Goal: Task Accomplishment & Management: Complete application form

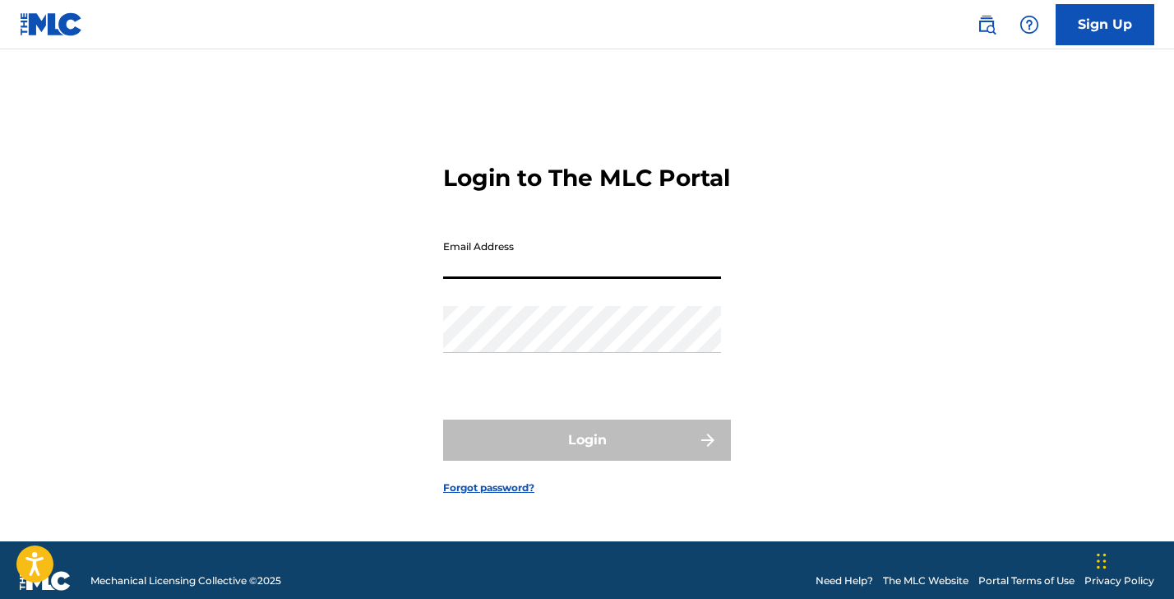
type input "[EMAIL_ADDRESS][DOMAIN_NAME]"
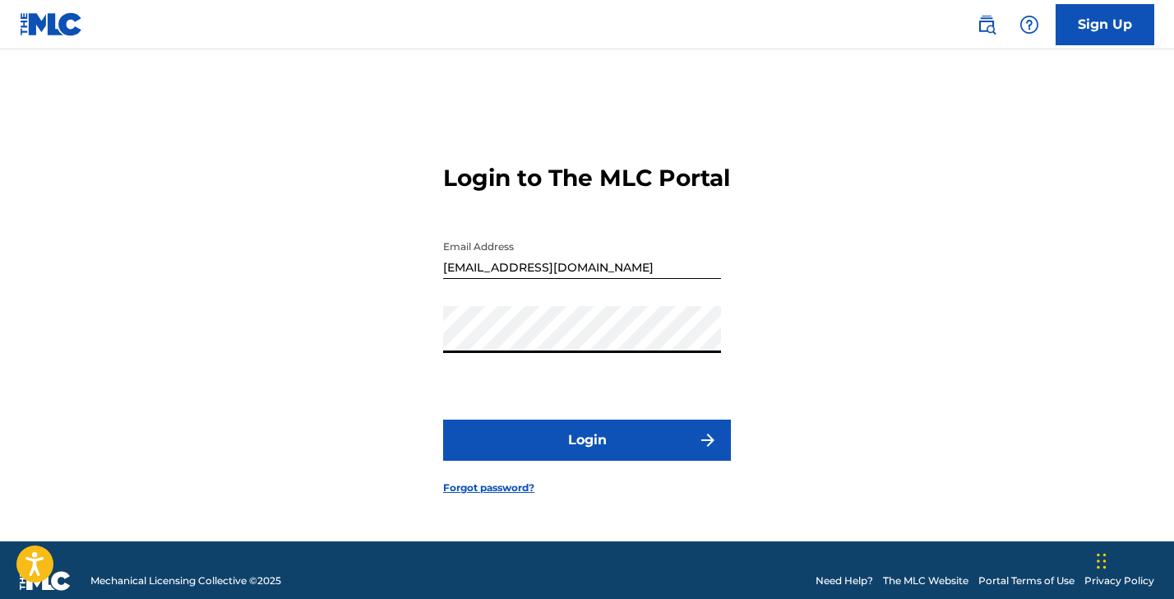
click at [579, 453] on button "Login" at bounding box center [587, 439] width 288 height 41
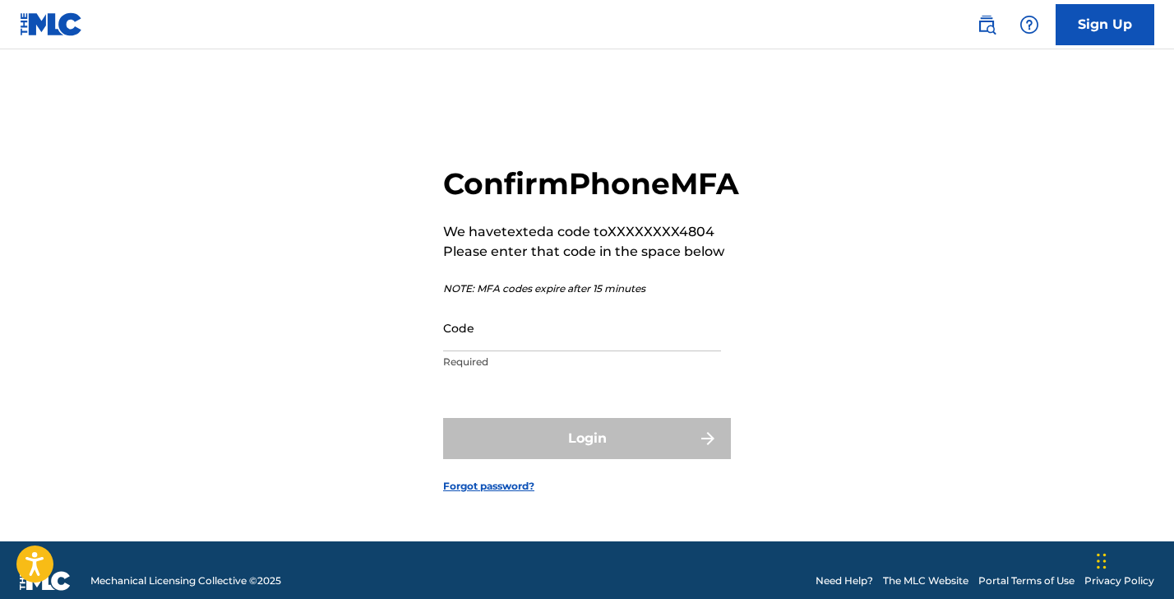
click at [497, 351] on input "Code" at bounding box center [582, 327] width 278 height 47
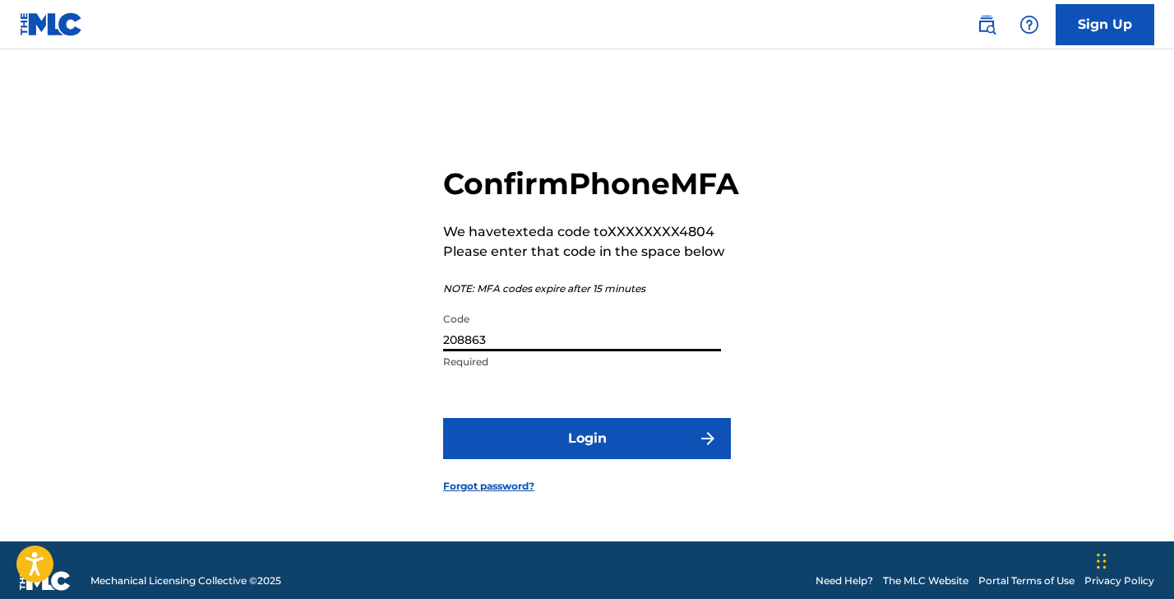
type input "208863"
click at [559, 443] on button "Login" at bounding box center [587, 438] width 288 height 41
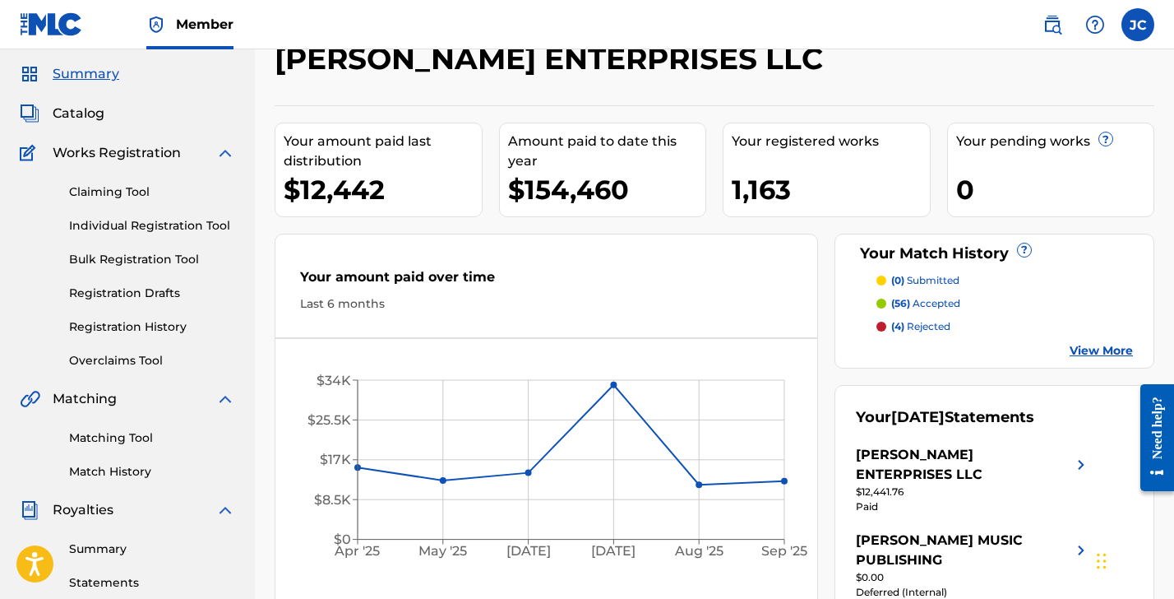
scroll to position [64, 0]
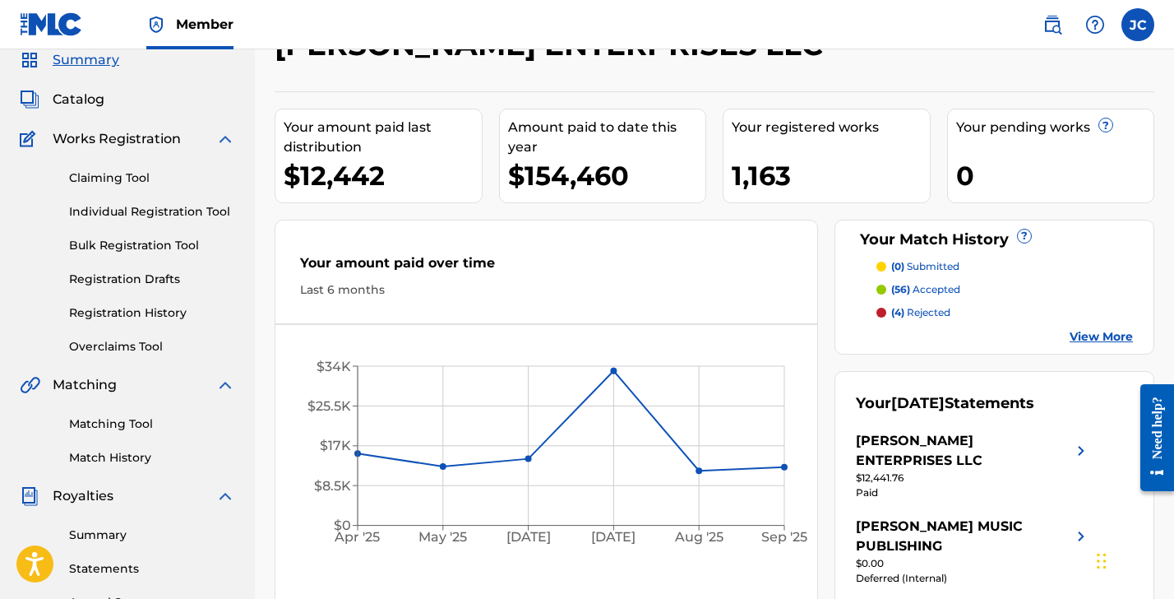
click at [151, 212] on link "Individual Registration Tool" at bounding box center [152, 211] width 166 height 17
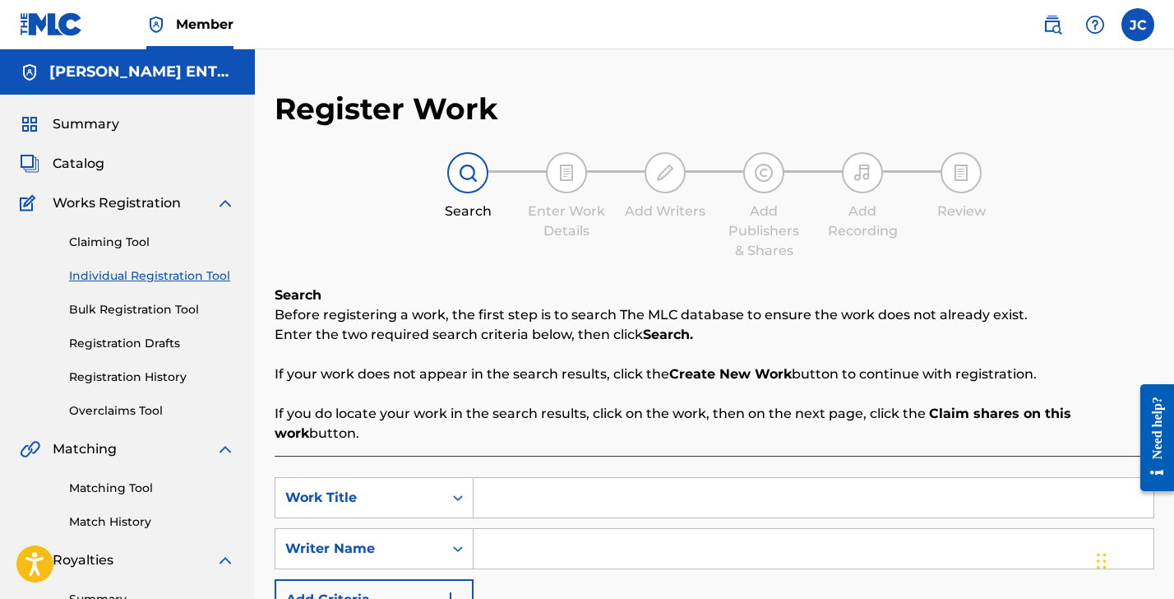
click at [532, 507] on input "Search Form" at bounding box center [814, 497] width 680 height 39
type input "Matching Christmas PJs"
click at [509, 552] on input "Search Form" at bounding box center [814, 548] width 680 height 39
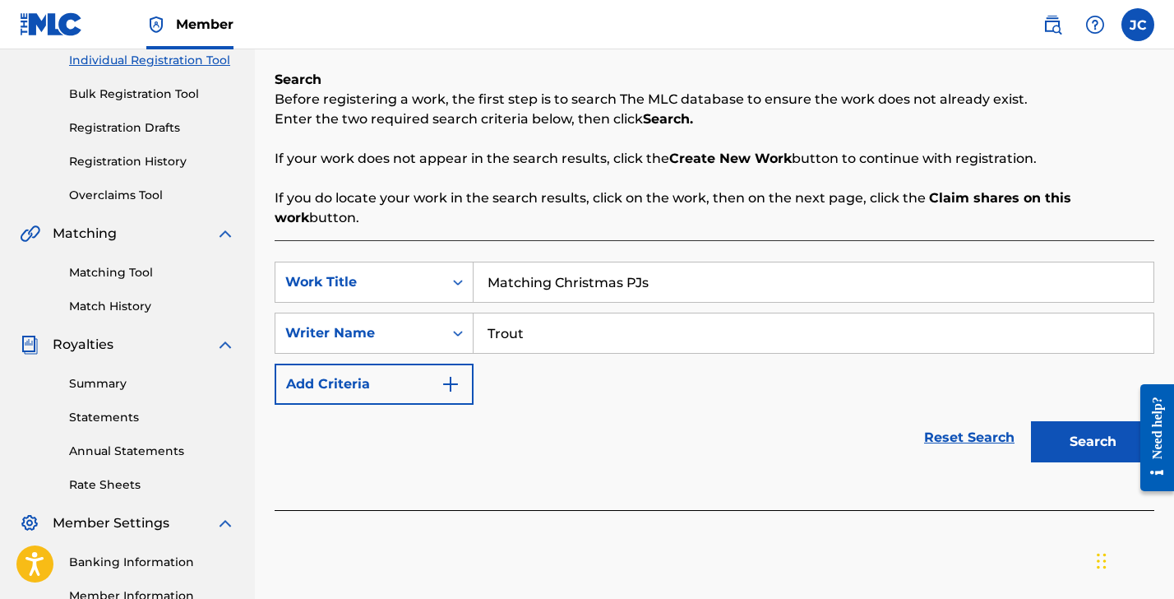
scroll to position [219, 0]
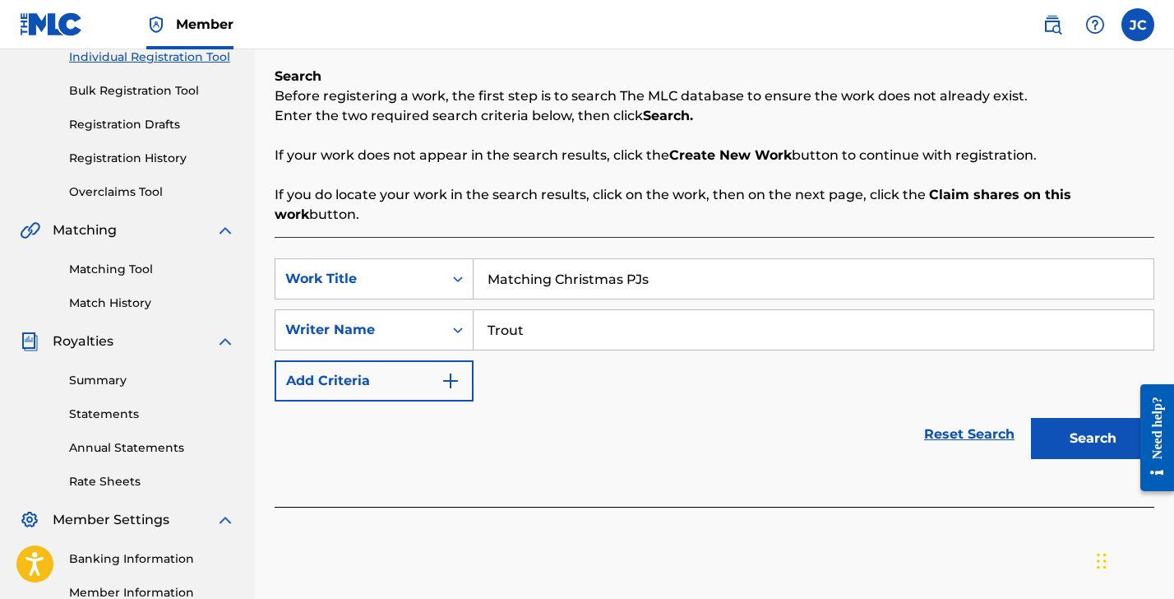
type input "Trout"
click at [1073, 429] on button "Search" at bounding box center [1092, 438] width 123 height 41
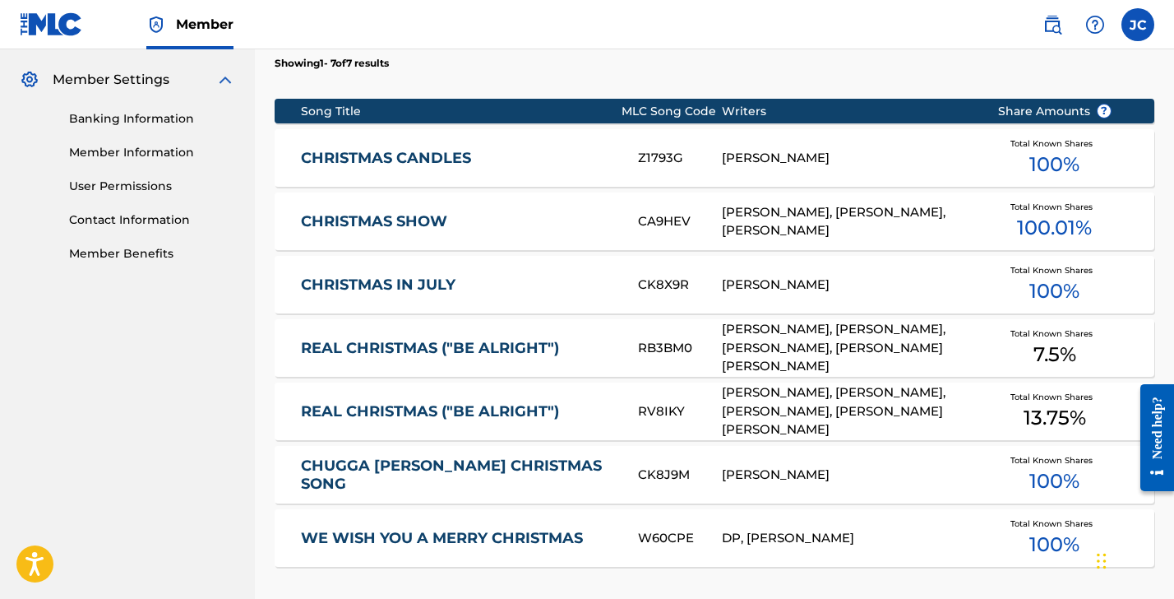
scroll to position [907, 0]
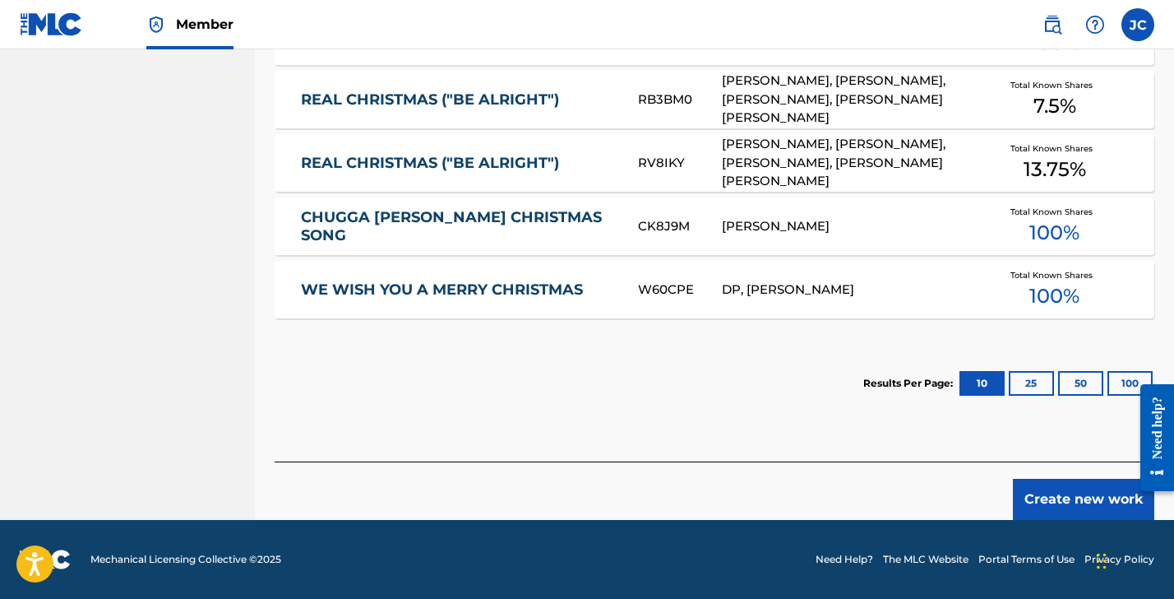
click at [1061, 502] on button "Create new work" at bounding box center [1083, 499] width 141 height 41
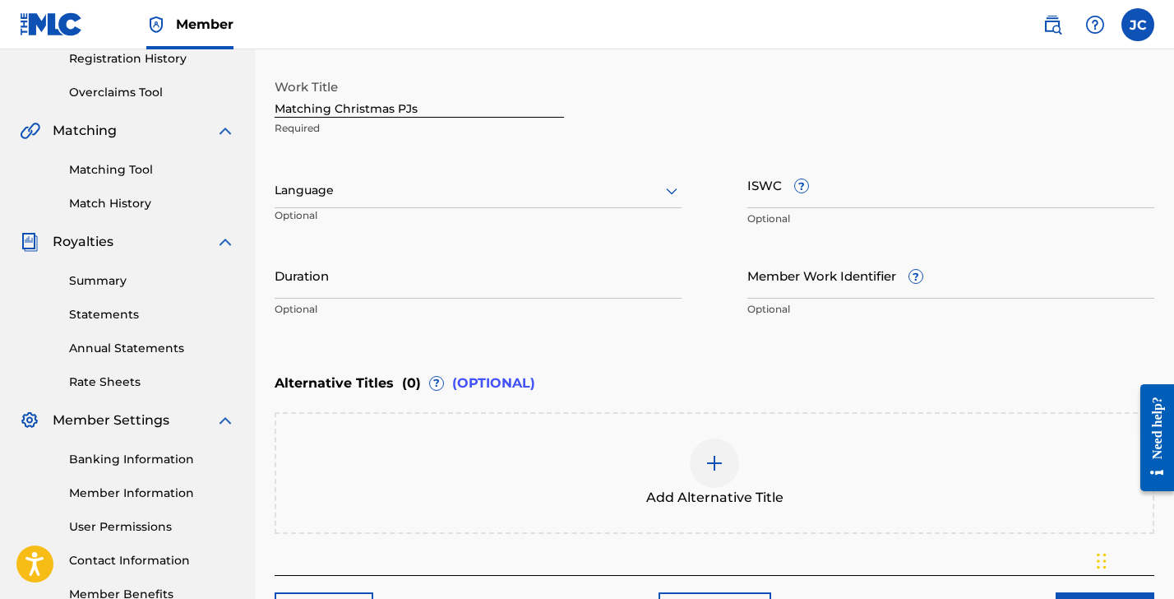
scroll to position [226, 0]
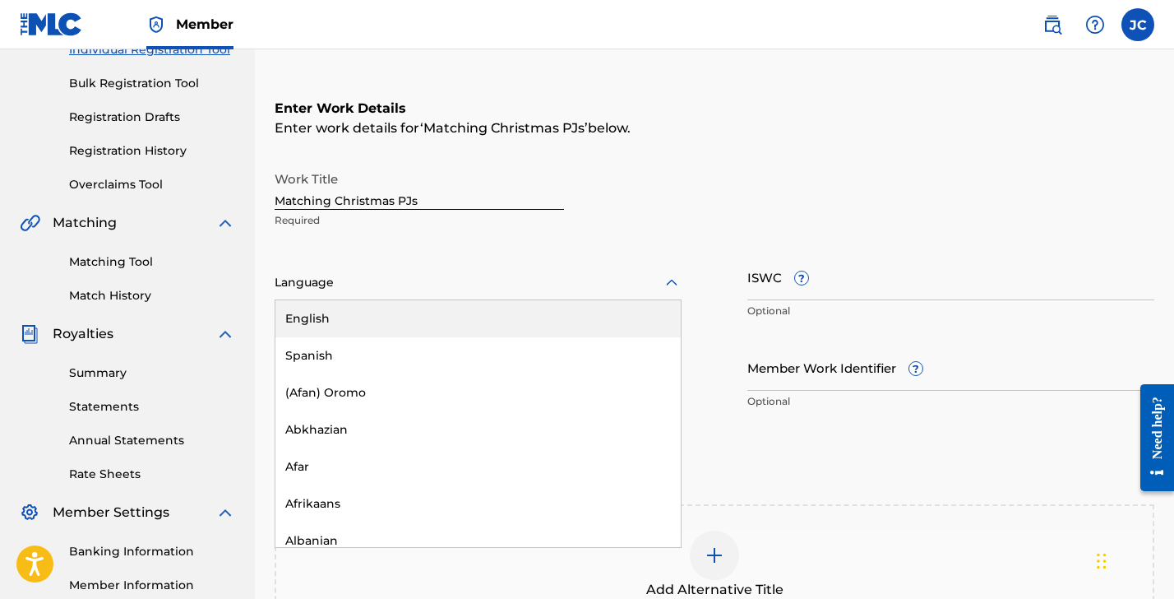
click at [451, 283] on div at bounding box center [478, 282] width 407 height 21
click at [442, 308] on div "English" at bounding box center [478, 318] width 405 height 37
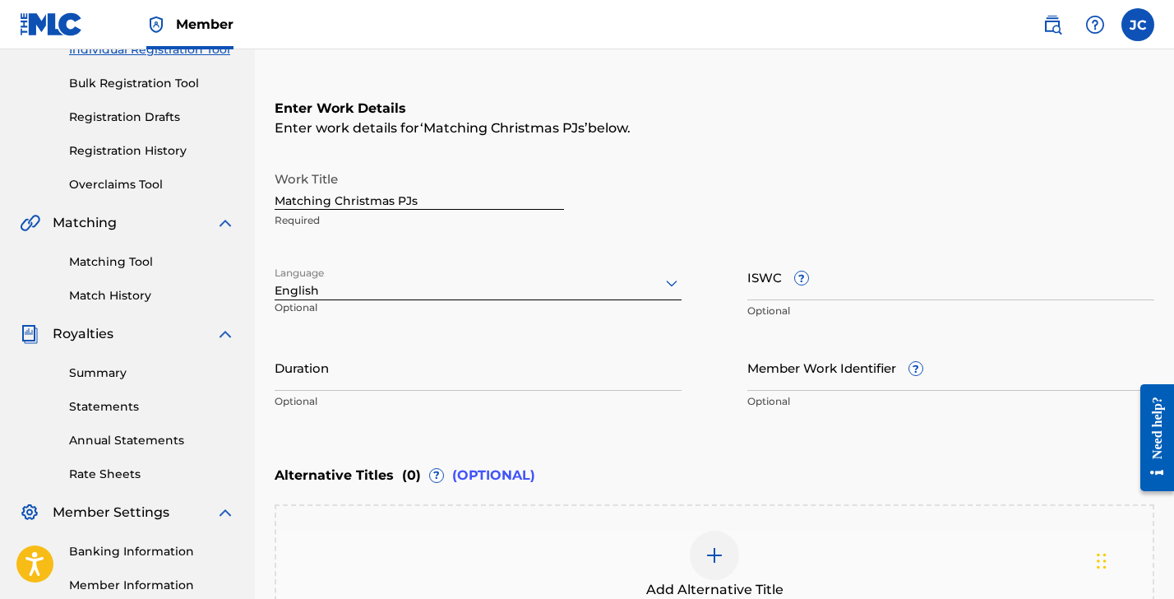
click at [428, 380] on input "Duration" at bounding box center [478, 367] width 407 height 47
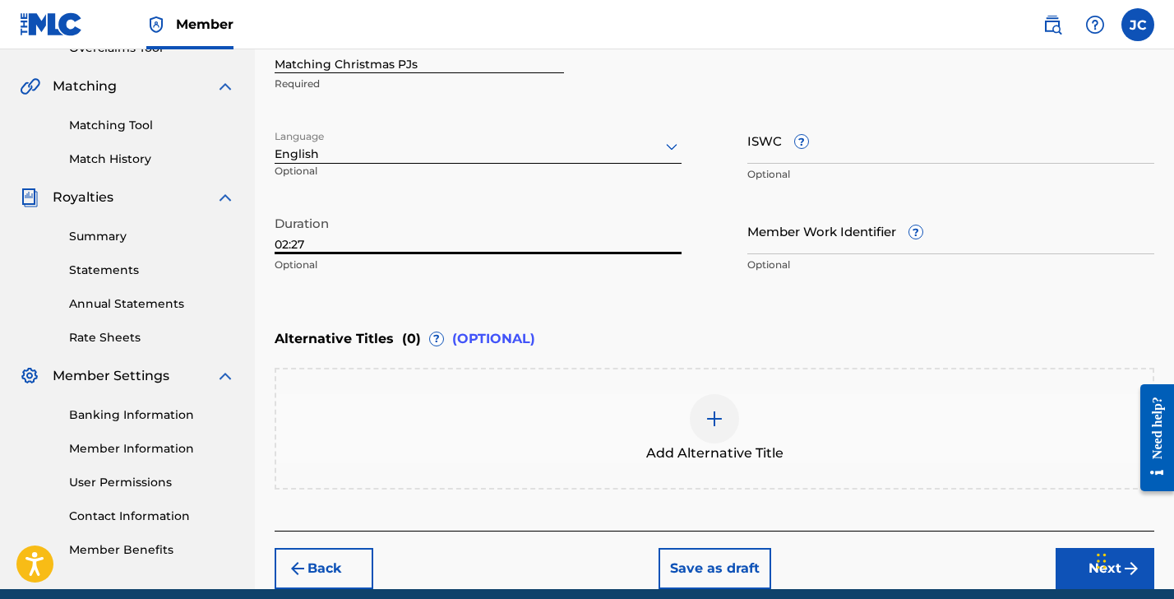
scroll to position [430, 0]
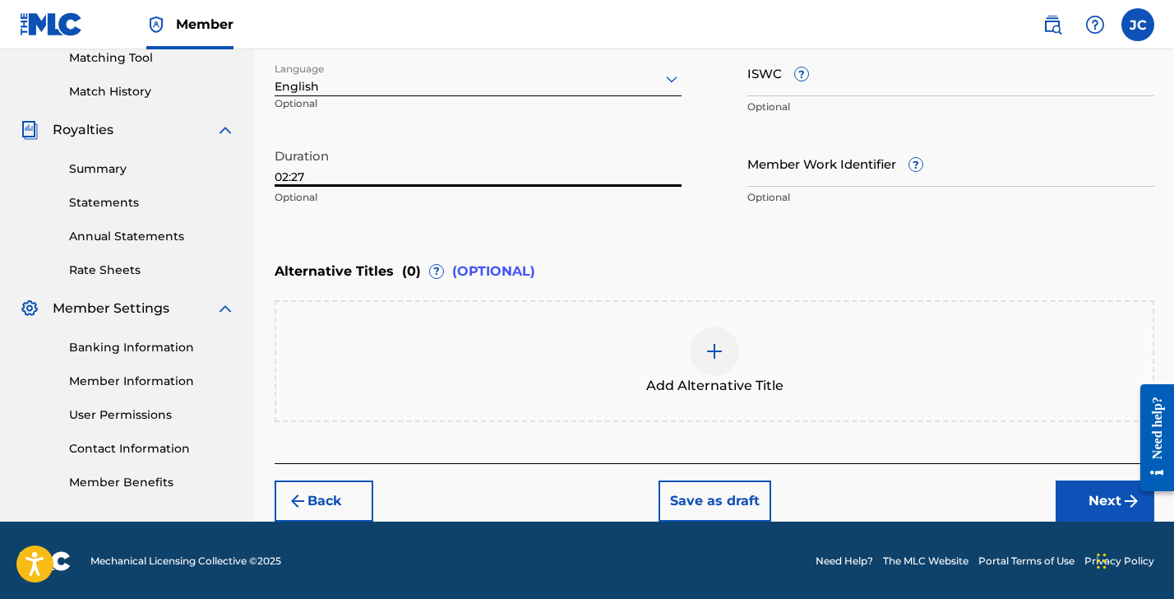
type input "02:27"
click at [1072, 500] on button "Next" at bounding box center [1105, 500] width 99 height 41
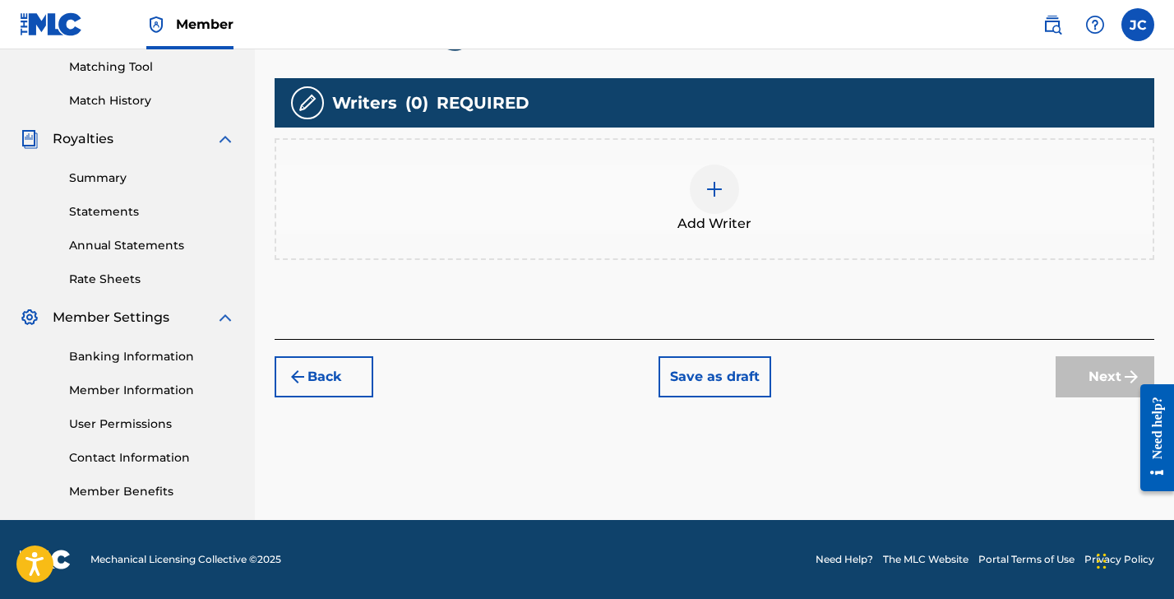
scroll to position [421, 0]
click at [712, 209] on div at bounding box center [714, 188] width 49 height 49
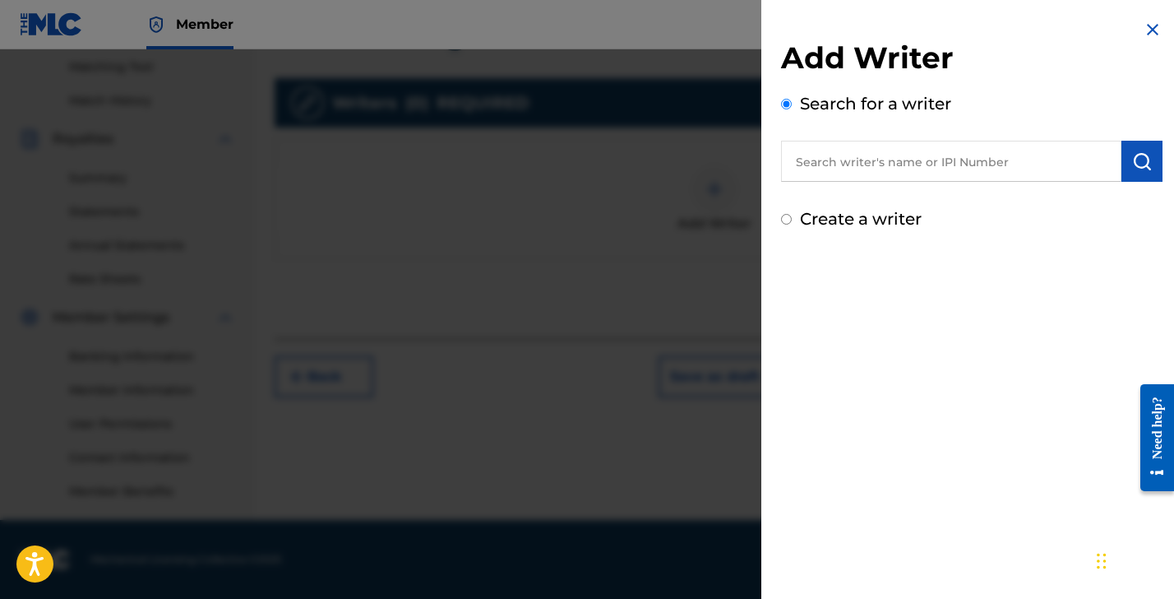
click at [830, 165] on input "text" at bounding box center [951, 161] width 340 height 41
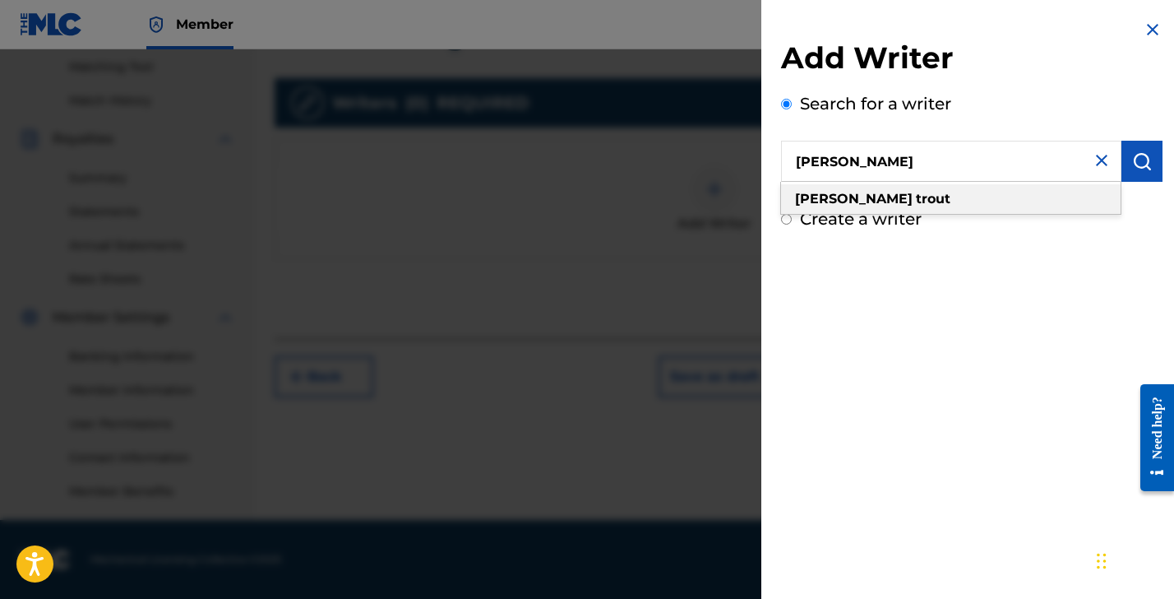
click at [916, 192] on strong "trout" at bounding box center [933, 199] width 35 height 16
type input "[PERSON_NAME]"
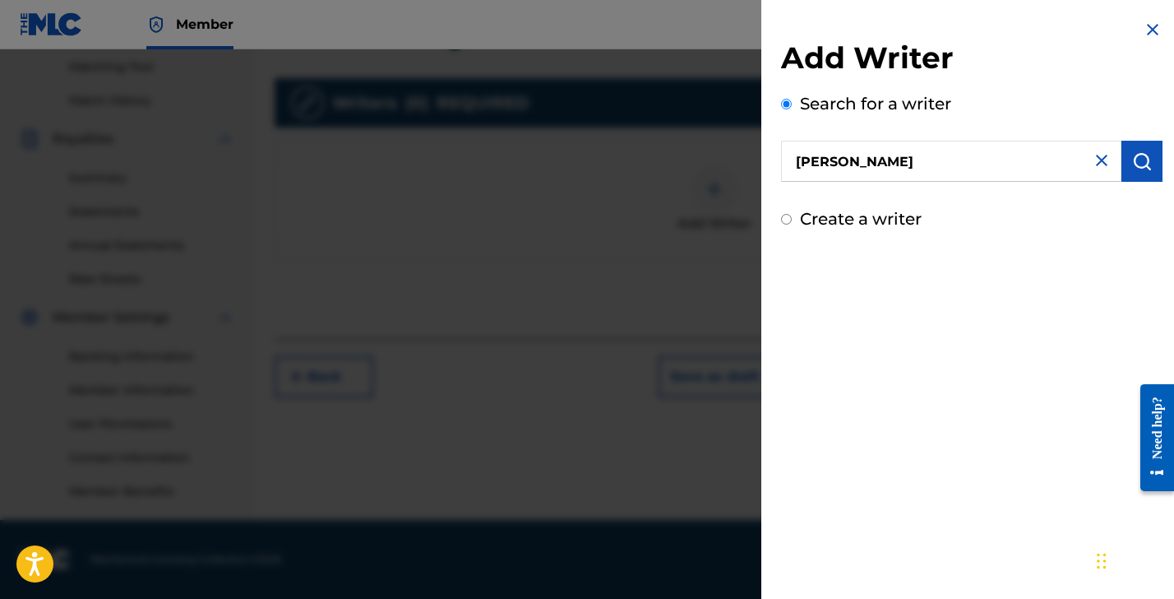
click at [1141, 165] on img "submit" at bounding box center [1142, 161] width 20 height 20
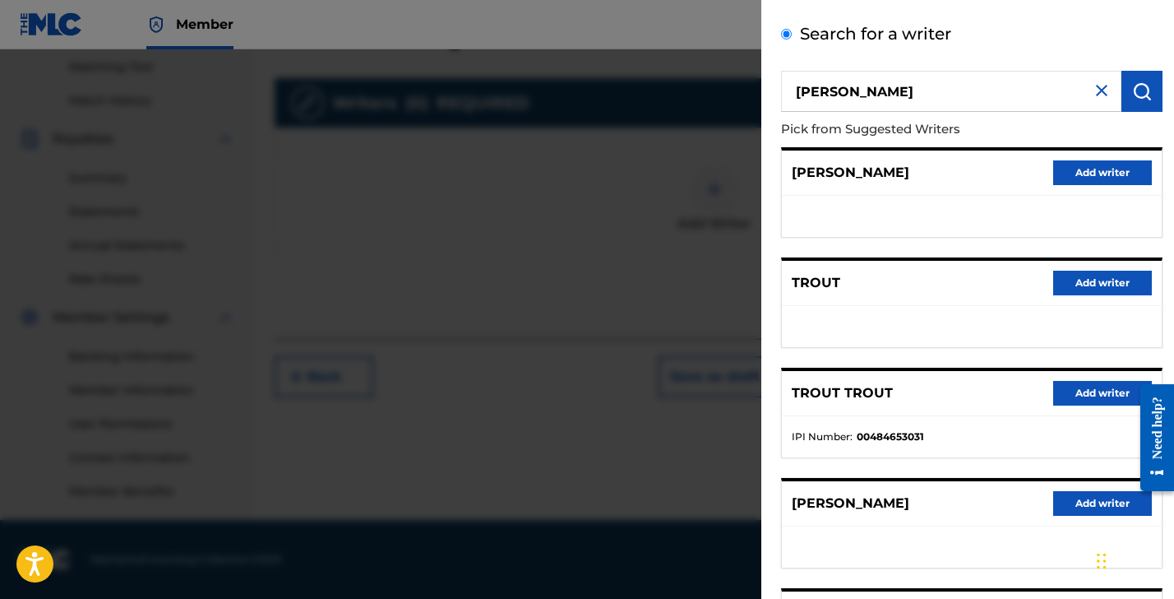
scroll to position [197, 0]
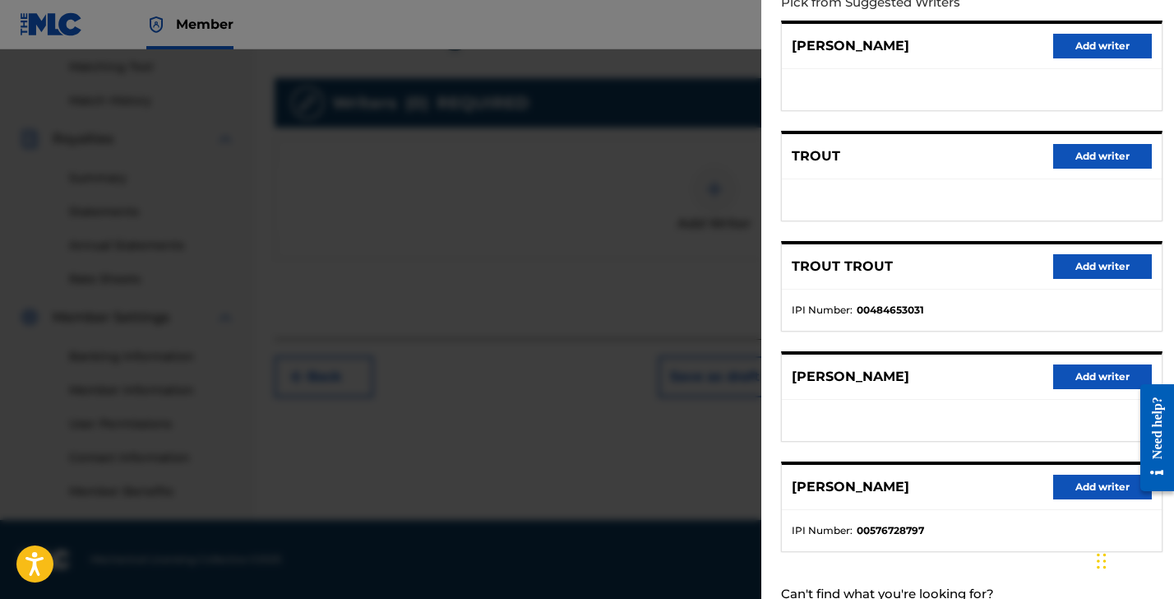
click at [1098, 486] on button "Add writer" at bounding box center [1102, 487] width 99 height 25
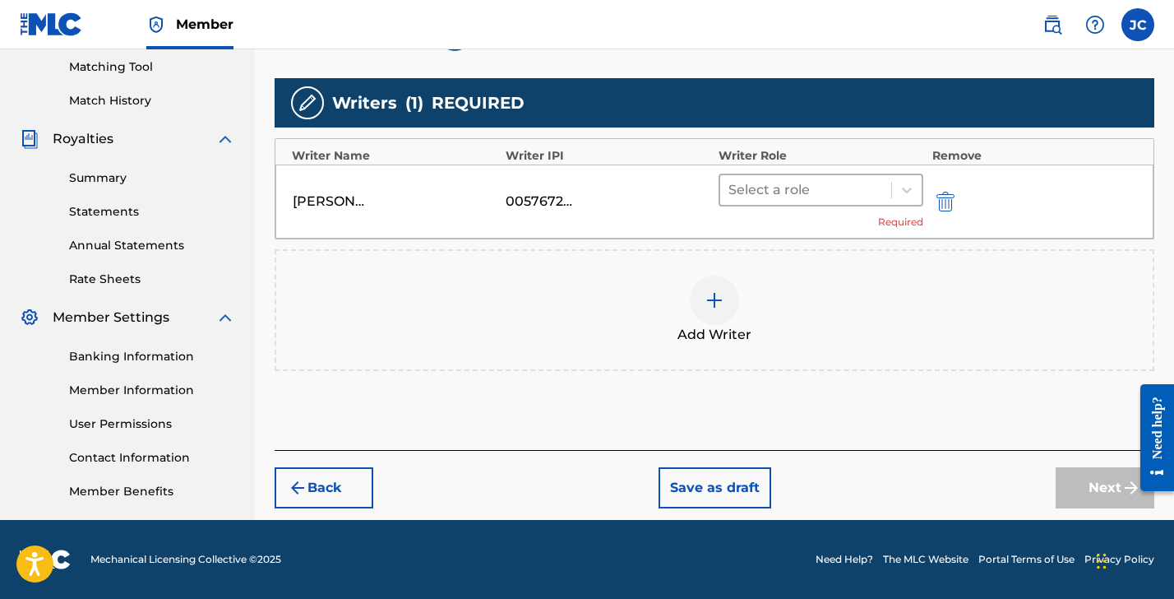
click at [762, 197] on div at bounding box center [806, 189] width 155 height 23
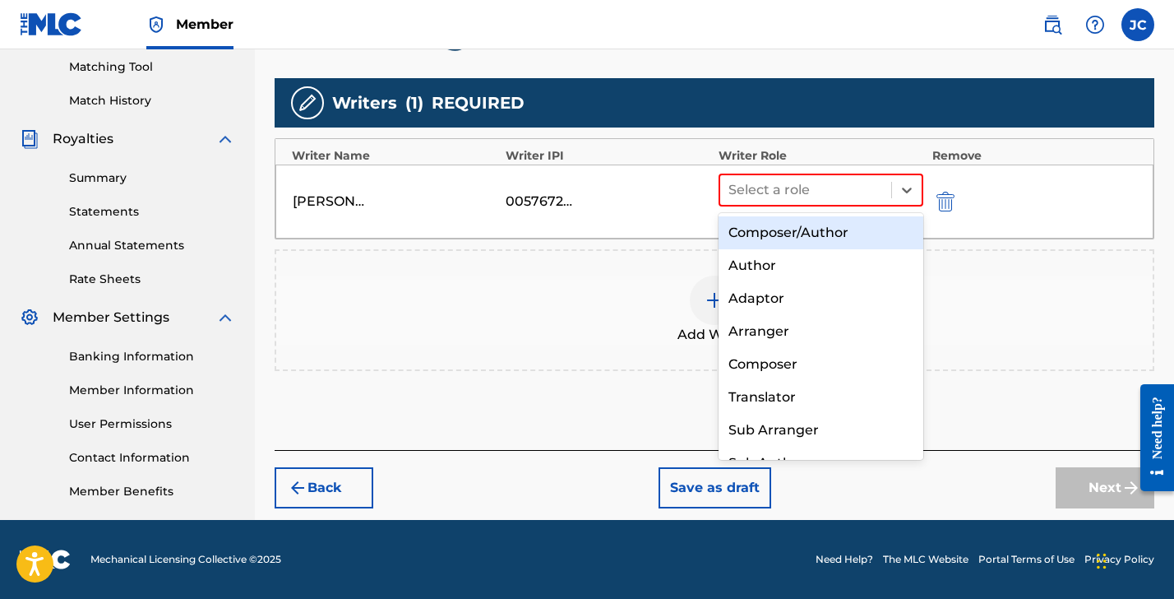
click at [755, 222] on div "Composer/Author" at bounding box center [821, 232] width 205 height 33
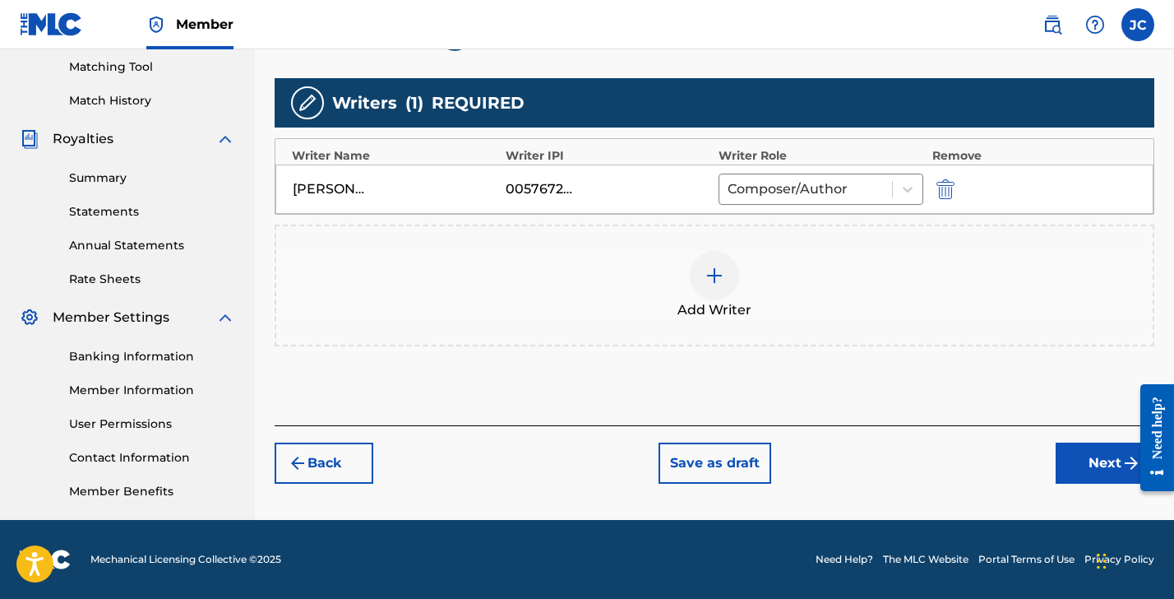
click at [716, 283] on img at bounding box center [715, 276] width 20 height 20
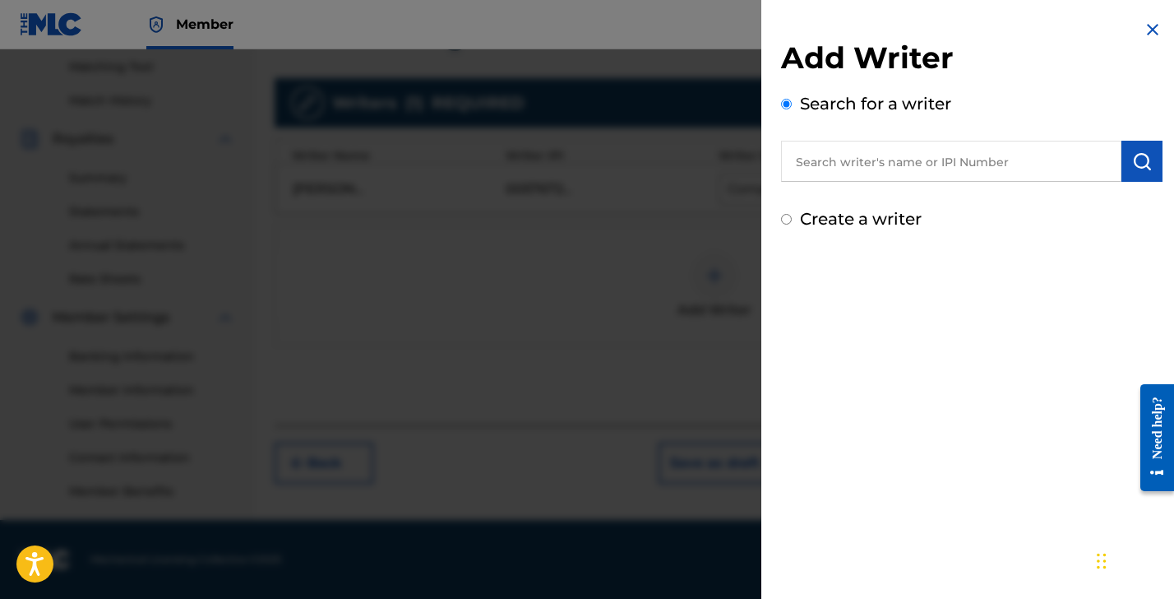
click at [827, 154] on input "text" at bounding box center [951, 161] width 340 height 41
click at [1146, 27] on img at bounding box center [1153, 30] width 20 height 20
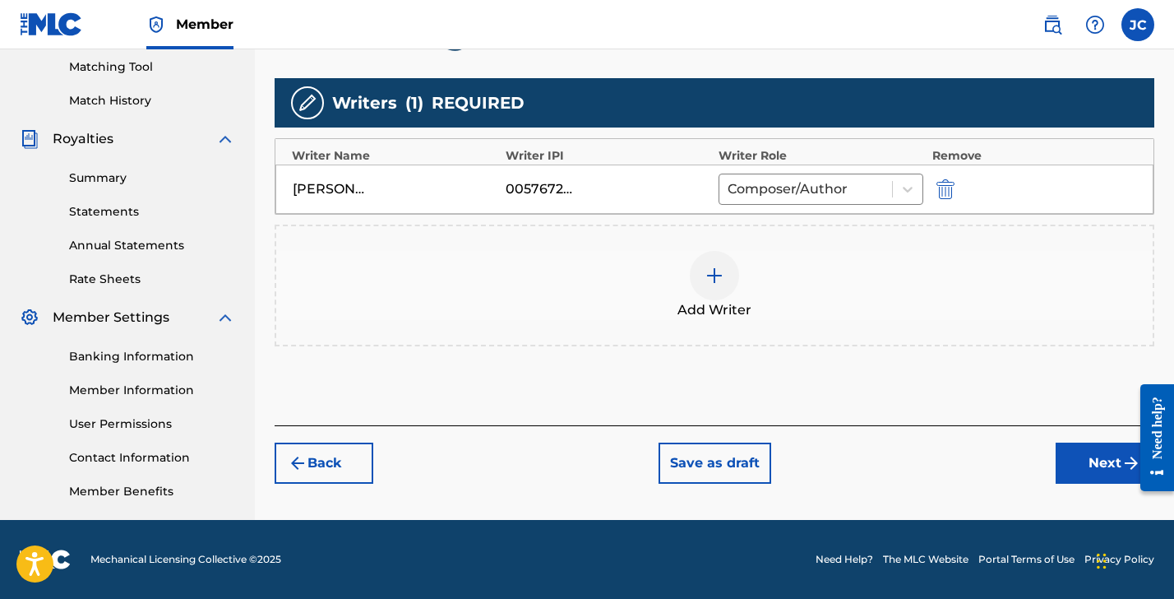
click at [1106, 473] on button "Next" at bounding box center [1105, 462] width 99 height 41
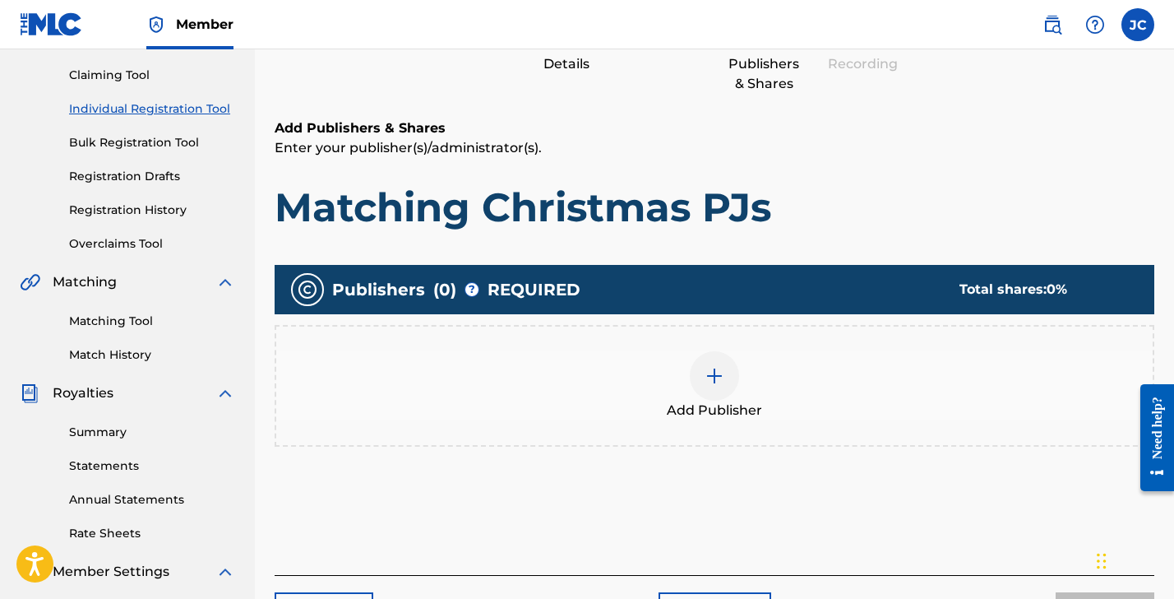
scroll to position [74, 0]
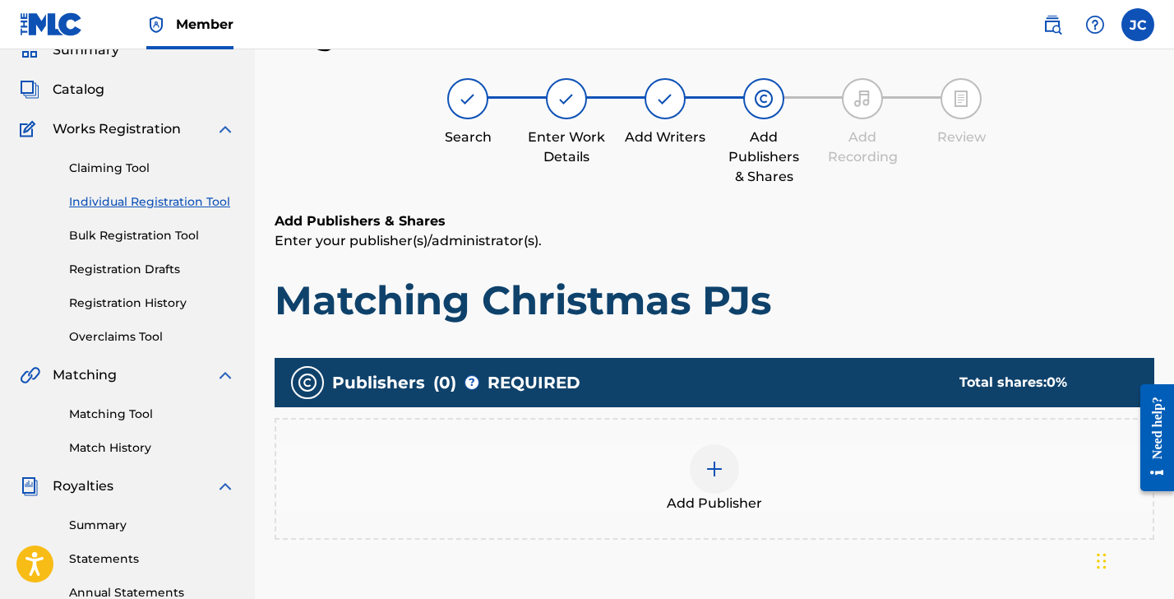
click at [717, 468] on img at bounding box center [715, 469] width 20 height 20
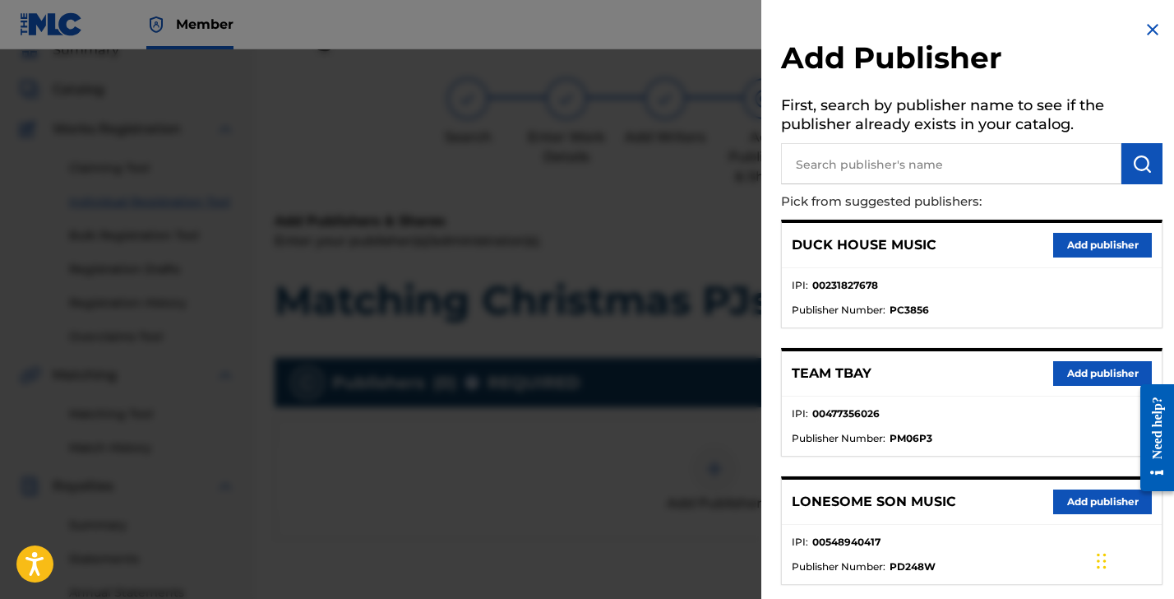
click at [889, 174] on input "text" at bounding box center [951, 163] width 340 height 41
type input "[PERSON_NAME] Publishing"
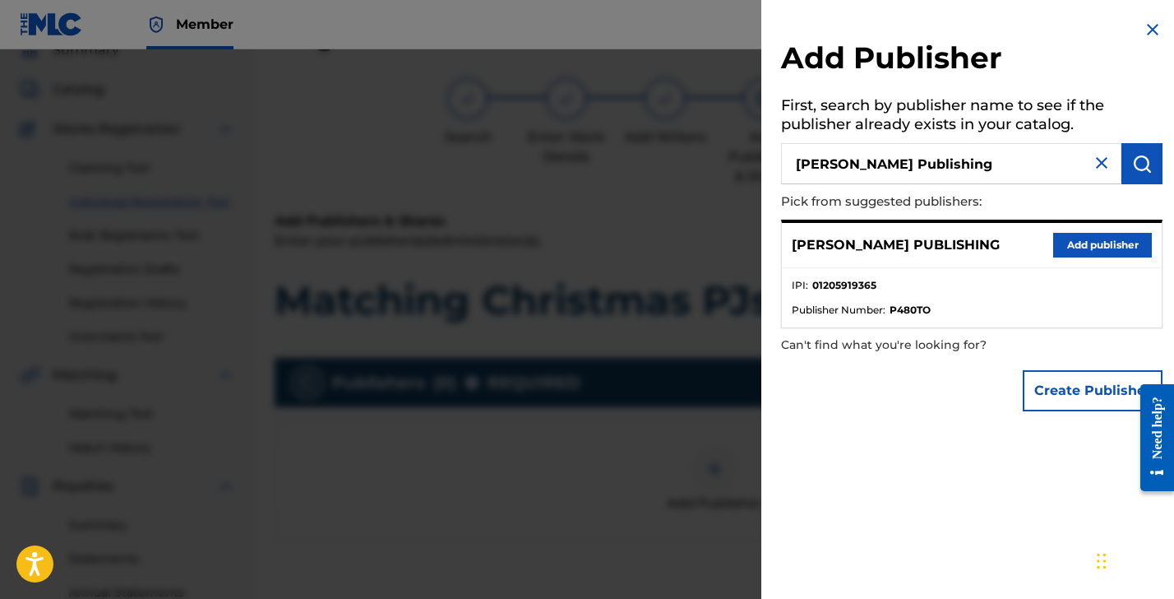
drag, startPoint x: 1082, startPoint y: 245, endPoint x: 1073, endPoint y: 248, distance: 9.4
click at [1081, 245] on button "Add publisher" at bounding box center [1102, 245] width 99 height 25
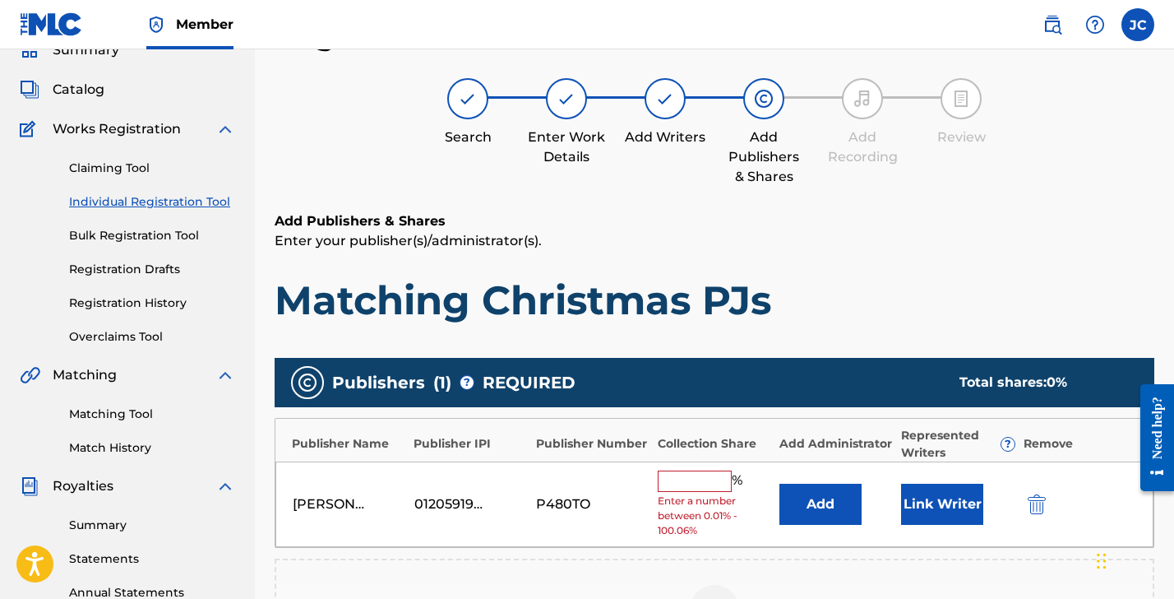
click at [692, 477] on input "text" at bounding box center [695, 480] width 74 height 21
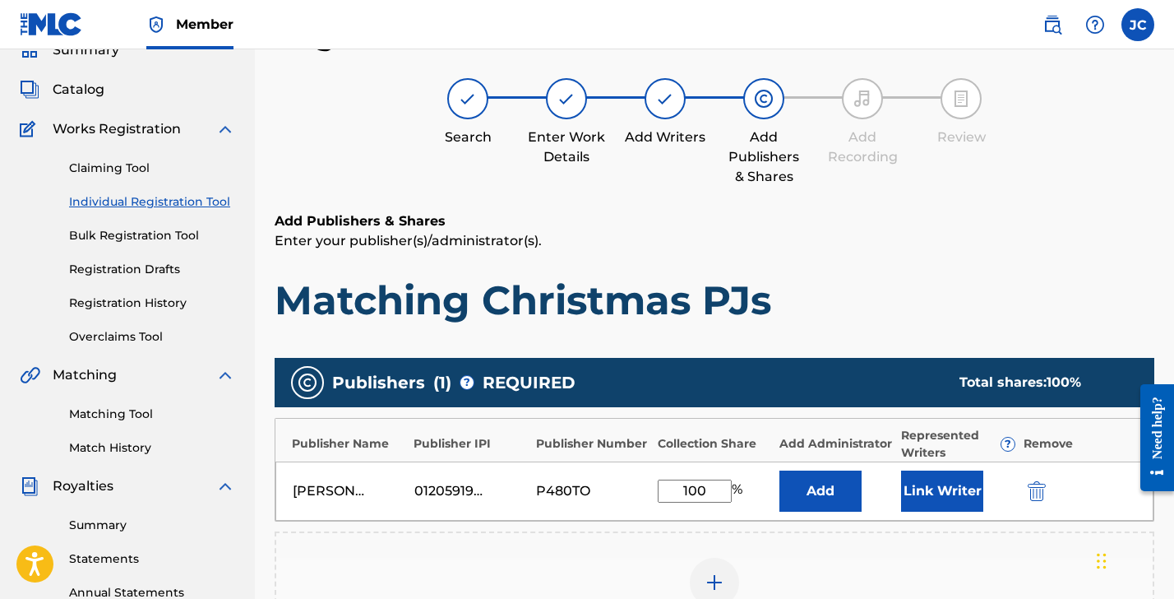
type input "100"
click at [792, 488] on button "Add" at bounding box center [821, 490] width 82 height 41
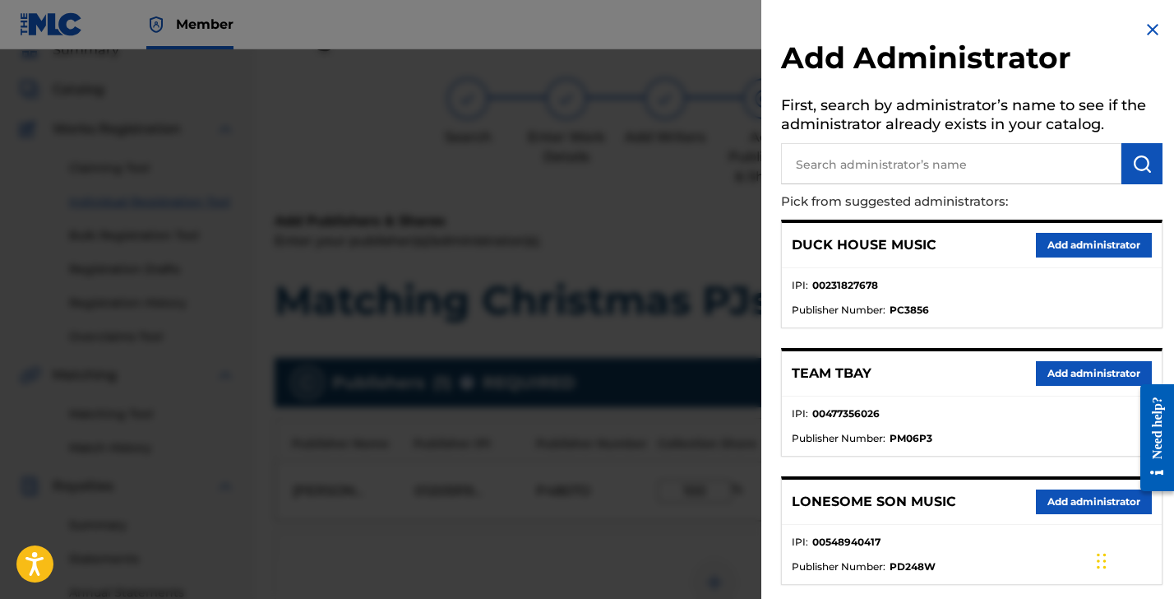
click at [862, 173] on input "text" at bounding box center [951, 163] width 340 height 41
type input "[PERSON_NAME]"
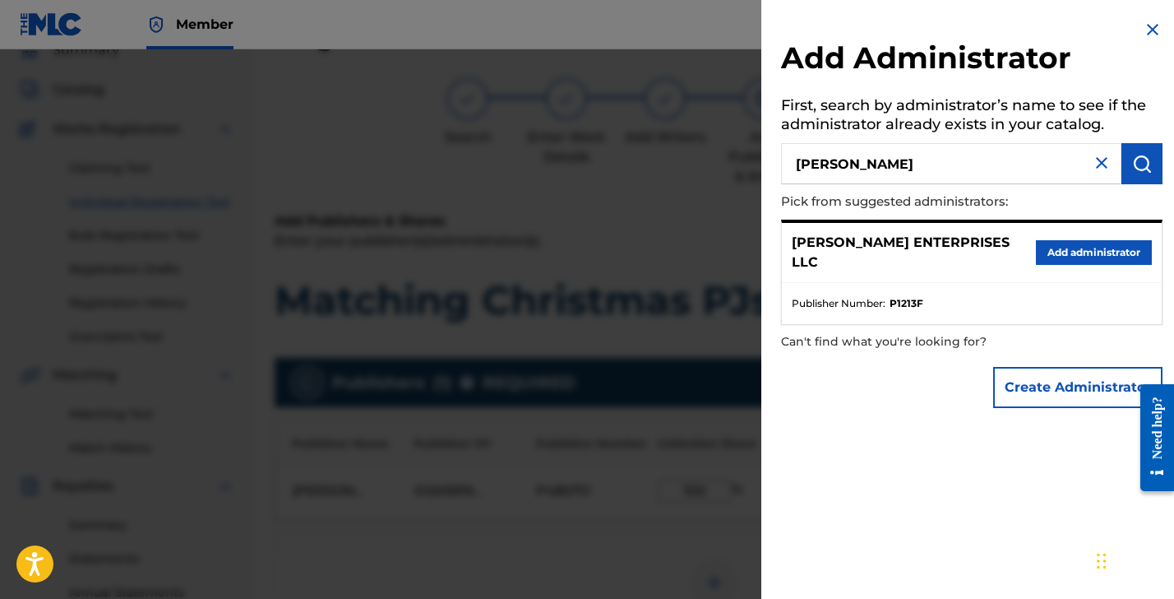
click at [1067, 240] on button "Add administrator" at bounding box center [1094, 252] width 116 height 25
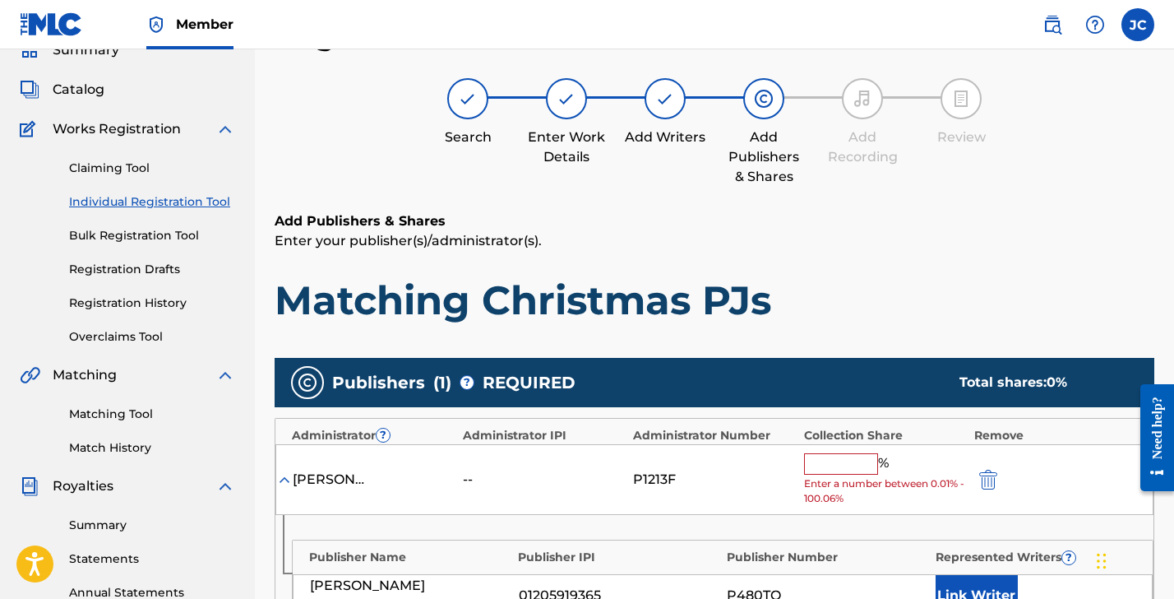
click at [833, 461] on input "text" at bounding box center [841, 463] width 74 height 21
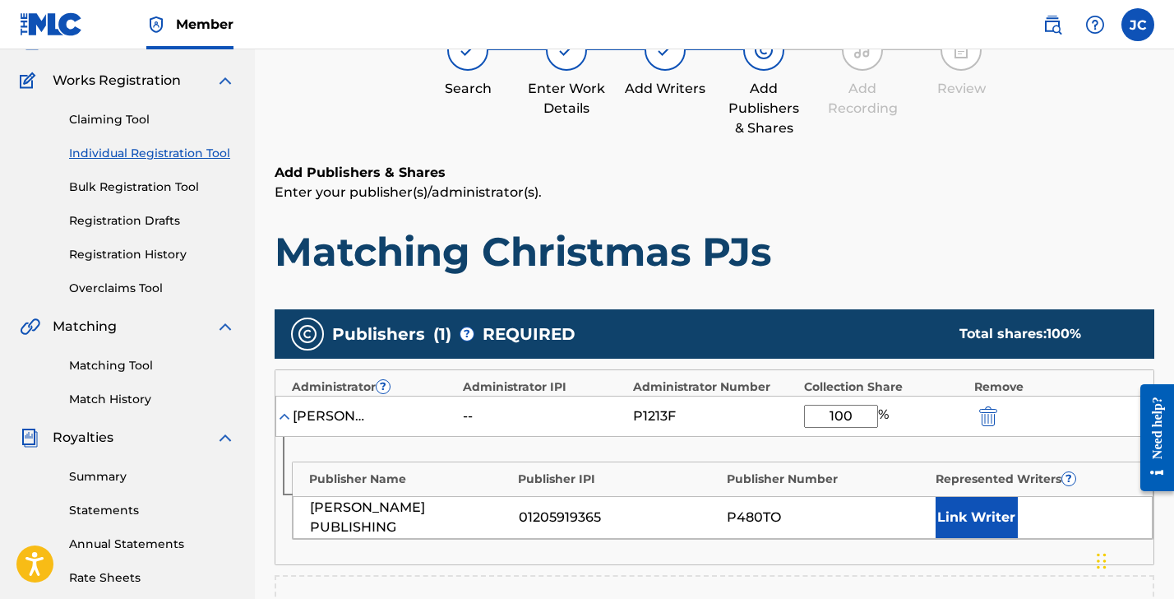
scroll to position [213, 0]
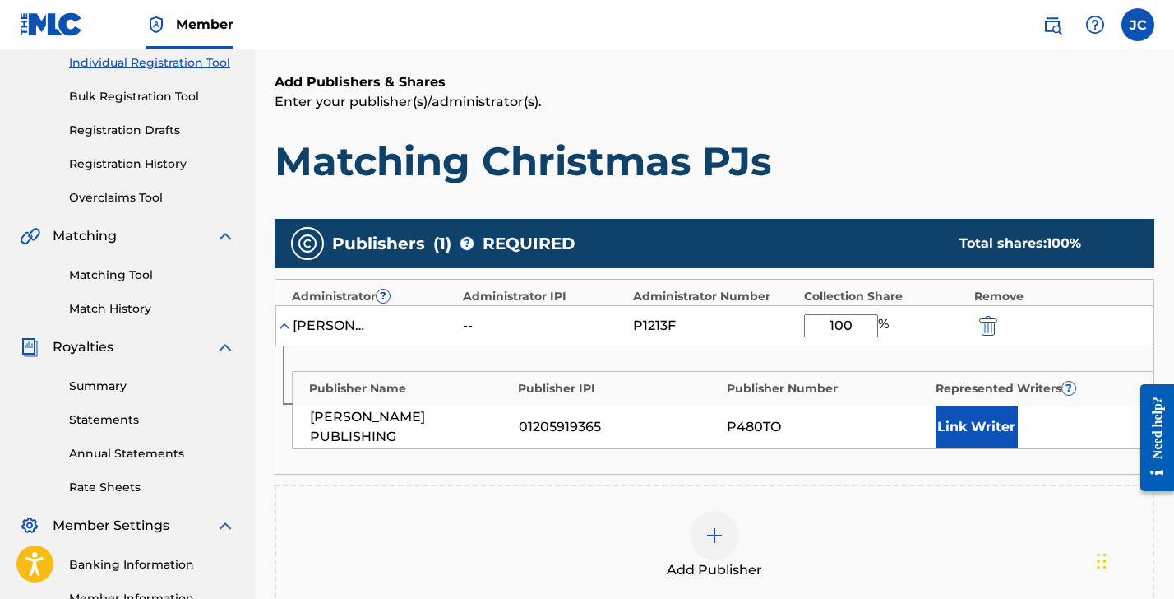
type input "100"
click at [982, 425] on button "Link Writer" at bounding box center [977, 426] width 82 height 41
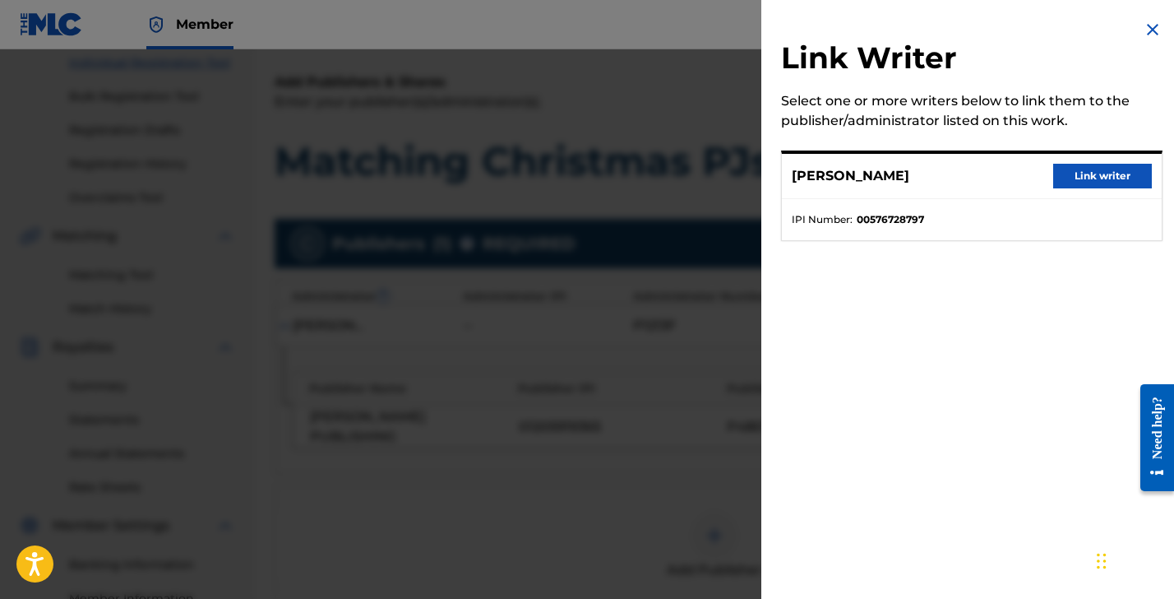
click at [1086, 171] on button "Link writer" at bounding box center [1102, 176] width 99 height 25
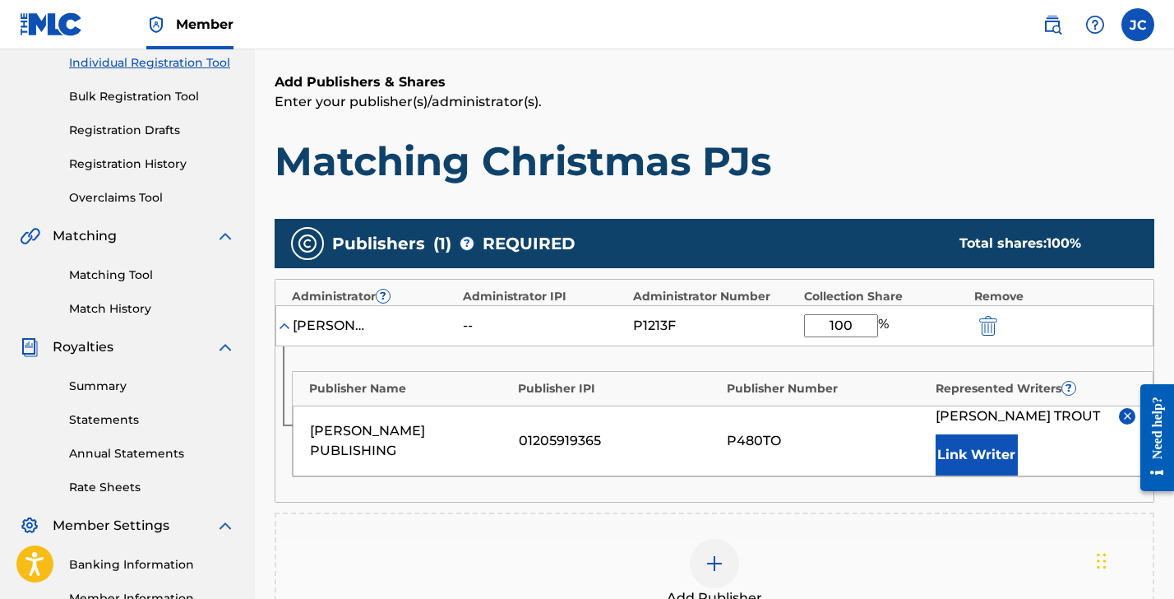
click at [977, 445] on button "Link Writer" at bounding box center [977, 454] width 82 height 41
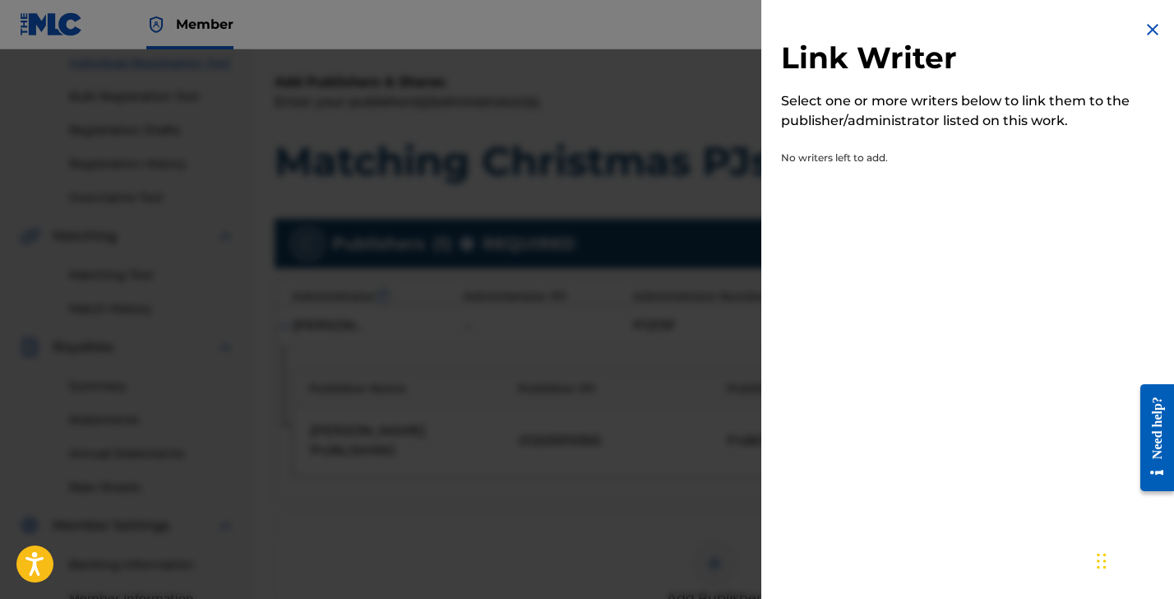
click at [1143, 30] on img at bounding box center [1153, 30] width 20 height 20
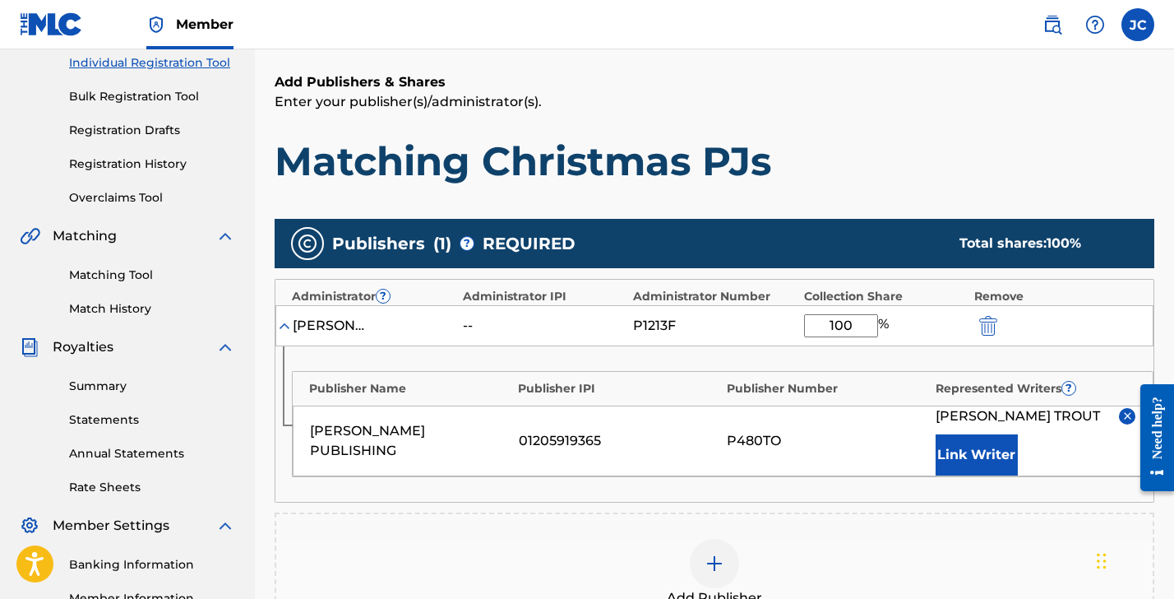
scroll to position [462, 0]
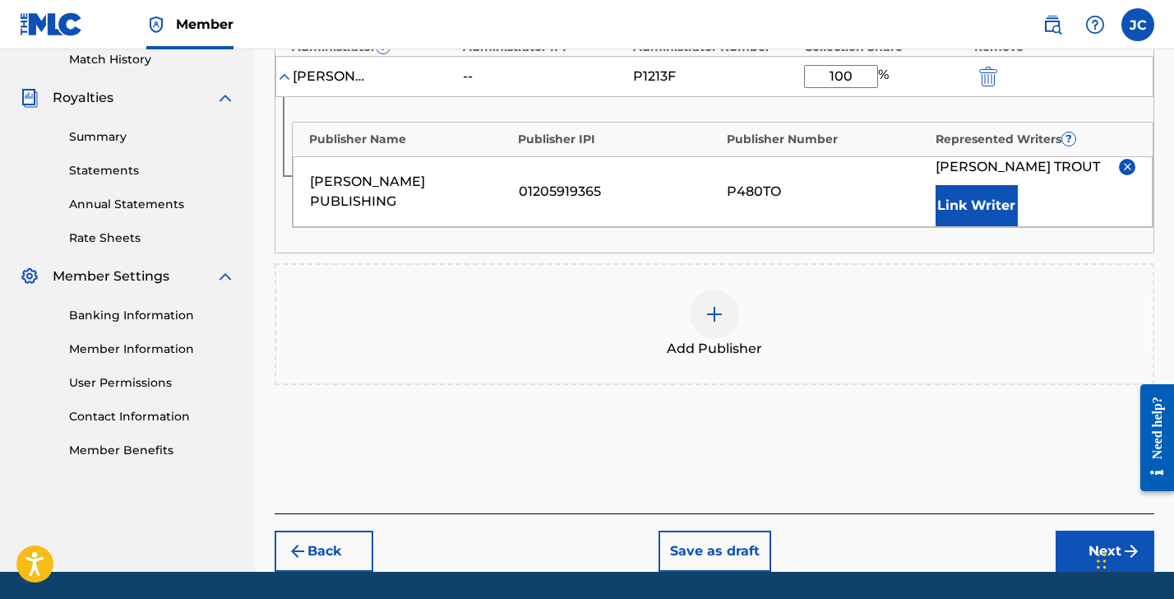
click at [1077, 540] on button "Next" at bounding box center [1105, 550] width 99 height 41
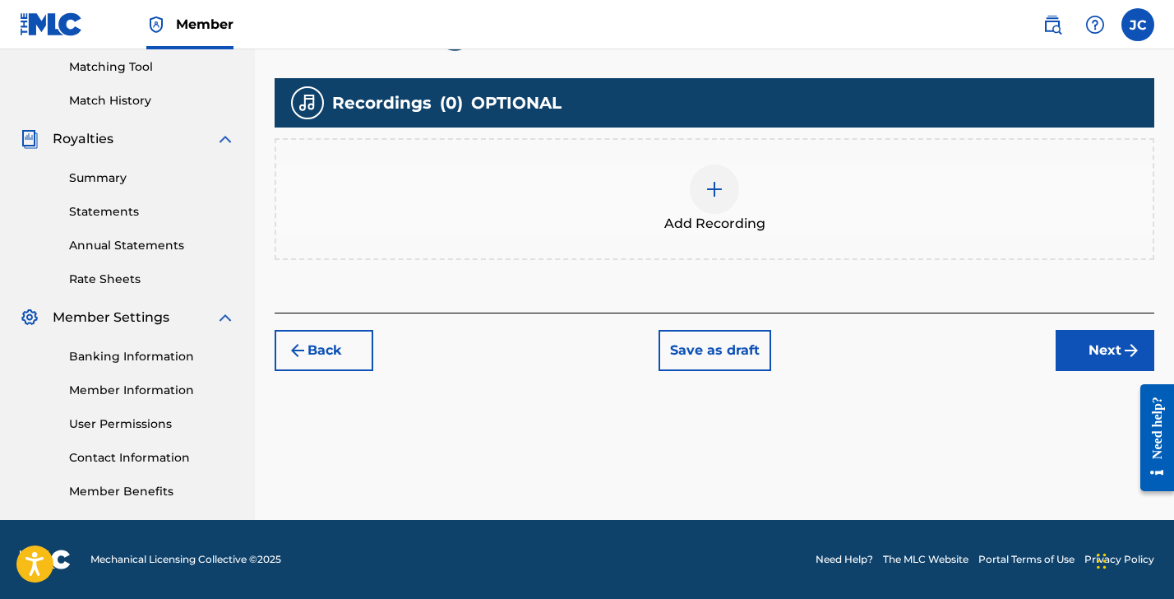
click at [711, 189] on img at bounding box center [715, 189] width 20 height 20
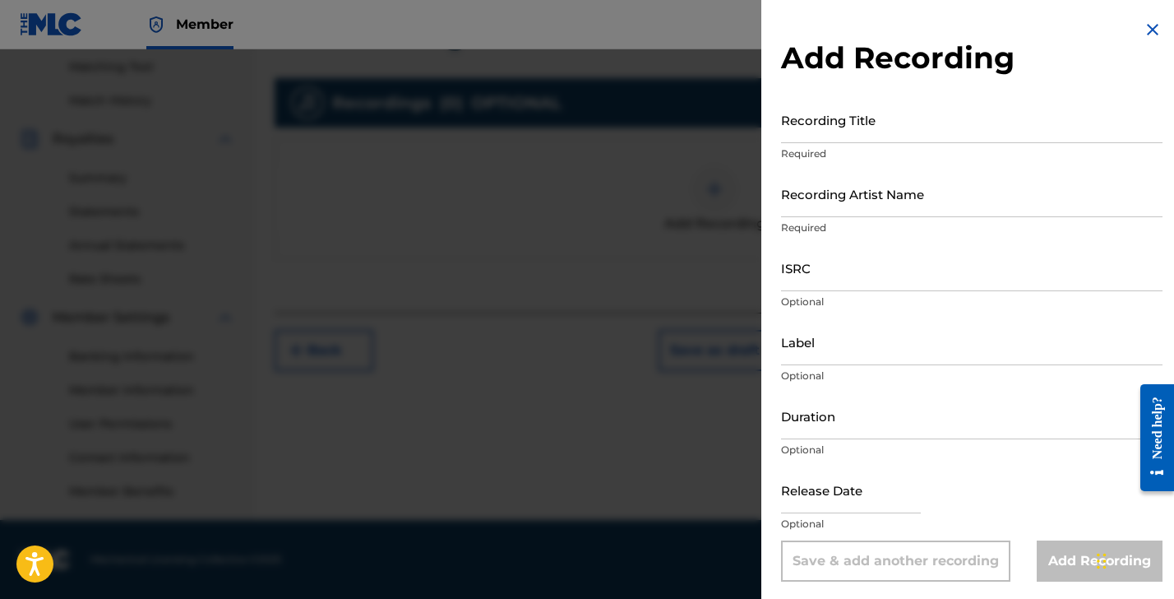
click at [817, 123] on input "Recording Title" at bounding box center [972, 119] width 382 height 47
type input "Matching Christmas PJs"
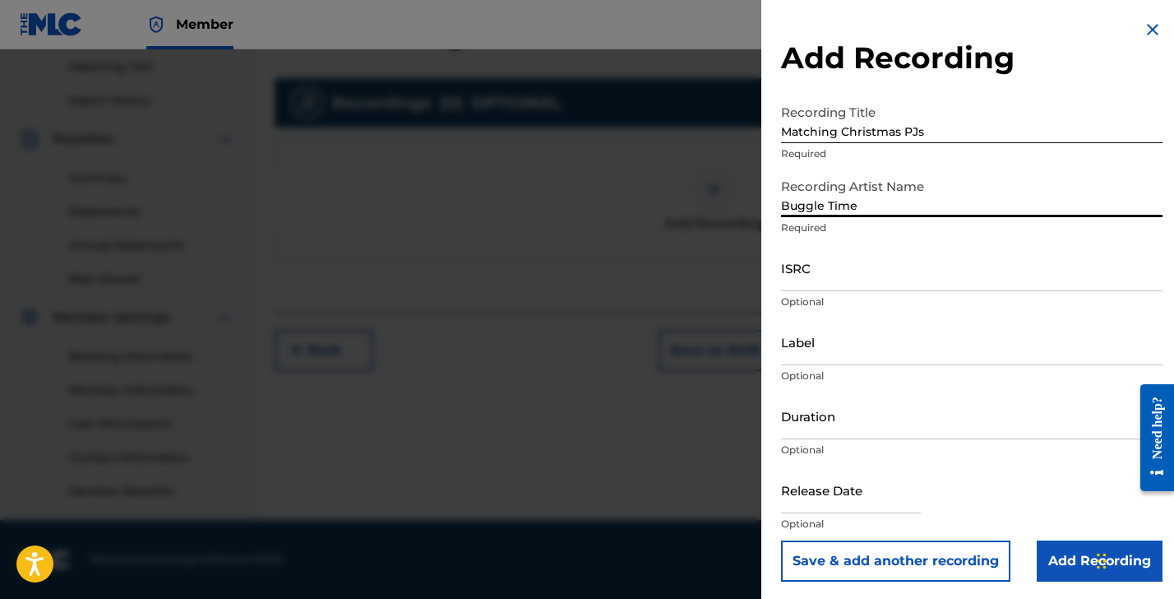
type input "Buggle Time"
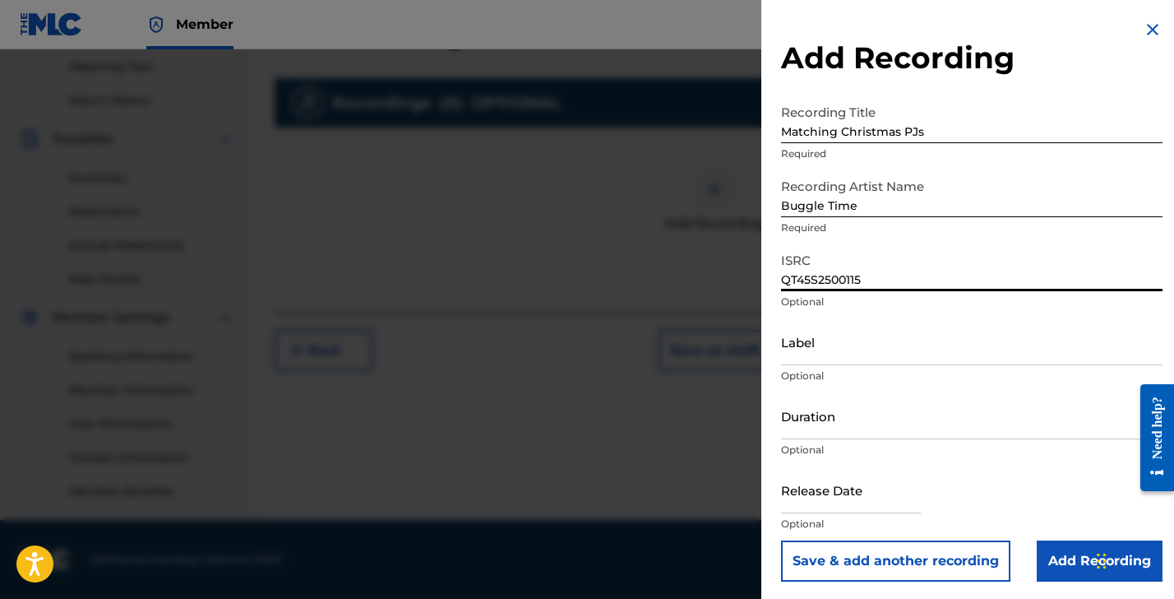
type input "QT45S2500115"
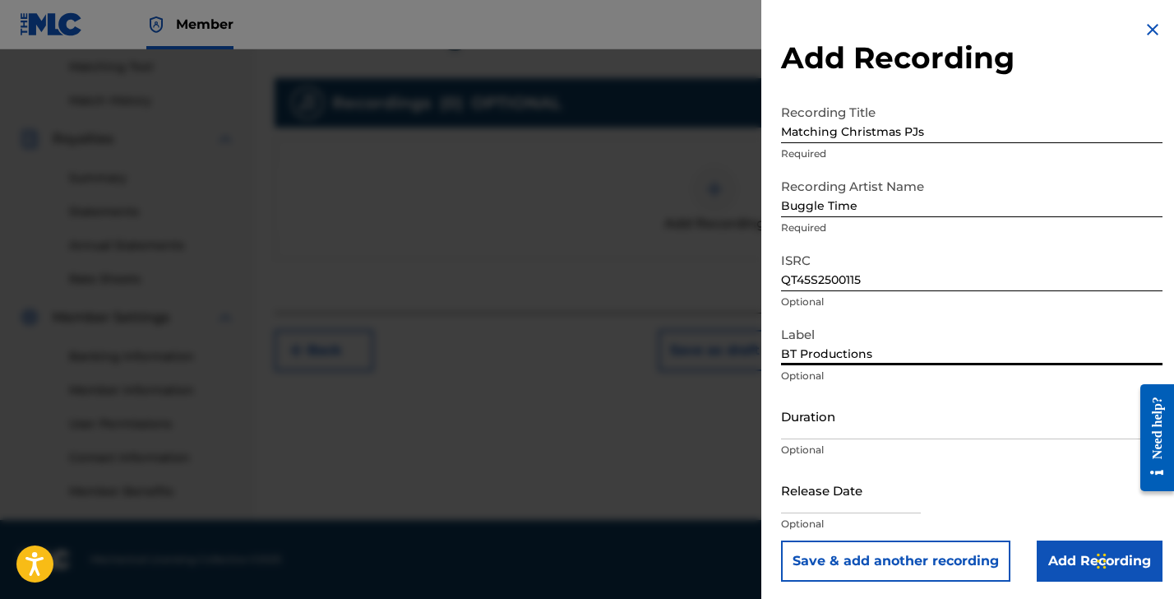
type input "BT Productions"
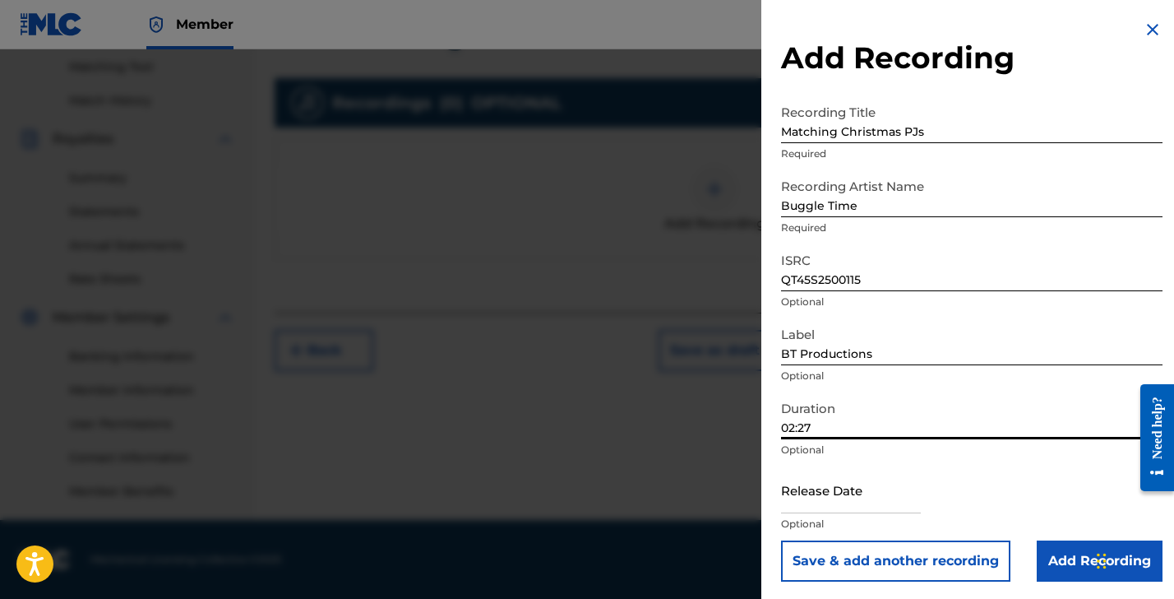
type input "02:27"
select select "8"
select select "2025"
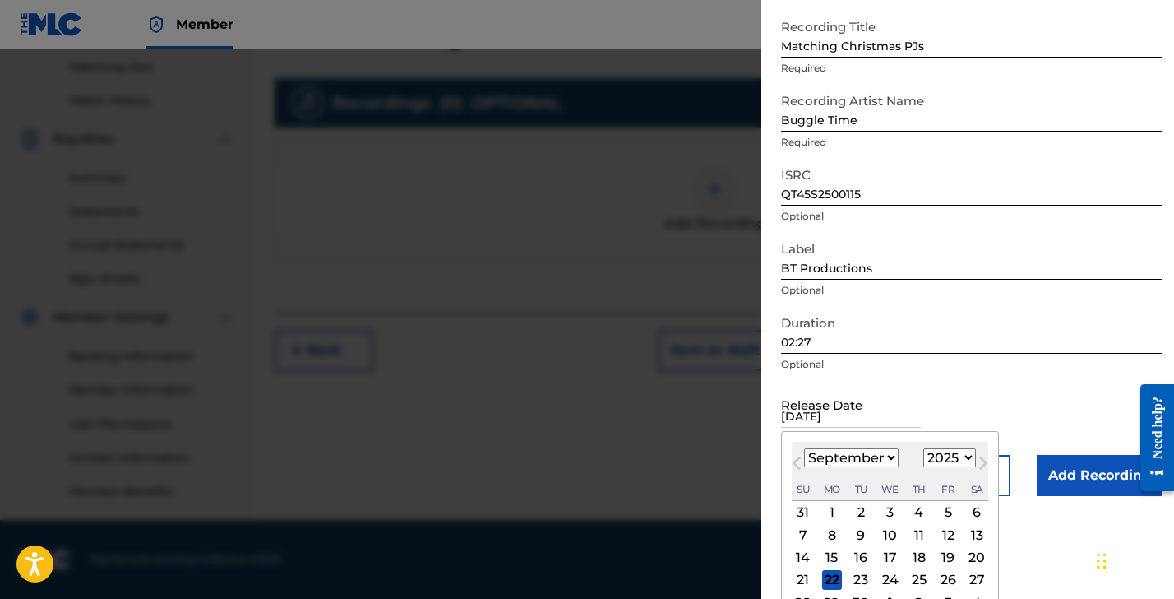
scroll to position [133, 0]
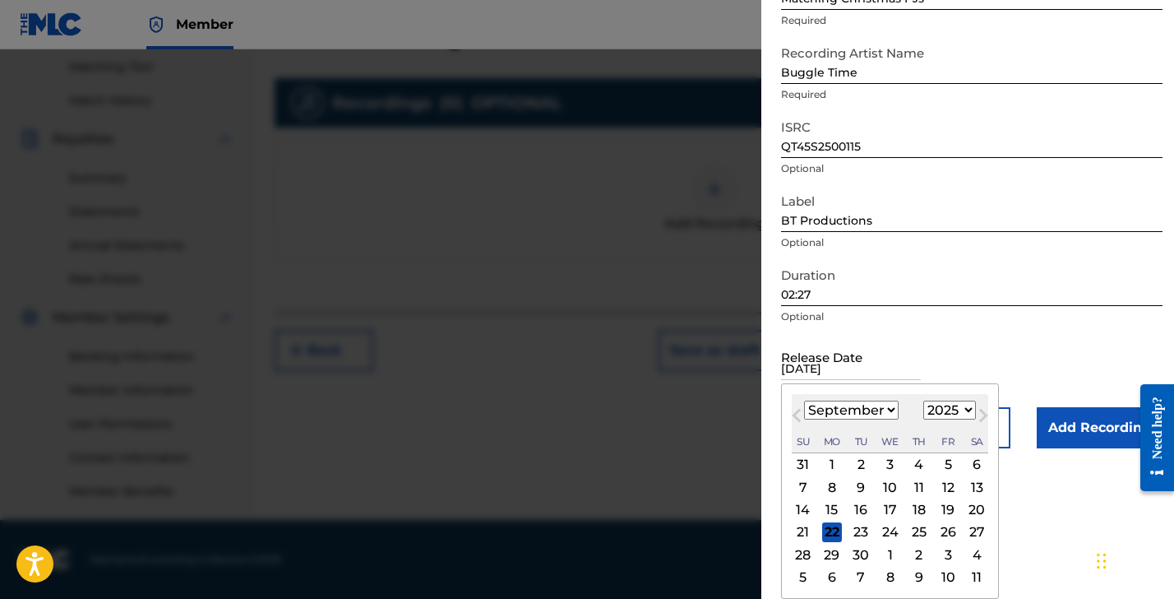
type input "[DATE]"
click at [974, 413] on button "Next Month" at bounding box center [983, 418] width 26 height 26
click at [982, 414] on span "Next Month" at bounding box center [982, 417] width 0 height 25
select select "11"
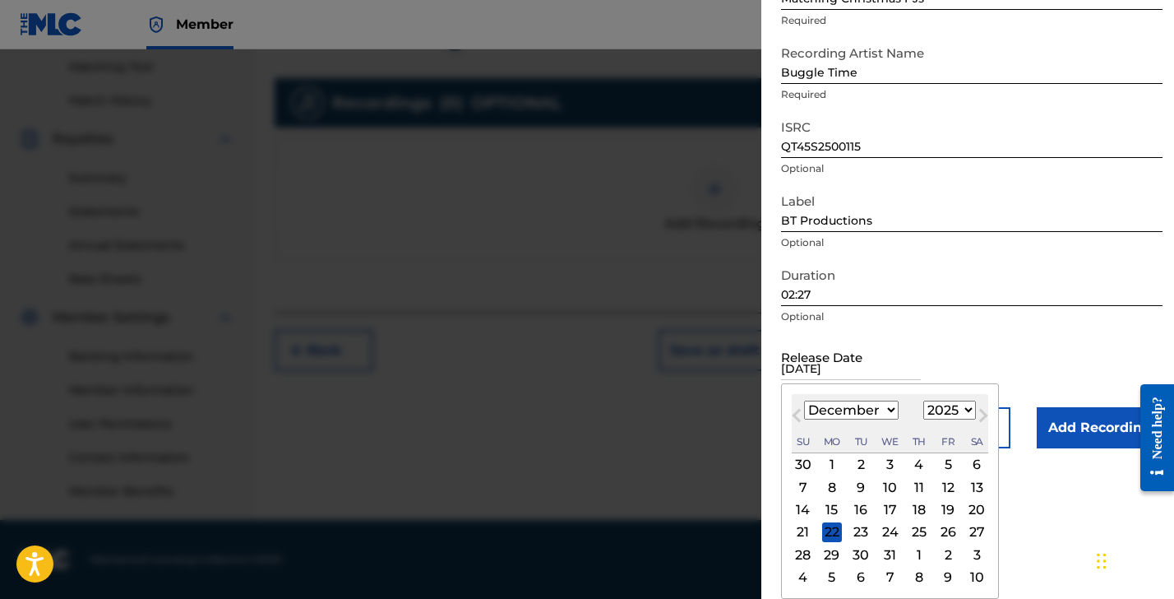
click at [939, 464] on div "5" at bounding box center [948, 465] width 20 height 20
type input "[DATE]"
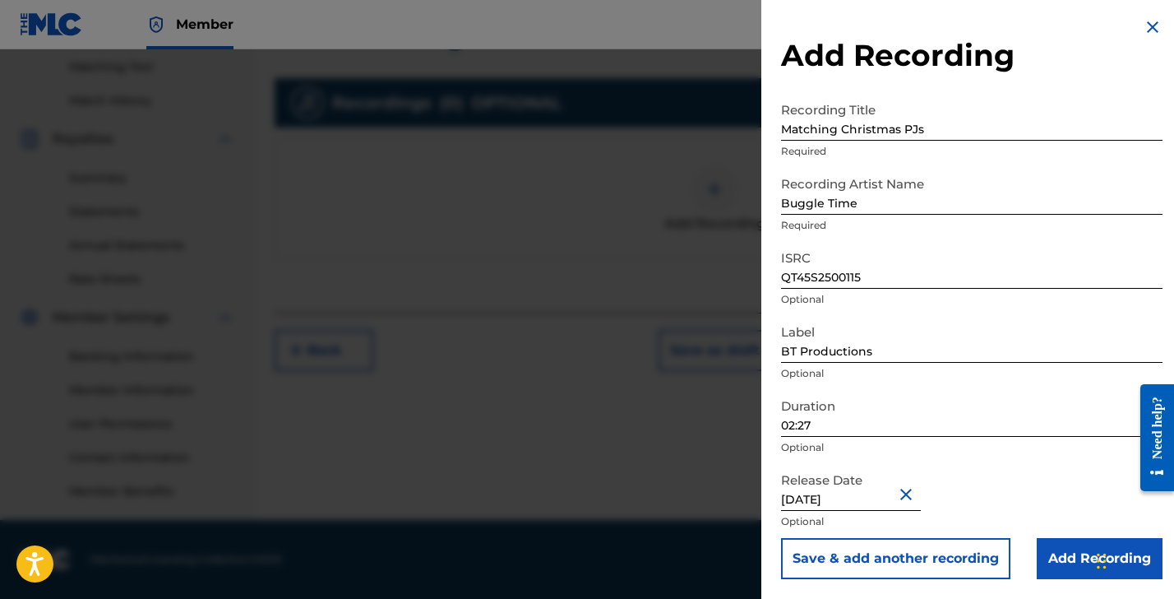
scroll to position [2, 0]
click at [1070, 555] on input "Add Recording" at bounding box center [1100, 558] width 126 height 41
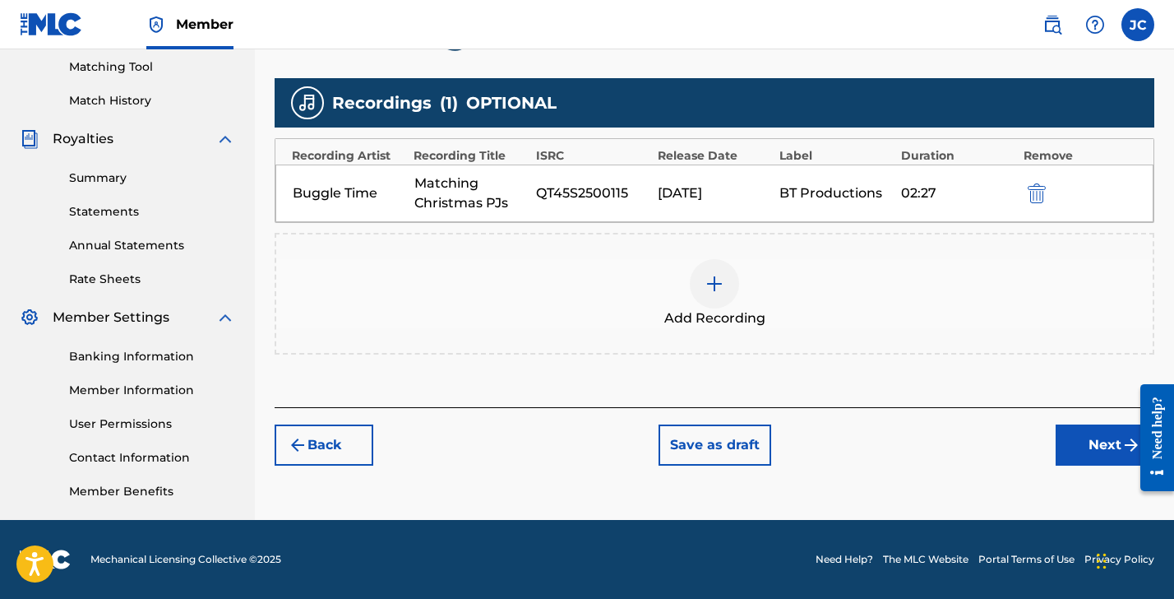
click at [1077, 447] on button "Next" at bounding box center [1105, 444] width 99 height 41
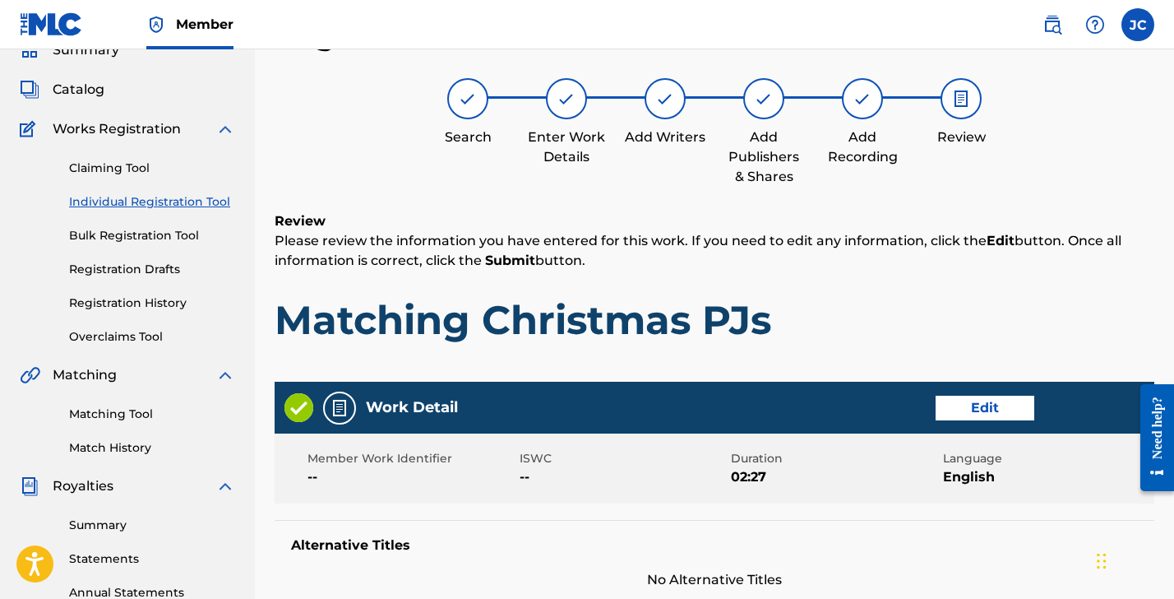
scroll to position [939, 0]
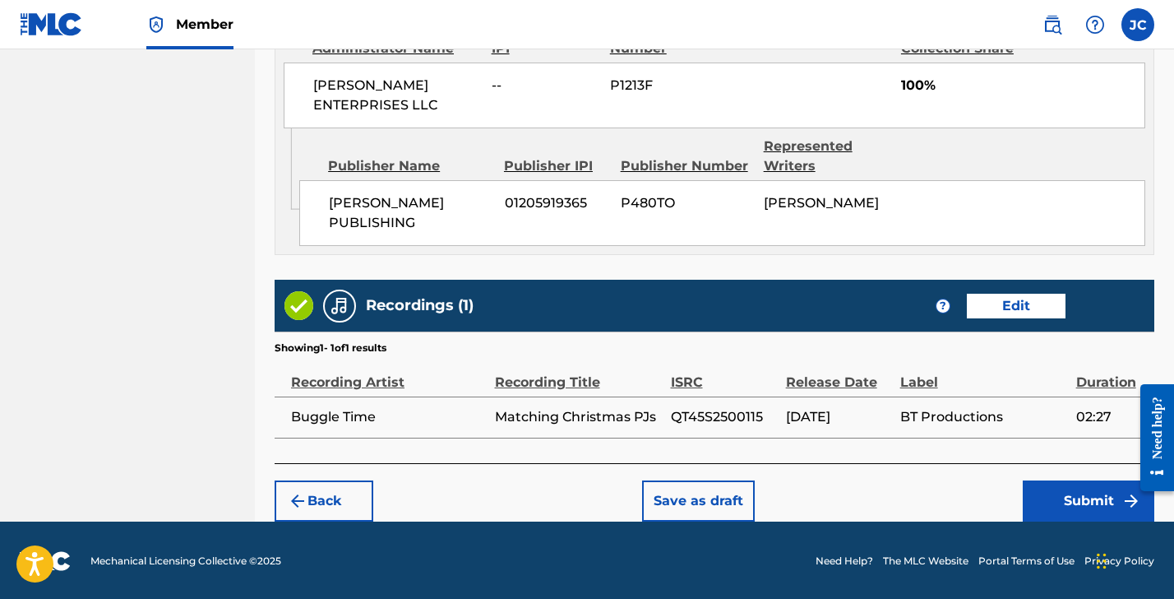
click at [1067, 494] on button "Submit" at bounding box center [1089, 500] width 132 height 41
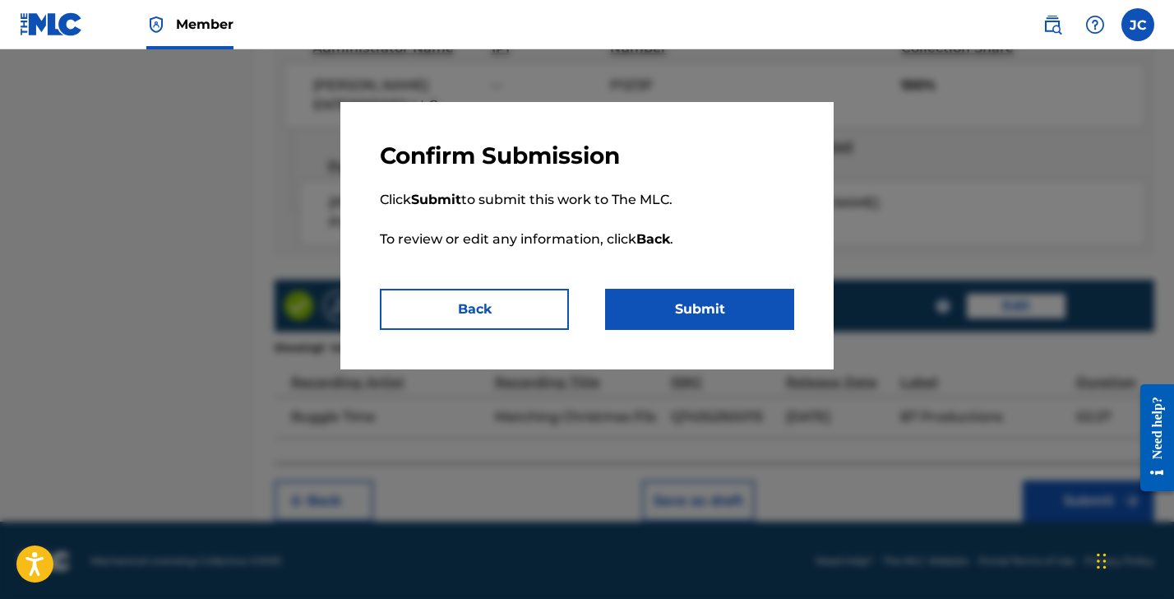
drag, startPoint x: 729, startPoint y: 314, endPoint x: 709, endPoint y: 313, distance: 20.6
click at [729, 313] on button "Submit" at bounding box center [699, 309] width 189 height 41
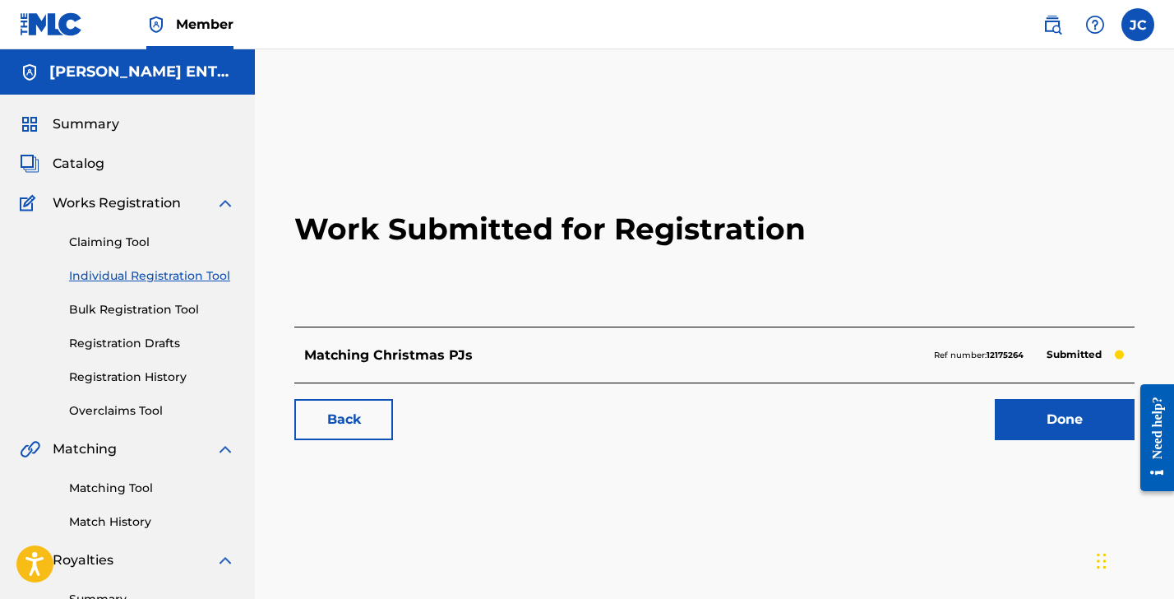
click at [144, 279] on link "Individual Registration Tool" at bounding box center [152, 275] width 166 height 17
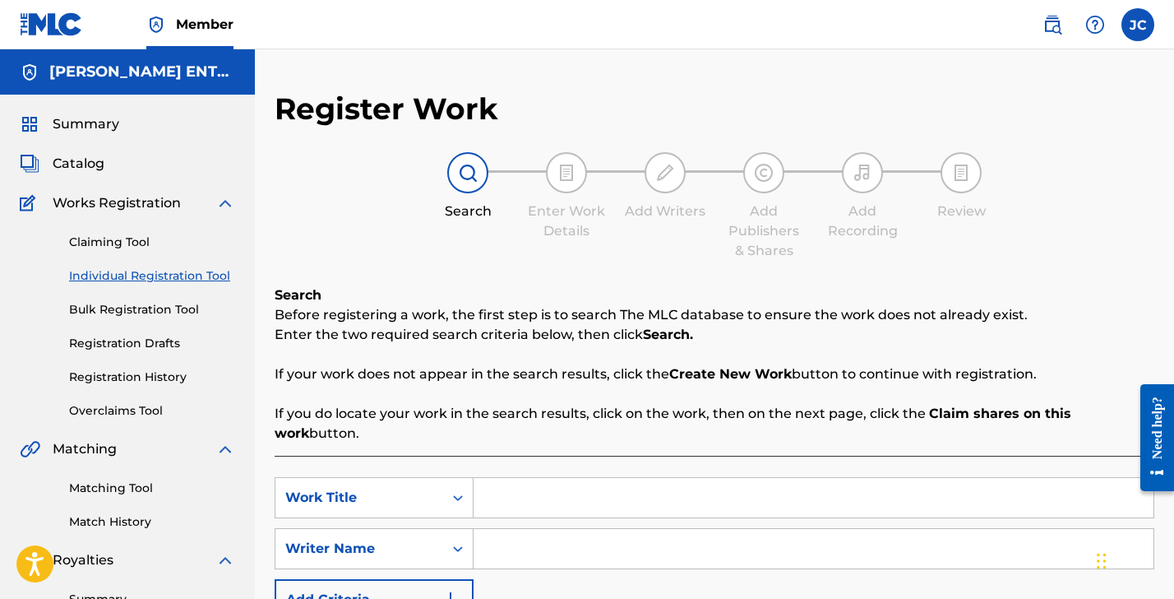
click at [527, 494] on input "Search Form" at bounding box center [814, 497] width 680 height 39
type input "Good Morning Great Day"
type input "Tout"
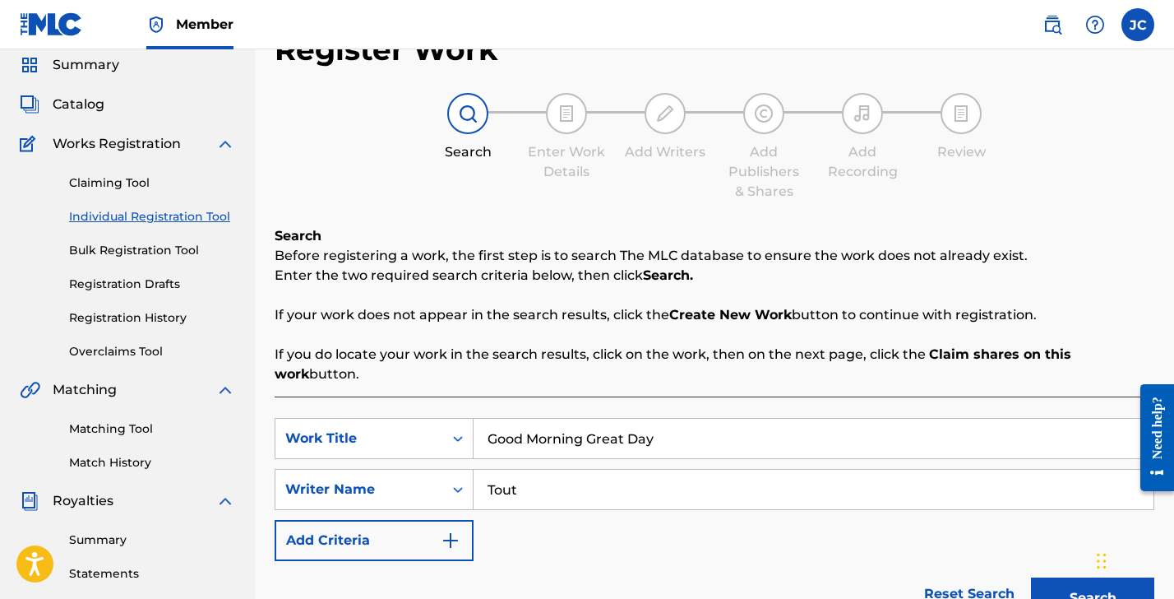
scroll to position [255, 0]
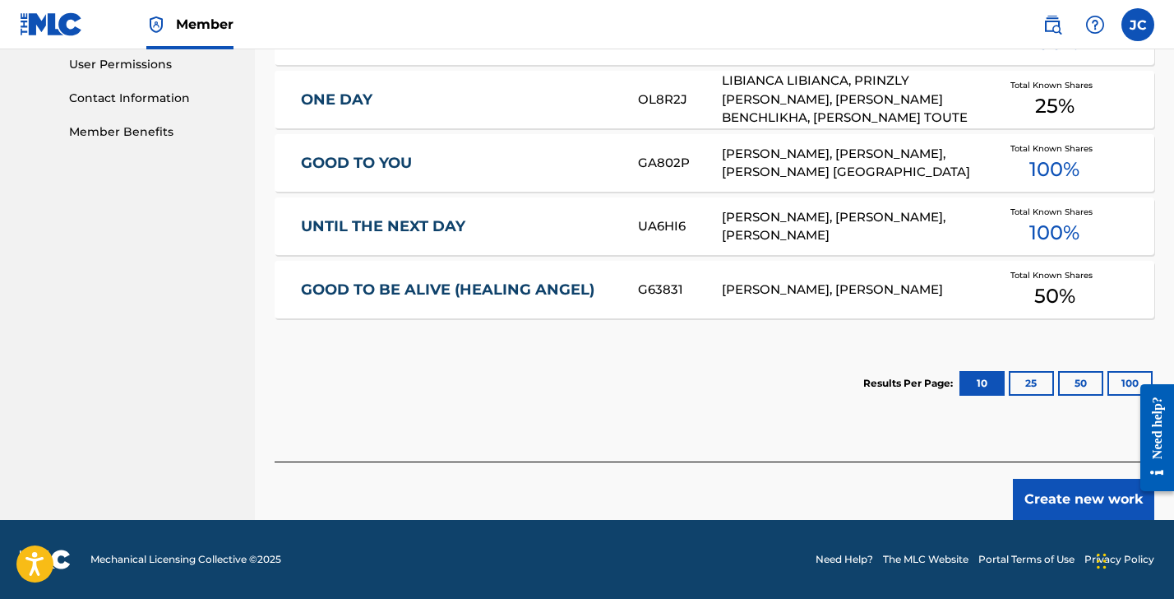
click at [1030, 489] on button "Create new work" at bounding box center [1083, 499] width 141 height 41
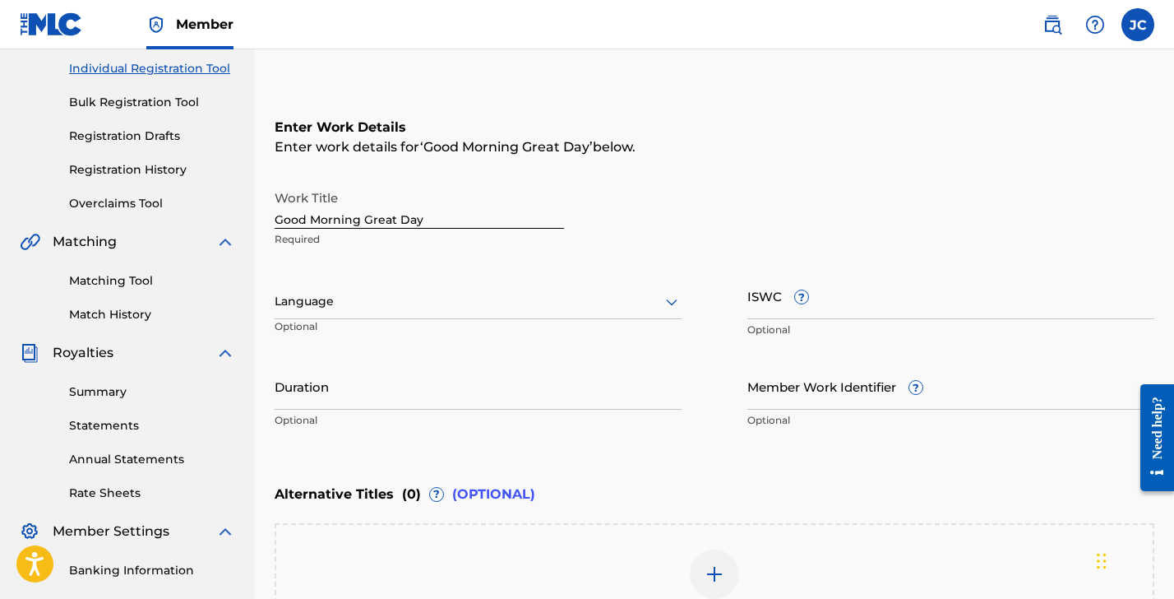
scroll to position [97, 0]
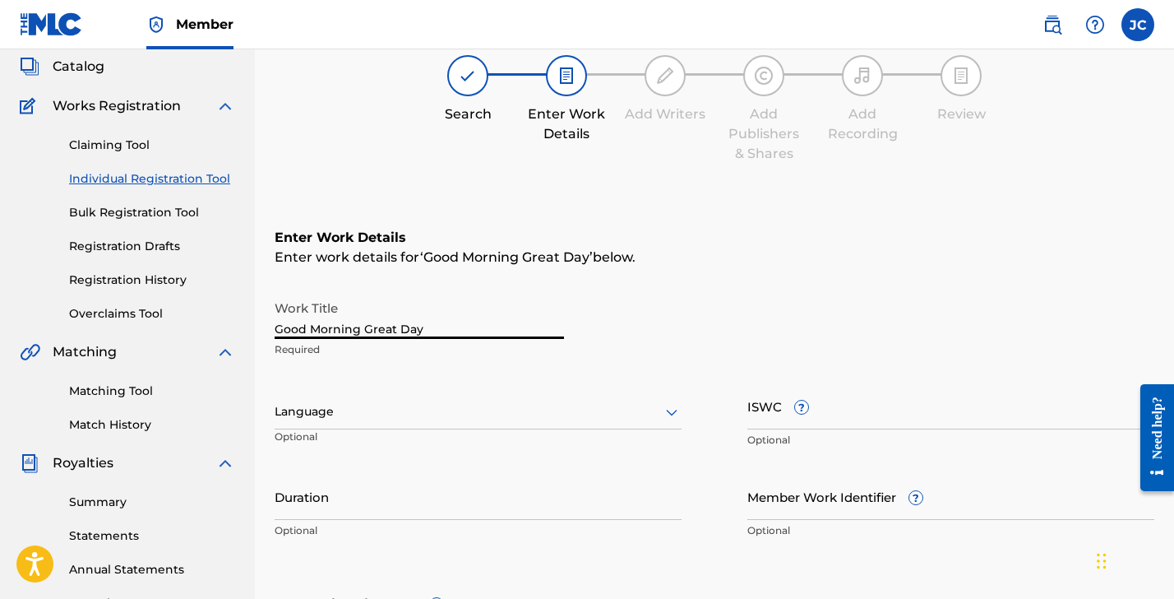
click at [358, 327] on input "Good Morning Great Day" at bounding box center [419, 315] width 289 height 47
type input "Good Morning, Great Day"
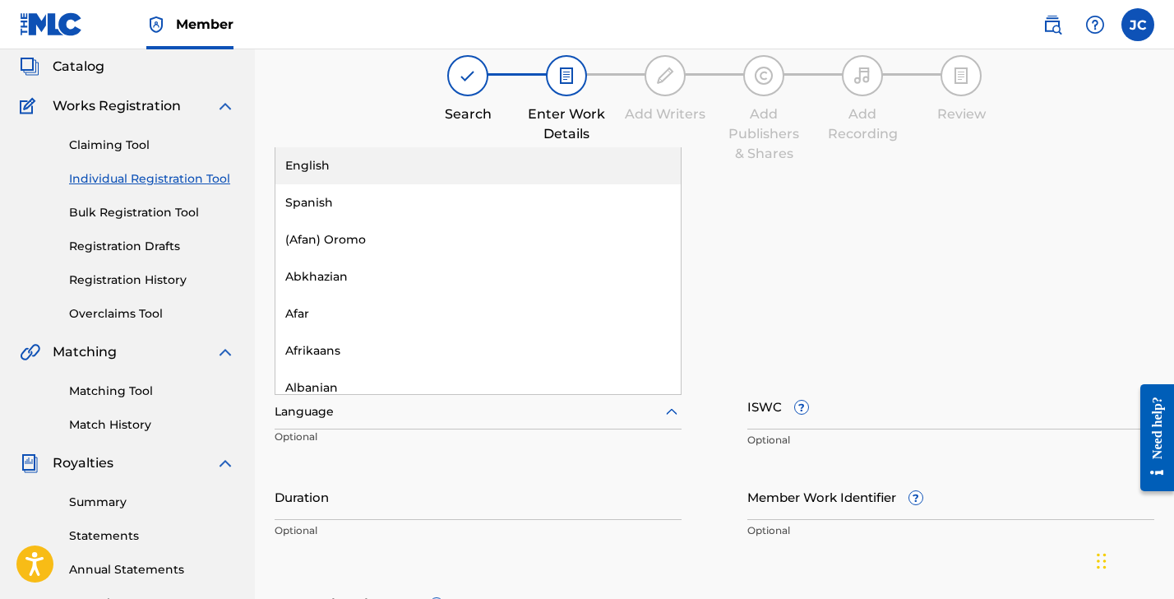
click at [340, 411] on div at bounding box center [478, 411] width 407 height 21
click at [392, 156] on div "English" at bounding box center [478, 165] width 405 height 37
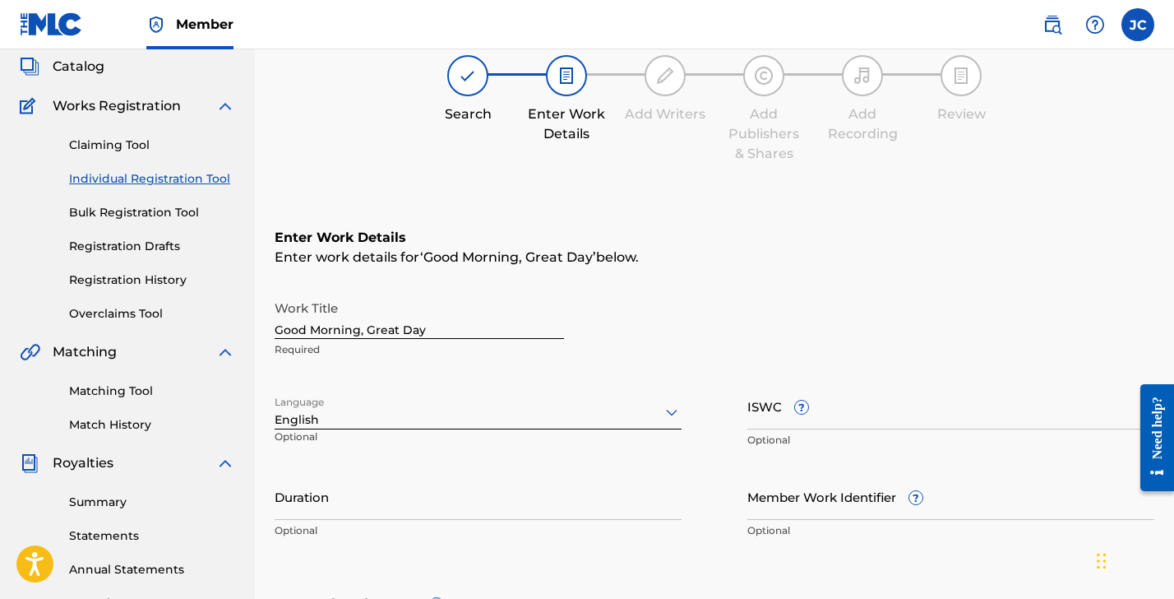
click at [315, 500] on input "Duration" at bounding box center [478, 496] width 407 height 47
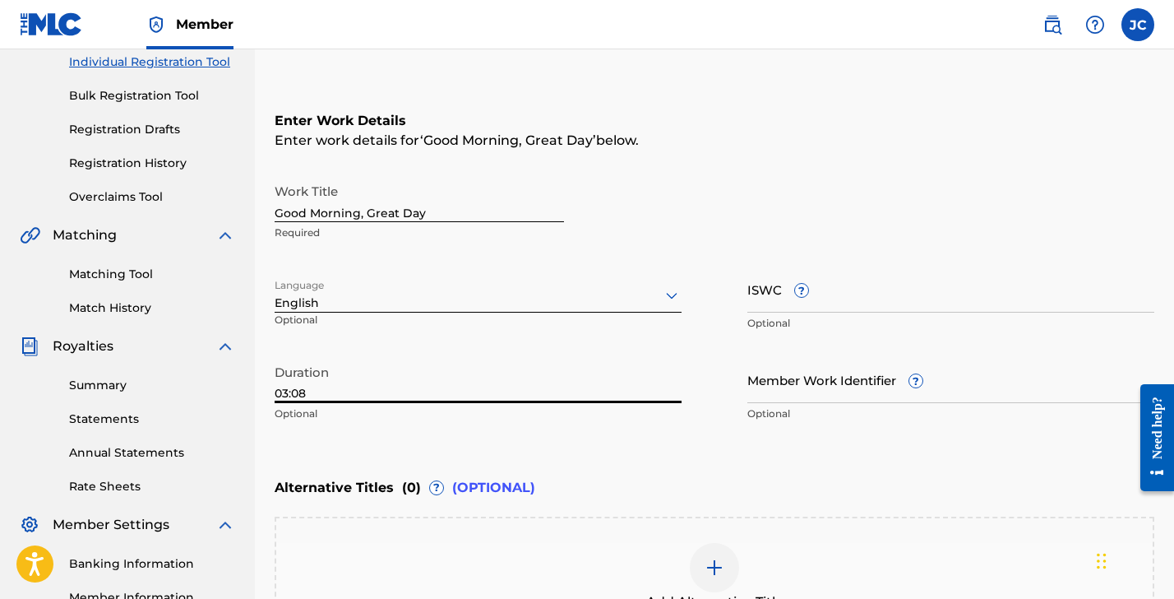
scroll to position [217, 0]
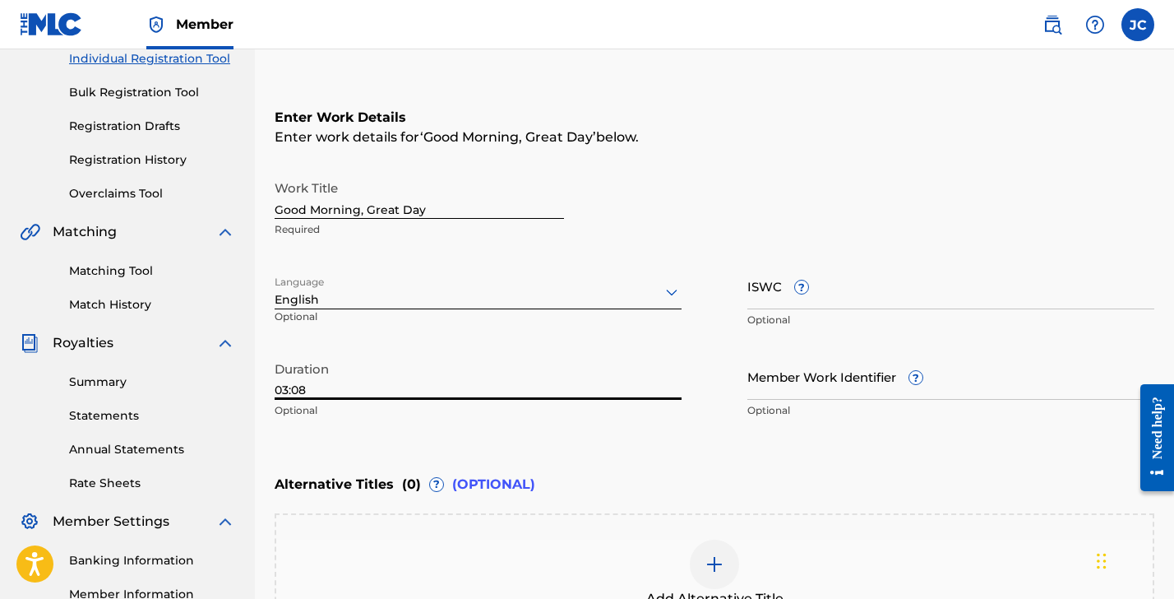
type input "03:08"
click at [715, 558] on img at bounding box center [715, 564] width 20 height 20
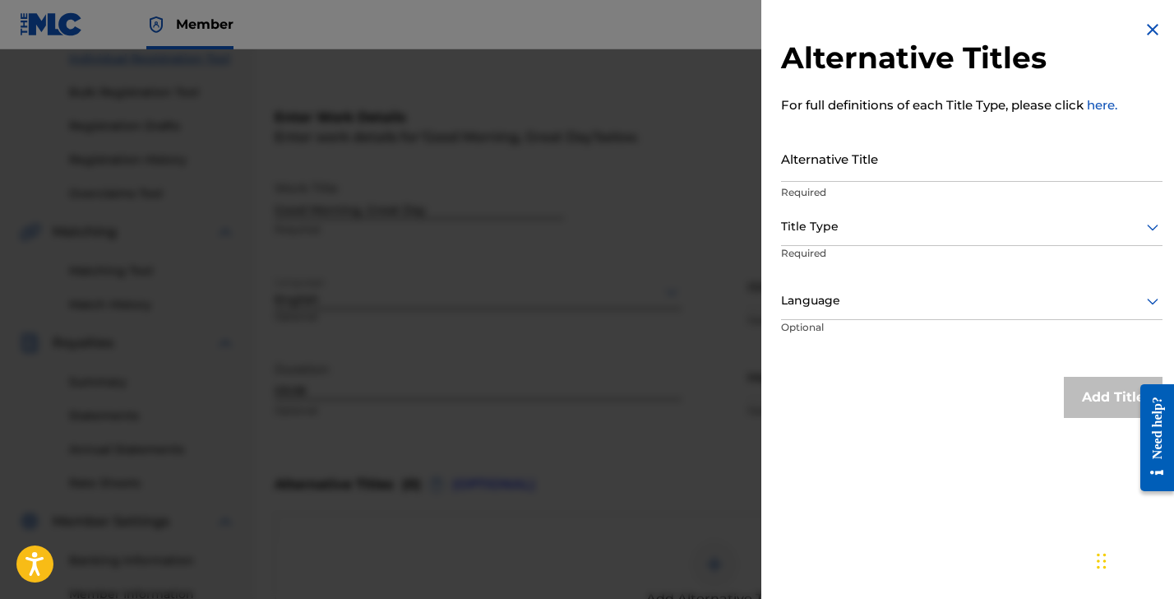
click at [826, 164] on input "Alternative Title" at bounding box center [972, 158] width 382 height 47
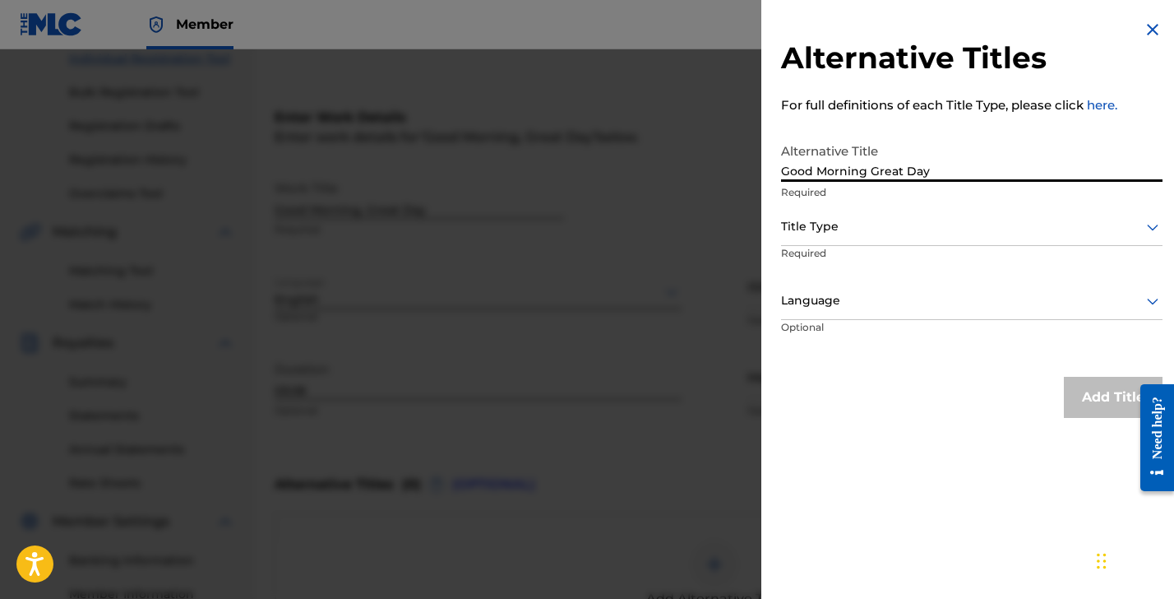
type input "Good Morning Great Day"
click at [882, 232] on div at bounding box center [972, 226] width 382 height 21
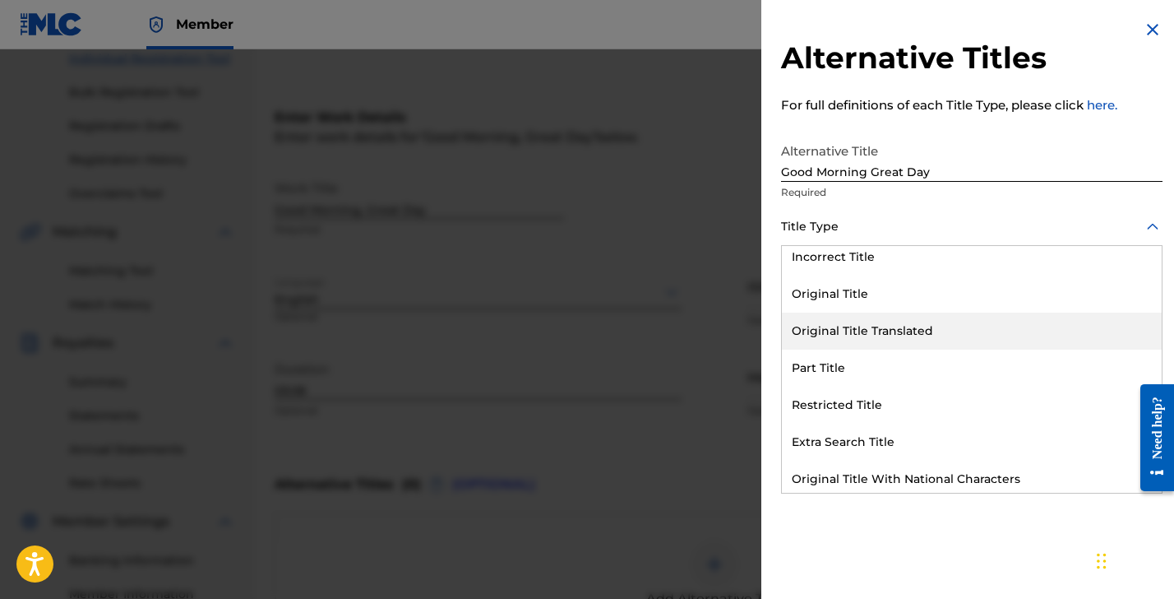
scroll to position [95, 0]
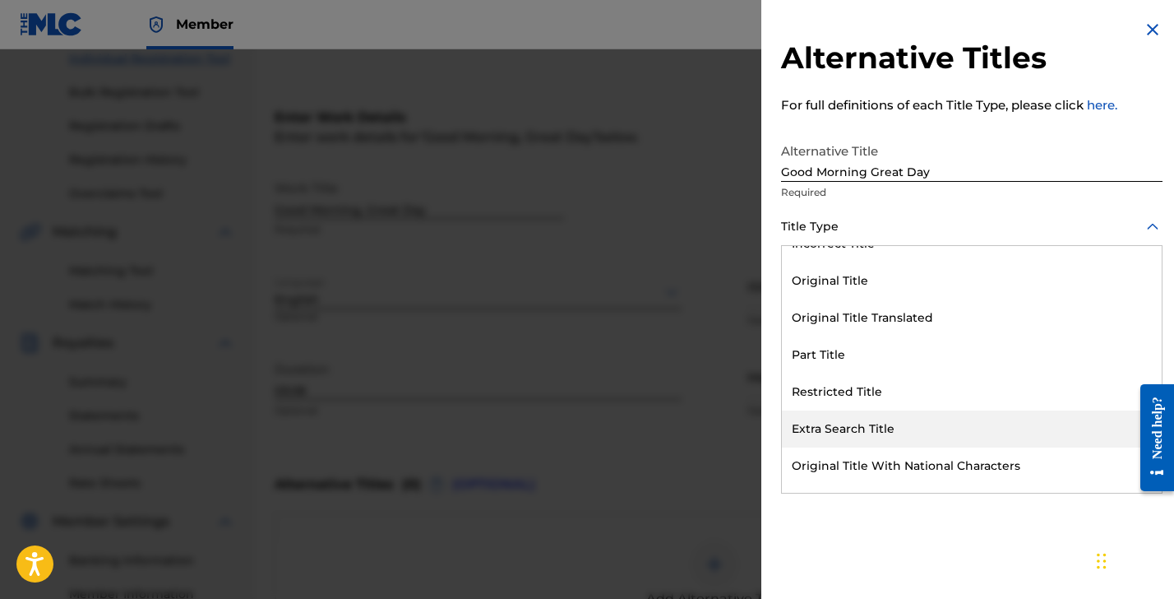
click at [881, 416] on div "Extra Search Title" at bounding box center [972, 428] width 380 height 37
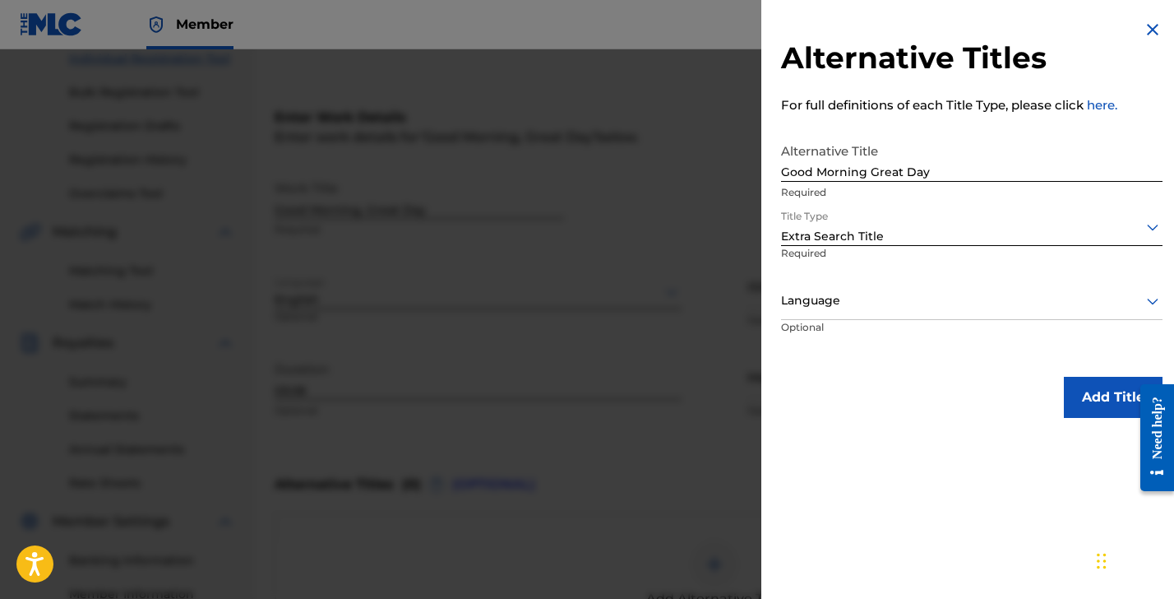
click at [854, 304] on div at bounding box center [972, 300] width 382 height 21
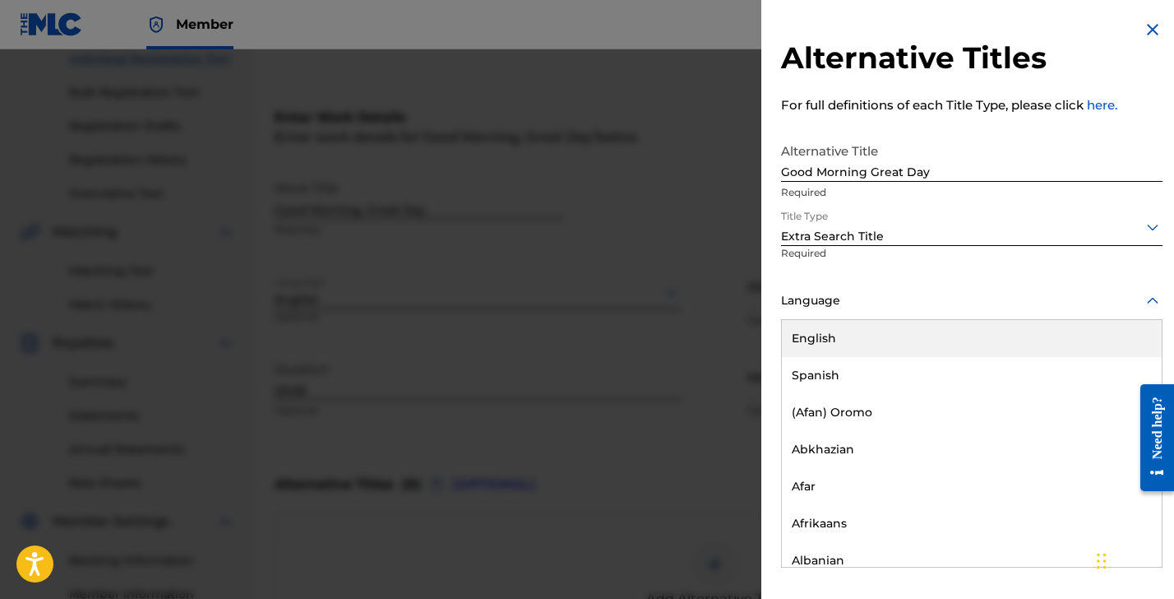
click at [848, 329] on div "English" at bounding box center [972, 338] width 380 height 37
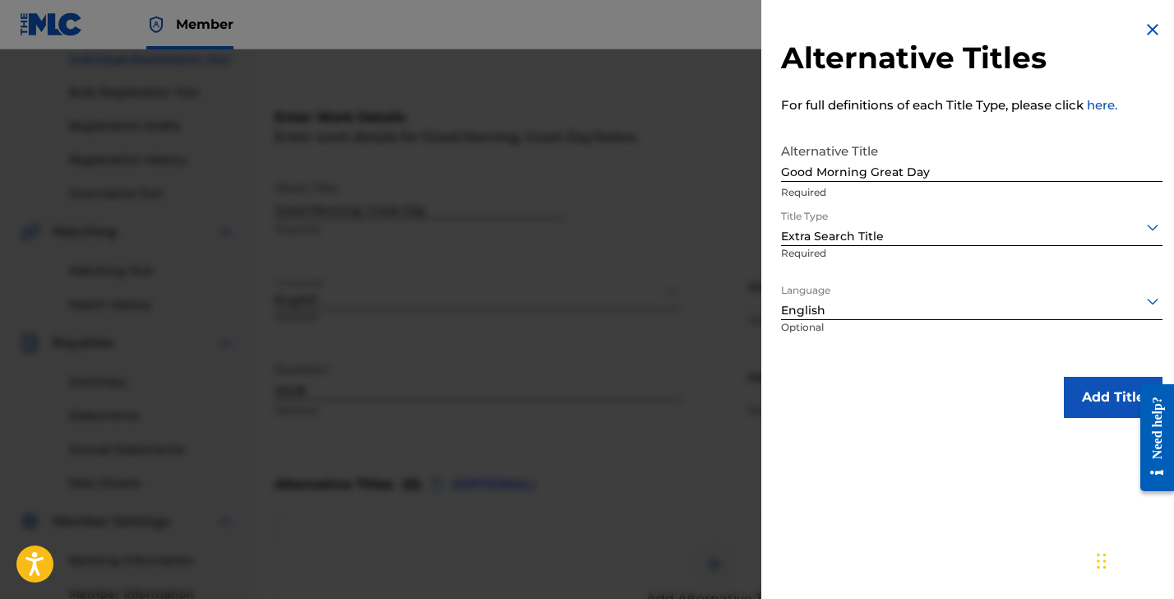
click at [1081, 402] on button "Add Title" at bounding box center [1113, 397] width 99 height 41
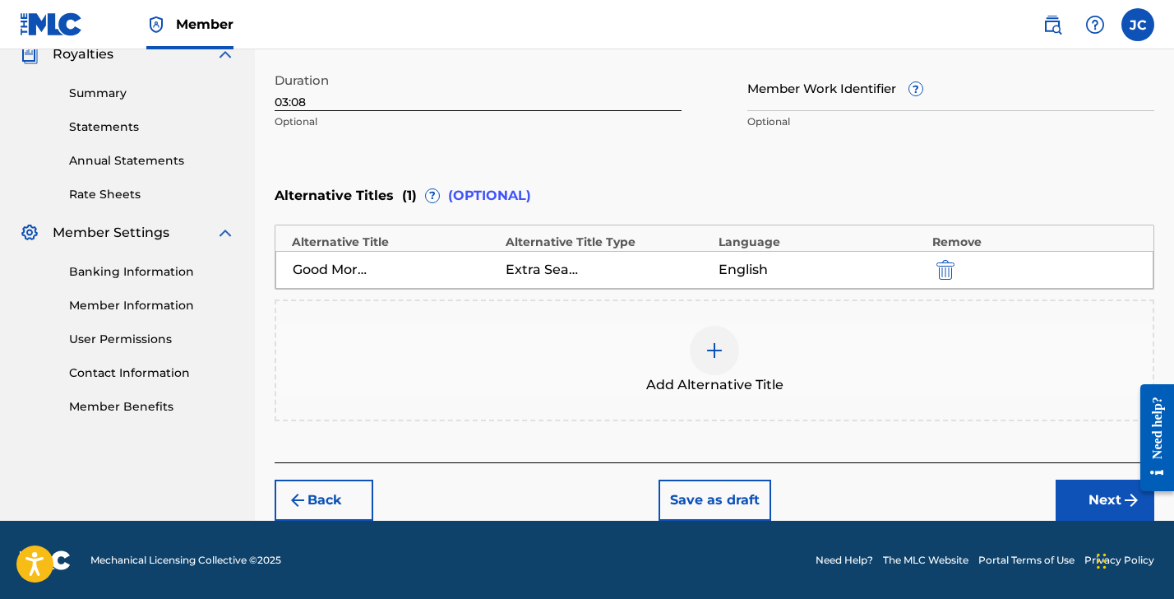
click at [1104, 495] on button "Next" at bounding box center [1105, 499] width 99 height 41
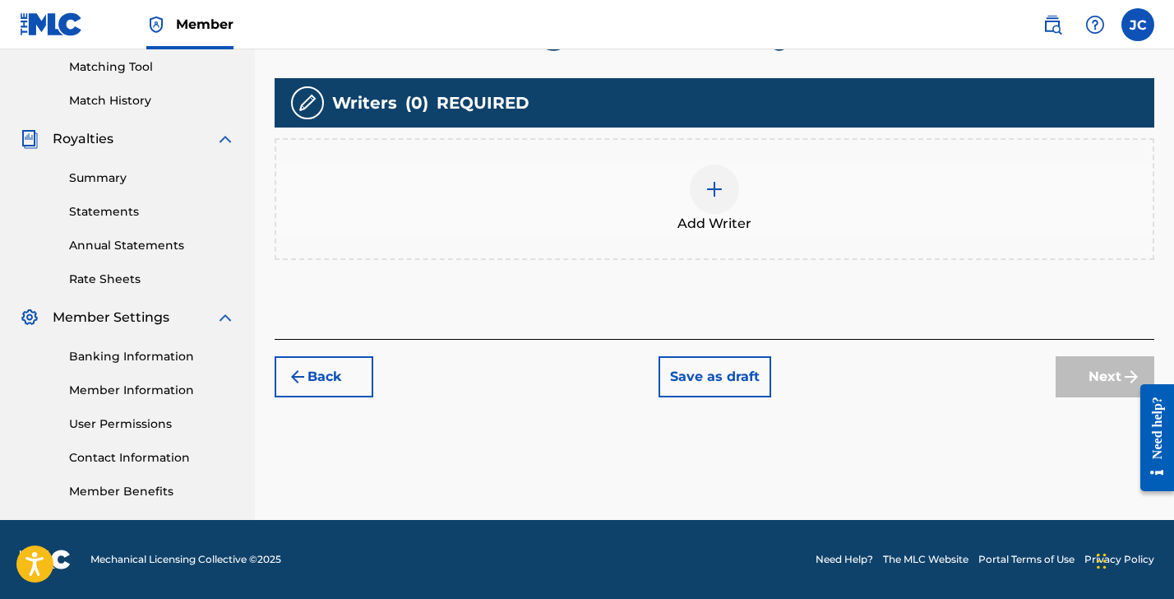
click at [729, 198] on div at bounding box center [714, 188] width 49 height 49
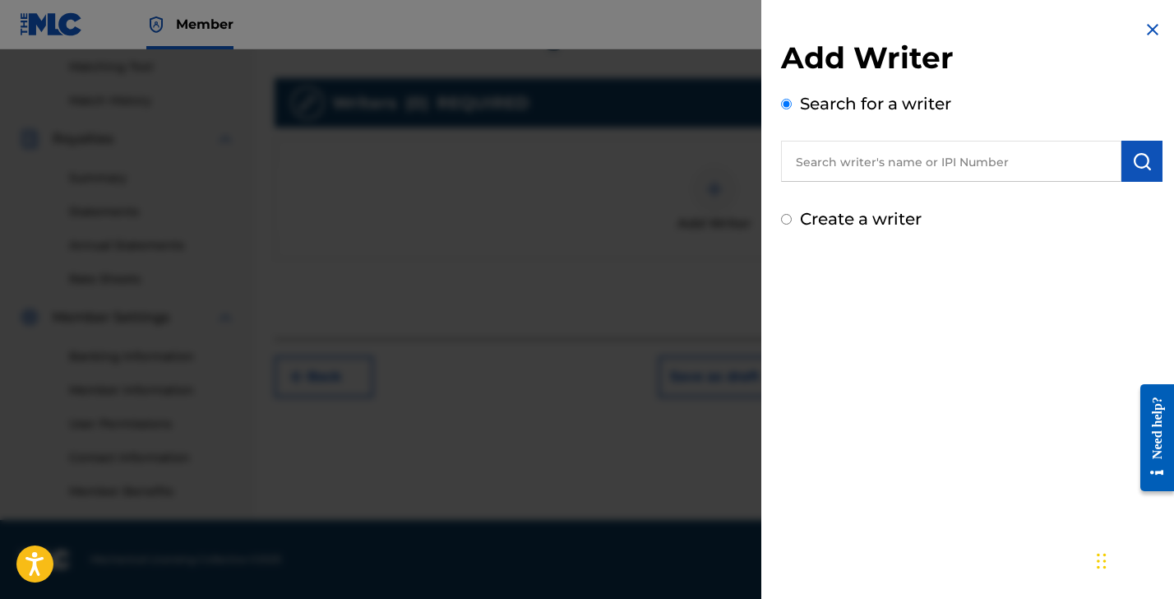
click at [819, 164] on input "text" at bounding box center [951, 161] width 340 height 41
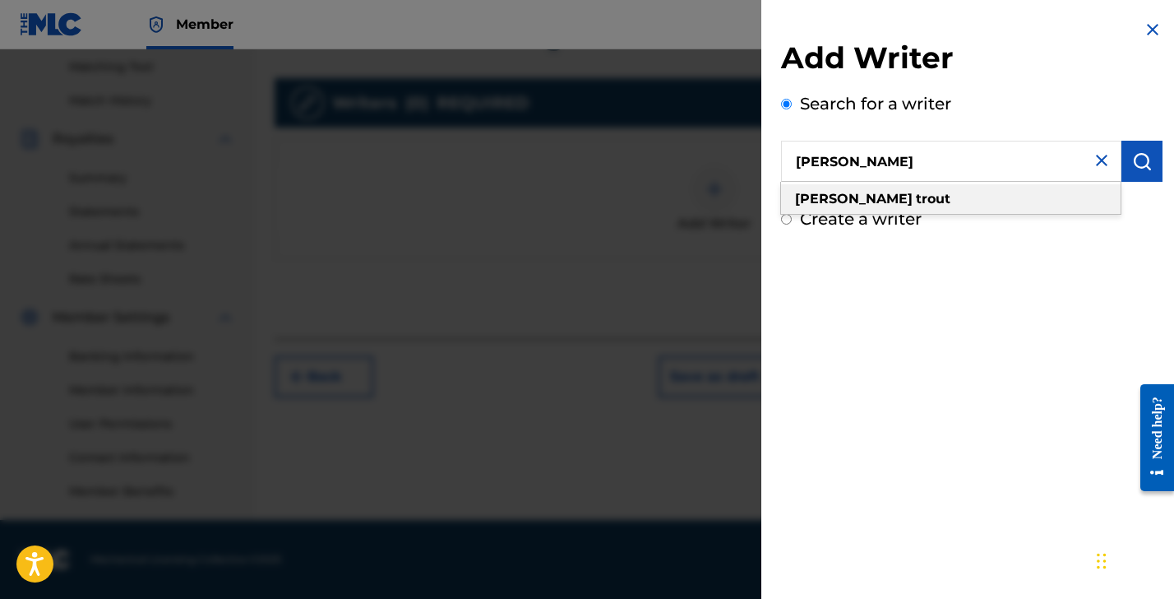
click at [825, 196] on strong "[PERSON_NAME]" at bounding box center [854, 199] width 118 height 16
type input "[PERSON_NAME]"
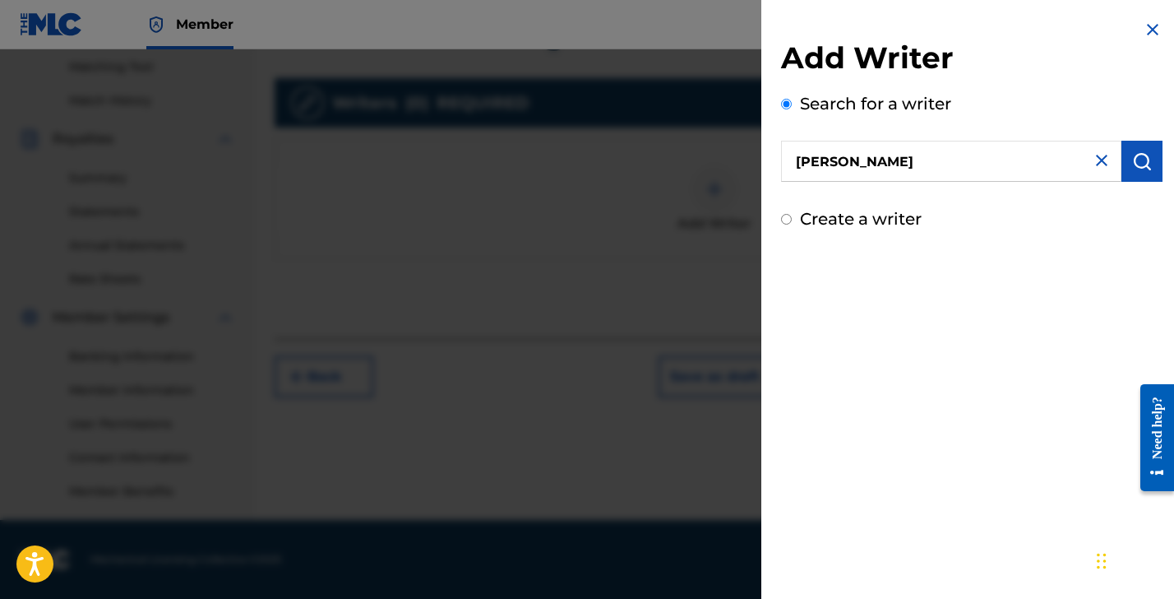
click at [1142, 169] on img "submit" at bounding box center [1142, 161] width 20 height 20
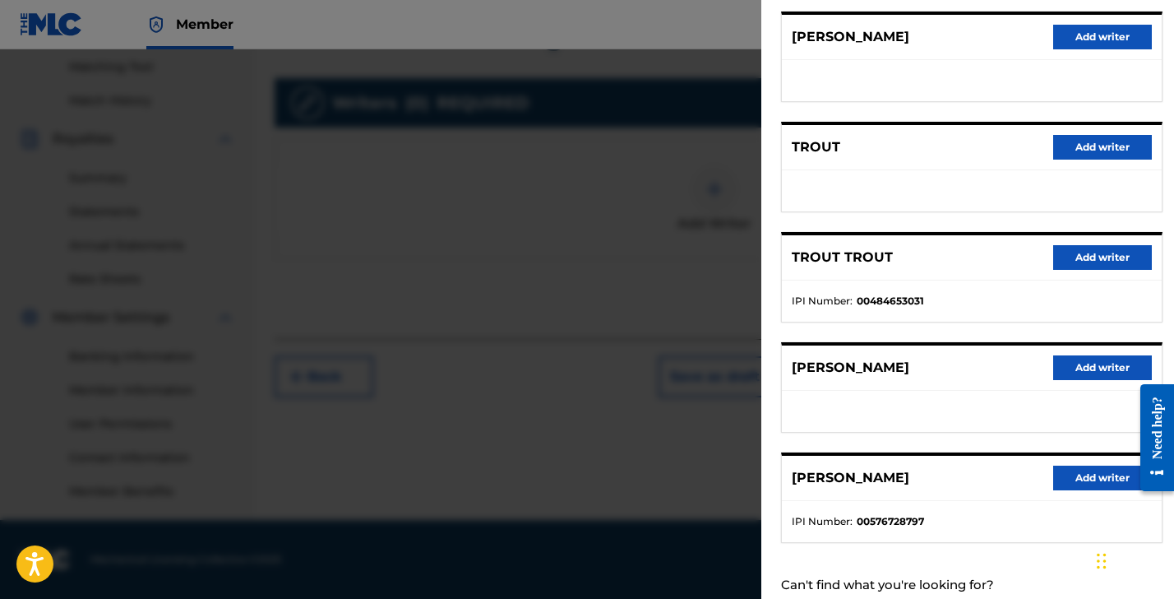
scroll to position [225, 0]
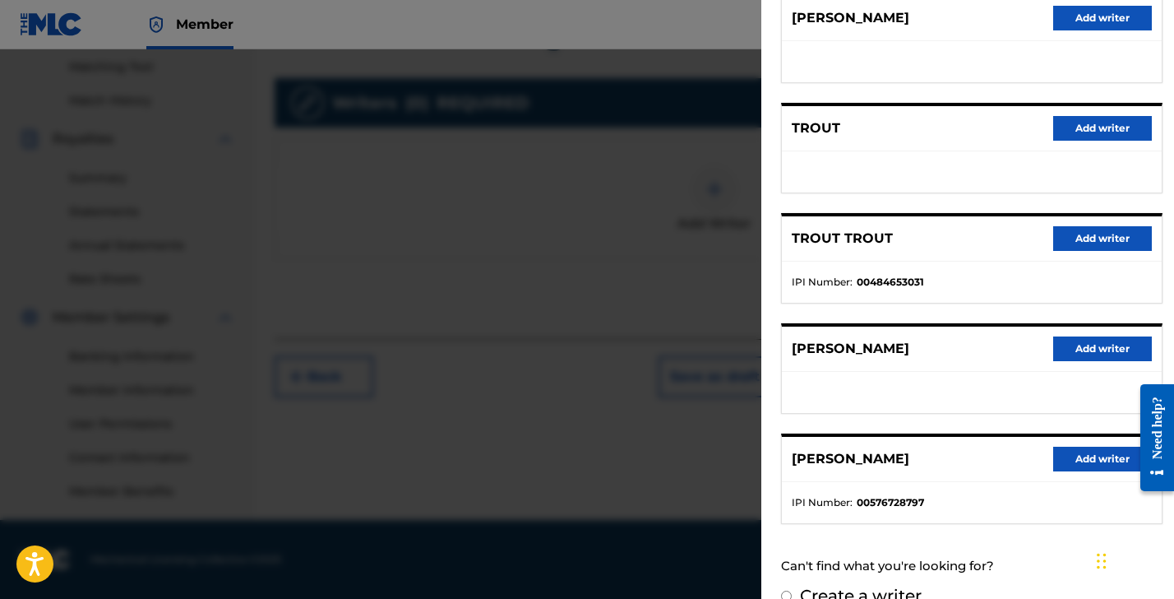
click at [1101, 455] on button "Add writer" at bounding box center [1102, 459] width 99 height 25
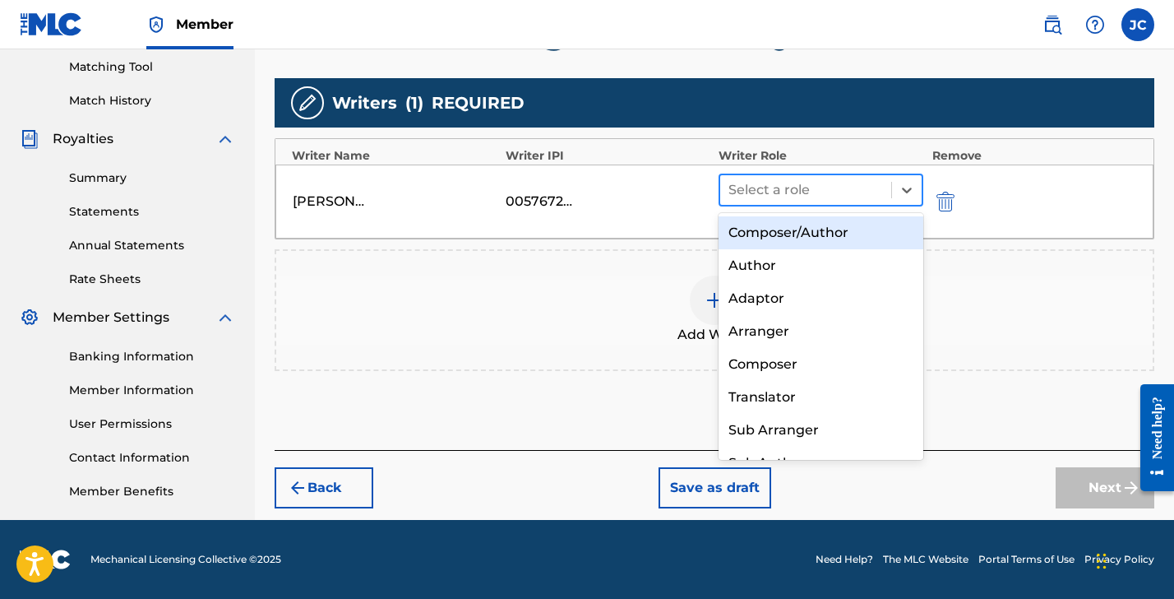
click at [751, 198] on div at bounding box center [806, 189] width 155 height 23
click at [752, 226] on div "Composer/Author" at bounding box center [821, 232] width 205 height 33
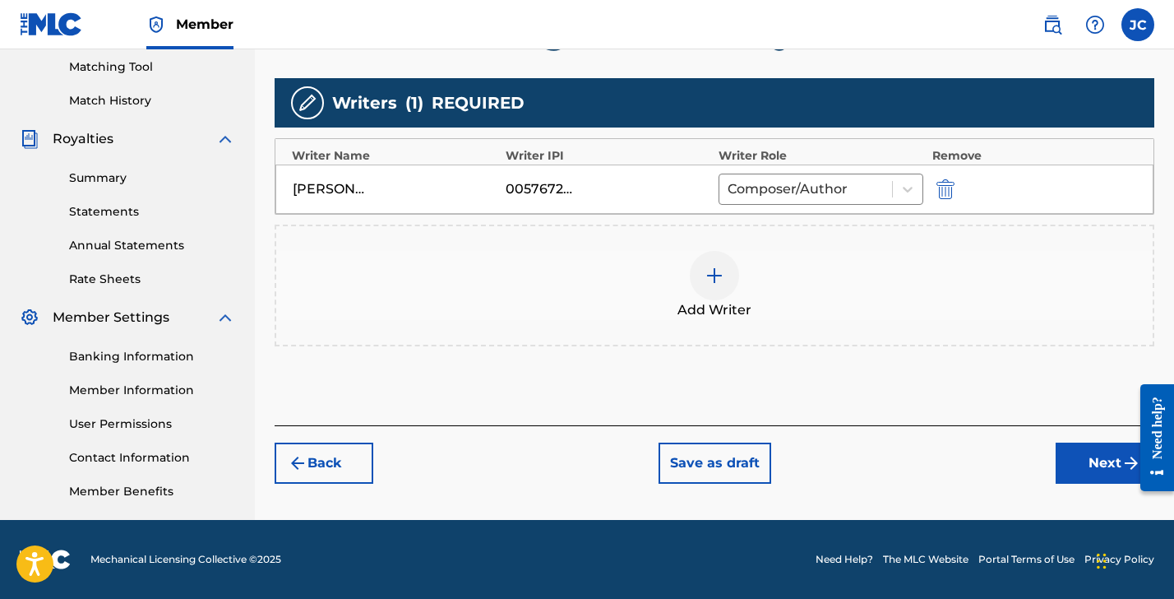
click at [1083, 457] on button "Next" at bounding box center [1105, 462] width 99 height 41
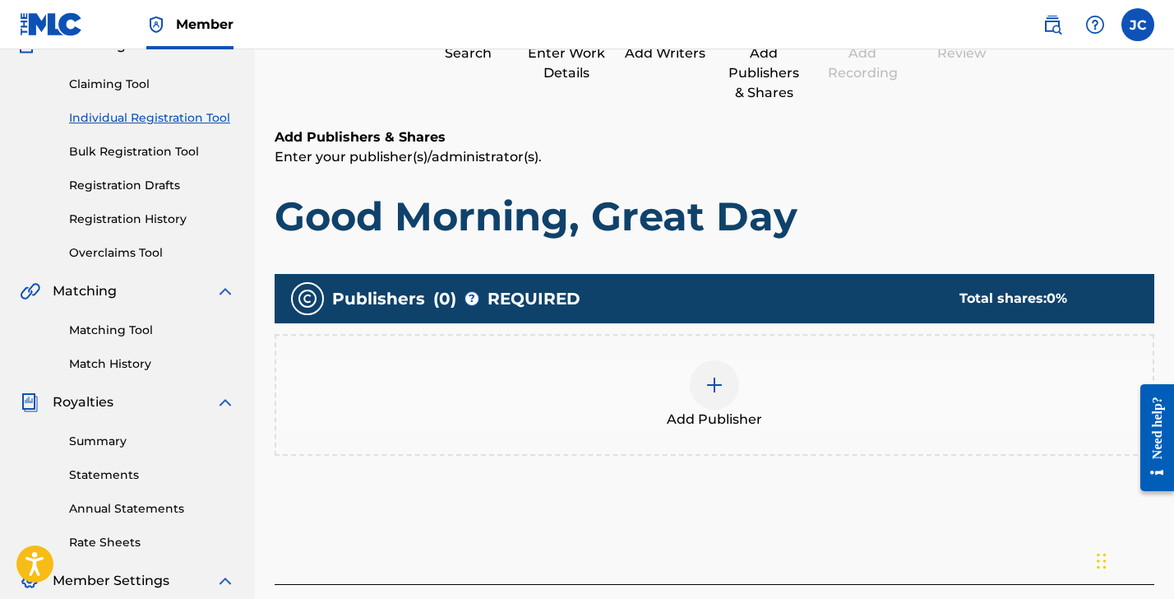
scroll to position [74, 0]
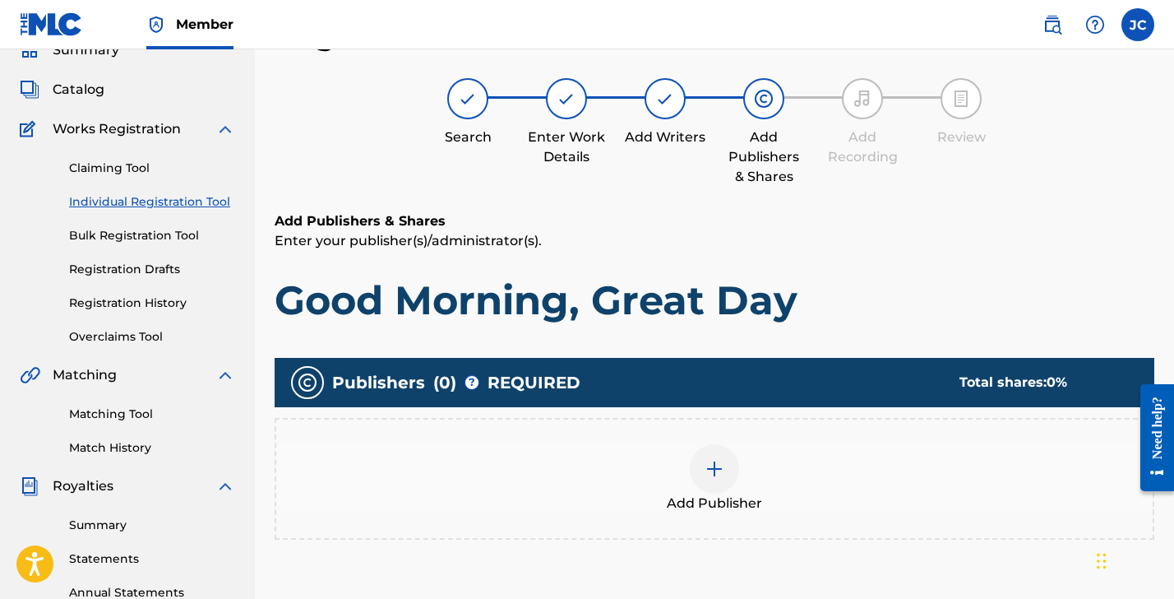
click at [694, 451] on div "Add Publisher" at bounding box center [714, 478] width 877 height 69
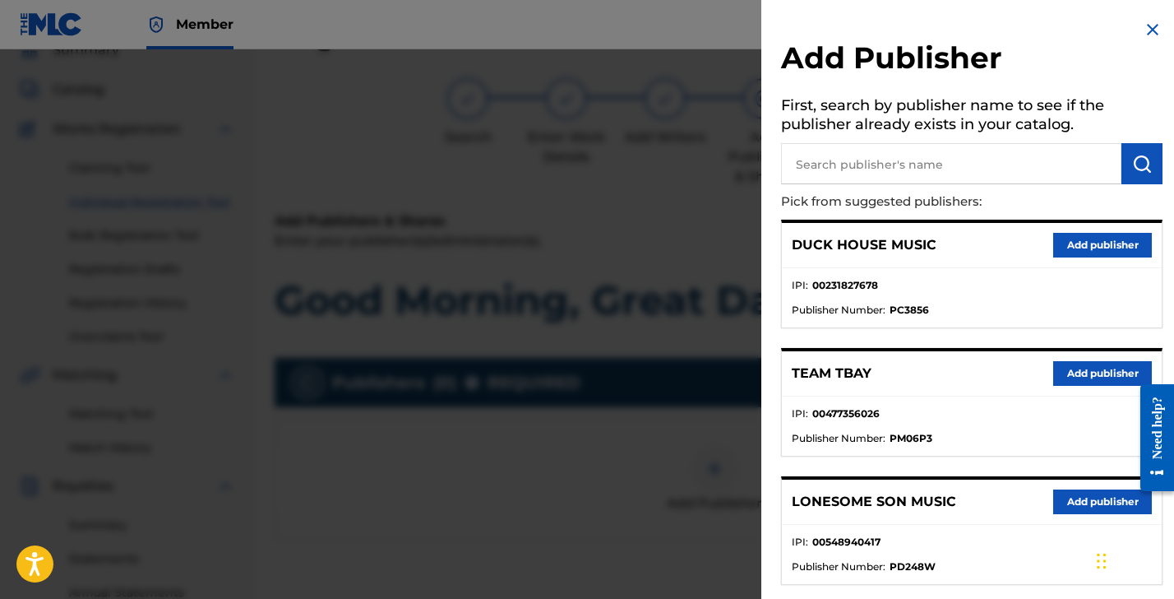
drag, startPoint x: 823, startPoint y: 168, endPoint x: 837, endPoint y: 169, distance: 14.0
click at [824, 168] on input "text" at bounding box center [951, 163] width 340 height 41
type input "[PERSON_NAME]"
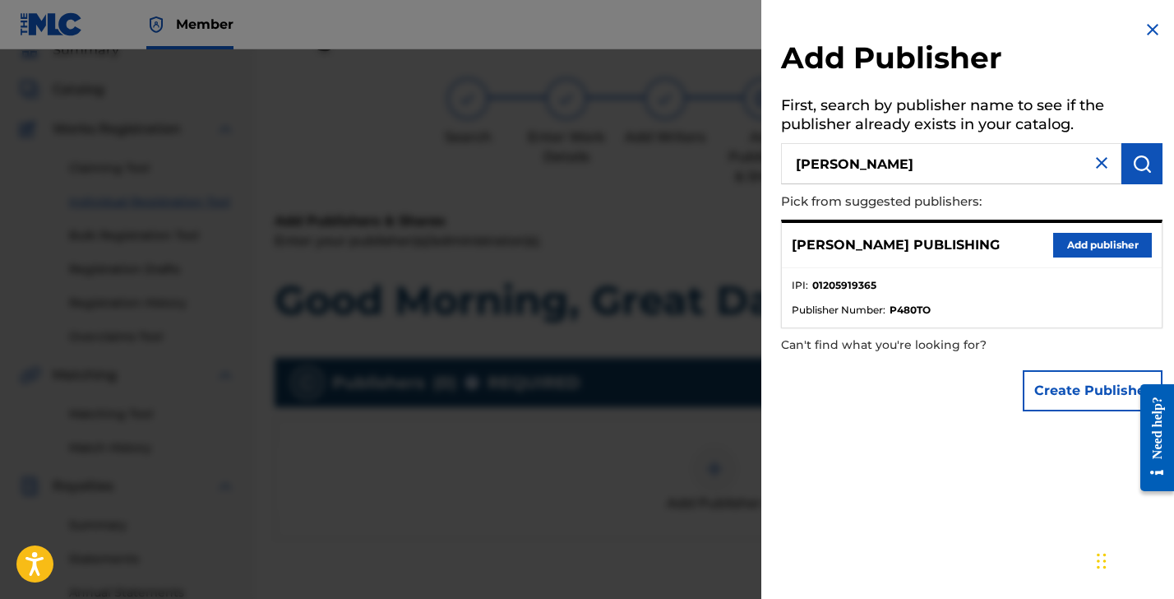
click at [1077, 241] on button "Add publisher" at bounding box center [1102, 245] width 99 height 25
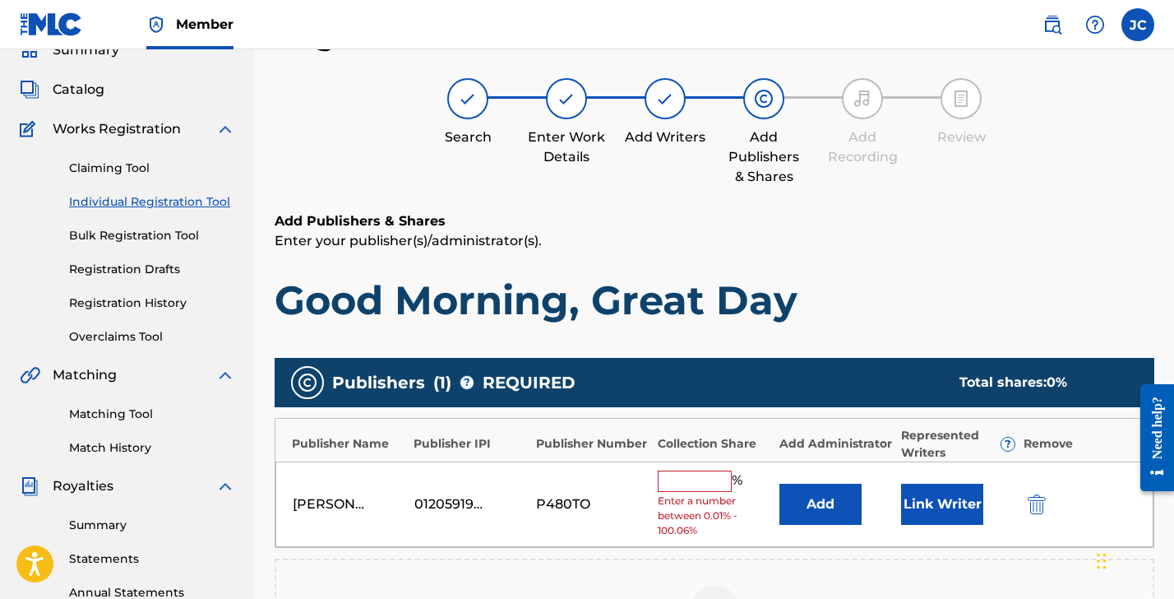
click at [697, 475] on input "text" at bounding box center [695, 480] width 74 height 21
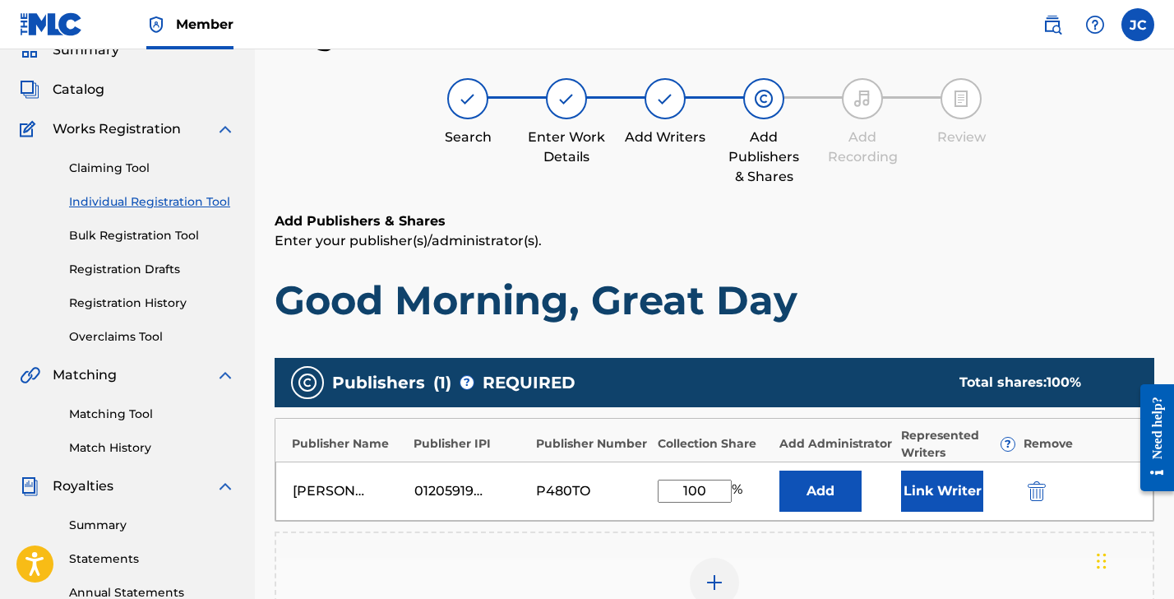
type input "100"
click at [791, 486] on button "Add" at bounding box center [821, 490] width 82 height 41
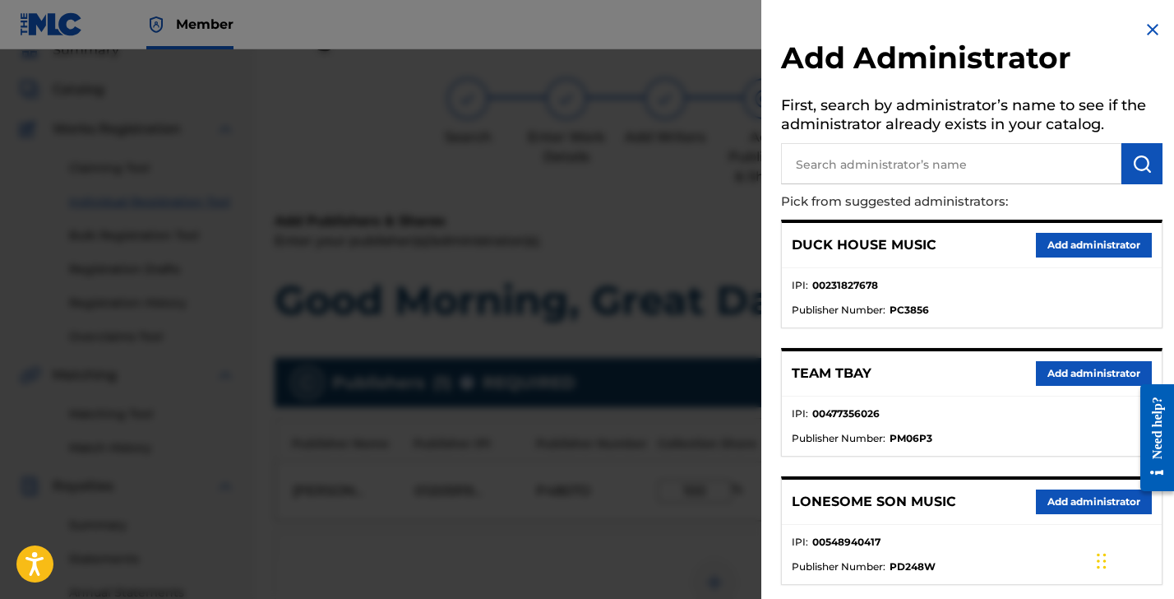
click at [871, 163] on input "text" at bounding box center [951, 163] width 340 height 41
type input "[PERSON_NAME]"
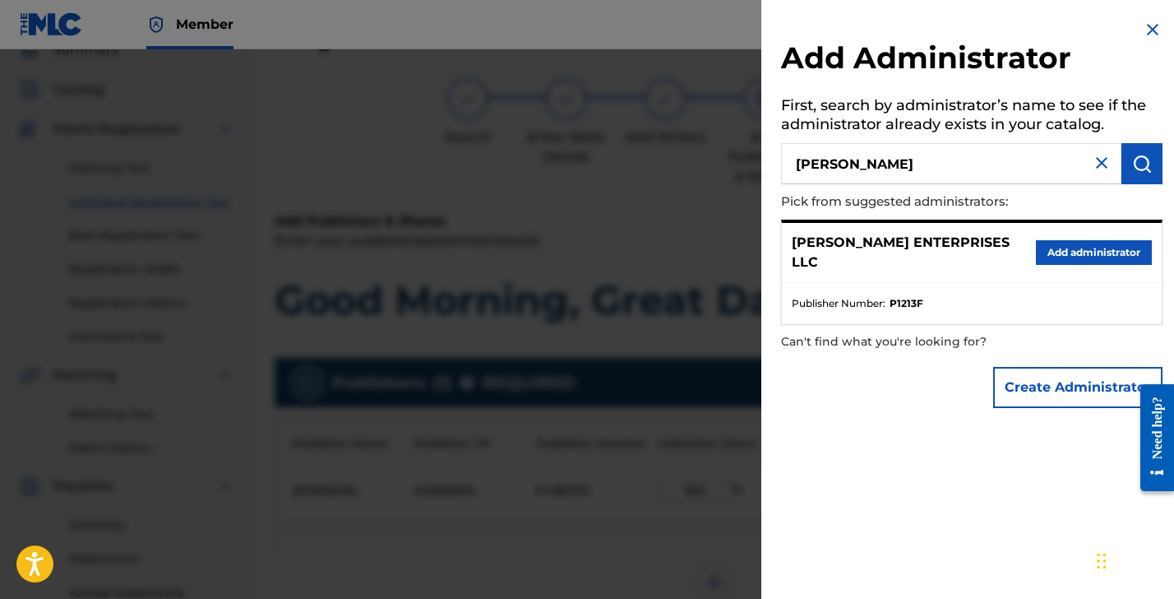
click at [1053, 243] on button "Add administrator" at bounding box center [1094, 252] width 116 height 25
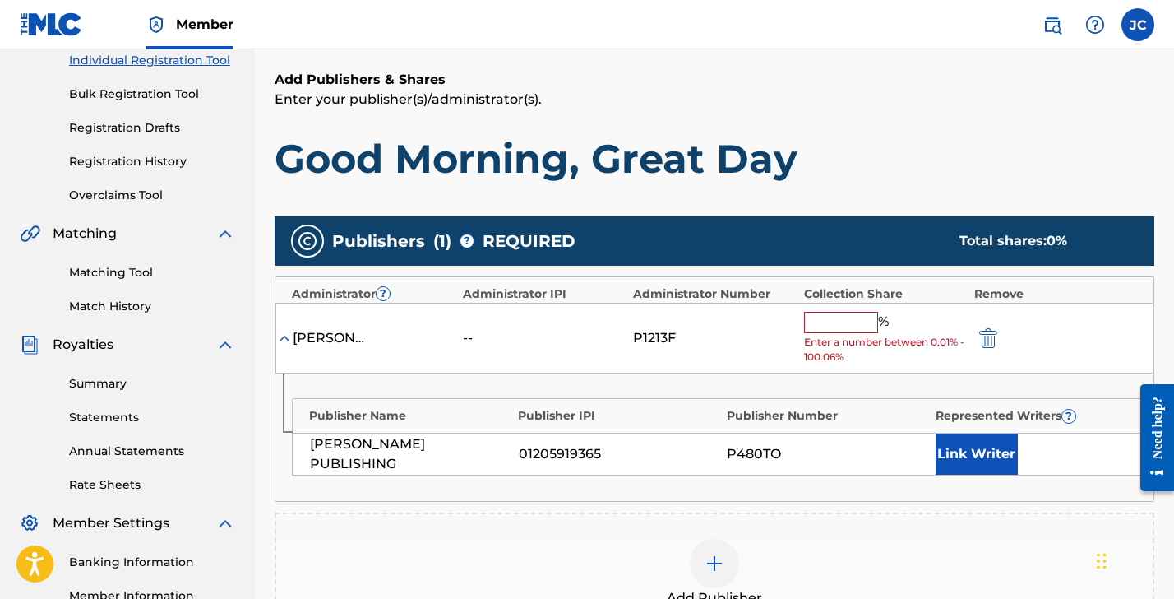
scroll to position [324, 0]
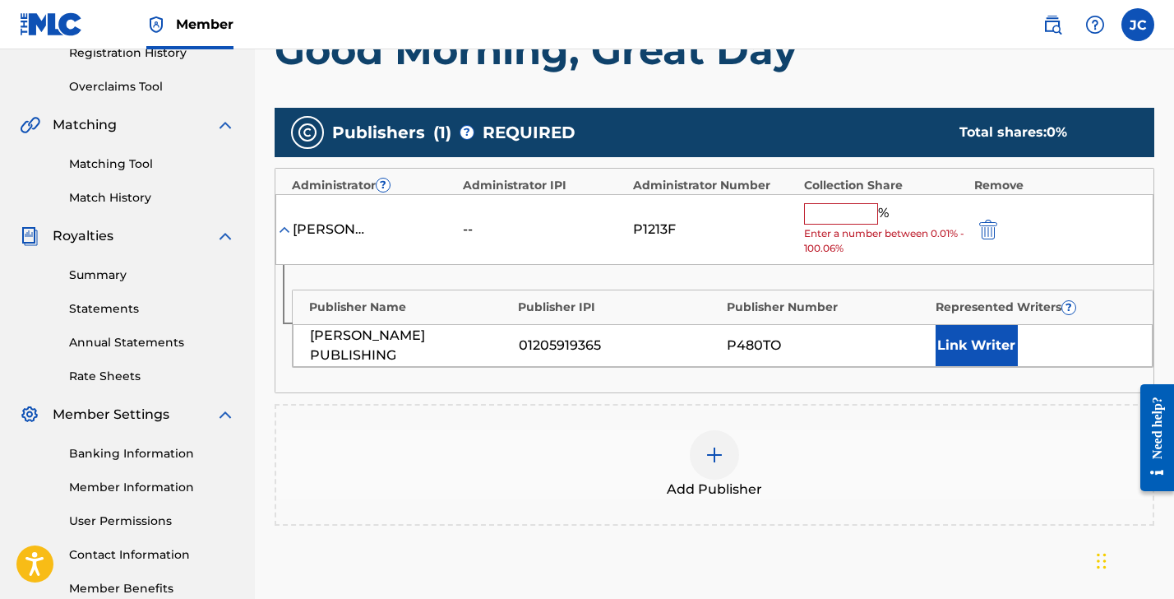
drag, startPoint x: 822, startPoint y: 213, endPoint x: 803, endPoint y: 191, distance: 29.7
click at [822, 213] on input "text" at bounding box center [841, 213] width 74 height 21
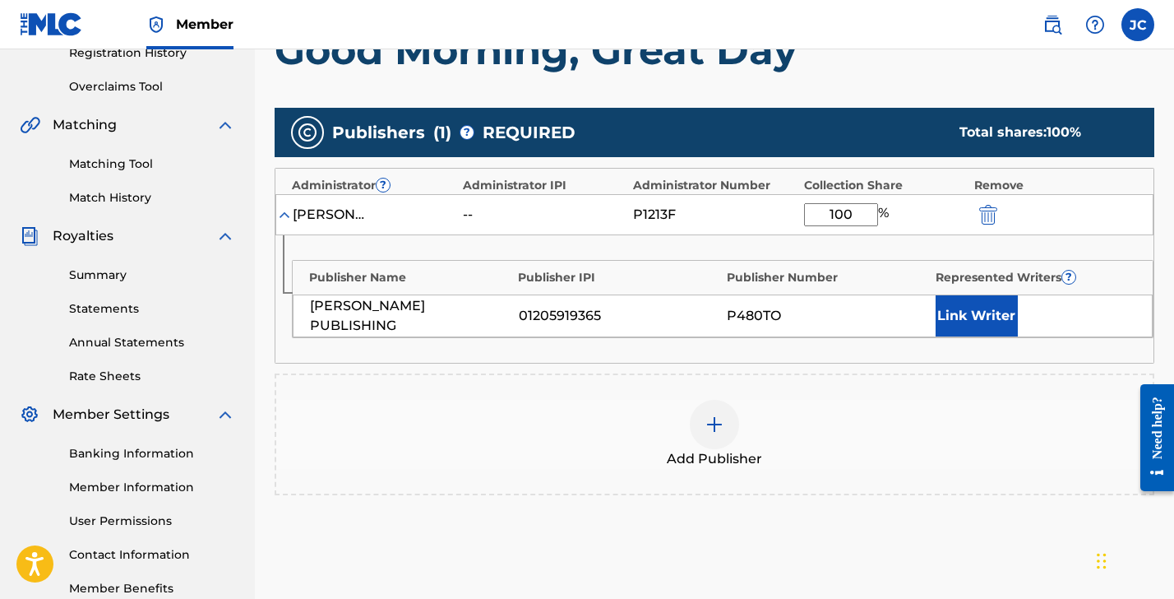
type input "100"
click at [980, 315] on button "Link Writer" at bounding box center [977, 315] width 82 height 41
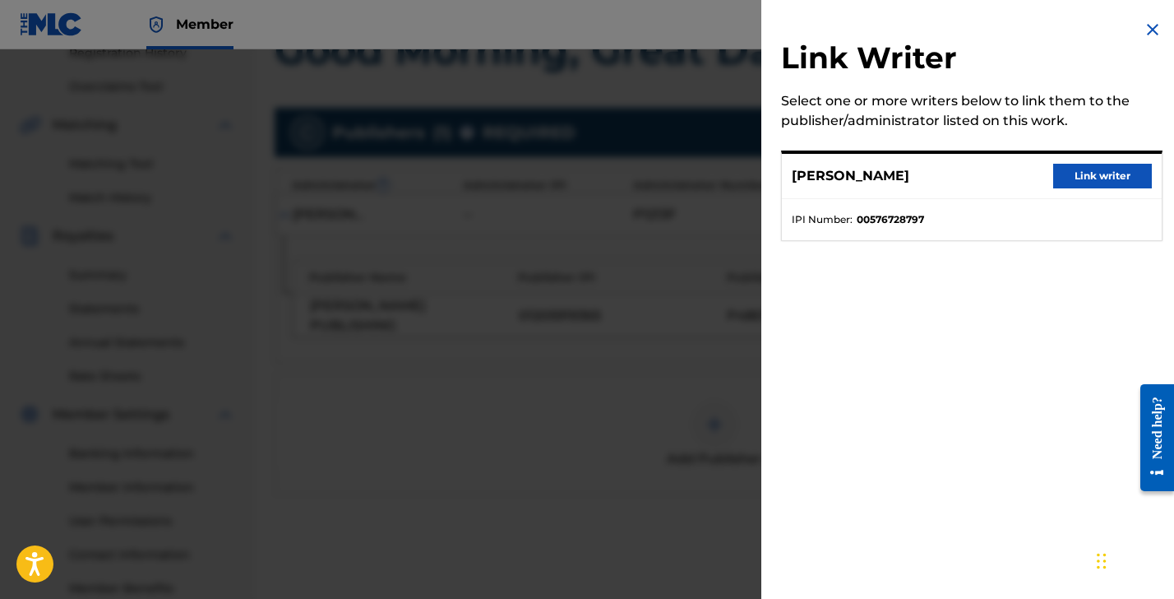
click at [1078, 174] on button "Link writer" at bounding box center [1102, 176] width 99 height 25
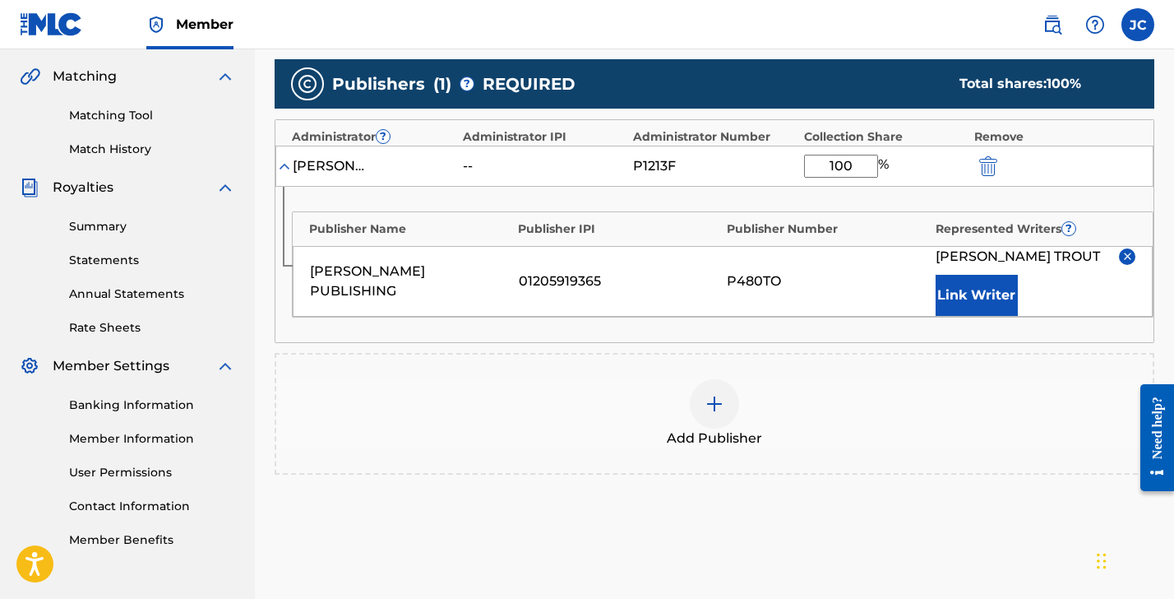
scroll to position [511, 0]
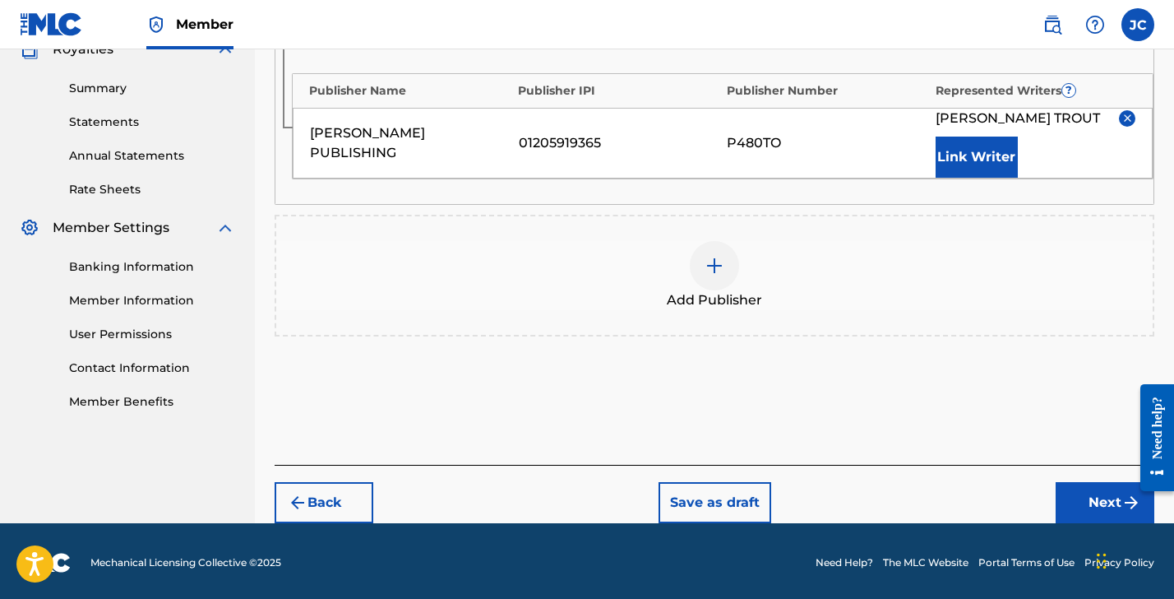
click at [1090, 506] on button "Next" at bounding box center [1105, 502] width 99 height 41
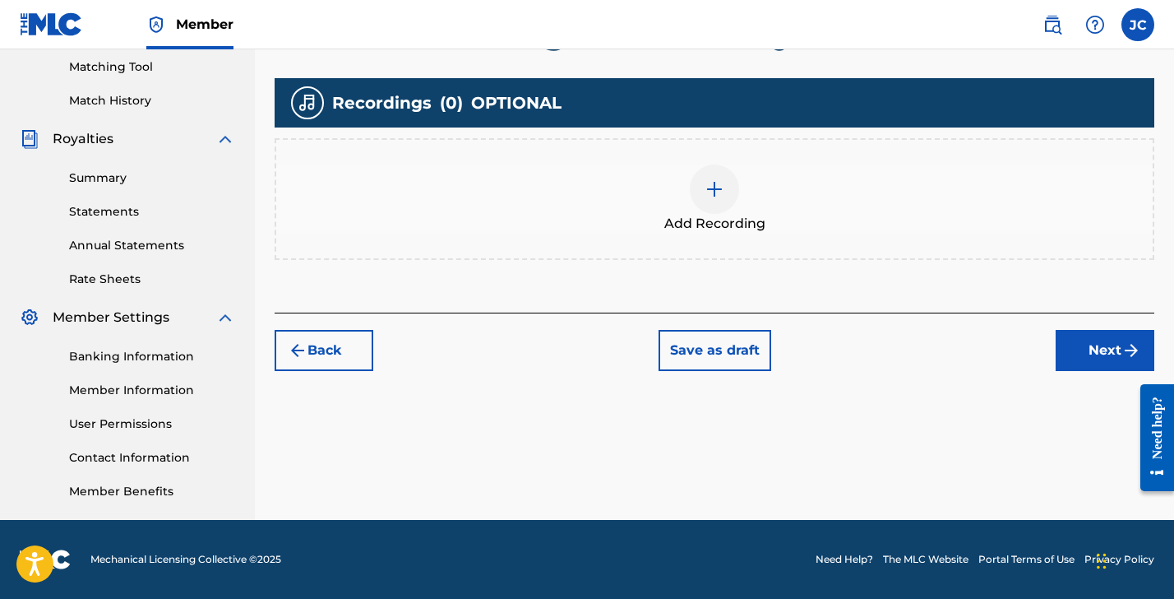
click at [678, 206] on div "Add Recording" at bounding box center [714, 198] width 877 height 69
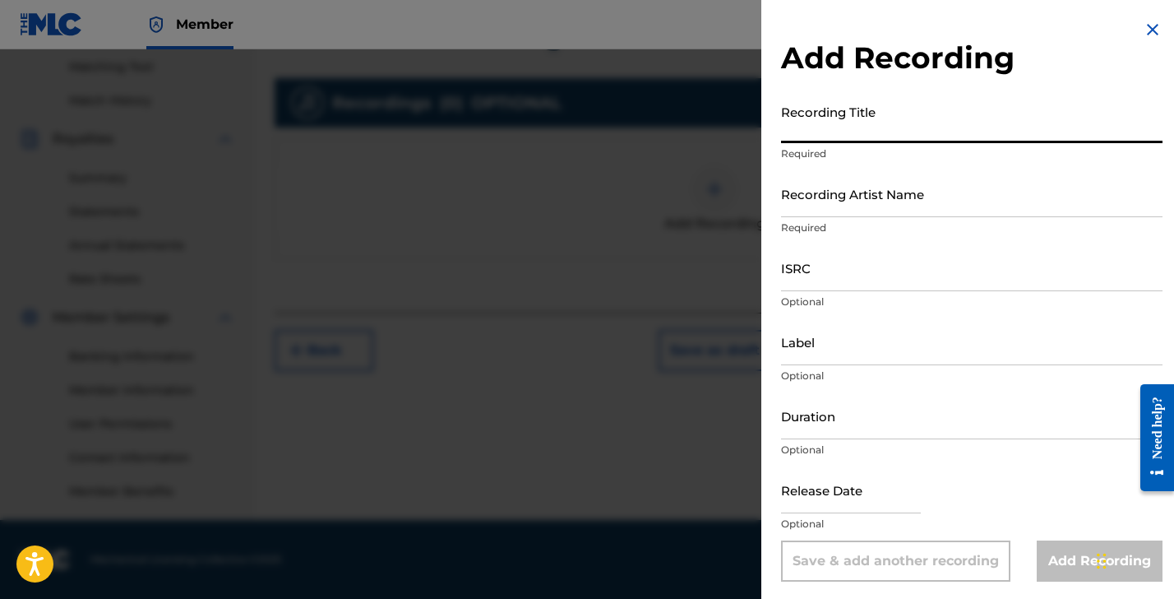
click at [833, 125] on input "Recording Title" at bounding box center [972, 119] width 382 height 47
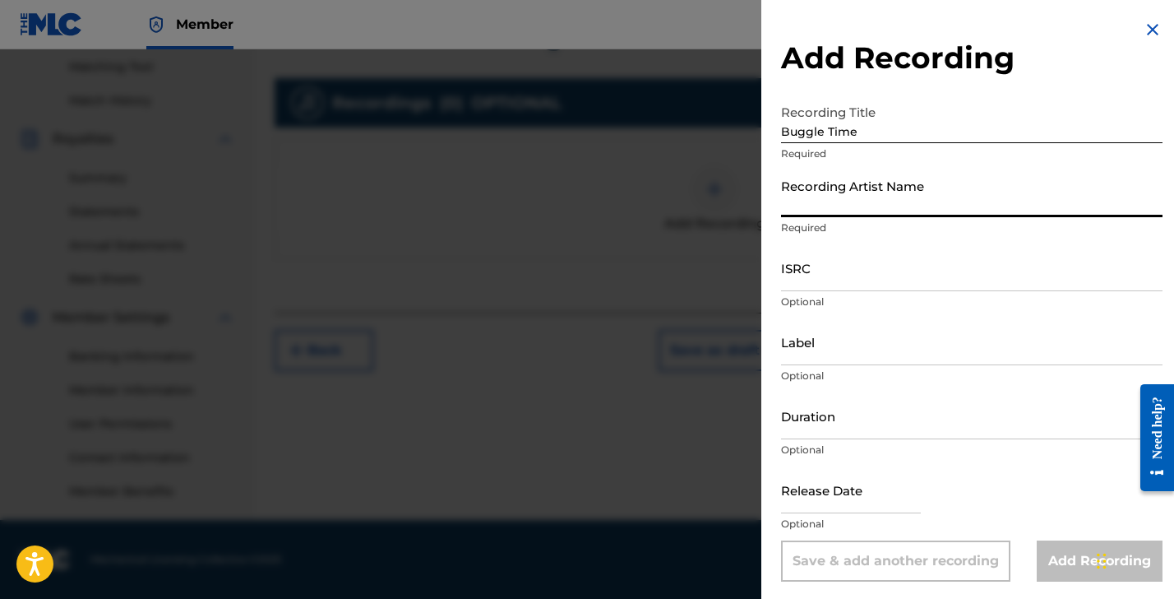
click at [884, 132] on input "Buggle Time" at bounding box center [972, 119] width 382 height 47
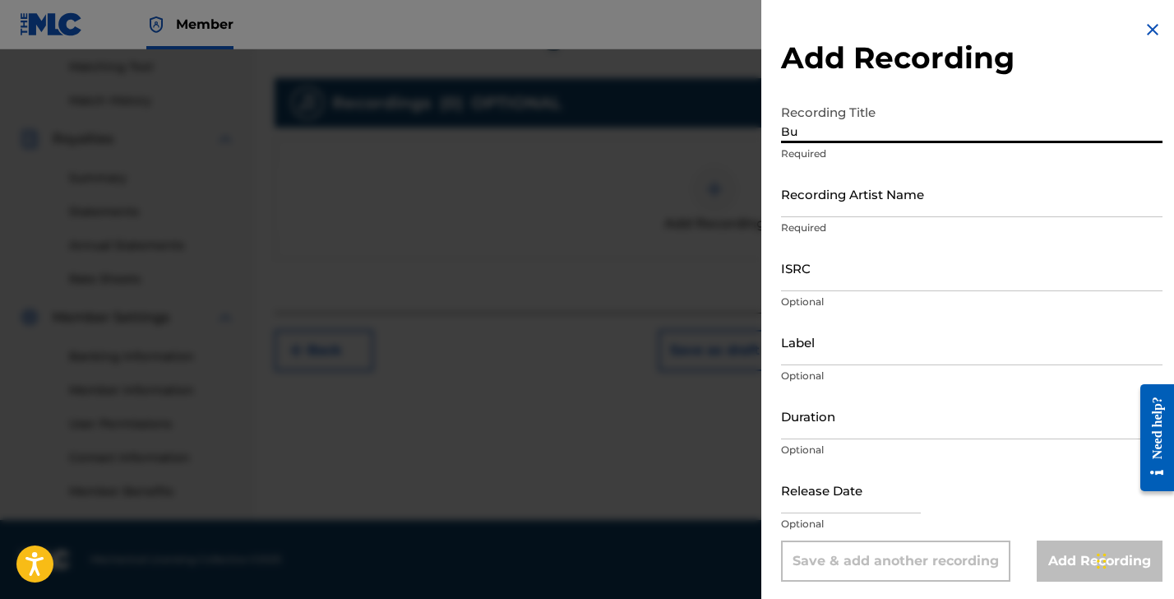
type input "B"
type input "Good Morning, Great Day"
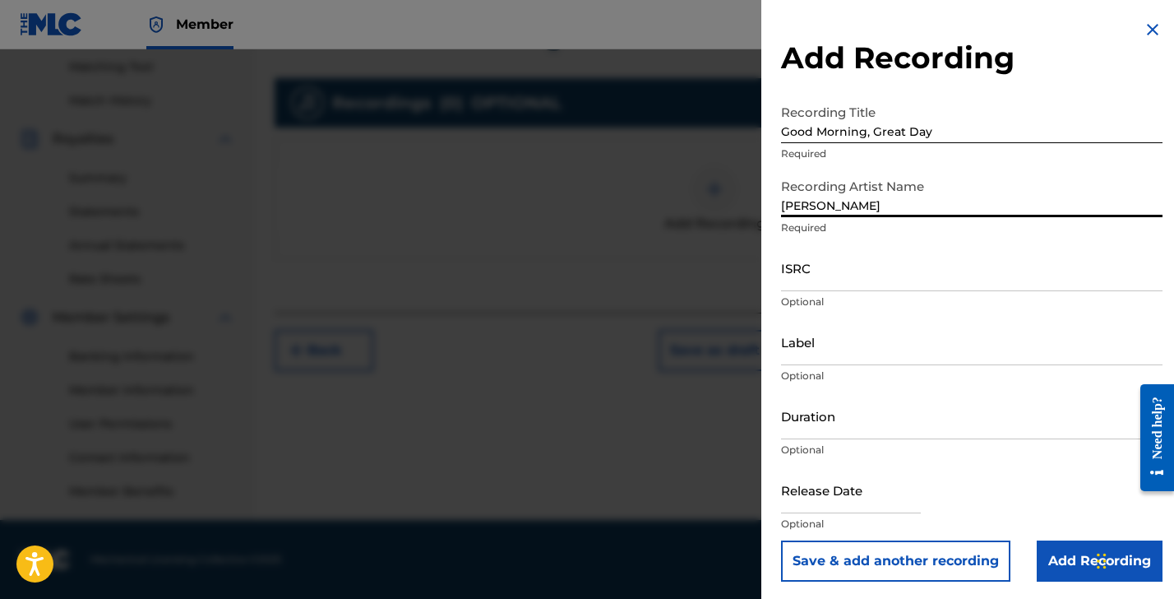
type input "[PERSON_NAME]"
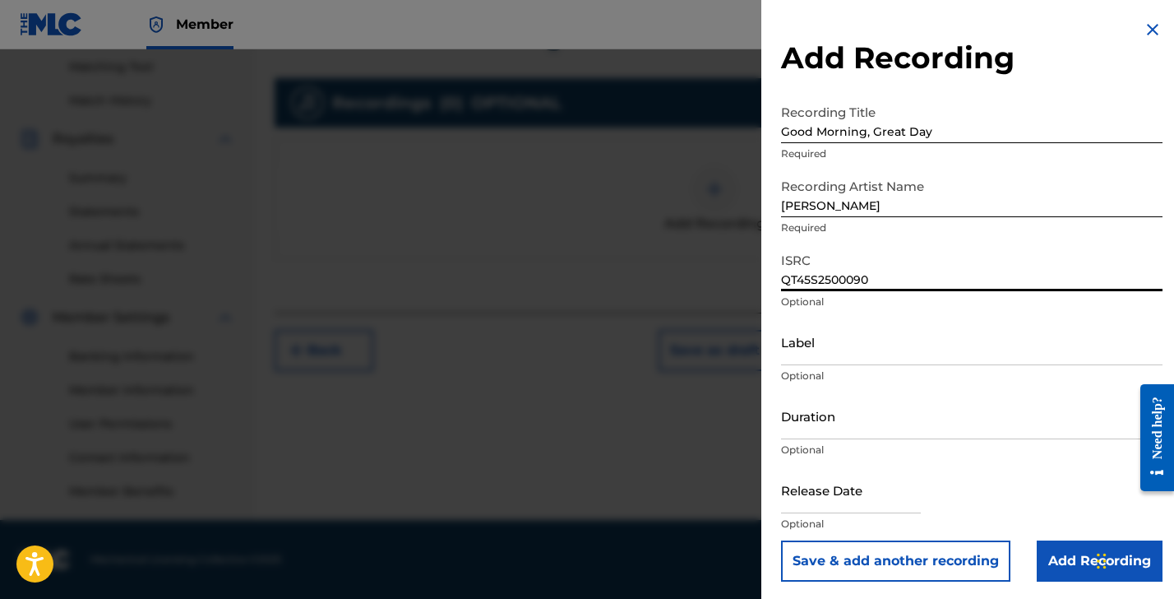
type input "QT45S2500090"
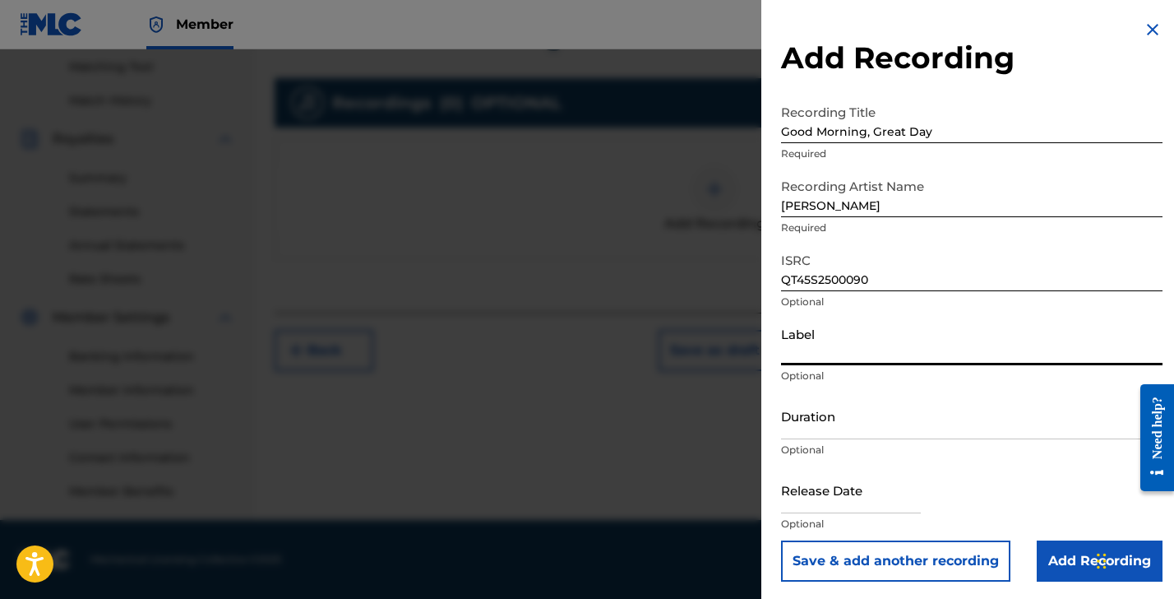
drag, startPoint x: 794, startPoint y: 344, endPoint x: 801, endPoint y: 336, distance: 9.9
click at [794, 344] on input "Label" at bounding box center [972, 341] width 382 height 47
type input "BT Production"
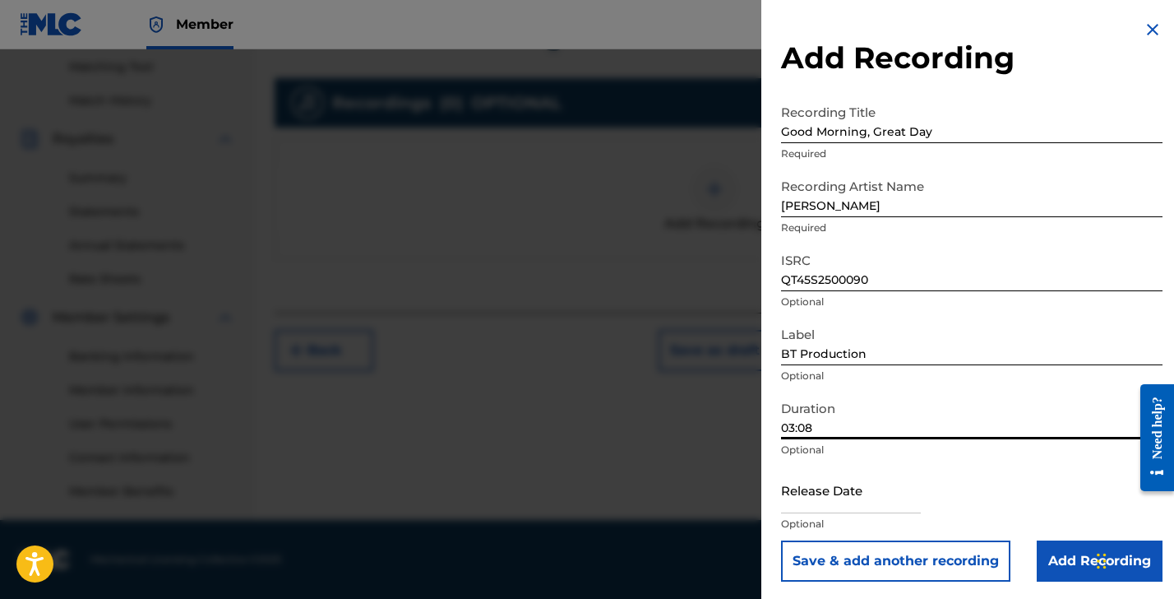
type input "03:08"
select select "8"
select select "2025"
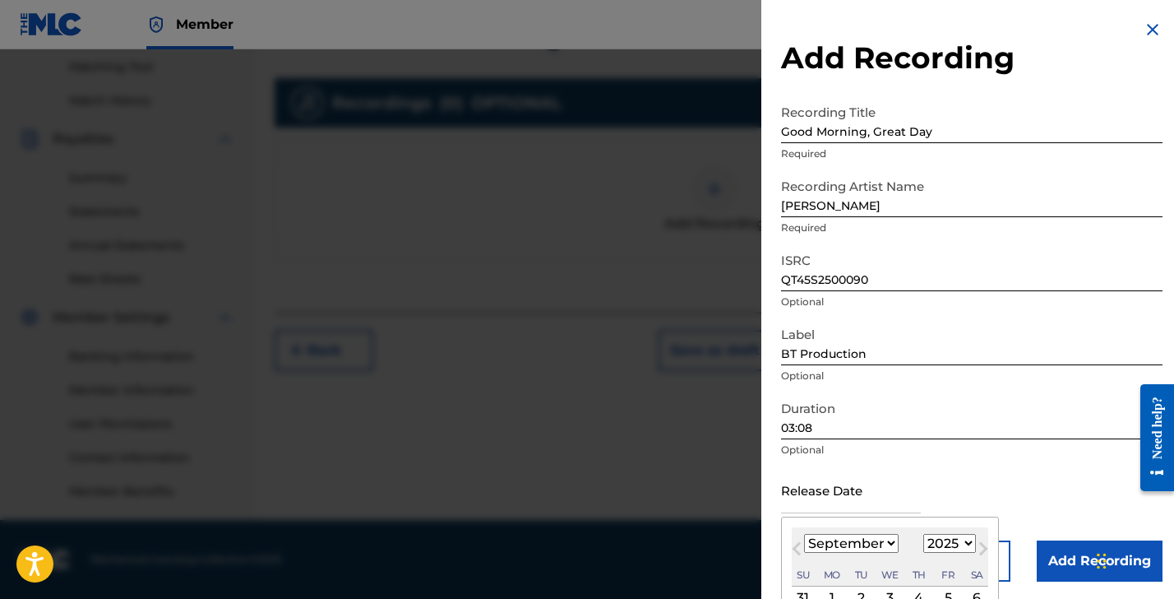
click at [805, 494] on input "text" at bounding box center [851, 489] width 140 height 47
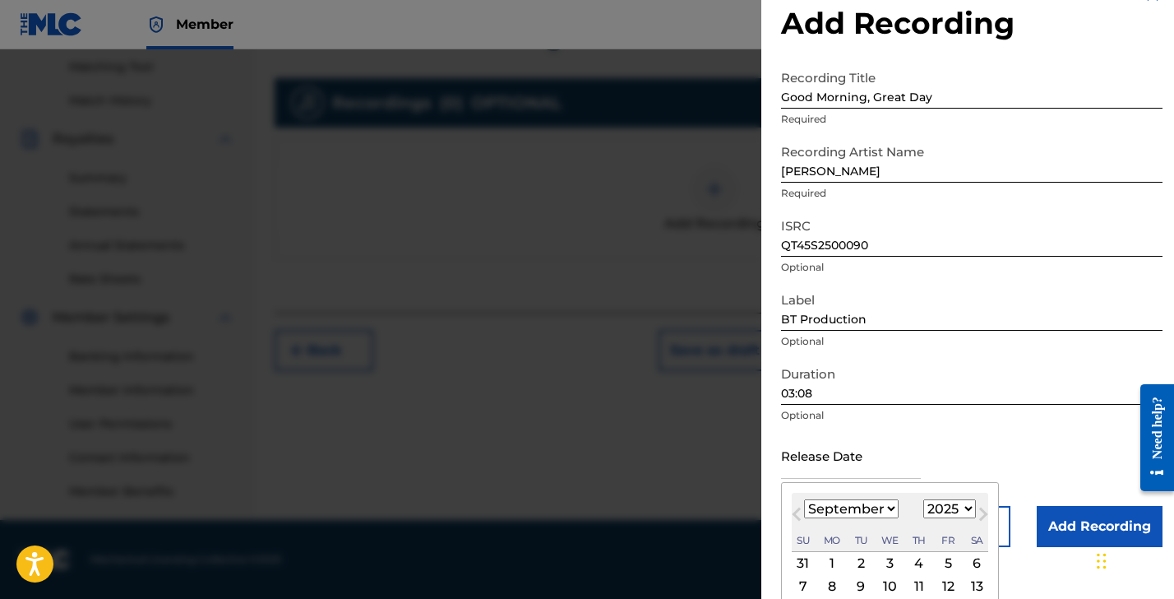
scroll to position [133, 0]
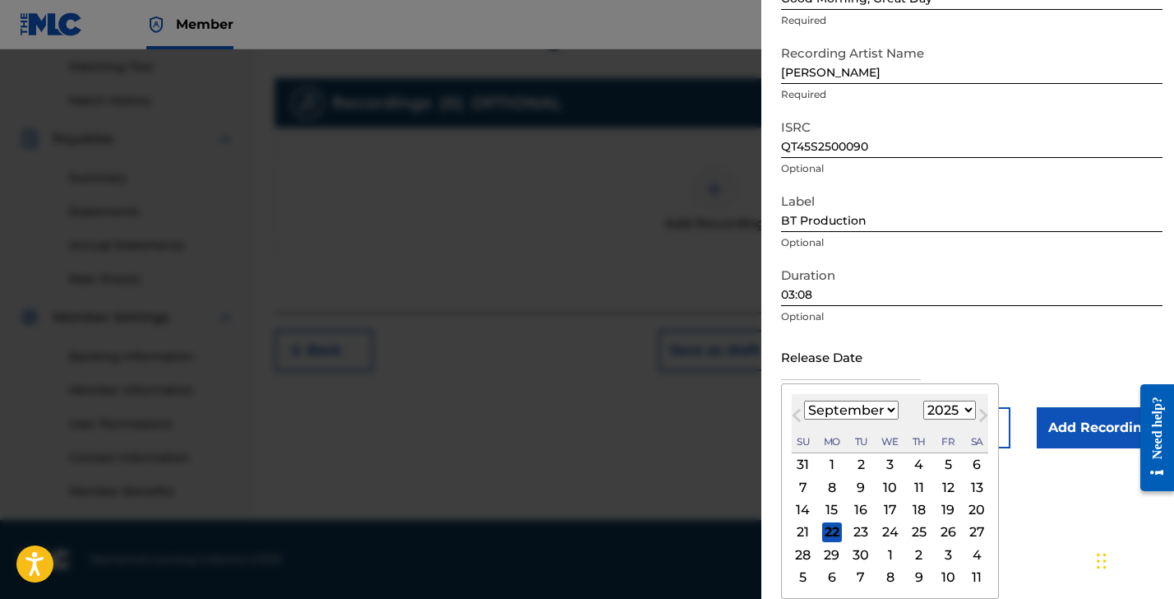
click at [982, 414] on span "Next Month" at bounding box center [982, 417] width 0 height 25
click at [982, 415] on span "Next Month" at bounding box center [982, 417] width 0 height 25
select select "11"
click at [938, 493] on div "12" at bounding box center [948, 487] width 20 height 20
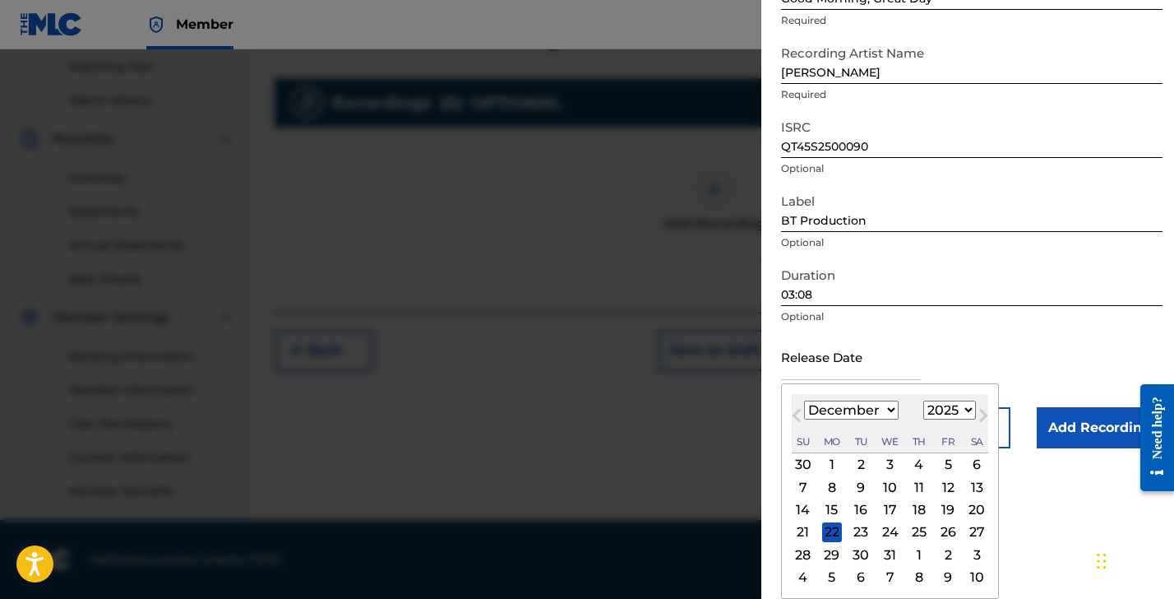
type input "[DATE]"
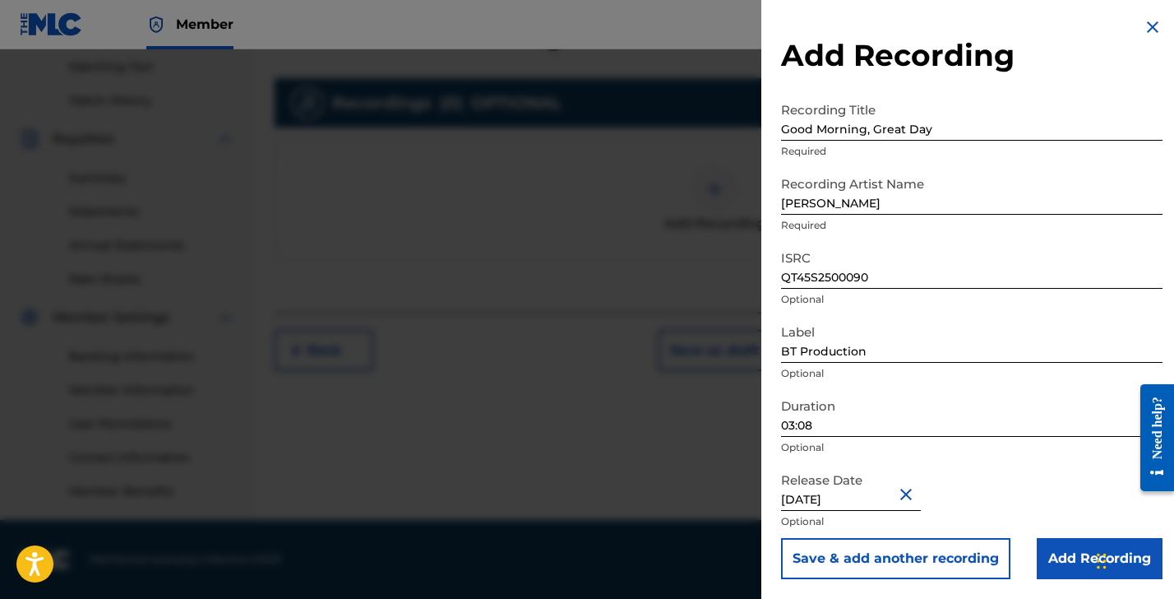
click at [1052, 552] on input "Add Recording" at bounding box center [1100, 558] width 126 height 41
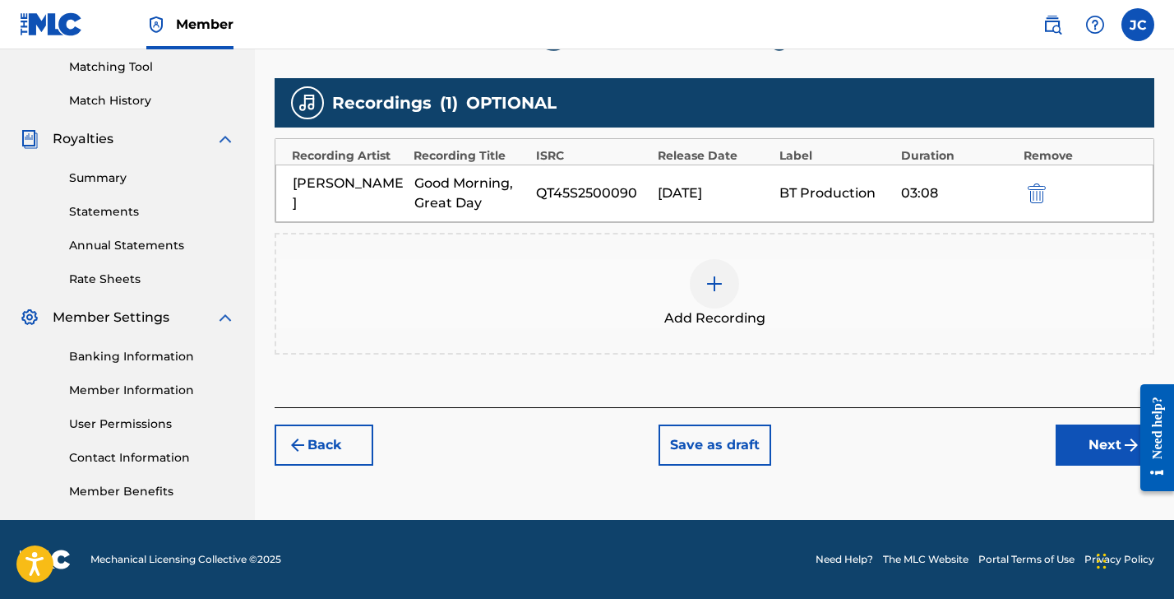
click at [1094, 439] on button "Next" at bounding box center [1105, 444] width 99 height 41
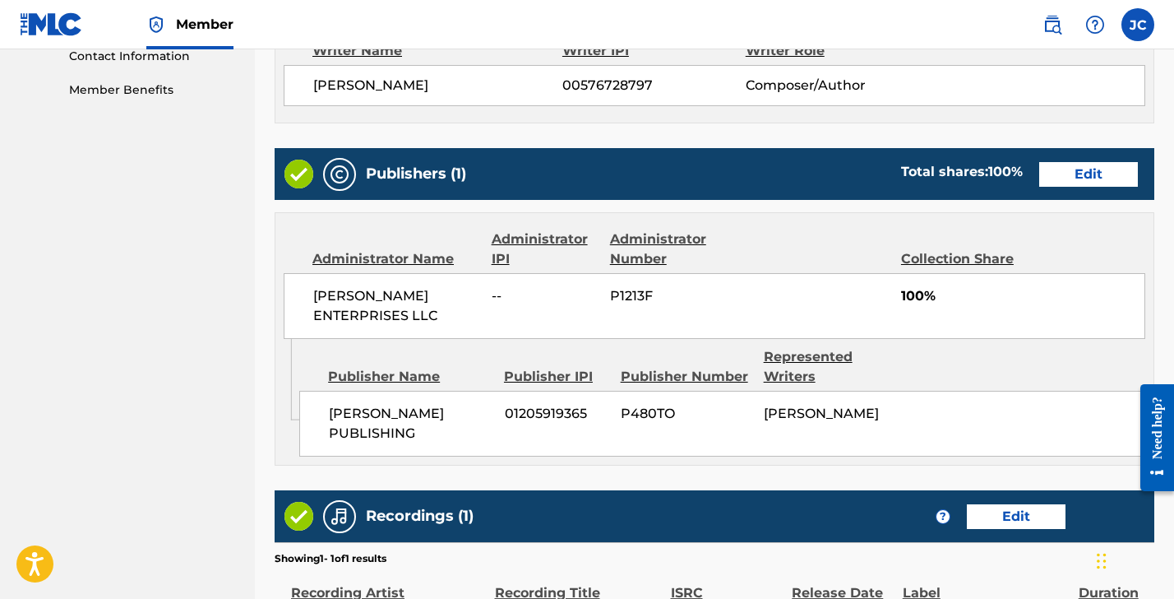
scroll to position [1033, 0]
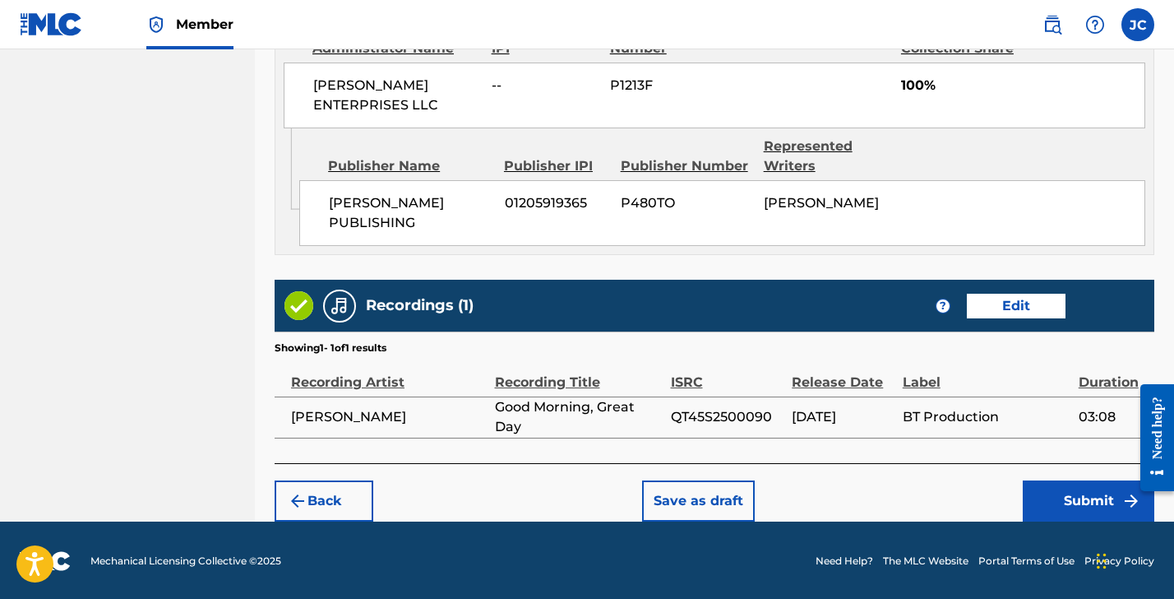
click at [1067, 496] on button "Submit" at bounding box center [1089, 500] width 132 height 41
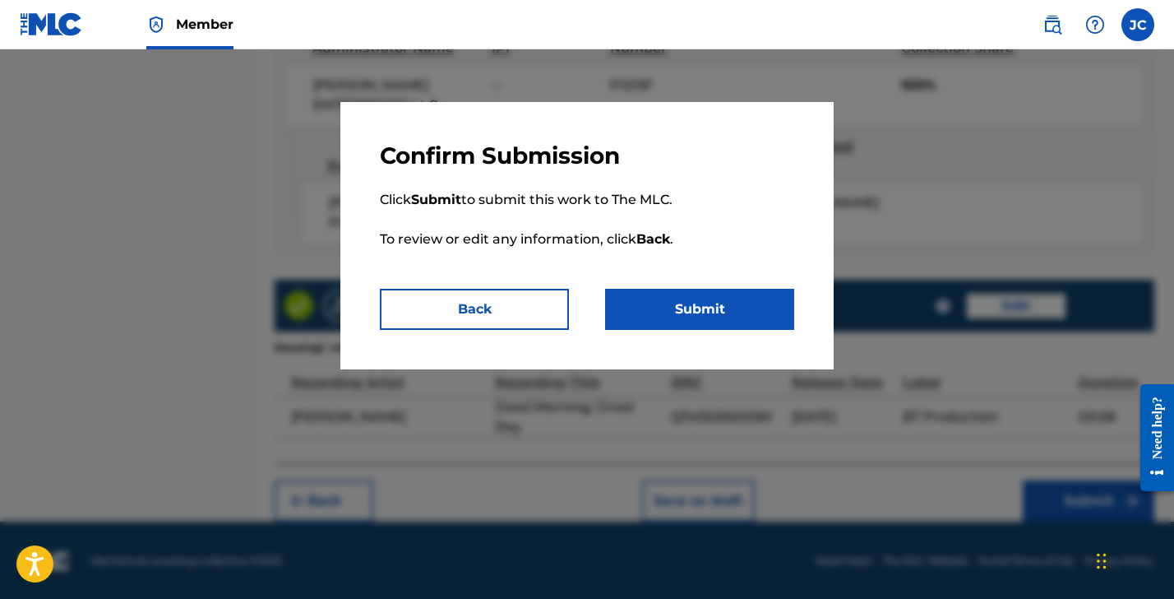
click at [711, 315] on button "Submit" at bounding box center [699, 309] width 189 height 41
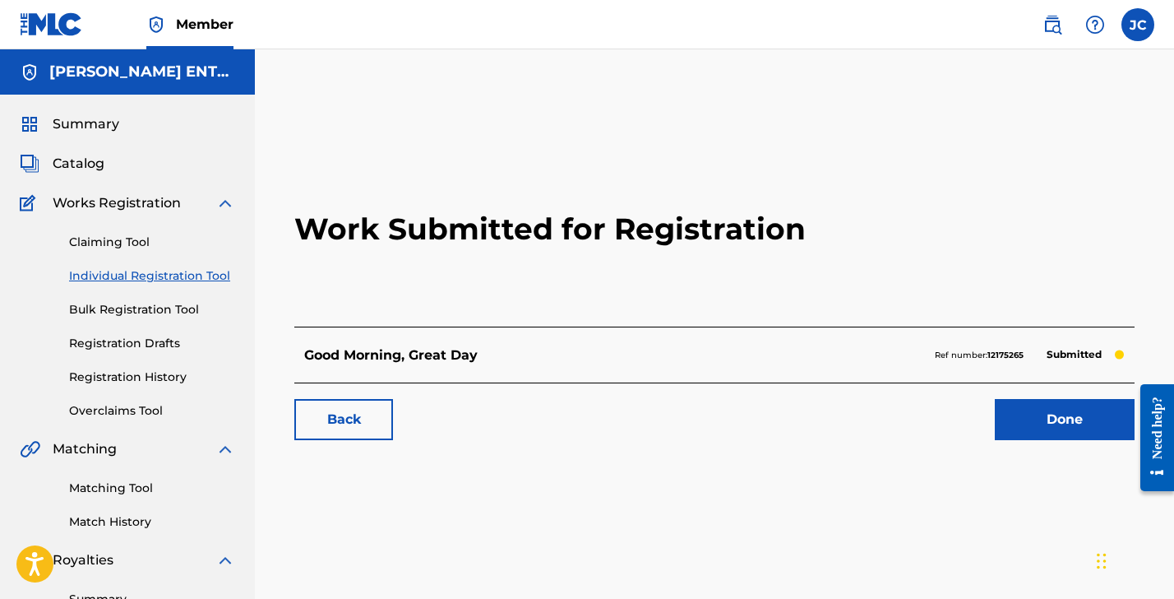
click at [1078, 421] on link "Done" at bounding box center [1065, 419] width 140 height 41
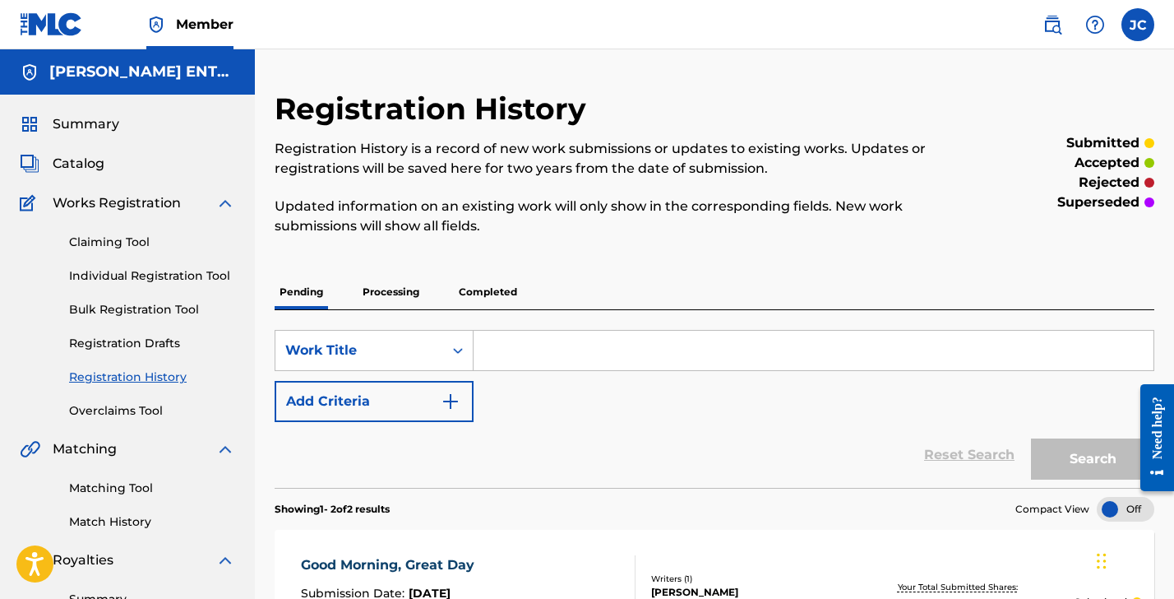
click at [488, 341] on input "Search Form" at bounding box center [814, 350] width 680 height 39
click at [128, 279] on link "Individual Registration Tool" at bounding box center [152, 275] width 166 height 17
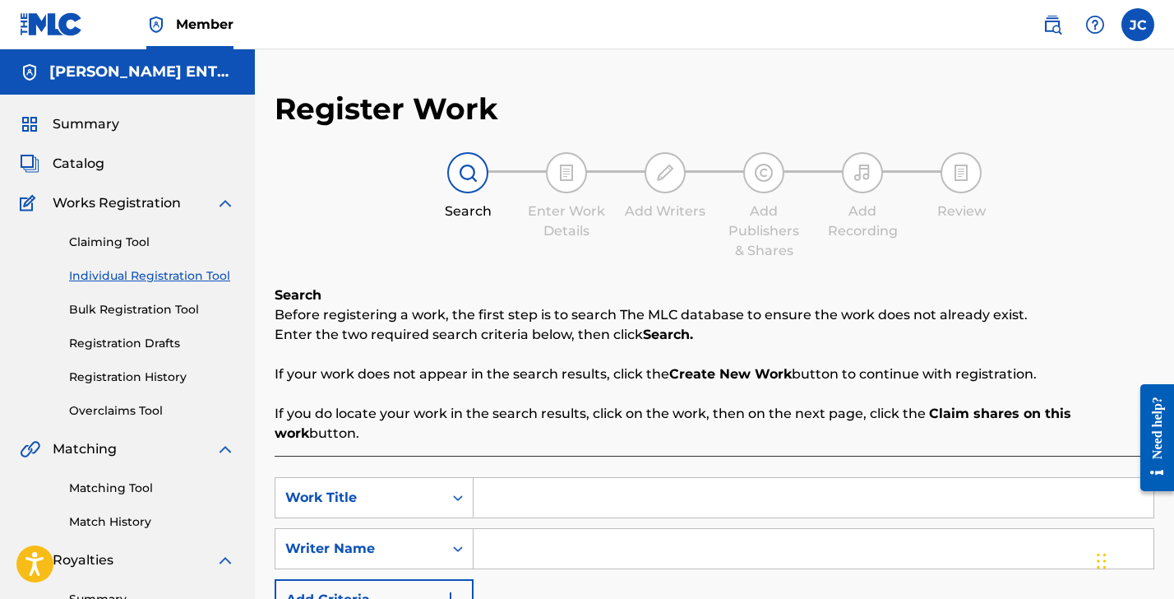
click at [487, 496] on input "Search Form" at bounding box center [814, 497] width 680 height 39
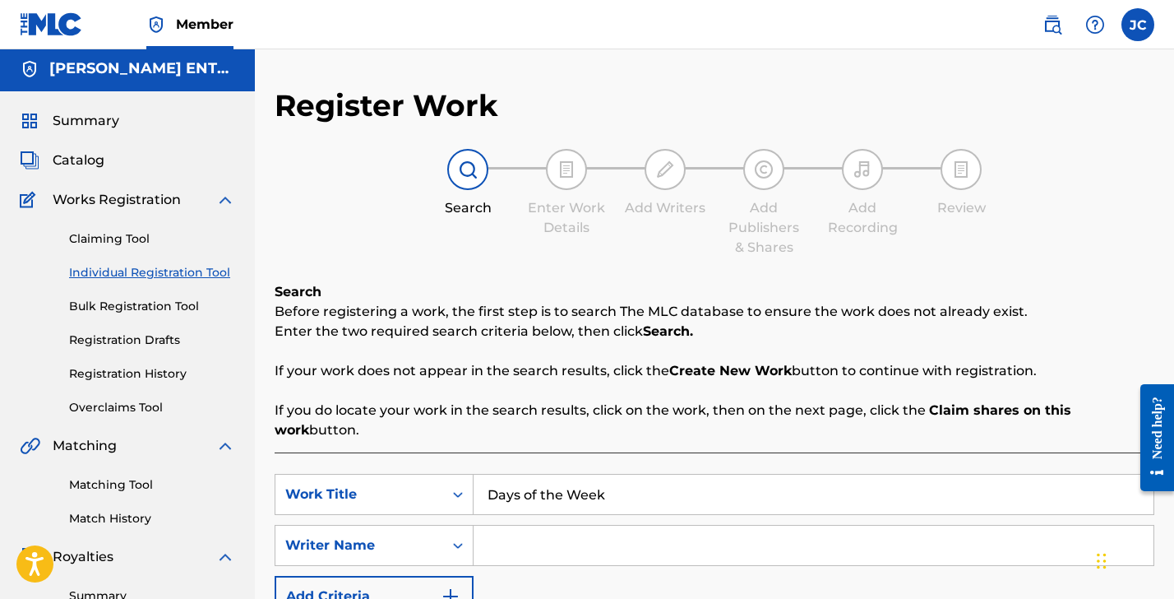
scroll to position [21, 0]
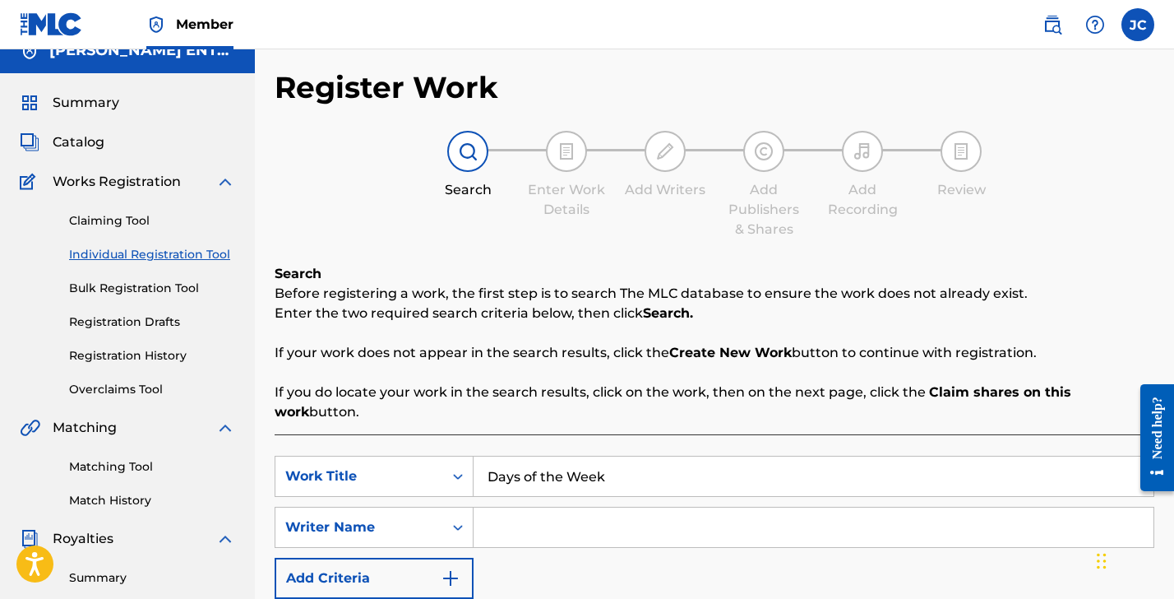
type input "Days of the Week"
click at [530, 530] on input "Search Form" at bounding box center [814, 526] width 680 height 39
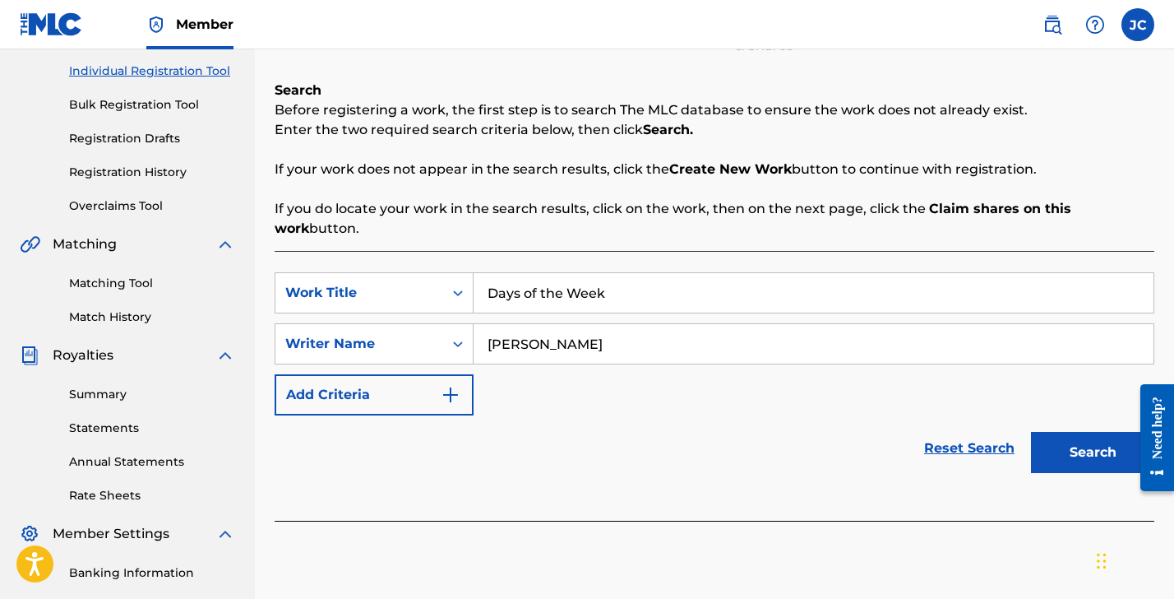
scroll to position [223, 0]
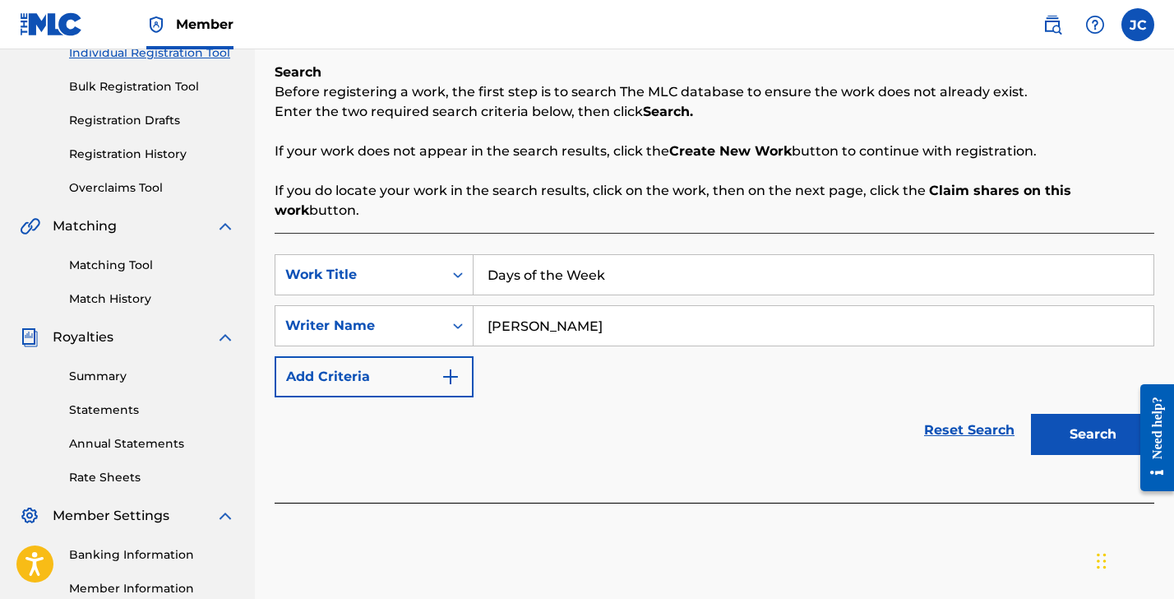
type input "[PERSON_NAME]"
click at [1085, 424] on button "Search" at bounding box center [1092, 434] width 123 height 41
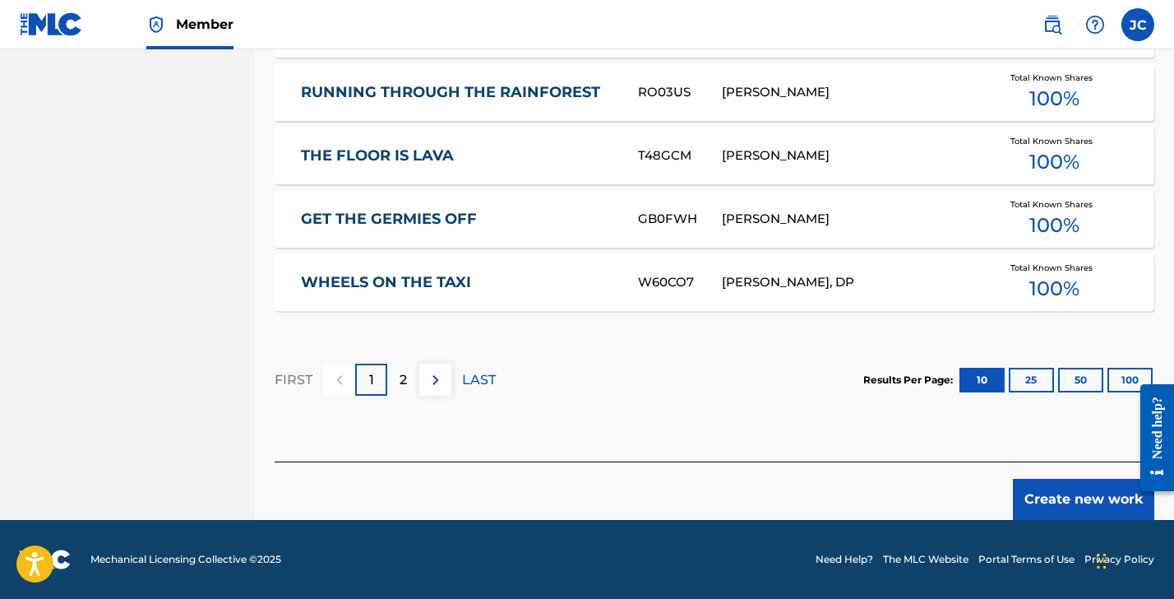
click at [1089, 500] on button "Create new work" at bounding box center [1083, 499] width 141 height 41
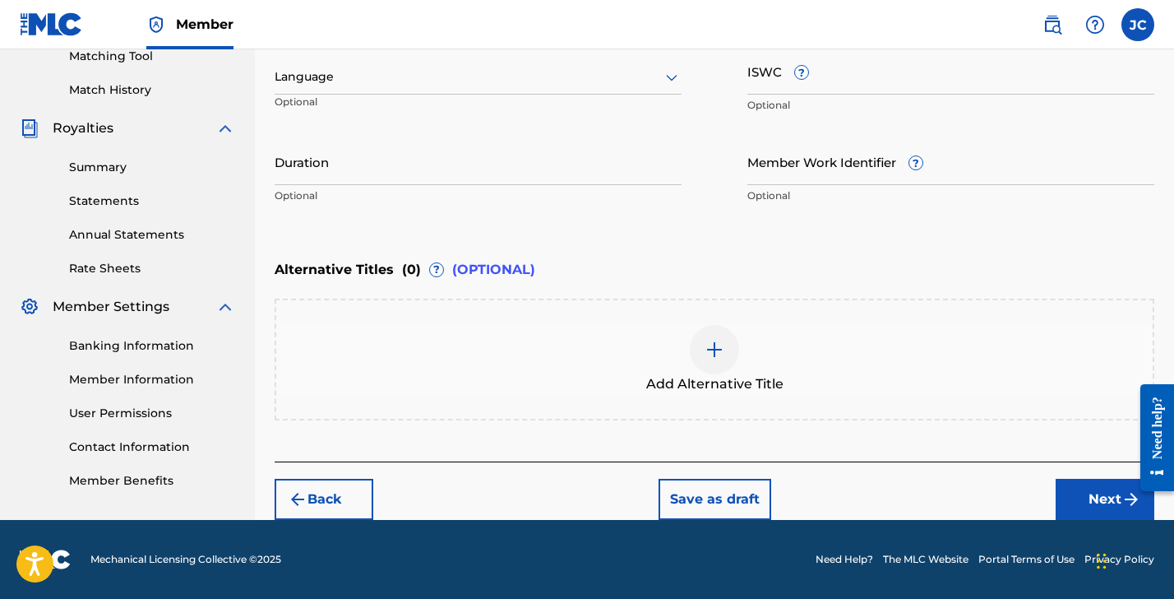
scroll to position [393, 0]
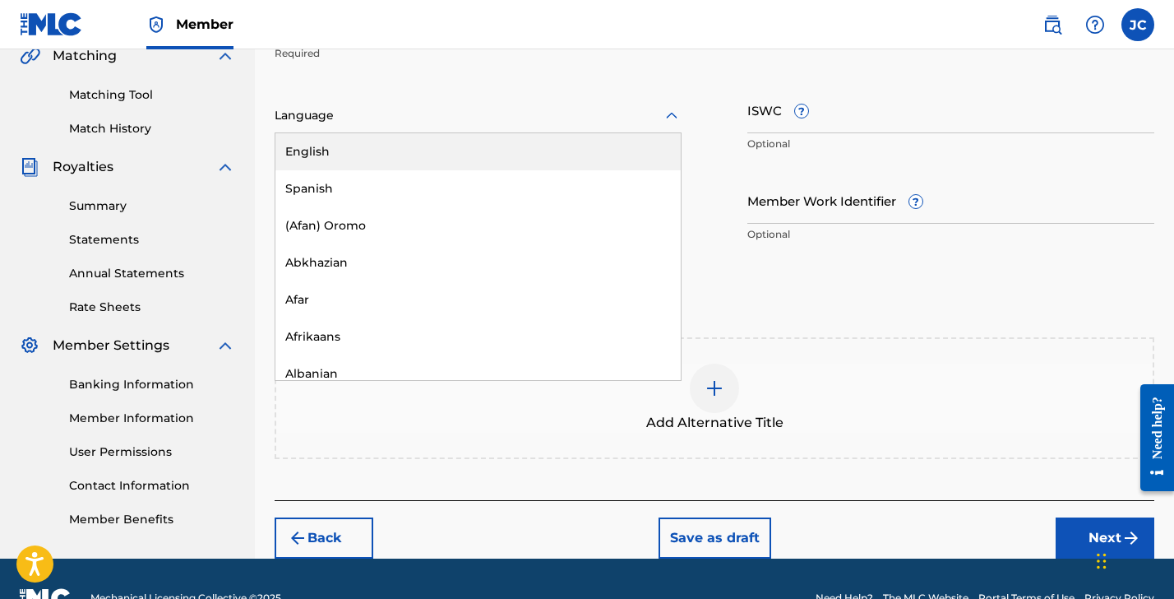
click at [340, 115] on div at bounding box center [478, 115] width 407 height 21
drag, startPoint x: 338, startPoint y: 141, endPoint x: 424, endPoint y: 138, distance: 86.4
click at [339, 141] on div "English" at bounding box center [478, 151] width 405 height 37
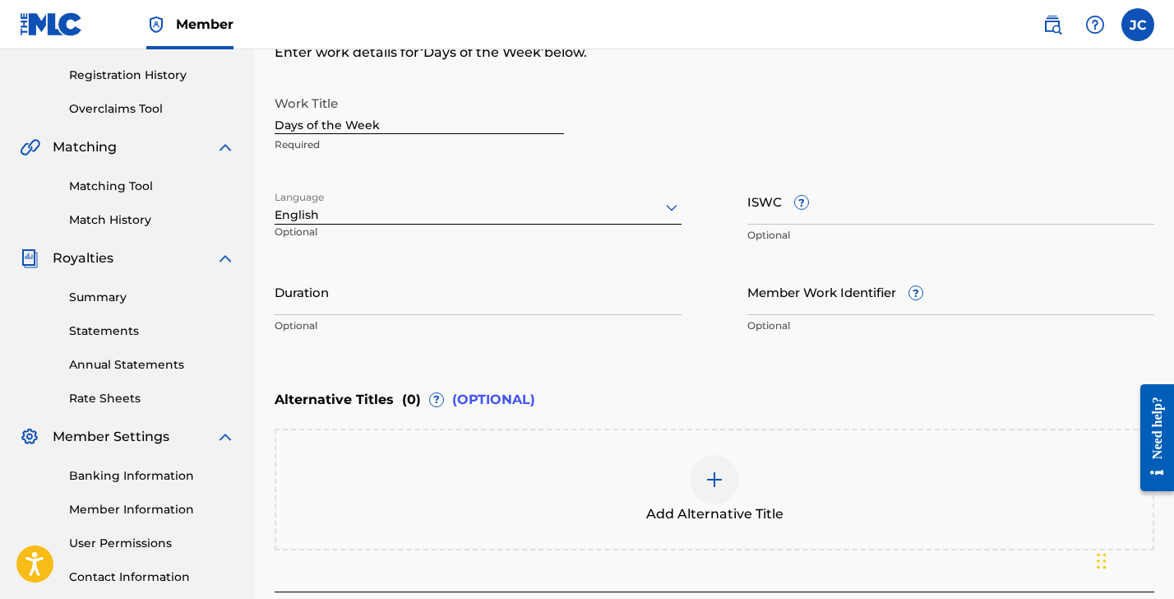
scroll to position [298, 0]
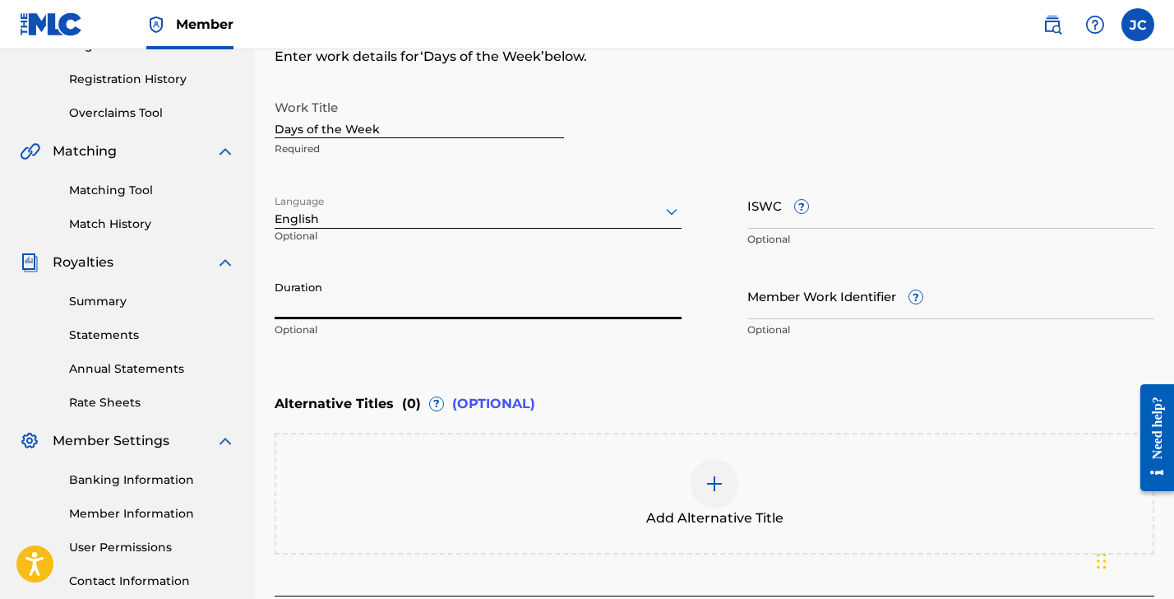
click at [377, 297] on input "Duration" at bounding box center [478, 295] width 407 height 47
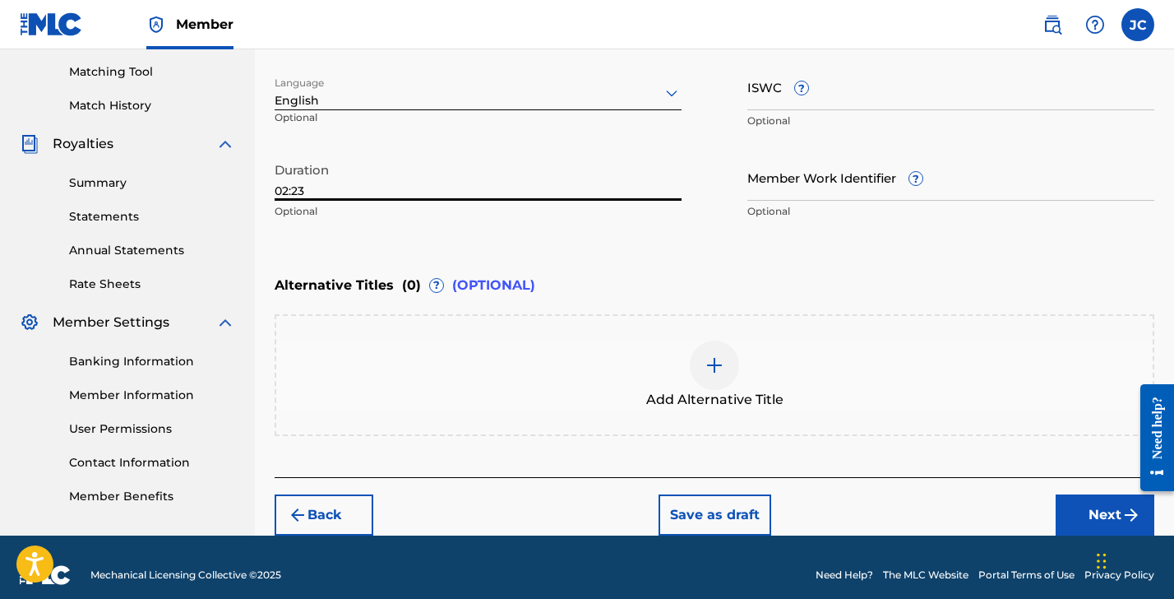
type input "02:23"
click at [1092, 510] on button "Next" at bounding box center [1105, 514] width 99 height 41
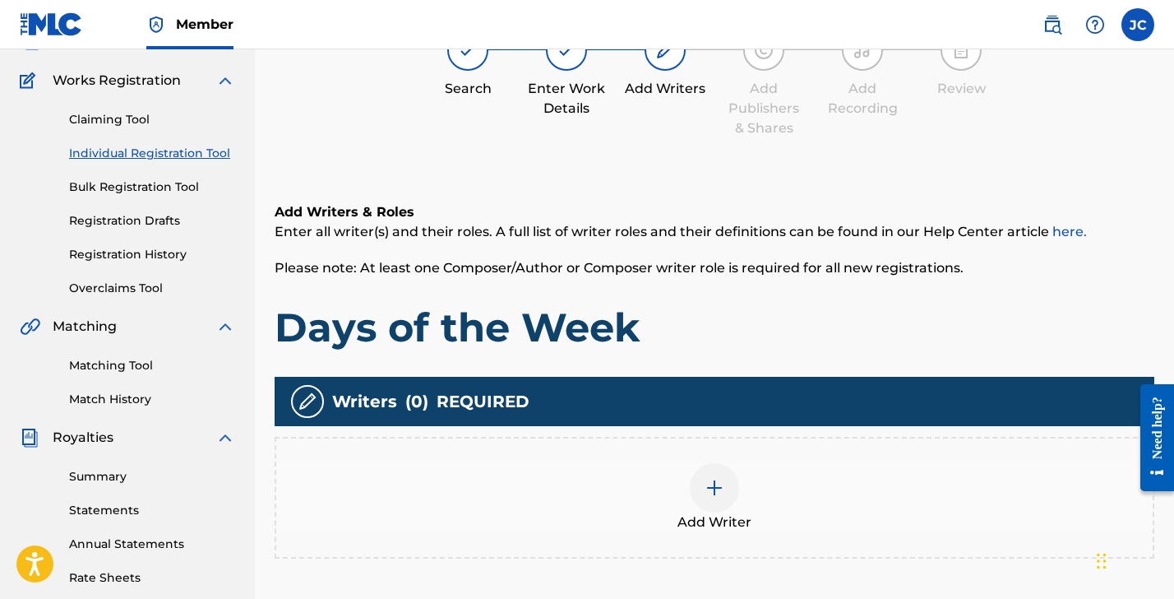
scroll to position [216, 0]
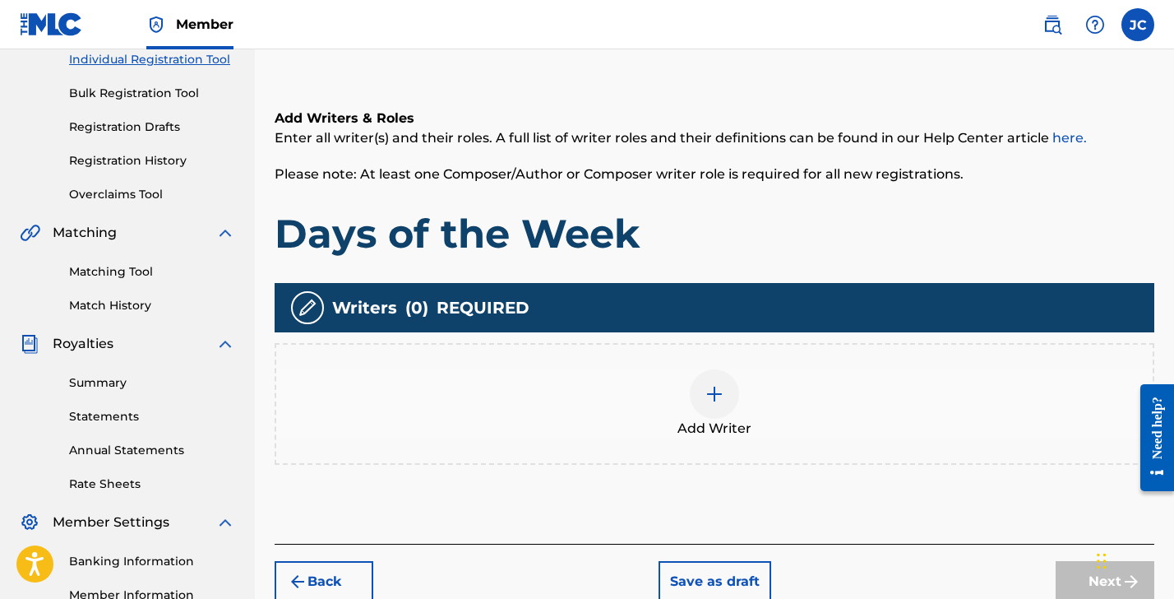
click at [719, 391] on img at bounding box center [715, 394] width 20 height 20
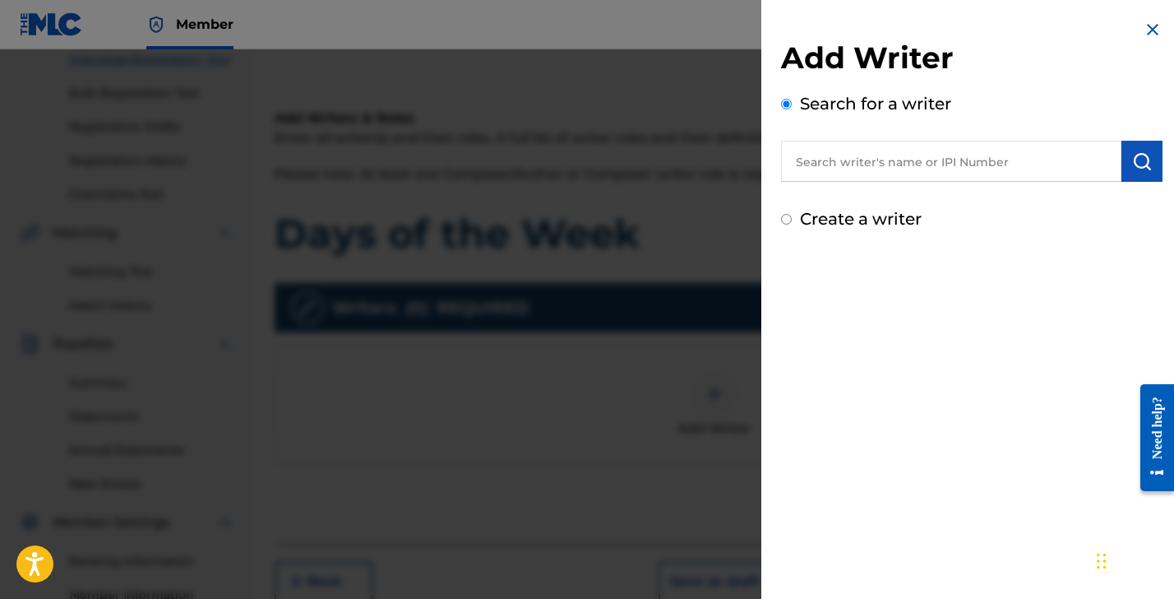
click at [825, 162] on input "text" at bounding box center [951, 161] width 340 height 41
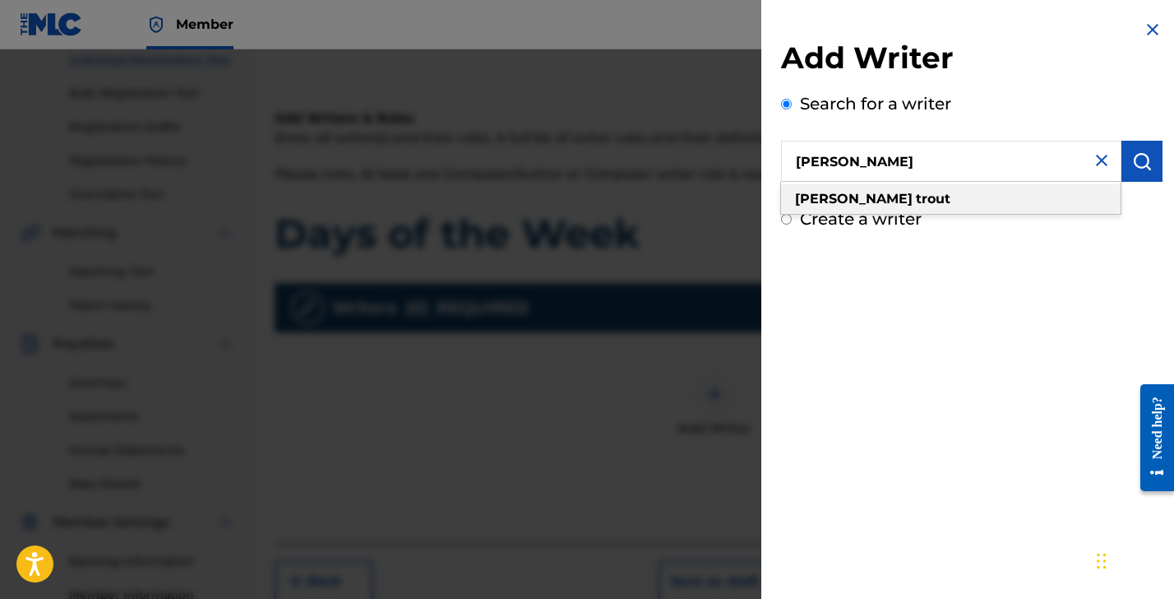
click at [916, 196] on strong "trout" at bounding box center [933, 199] width 35 height 16
type input "[PERSON_NAME]"
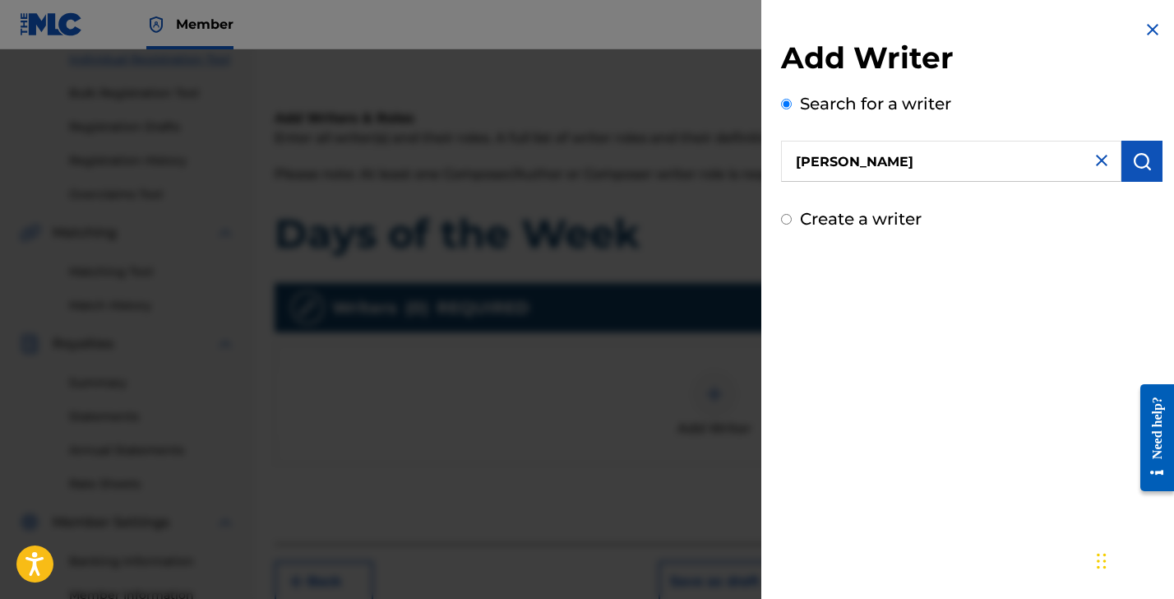
click at [1123, 165] on button "submit" at bounding box center [1142, 161] width 41 height 41
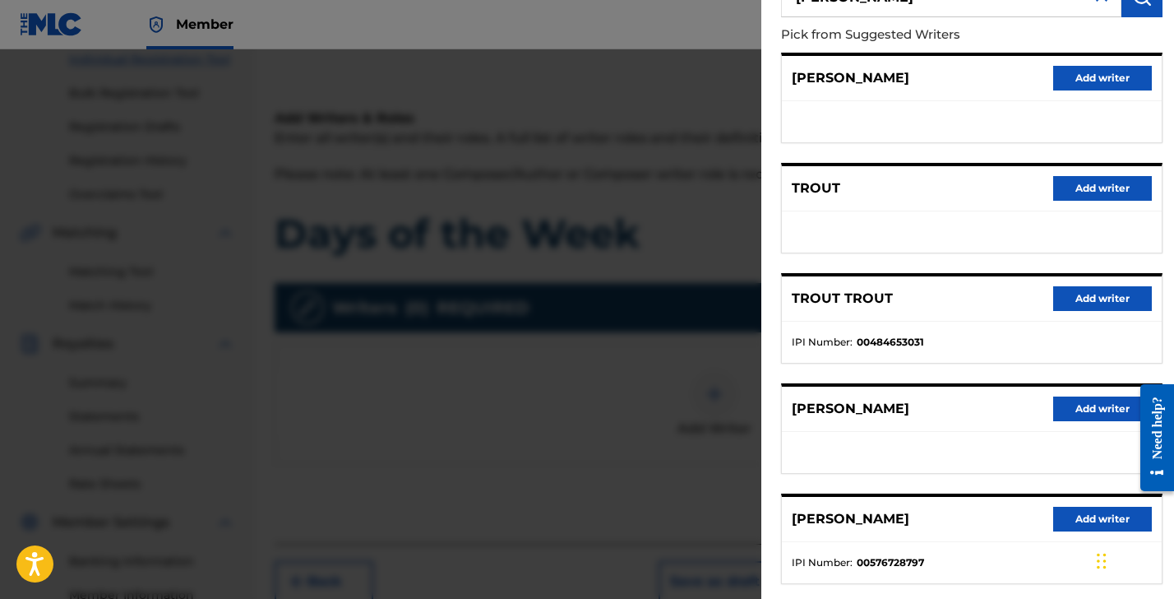
scroll to position [252, 0]
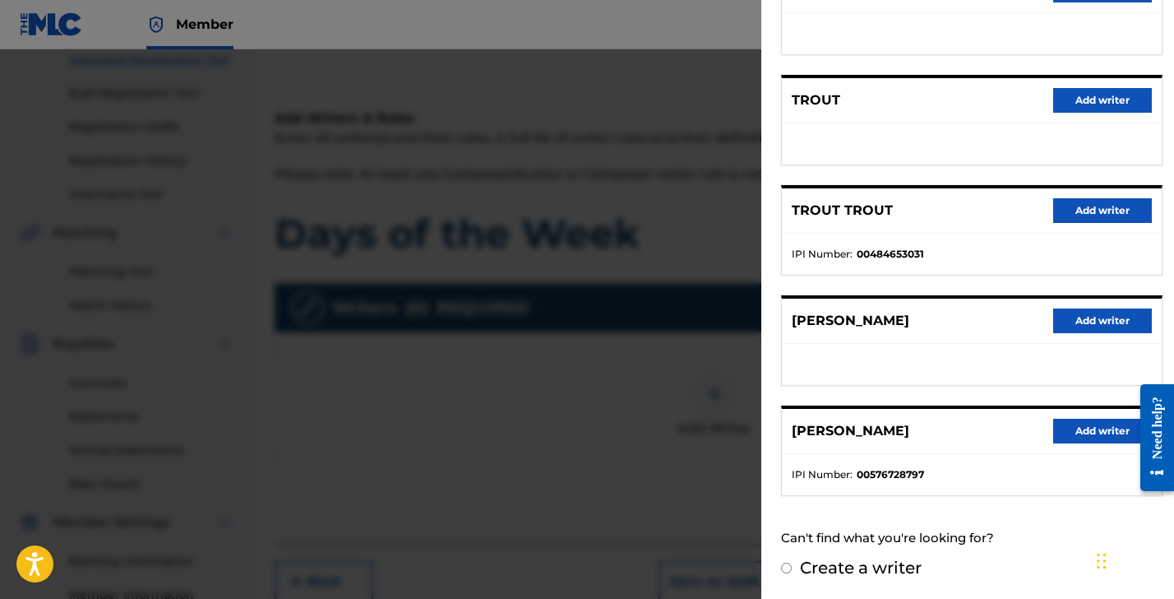
click at [1070, 433] on button "Add writer" at bounding box center [1102, 431] width 99 height 25
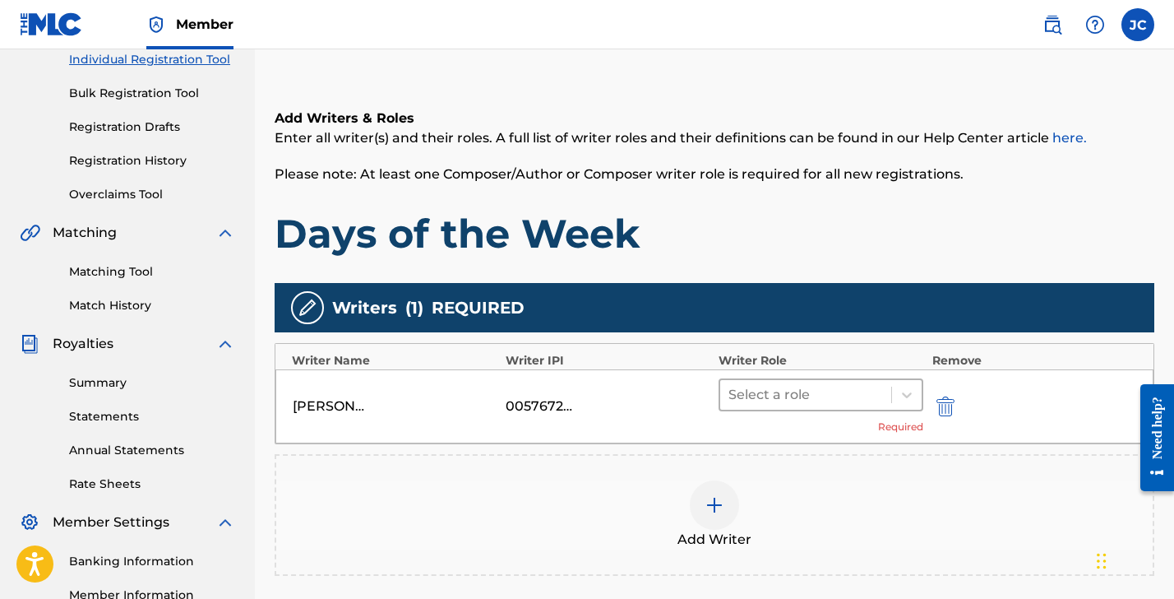
click at [768, 404] on div at bounding box center [806, 394] width 155 height 23
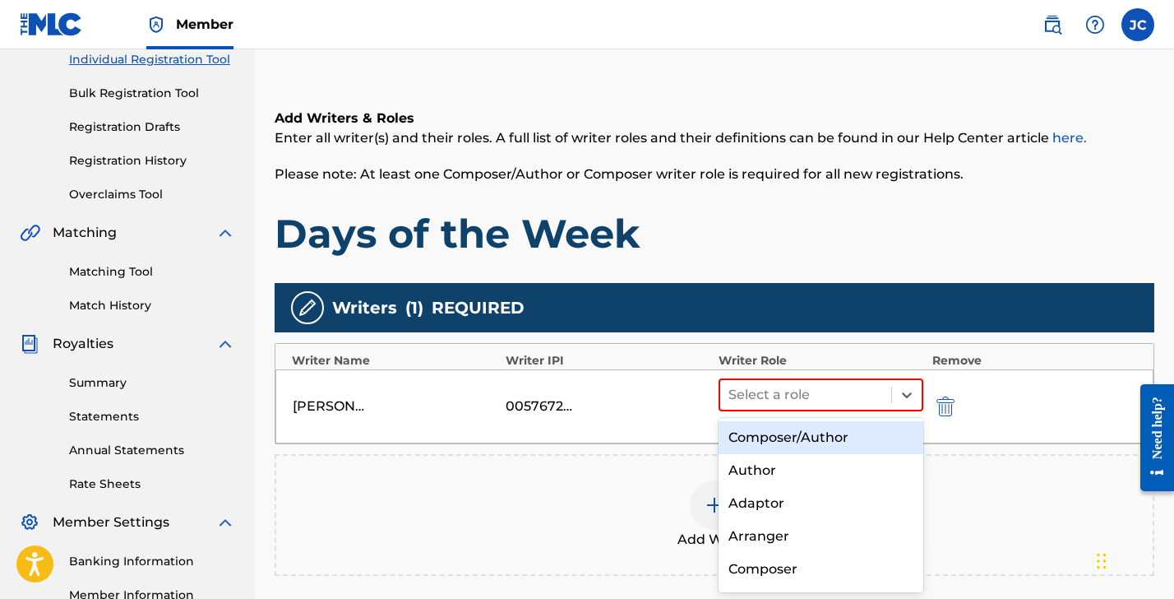
click at [759, 430] on div "Composer/Author" at bounding box center [821, 437] width 205 height 33
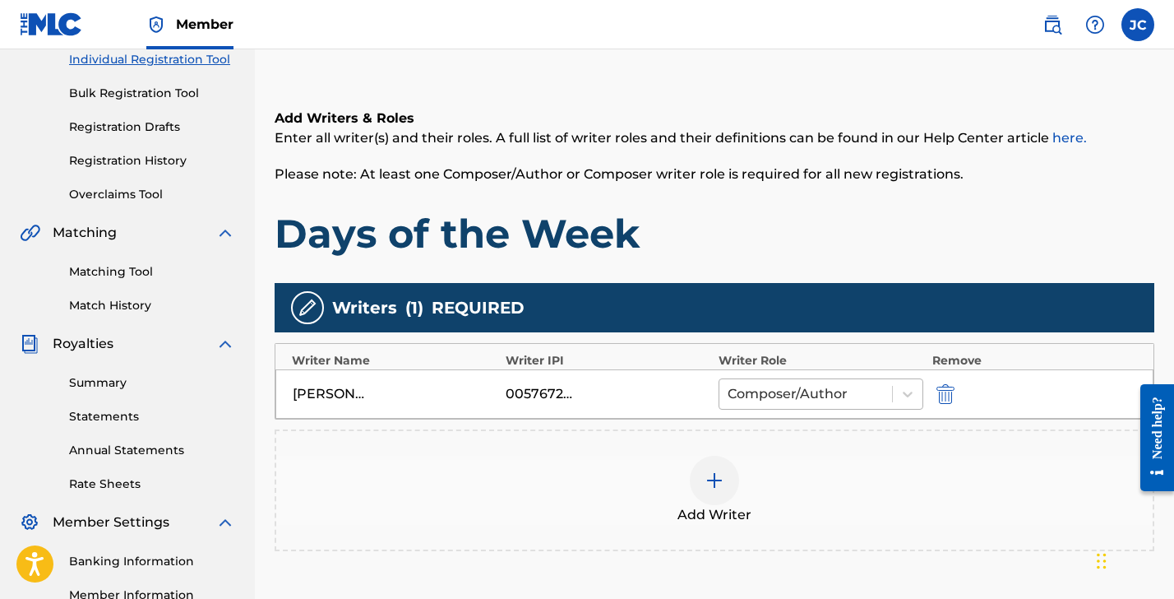
scroll to position [326, 0]
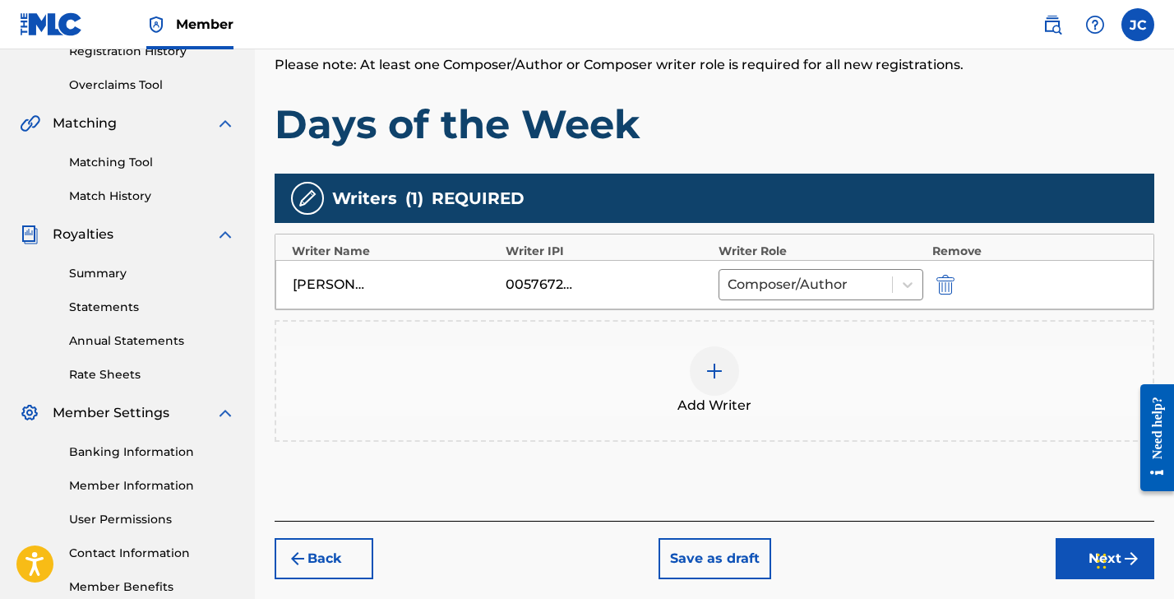
click at [1068, 555] on button "Next" at bounding box center [1105, 558] width 99 height 41
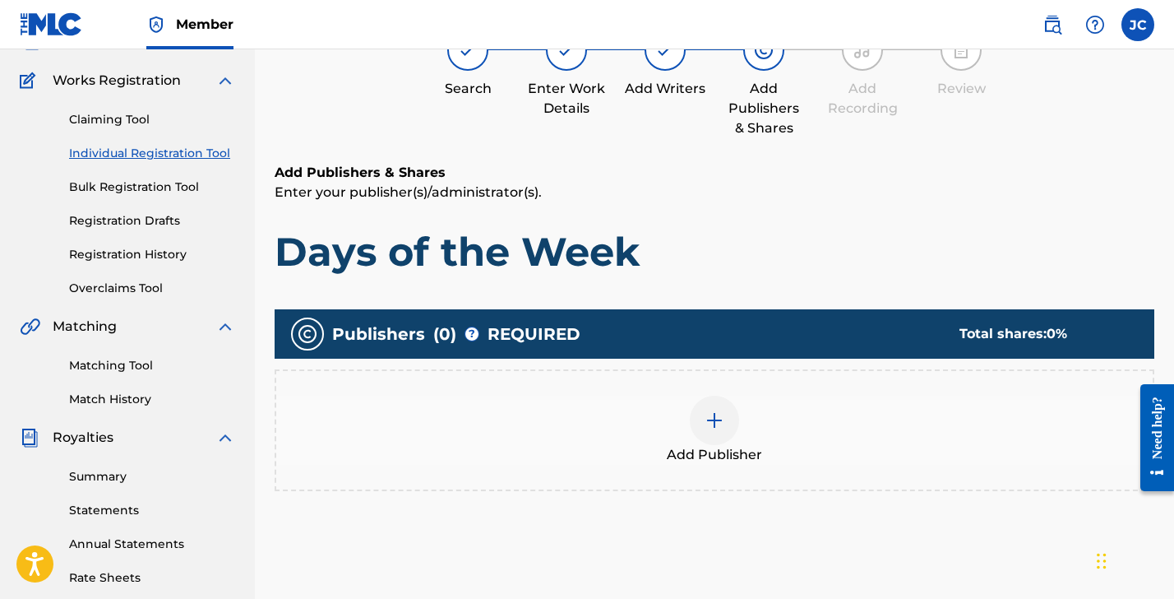
scroll to position [74, 0]
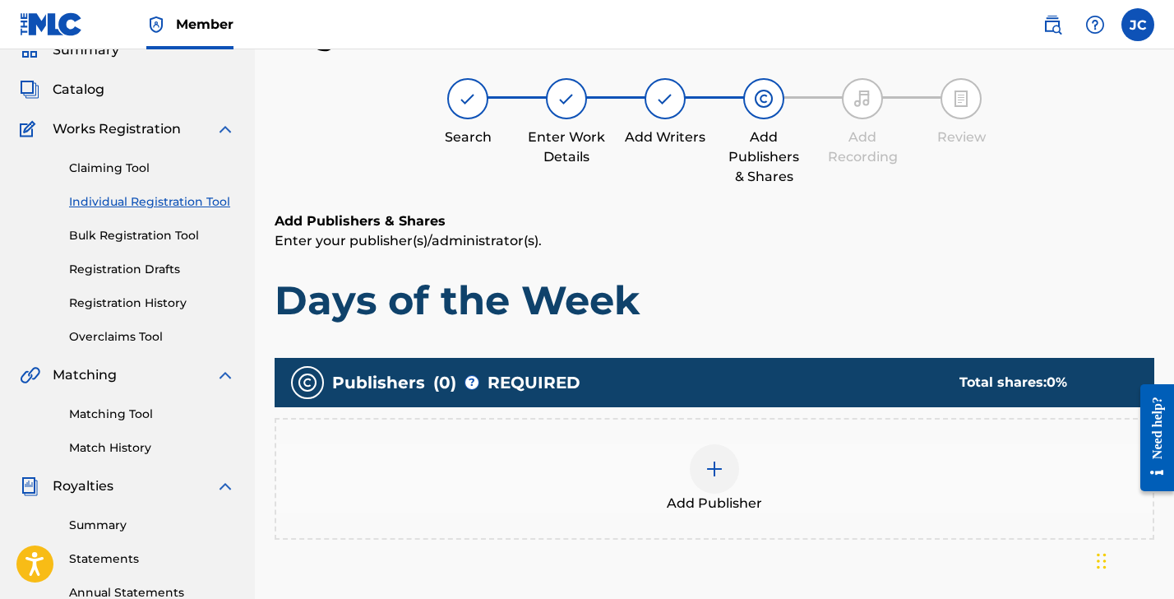
click at [716, 465] on img at bounding box center [715, 469] width 20 height 20
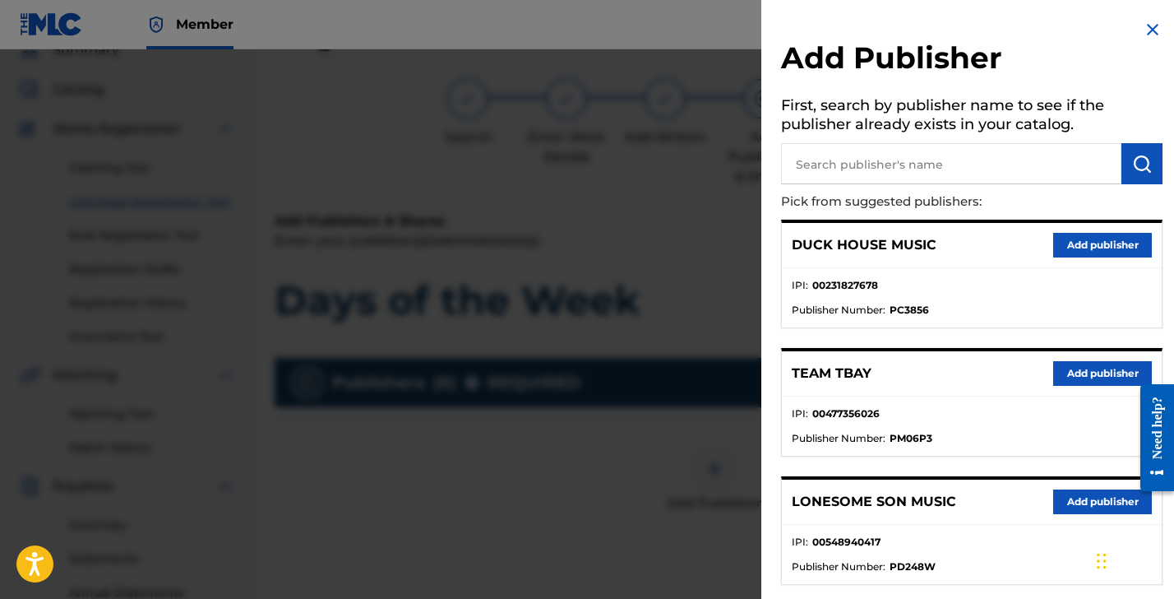
click at [861, 164] on input "text" at bounding box center [951, 163] width 340 height 41
type input "[PERSON_NAME]"
click at [1126, 169] on button "submit" at bounding box center [1142, 163] width 41 height 41
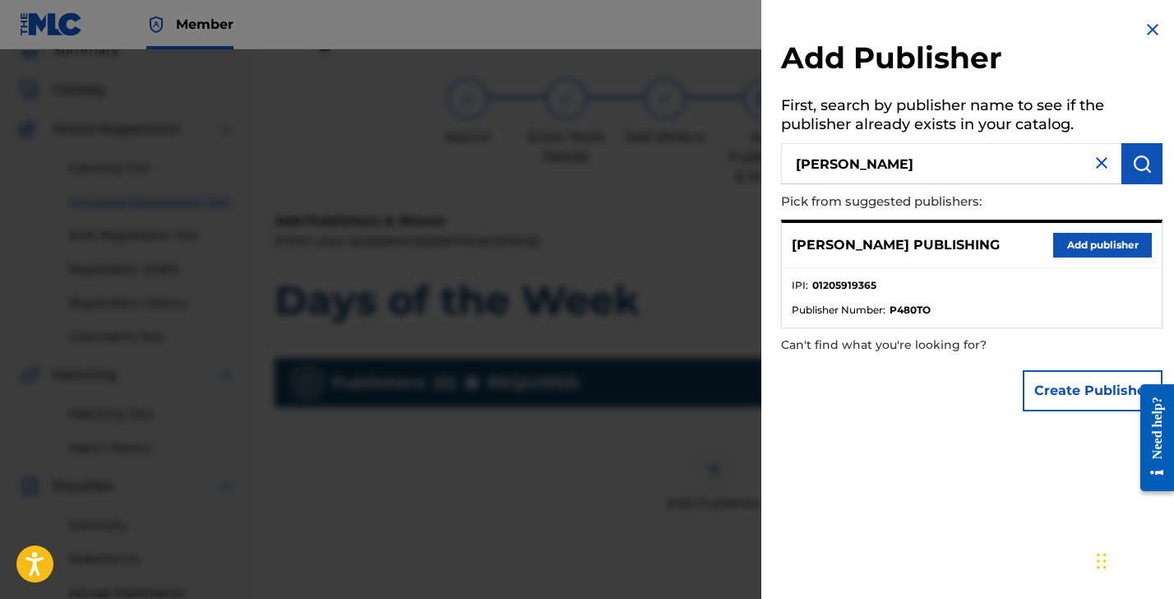
click at [1099, 243] on button "Add publisher" at bounding box center [1102, 245] width 99 height 25
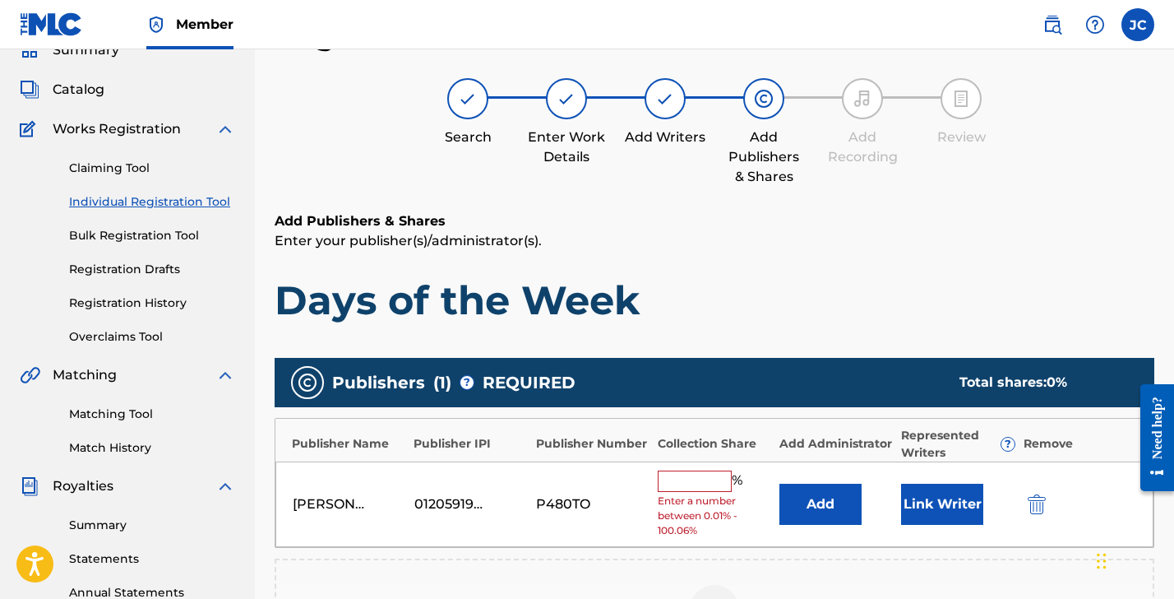
click at [688, 481] on input "text" at bounding box center [695, 480] width 74 height 21
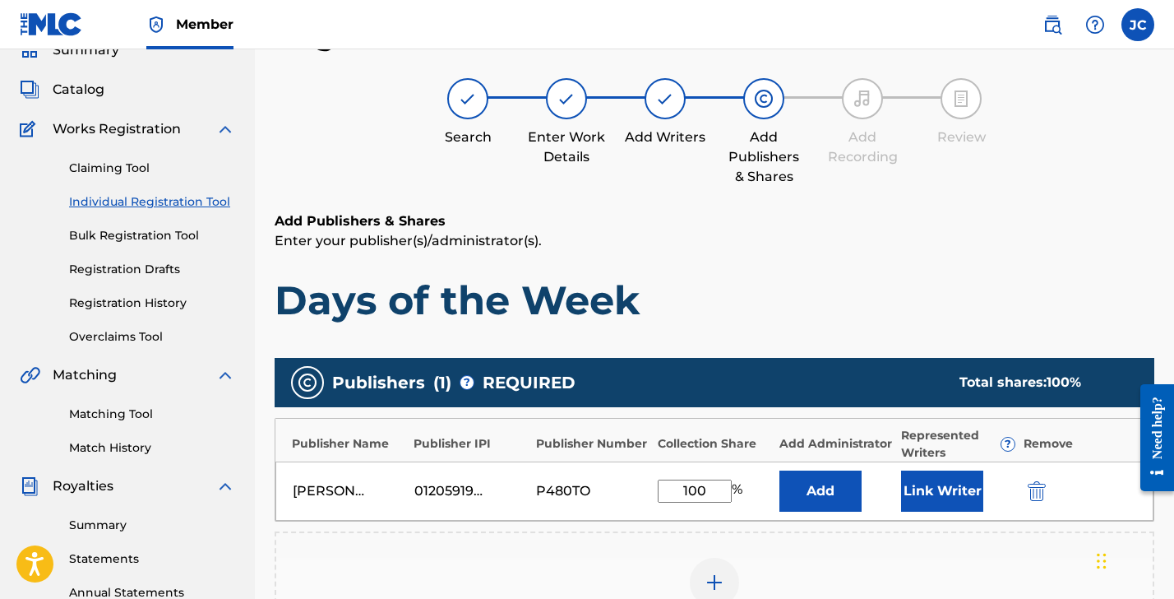
type input "100"
click at [840, 492] on button "Add" at bounding box center [821, 490] width 82 height 41
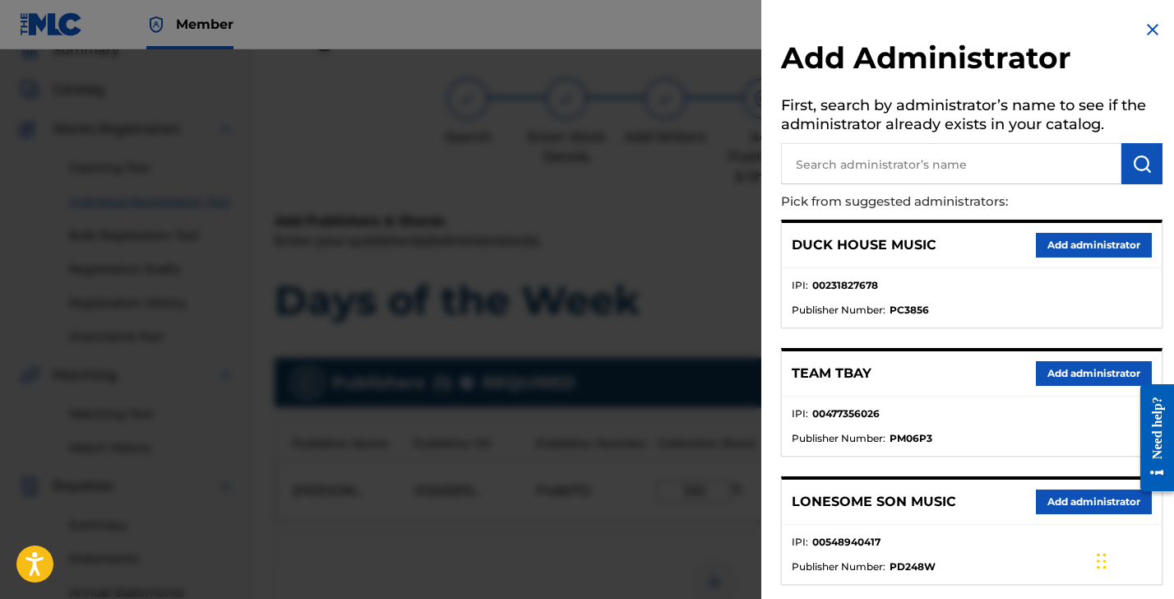
click at [876, 163] on input "text" at bounding box center [951, 163] width 340 height 41
type input "[PERSON_NAME]"
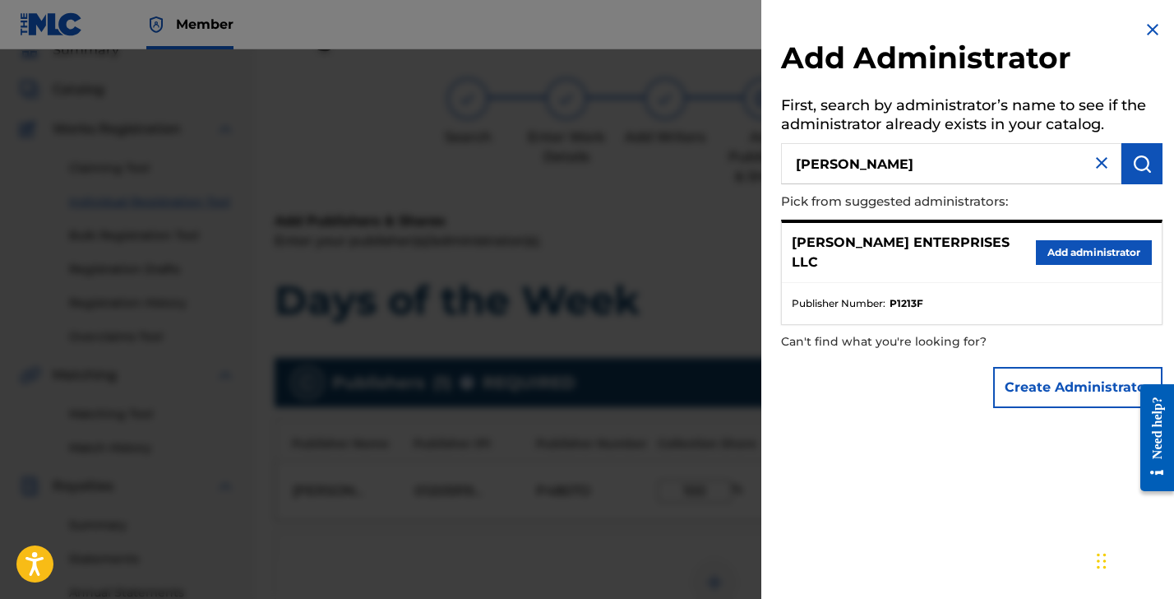
click at [1062, 243] on button "Add administrator" at bounding box center [1094, 252] width 116 height 25
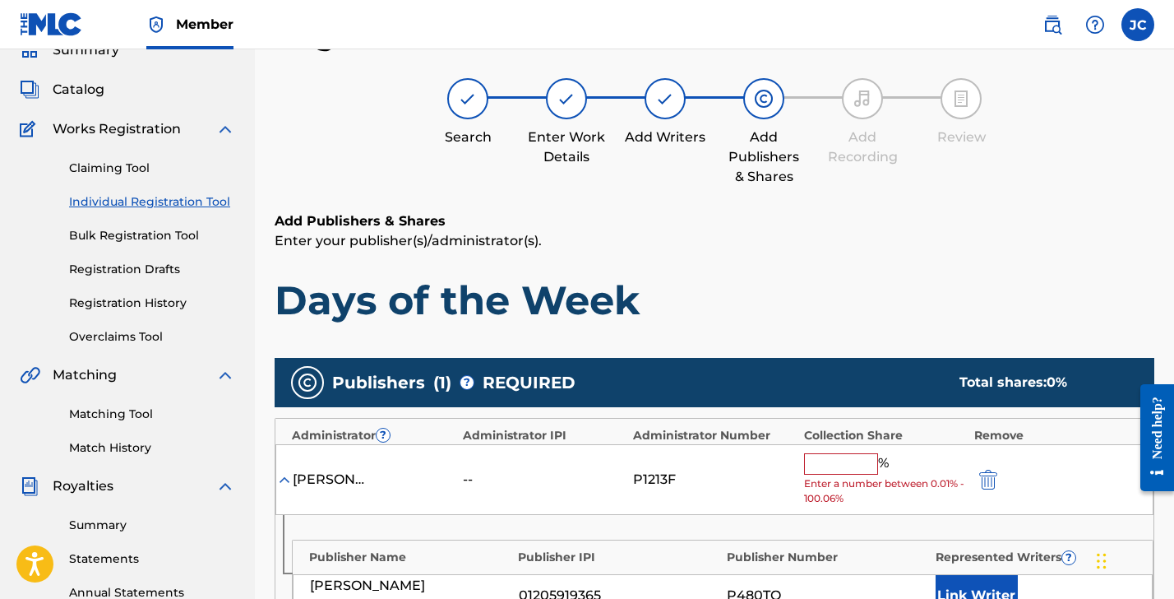
click at [840, 455] on input "text" at bounding box center [841, 463] width 74 height 21
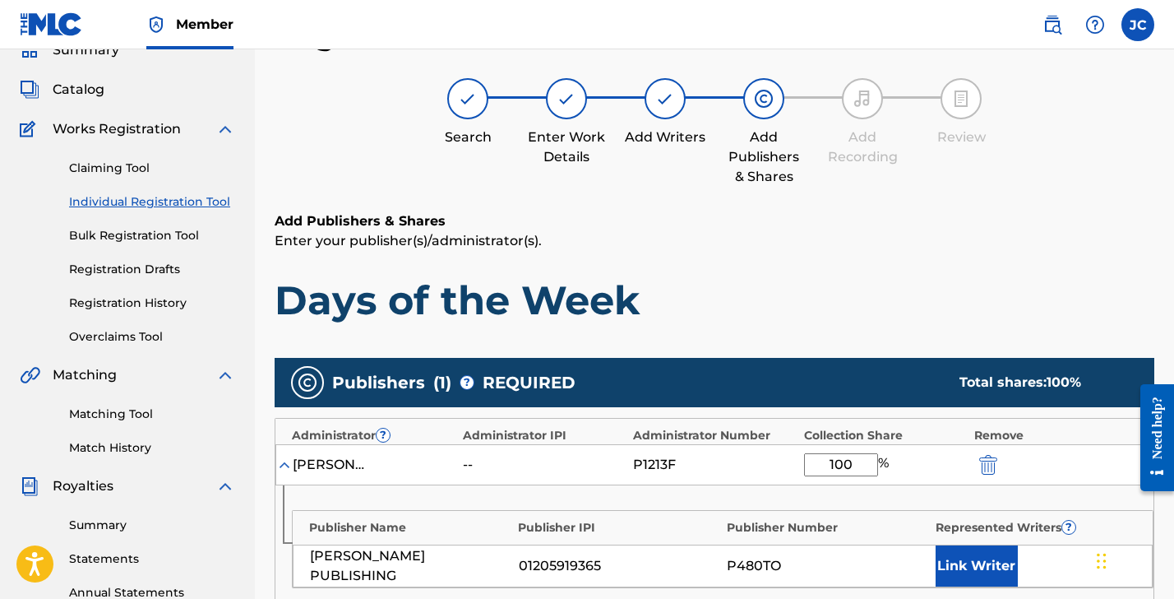
type input "100"
click at [997, 552] on button "Link Writer" at bounding box center [977, 565] width 82 height 41
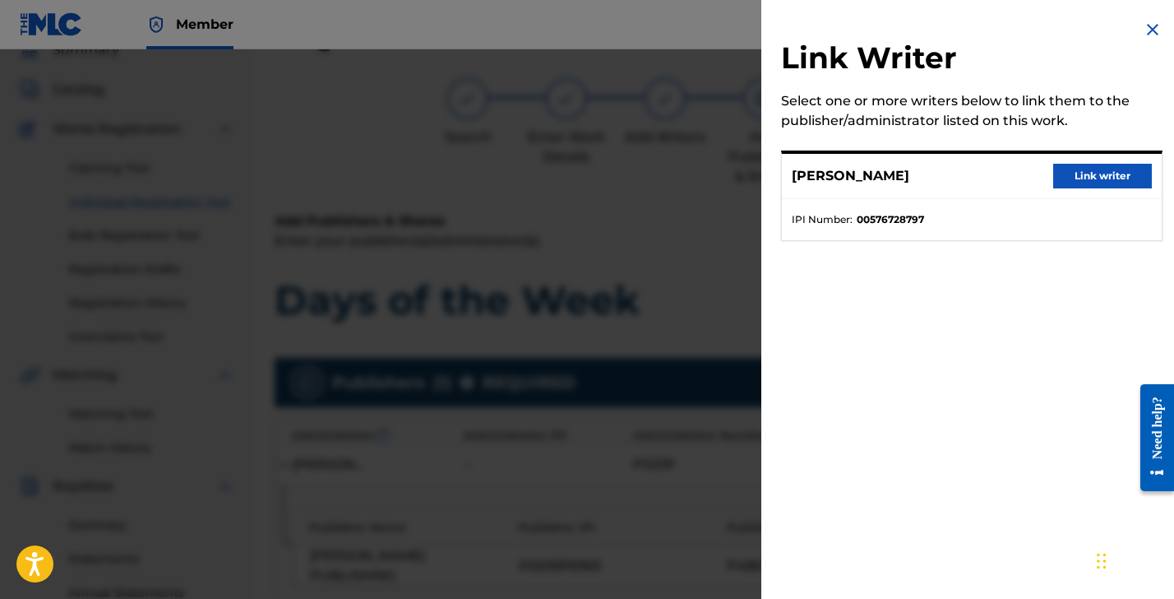
click at [1088, 165] on button "Link writer" at bounding box center [1102, 176] width 99 height 25
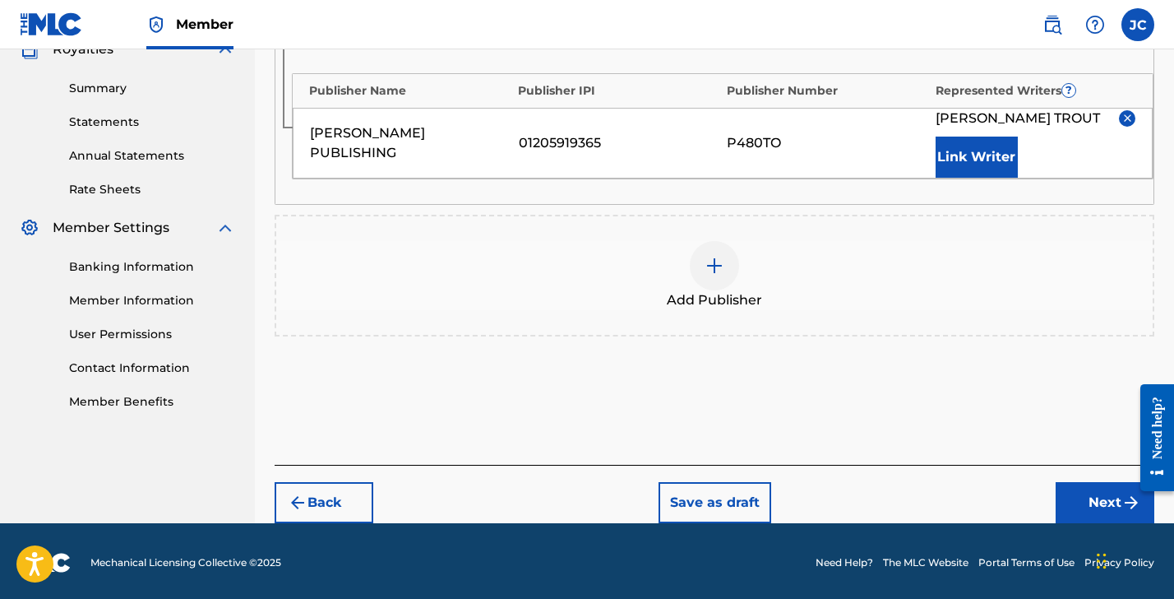
click at [1096, 505] on button "Next" at bounding box center [1105, 502] width 99 height 41
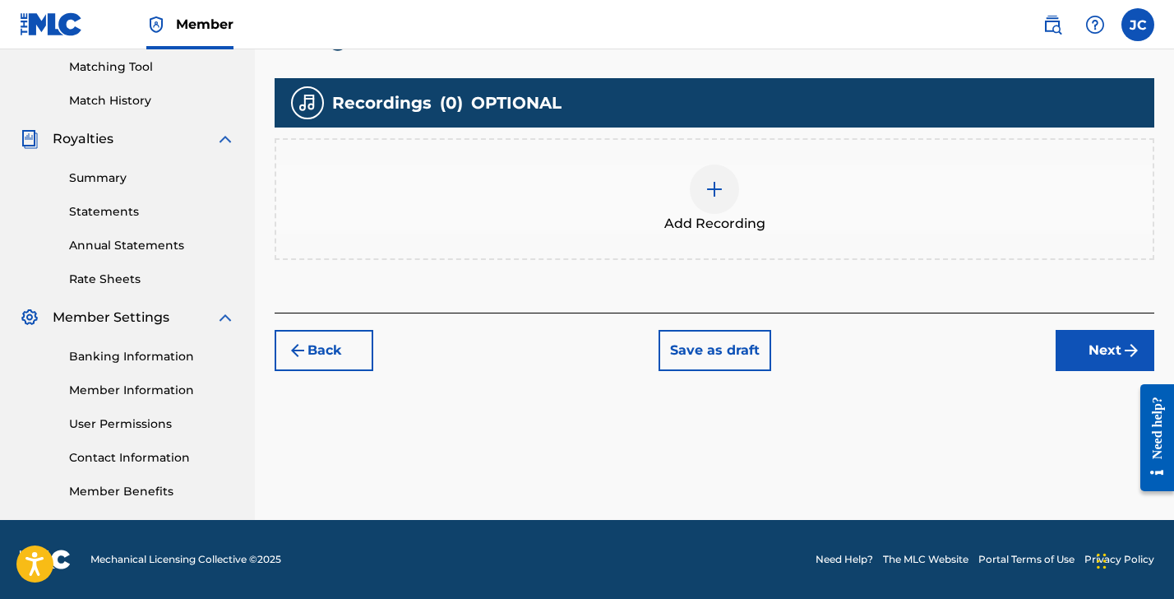
scroll to position [421, 0]
click at [703, 209] on div at bounding box center [714, 188] width 49 height 49
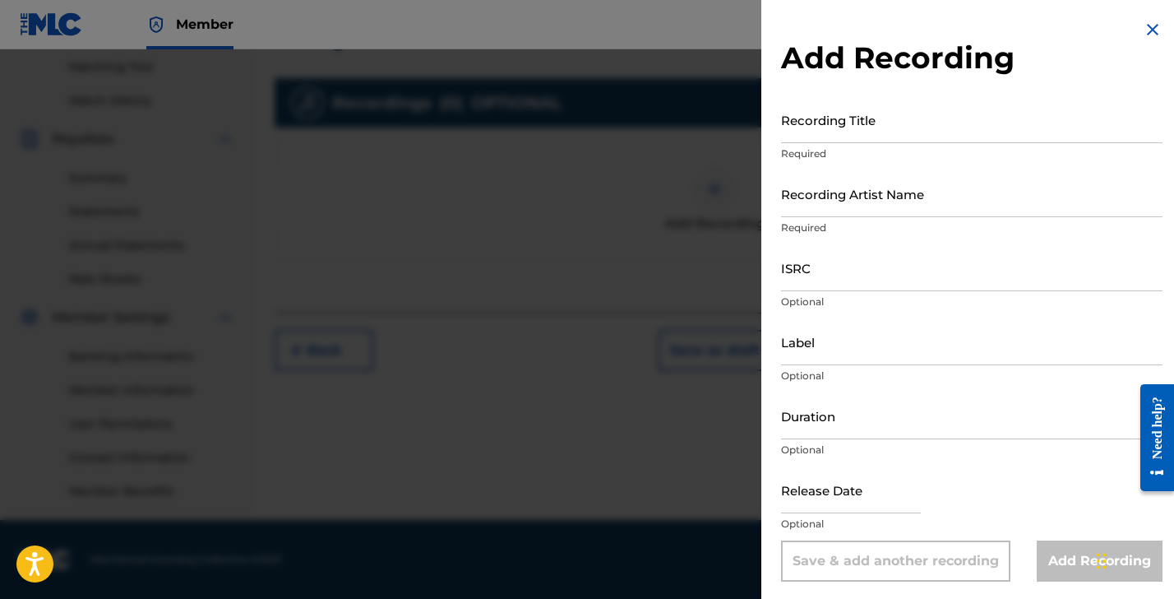
click at [824, 121] on input "Recording Title" at bounding box center [972, 119] width 382 height 47
type input "Days of the Week"
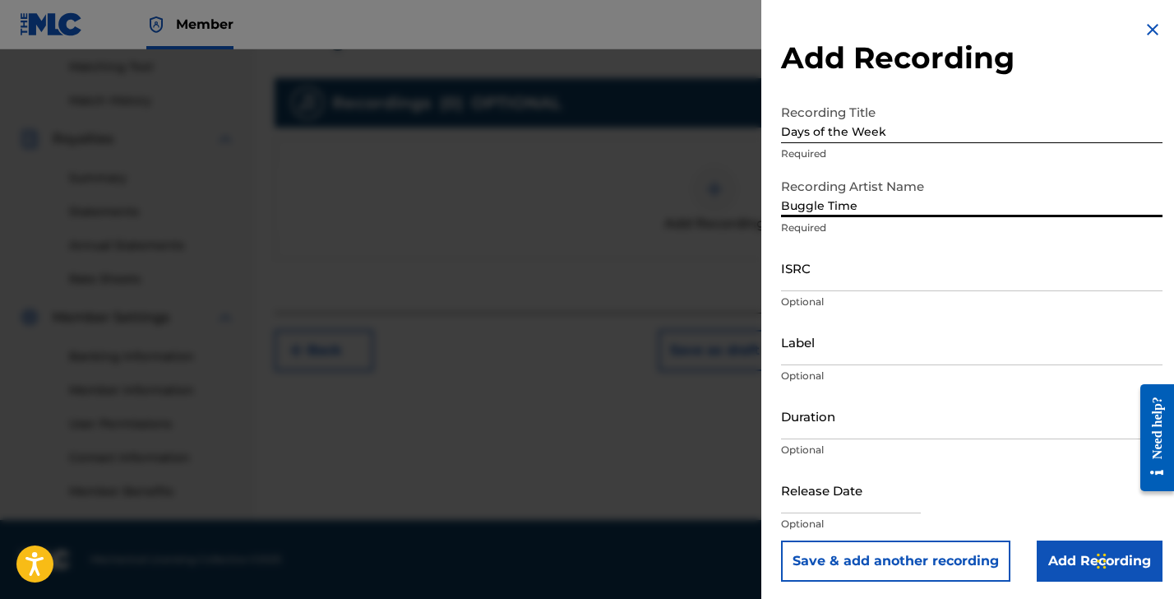
type input "T"
type input "QT45S2500104"
drag, startPoint x: 877, startPoint y: 205, endPoint x: 720, endPoint y: 200, distance: 156.3
click at [723, 201] on div "Add Recording Recording Title Days of the Week Required Recording Artist Name Q…" at bounding box center [587, 323] width 1174 height 549
type input "Buggle Time"
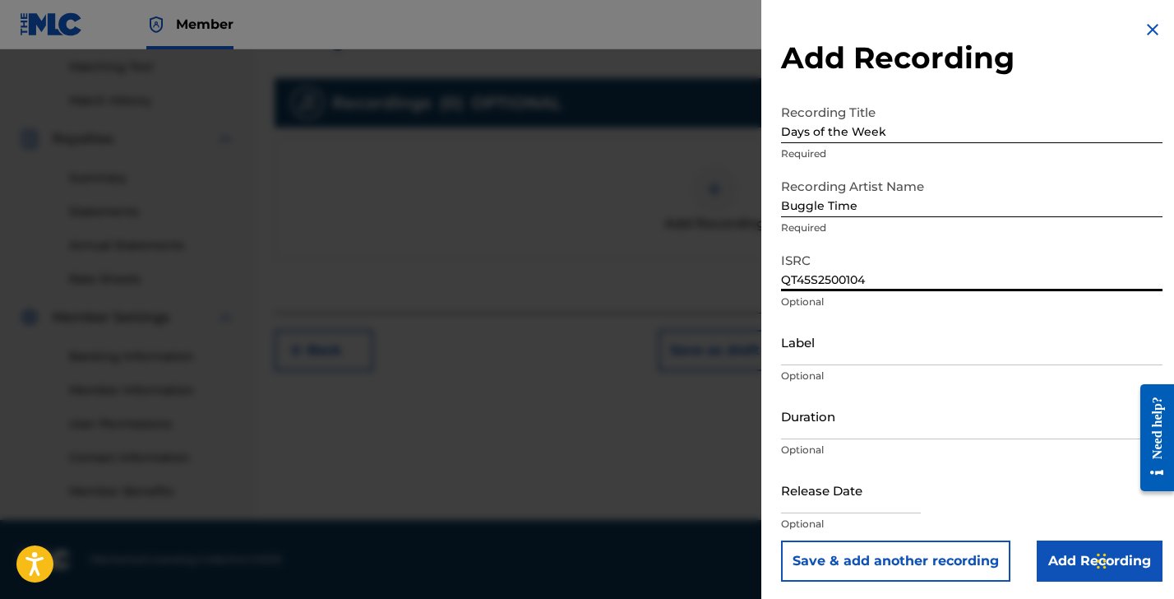
type input "QT45S2500104"
click at [798, 346] on input "Label" at bounding box center [972, 341] width 382 height 47
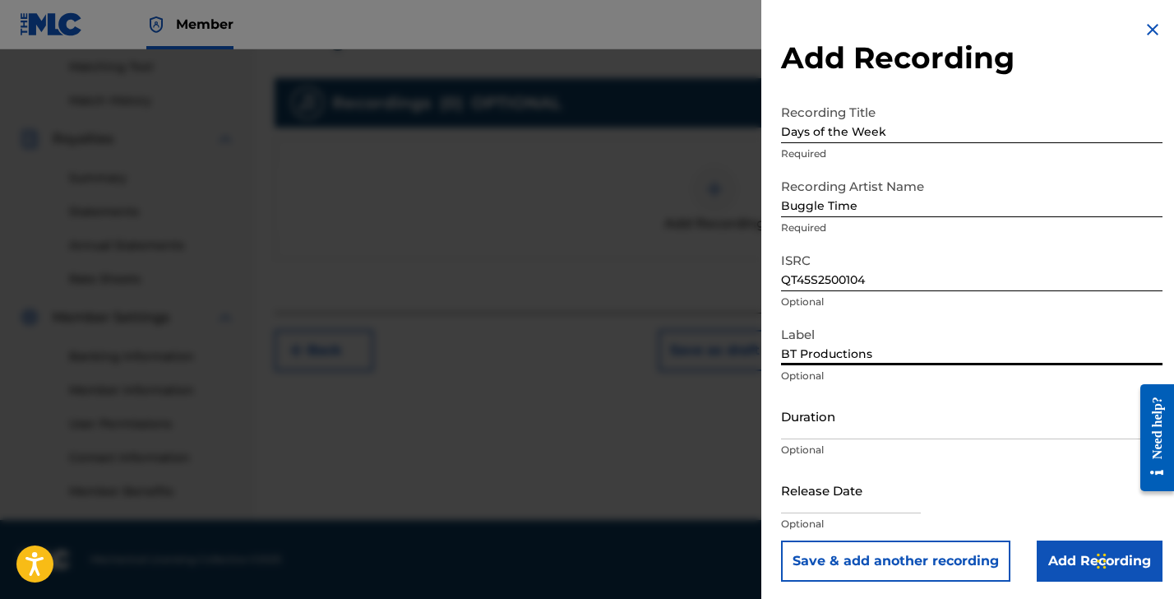
type input "BT Productions"
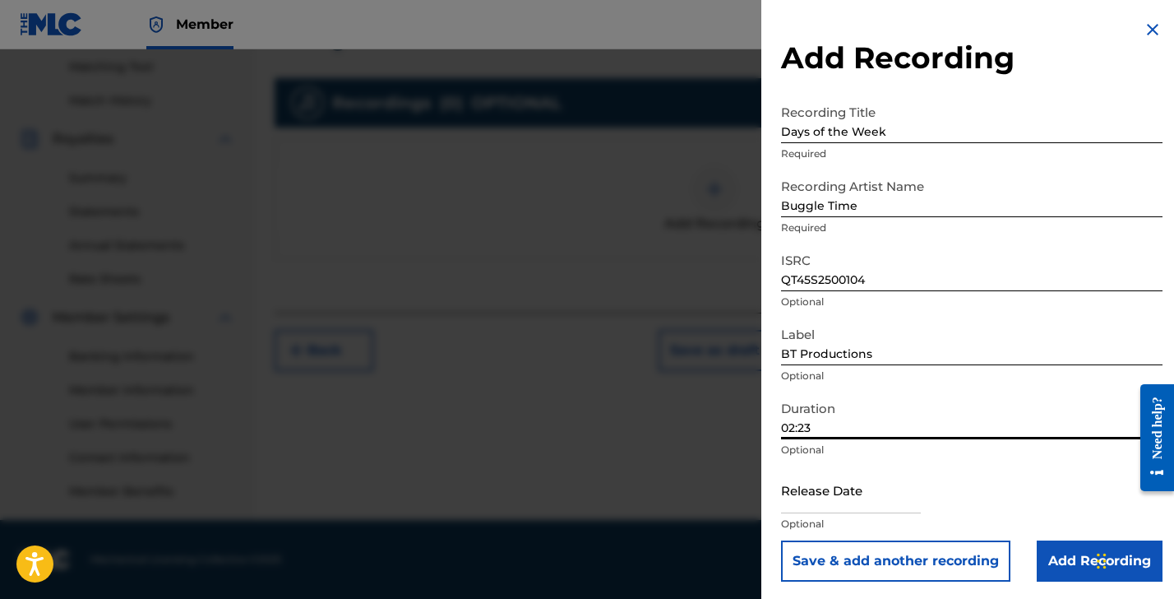
type input "02:23"
select select "8"
select select "2025"
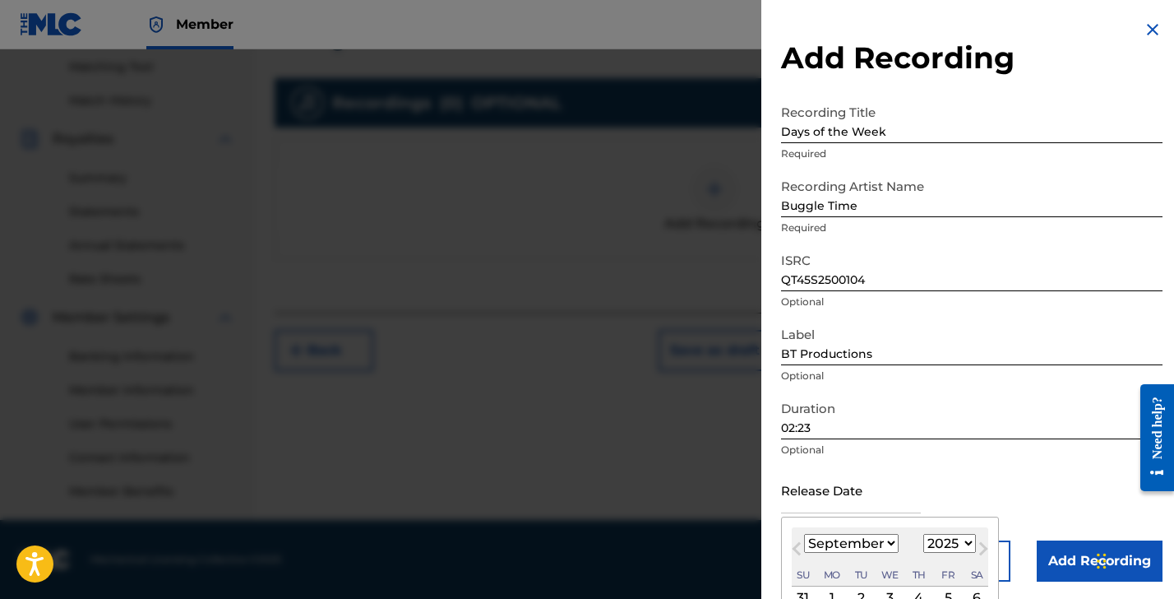
click at [798, 498] on input "text" at bounding box center [851, 489] width 140 height 47
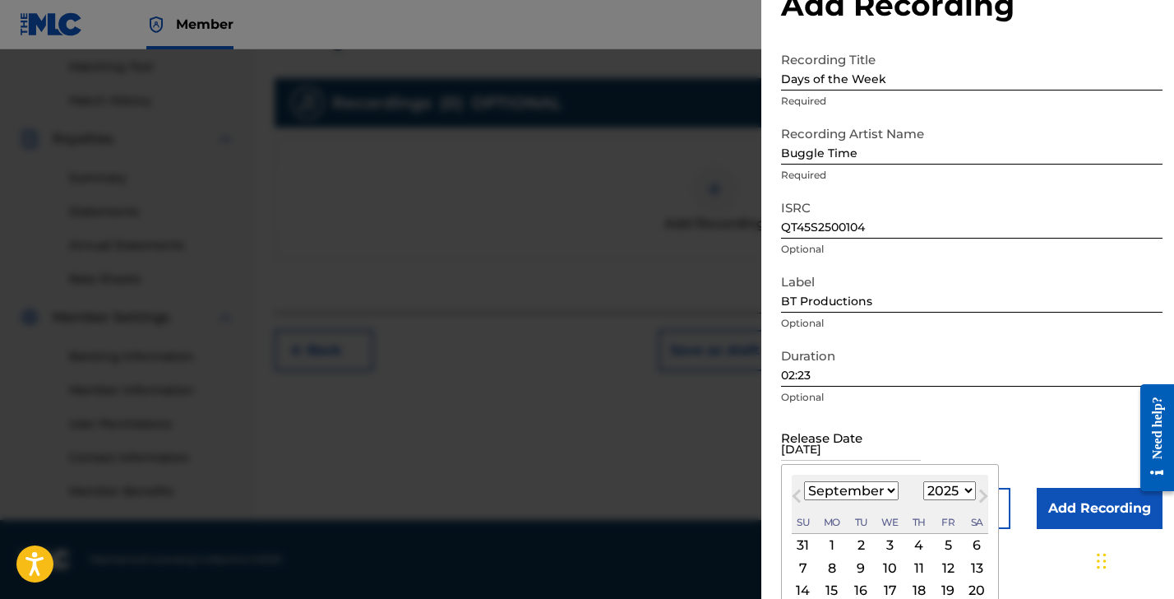
scroll to position [133, 0]
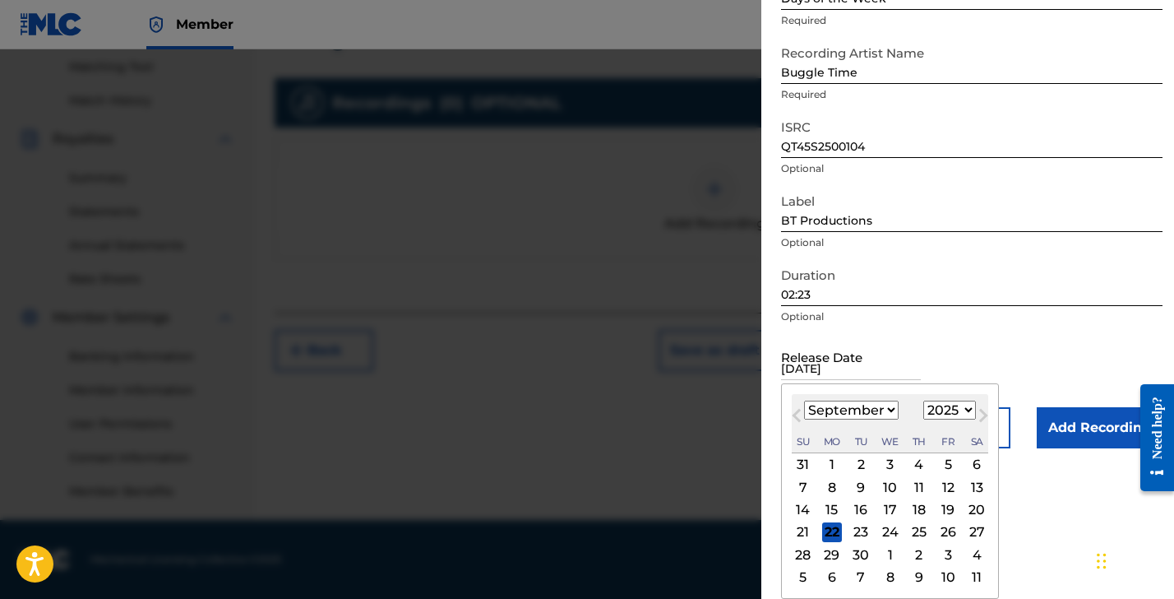
type input "[DATE]"
click at [970, 409] on button "Next Month" at bounding box center [983, 418] width 26 height 26
drag, startPoint x: 968, startPoint y: 414, endPoint x: 961, endPoint y: 429, distance: 16.2
click at [982, 415] on span "Next Month" at bounding box center [982, 417] width 0 height 25
click at [982, 412] on span "Next Month" at bounding box center [982, 417] width 0 height 25
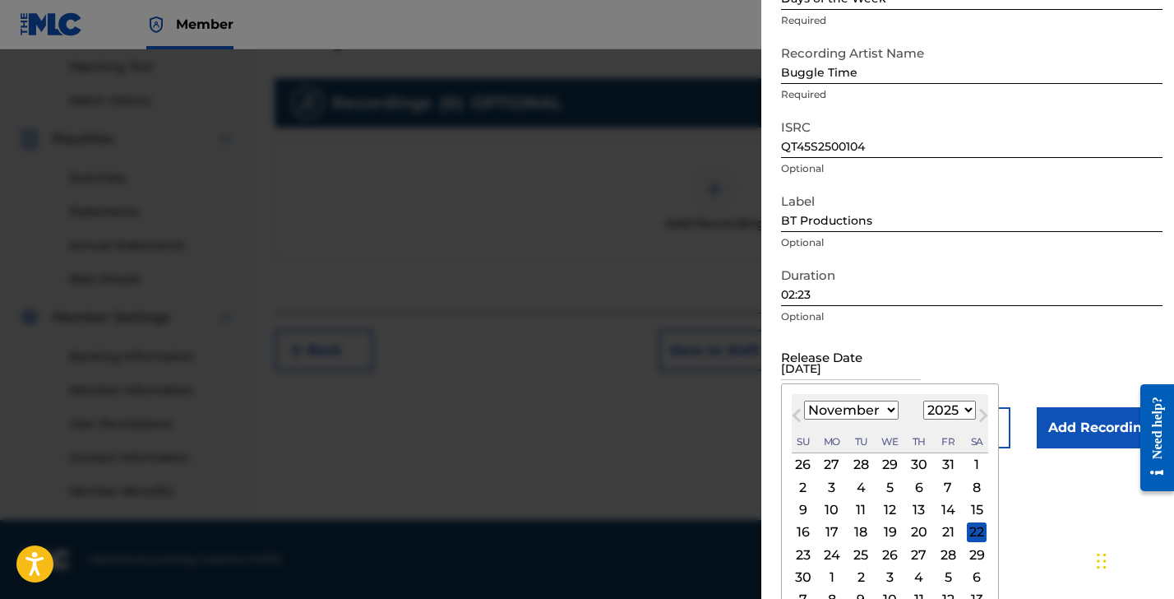
select select "11"
click at [938, 509] on div "19" at bounding box center [948, 510] width 20 height 20
type input "[DATE]"
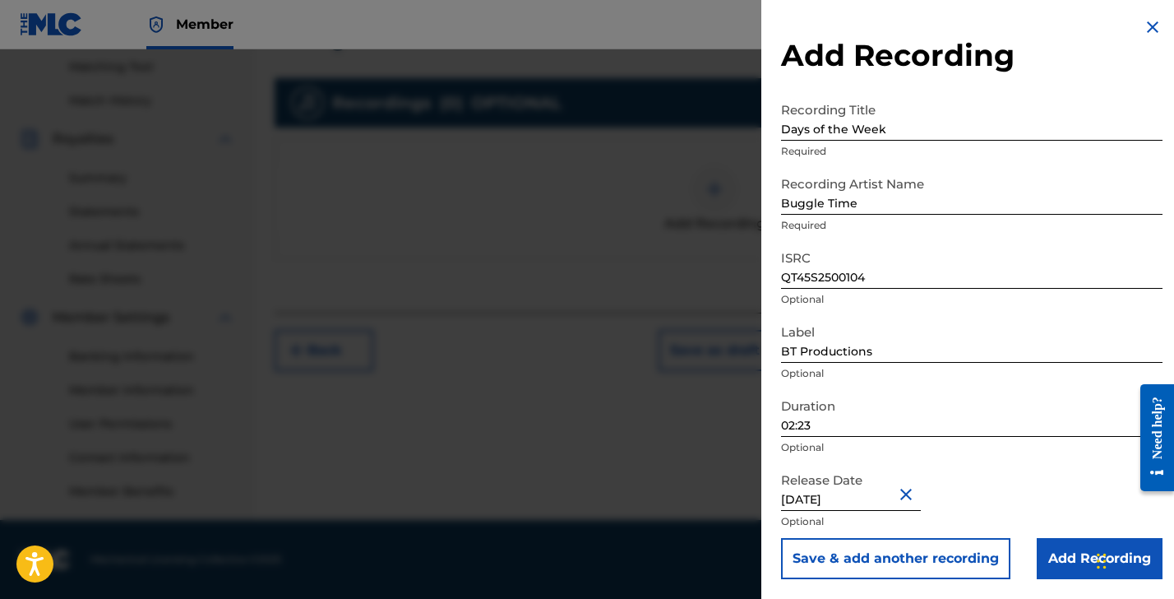
click at [1053, 554] on input "Add Recording" at bounding box center [1100, 558] width 126 height 41
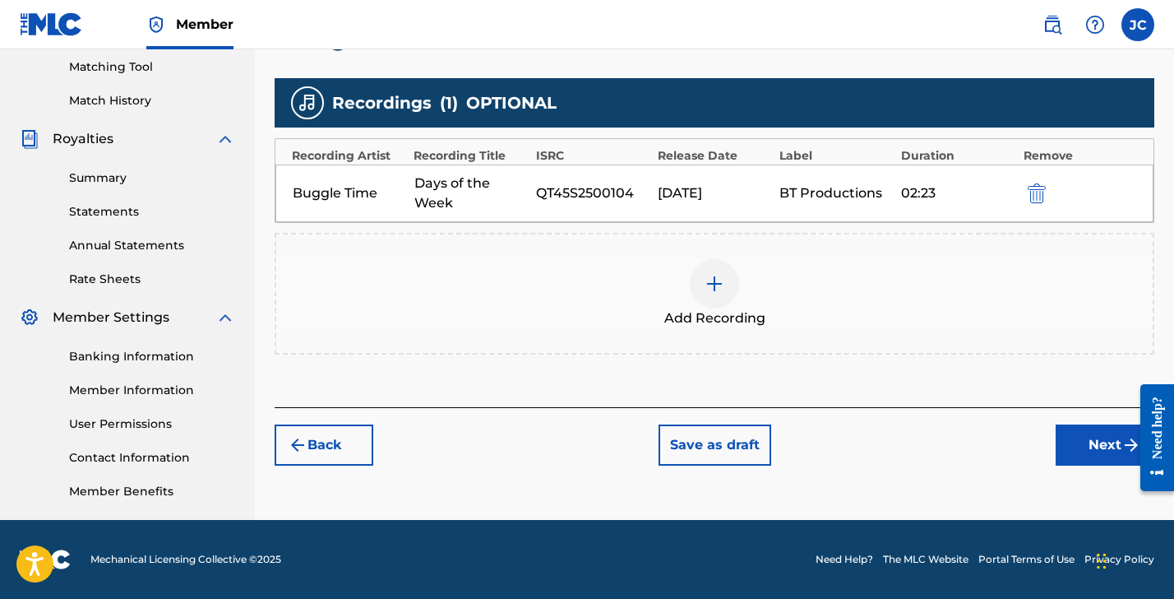
click at [1073, 436] on button "Next" at bounding box center [1105, 444] width 99 height 41
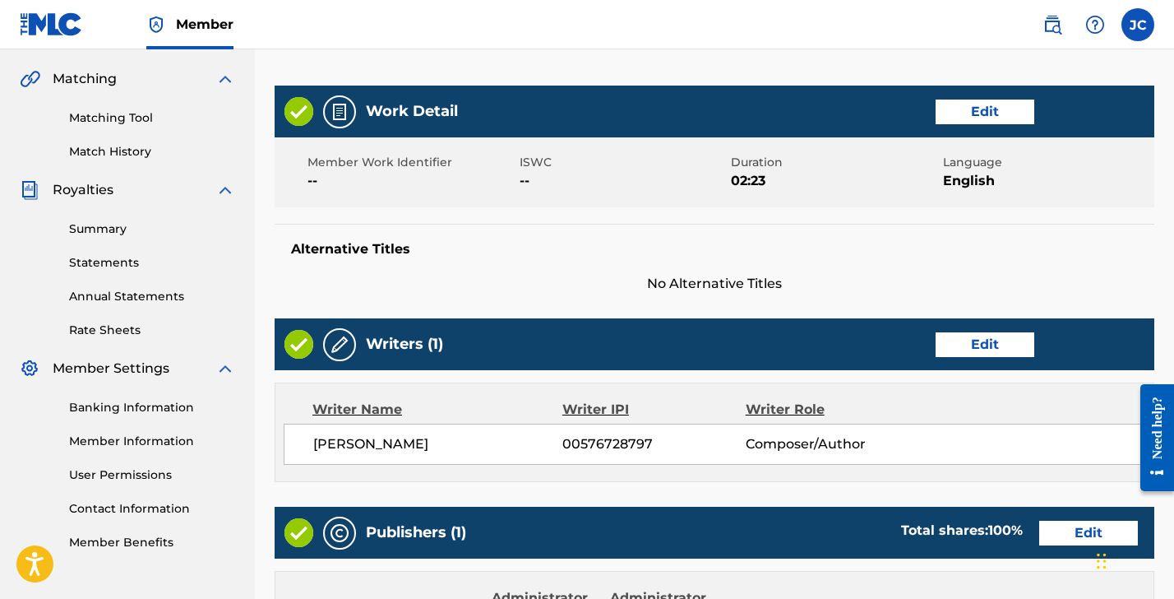
scroll to position [939, 0]
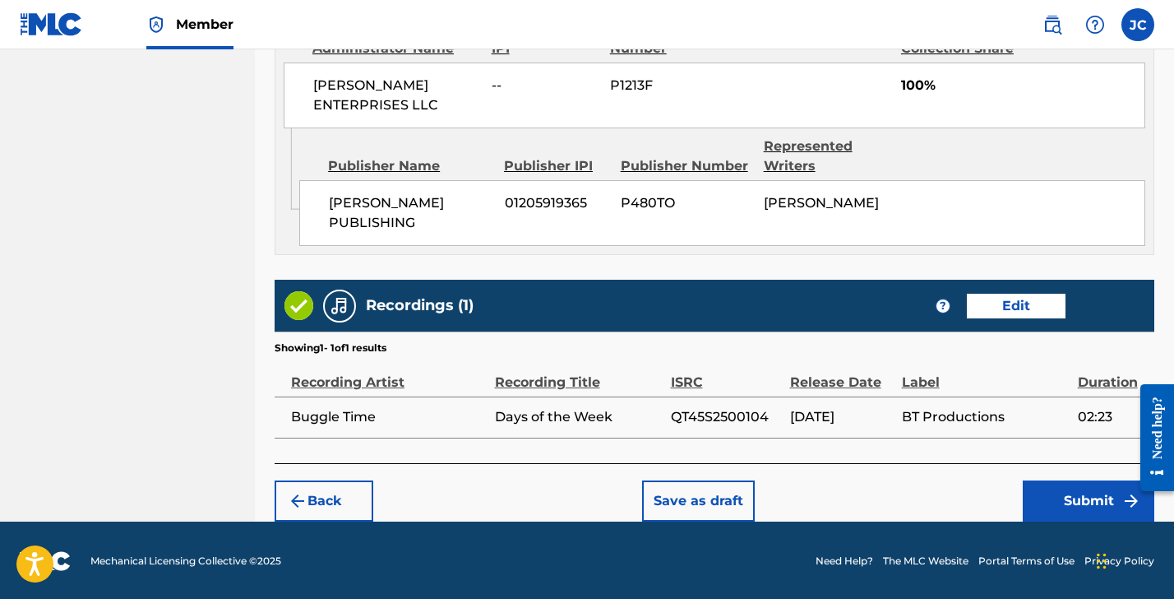
click at [1072, 503] on button "Submit" at bounding box center [1089, 500] width 132 height 41
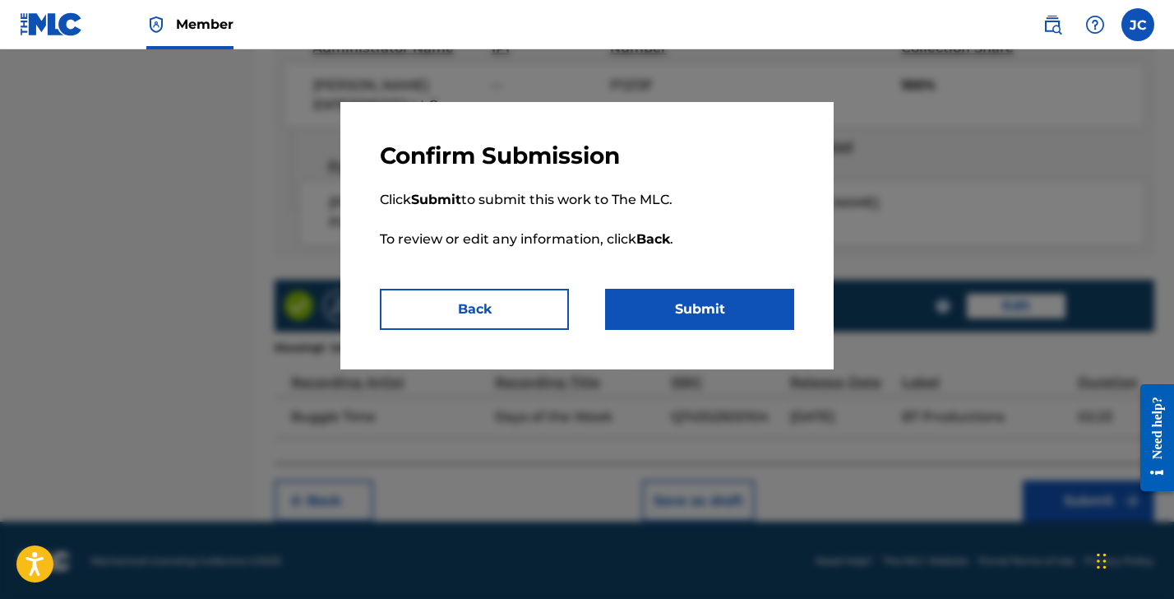
click at [697, 310] on button "Submit" at bounding box center [699, 309] width 189 height 41
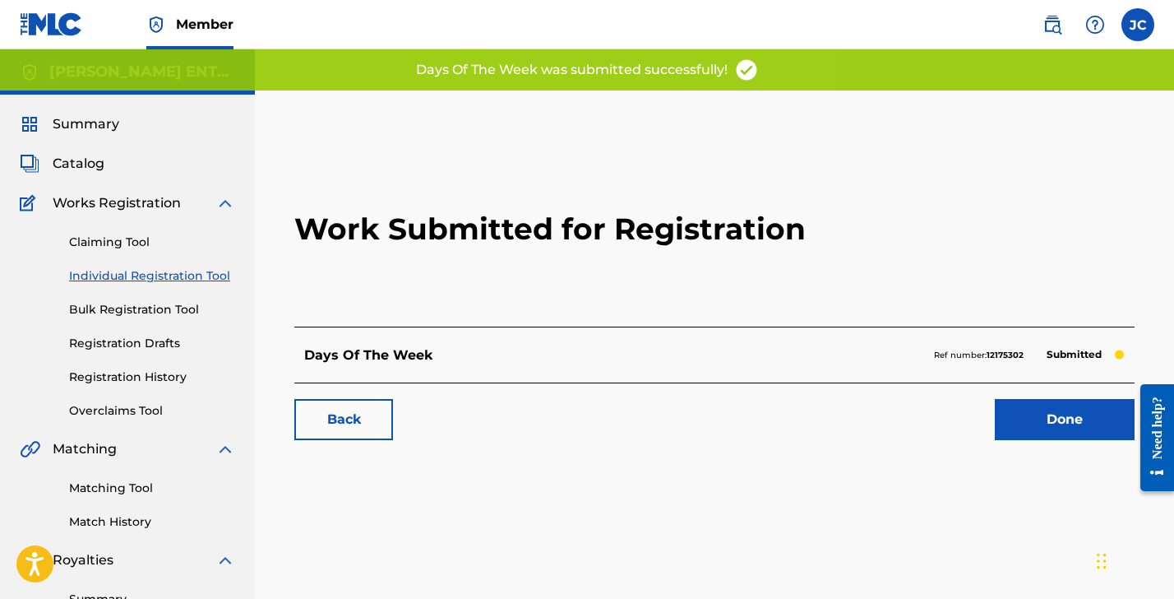
click at [148, 273] on link "Individual Registration Tool" at bounding box center [152, 275] width 166 height 17
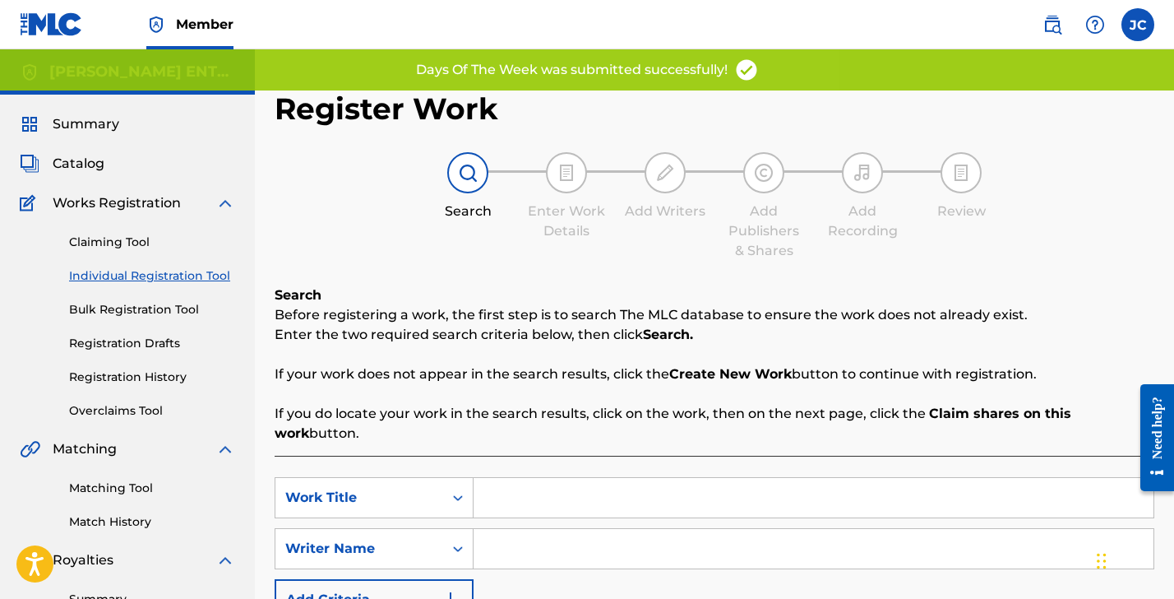
click at [498, 498] on input "Search Form" at bounding box center [814, 497] width 680 height 39
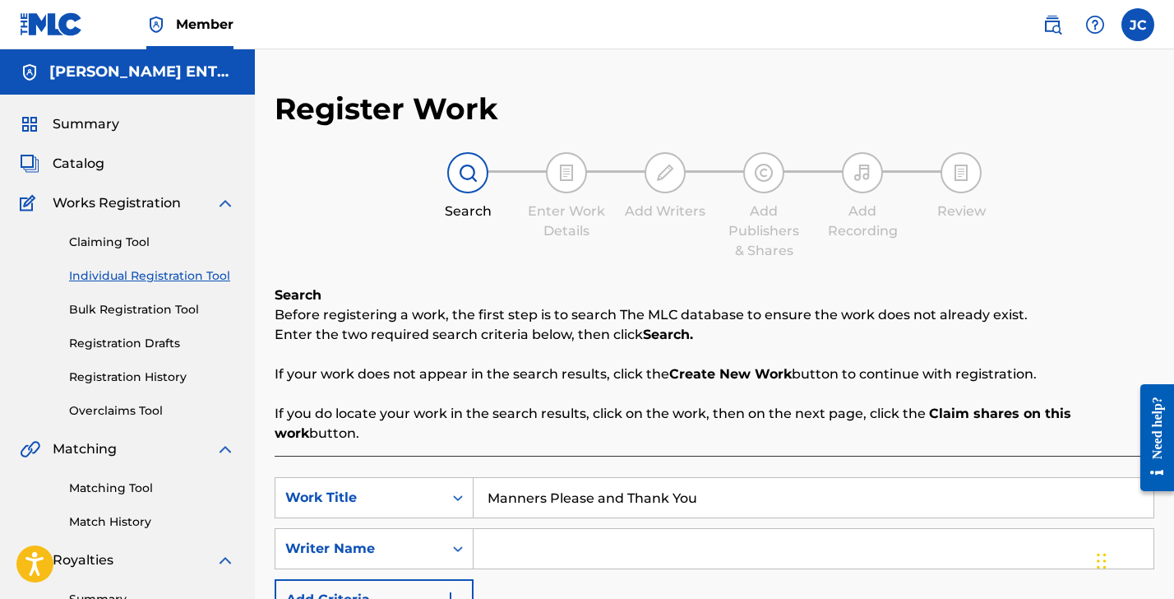
scroll to position [212, 0]
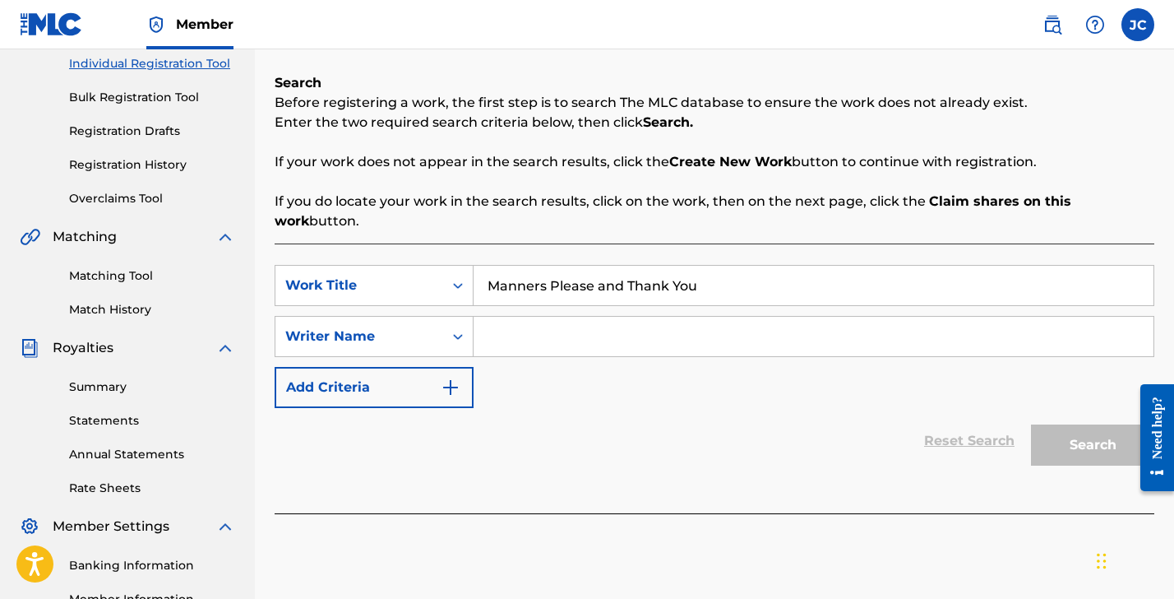
type input "Manners Please and Thank You"
click at [545, 332] on input "Search Form" at bounding box center [814, 336] width 680 height 39
type input "Trout"
click at [1093, 445] on button "Search" at bounding box center [1092, 444] width 123 height 41
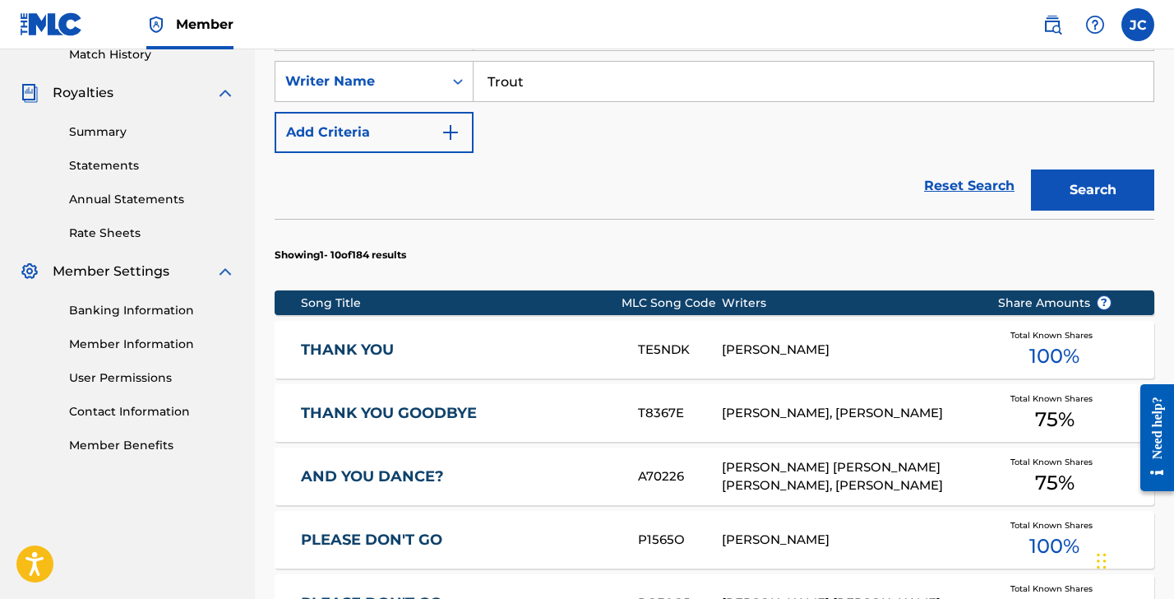
scroll to position [470, 0]
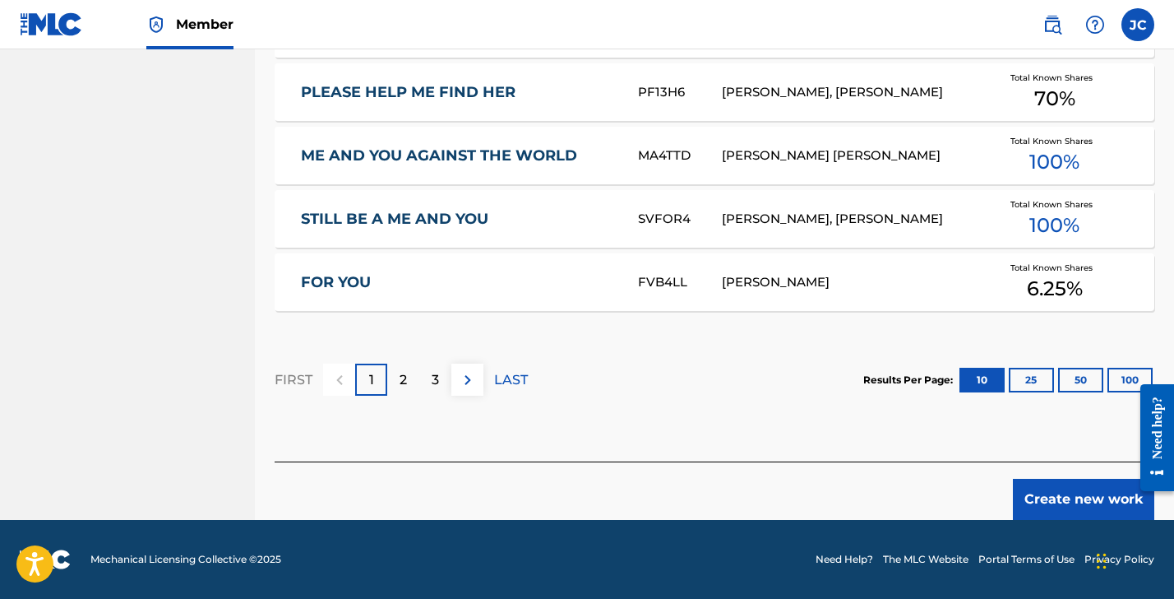
click at [1053, 498] on button "Create new work" at bounding box center [1083, 499] width 141 height 41
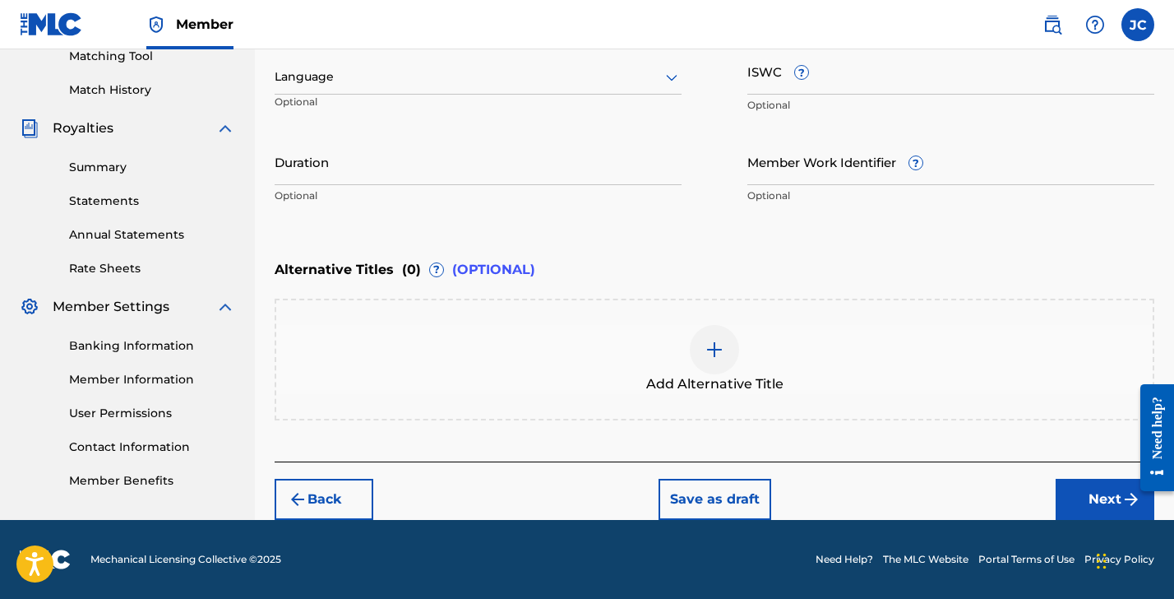
scroll to position [206, 0]
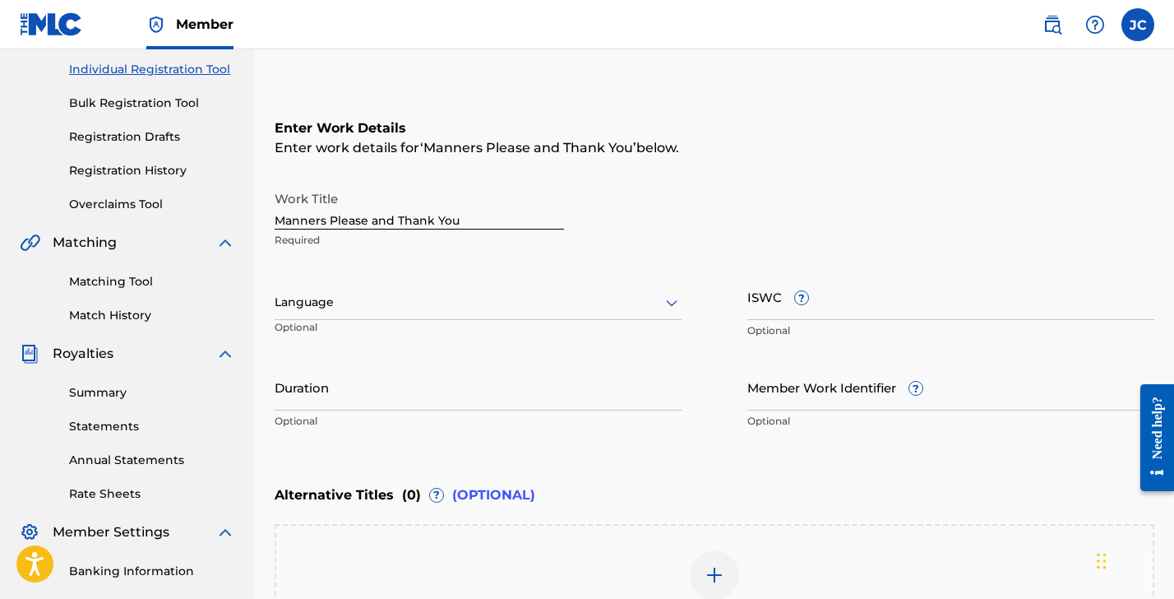
click at [312, 304] on div at bounding box center [478, 302] width 407 height 21
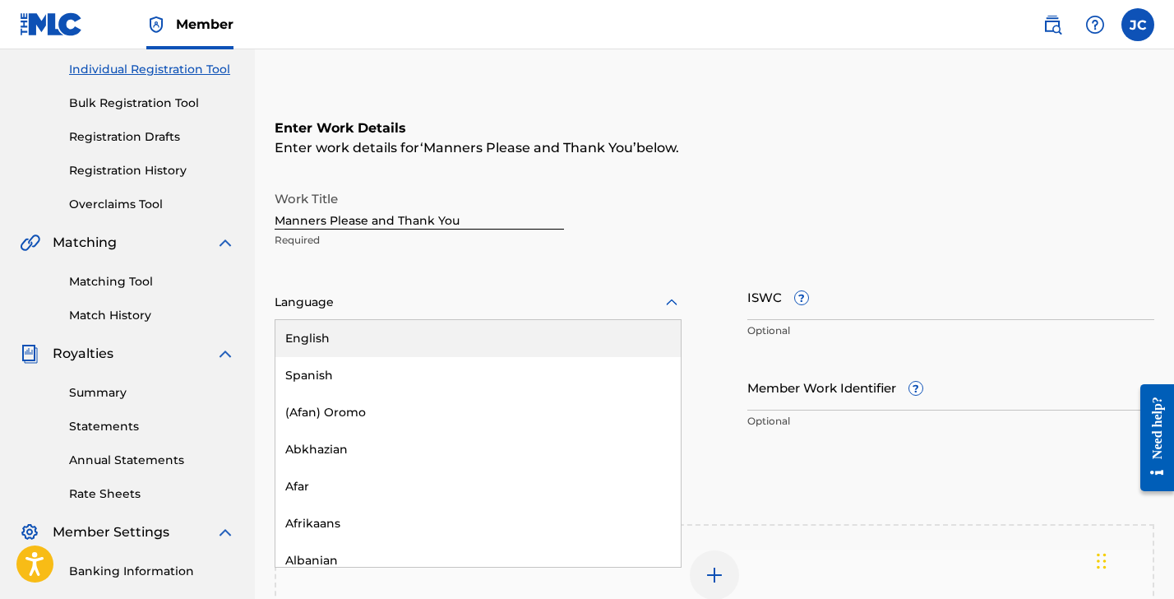
click at [317, 335] on div "English" at bounding box center [478, 338] width 405 height 37
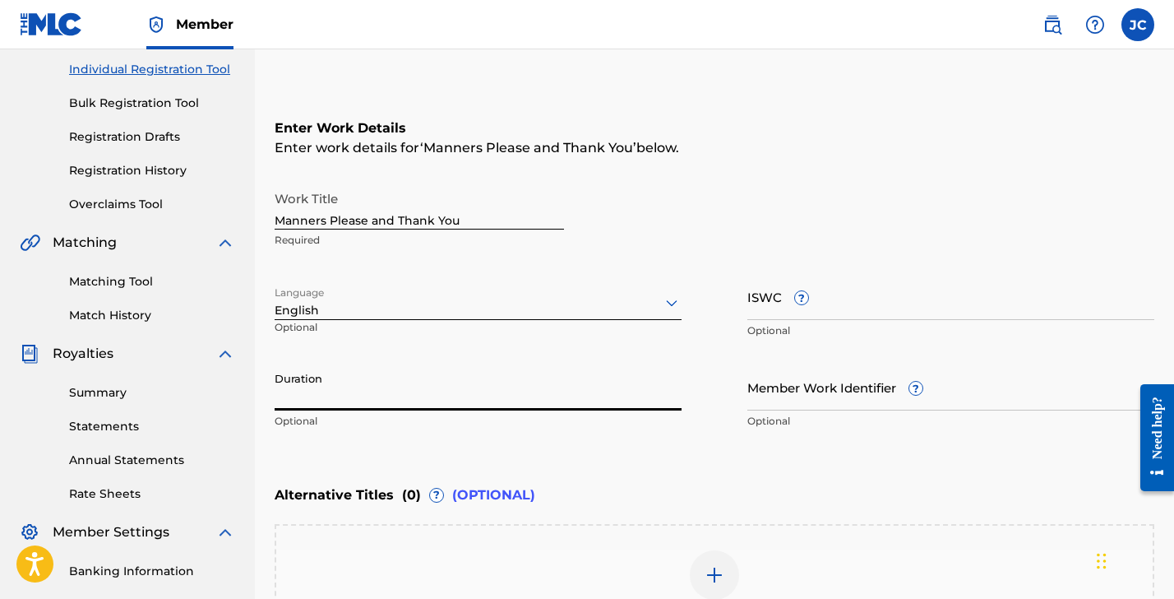
click at [321, 399] on input "Duration" at bounding box center [478, 386] width 407 height 47
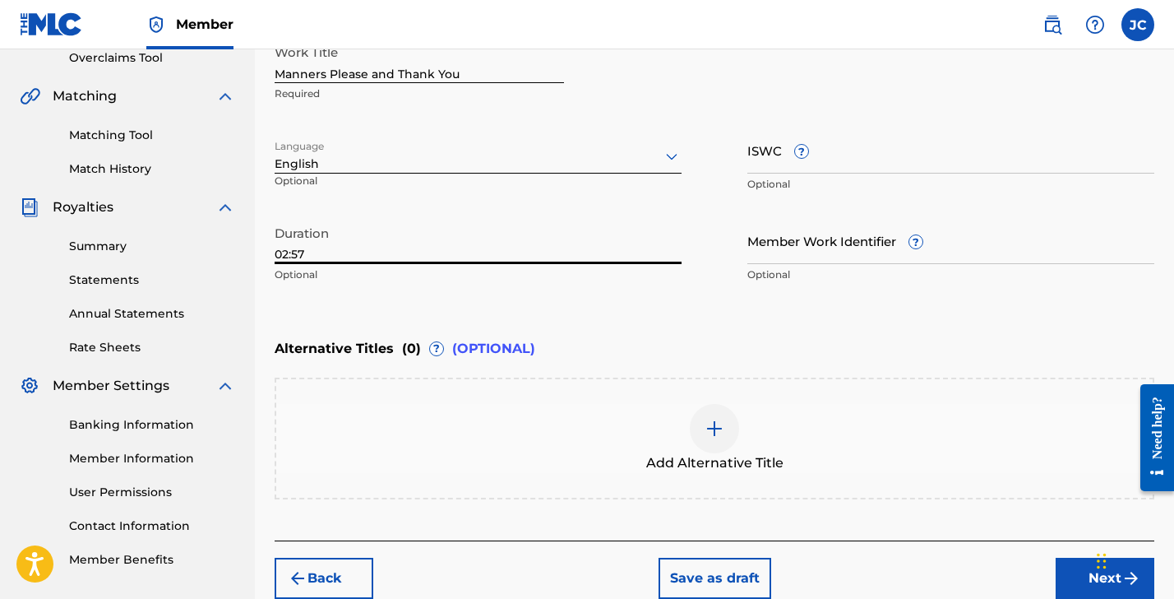
scroll to position [432, 0]
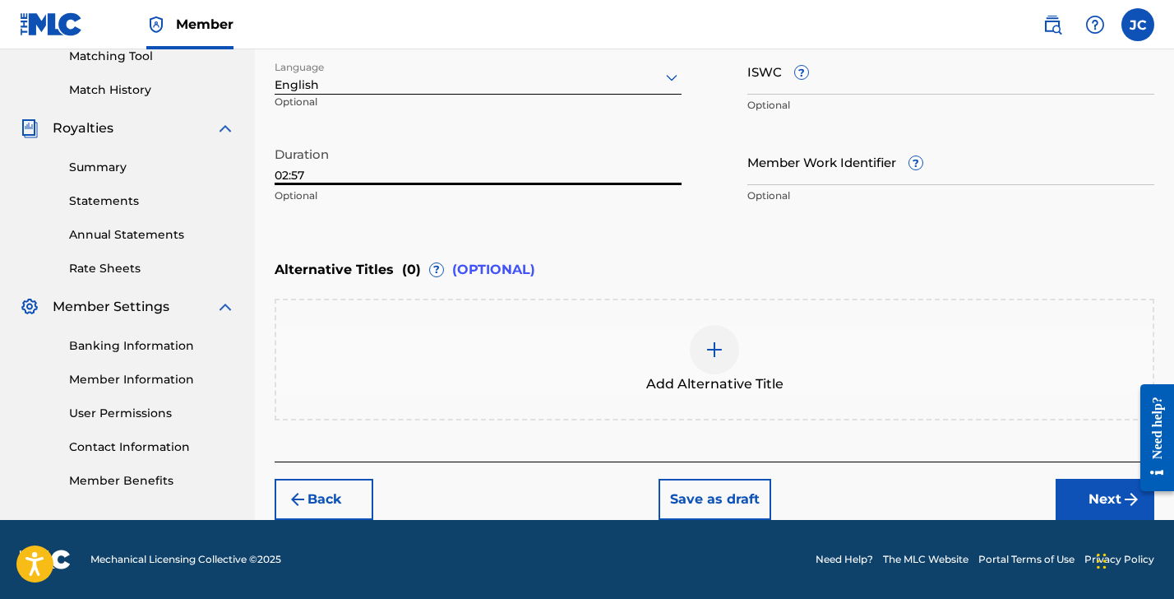
type input "02:57"
click at [1082, 485] on button "Next" at bounding box center [1105, 499] width 99 height 41
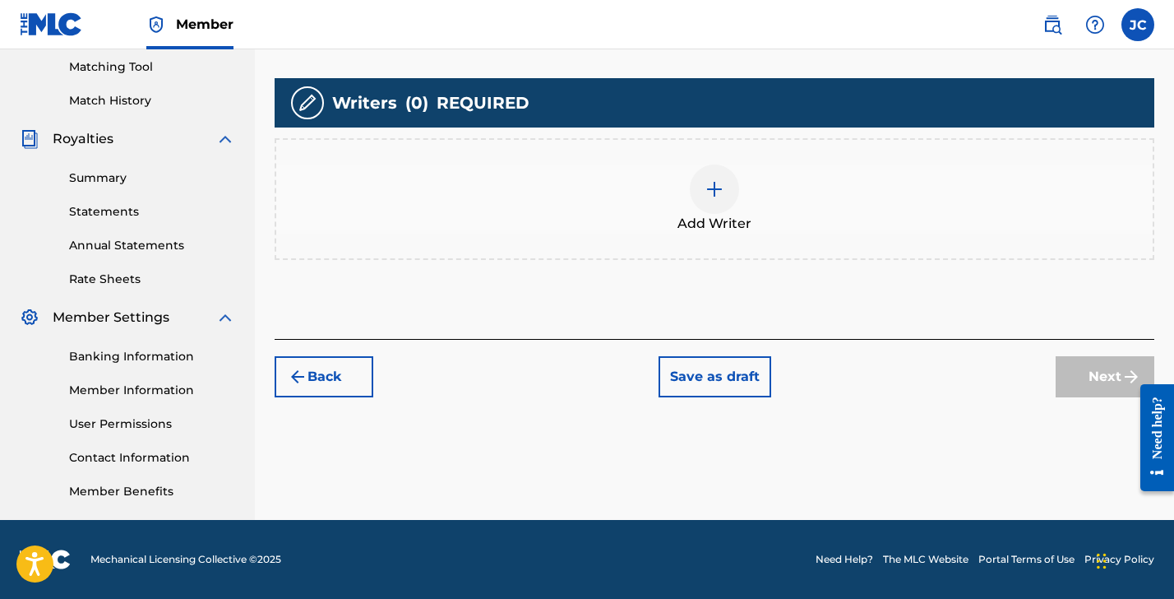
click at [712, 197] on img at bounding box center [715, 189] width 20 height 20
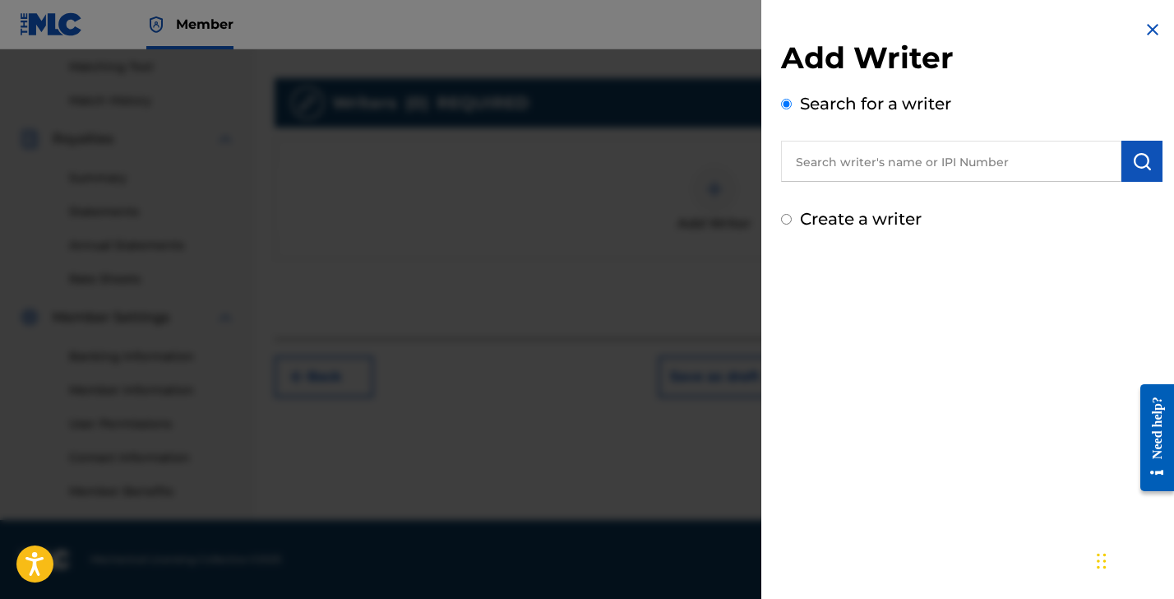
click at [826, 169] on input "text" at bounding box center [951, 161] width 340 height 41
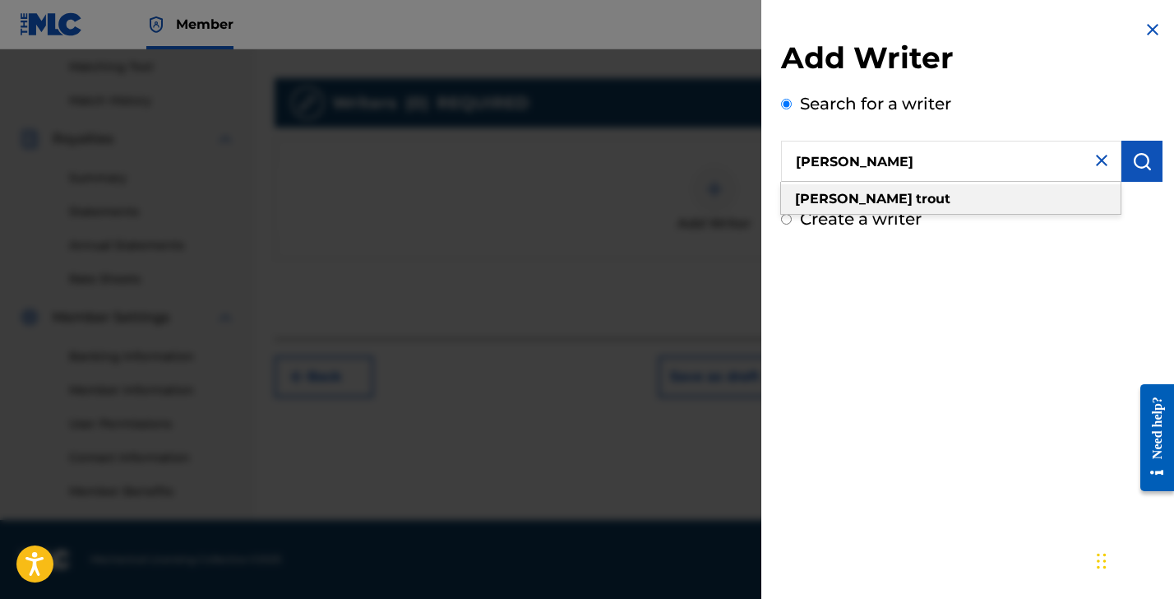
click at [844, 190] on div "[PERSON_NAME]" at bounding box center [951, 199] width 340 height 30
type input "[PERSON_NAME]"
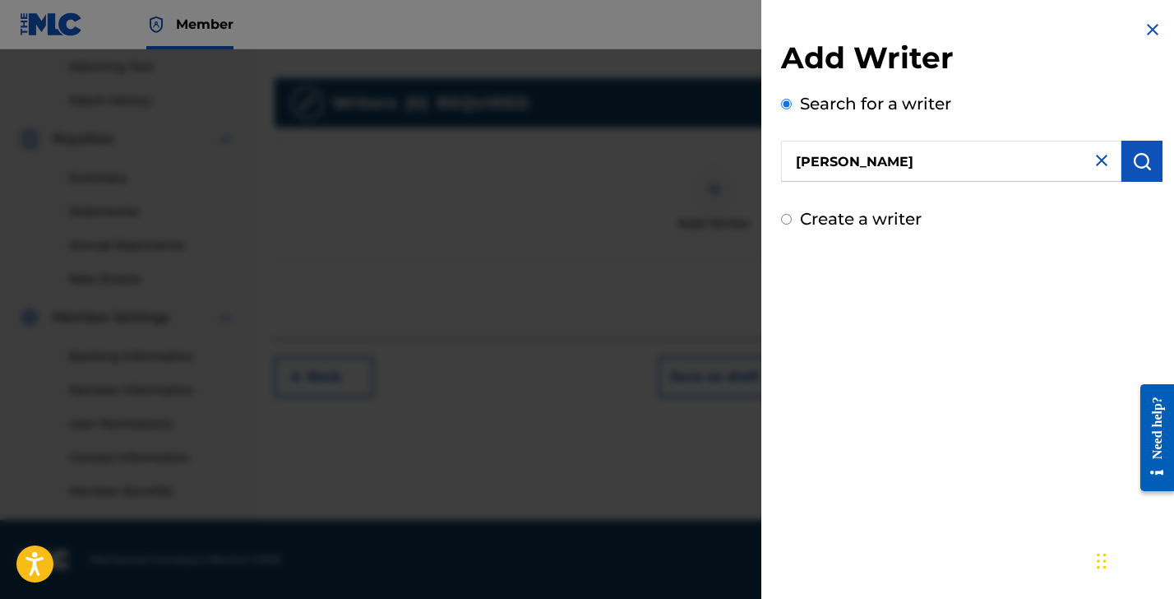
click at [1133, 163] on img "submit" at bounding box center [1142, 161] width 20 height 20
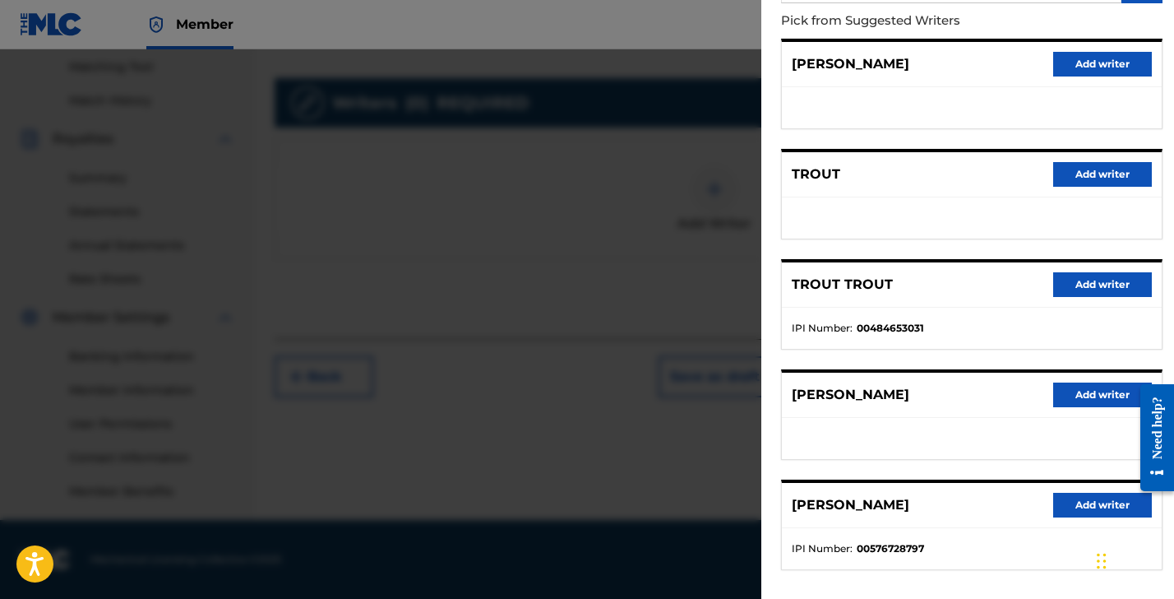
scroll to position [240, 0]
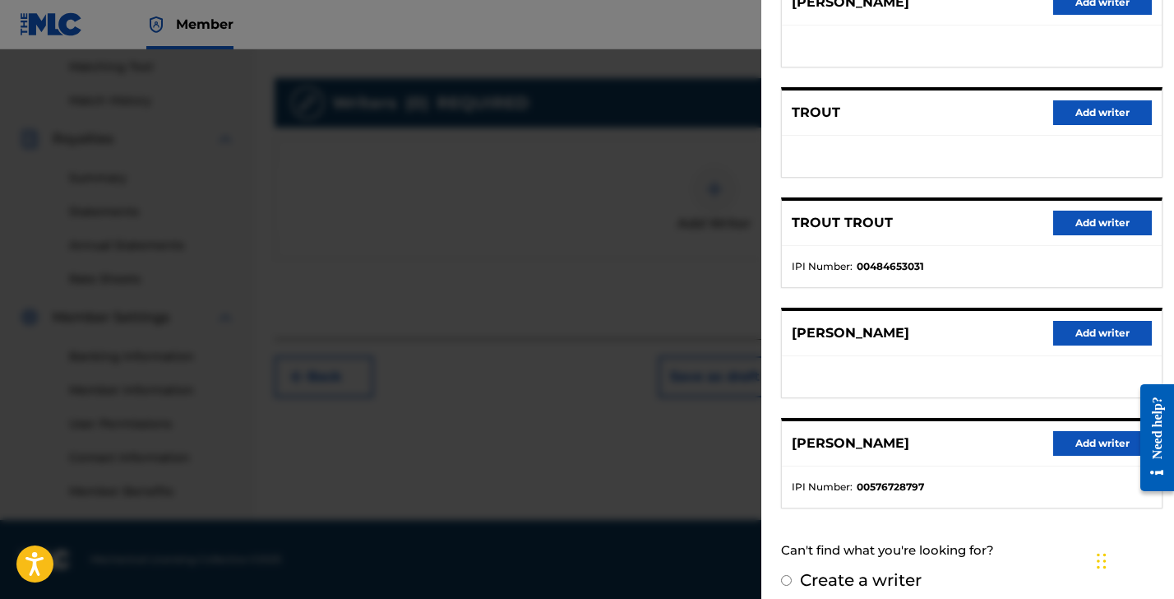
click at [1077, 434] on button "Add writer" at bounding box center [1102, 443] width 99 height 25
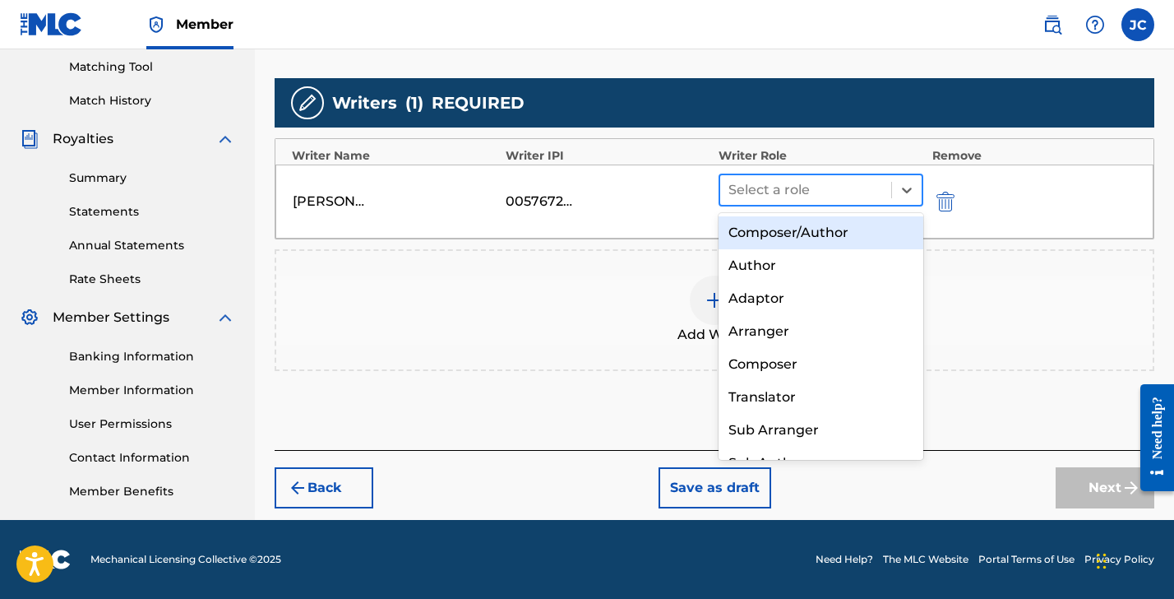
click at [760, 201] on div at bounding box center [806, 189] width 155 height 23
click at [760, 226] on div "Composer/Author" at bounding box center [821, 232] width 205 height 33
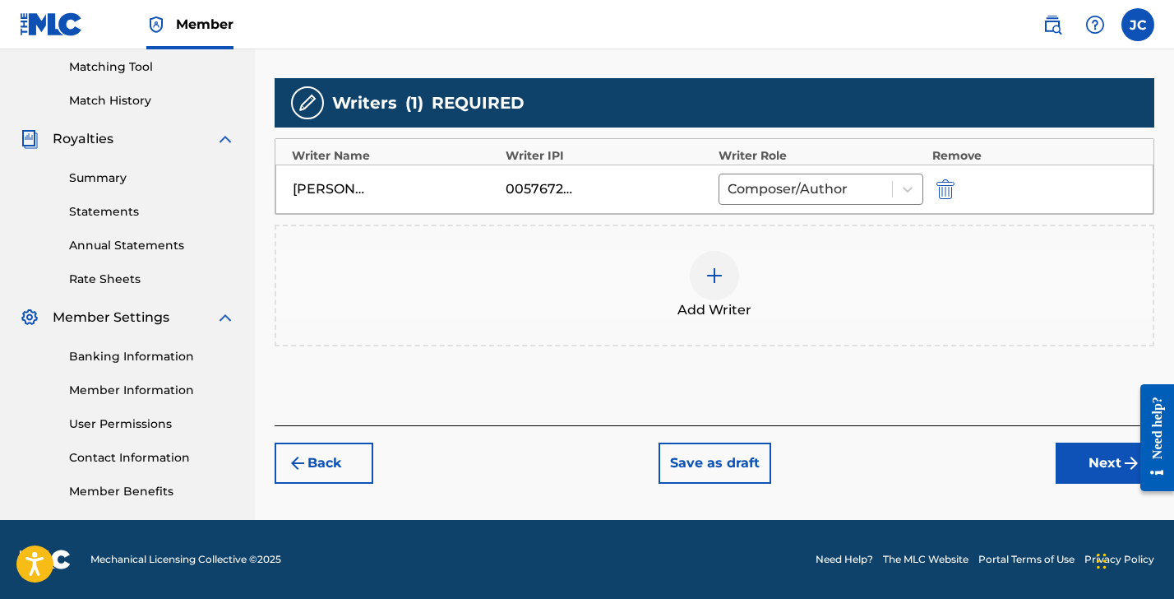
click at [1072, 459] on button "Next" at bounding box center [1105, 462] width 99 height 41
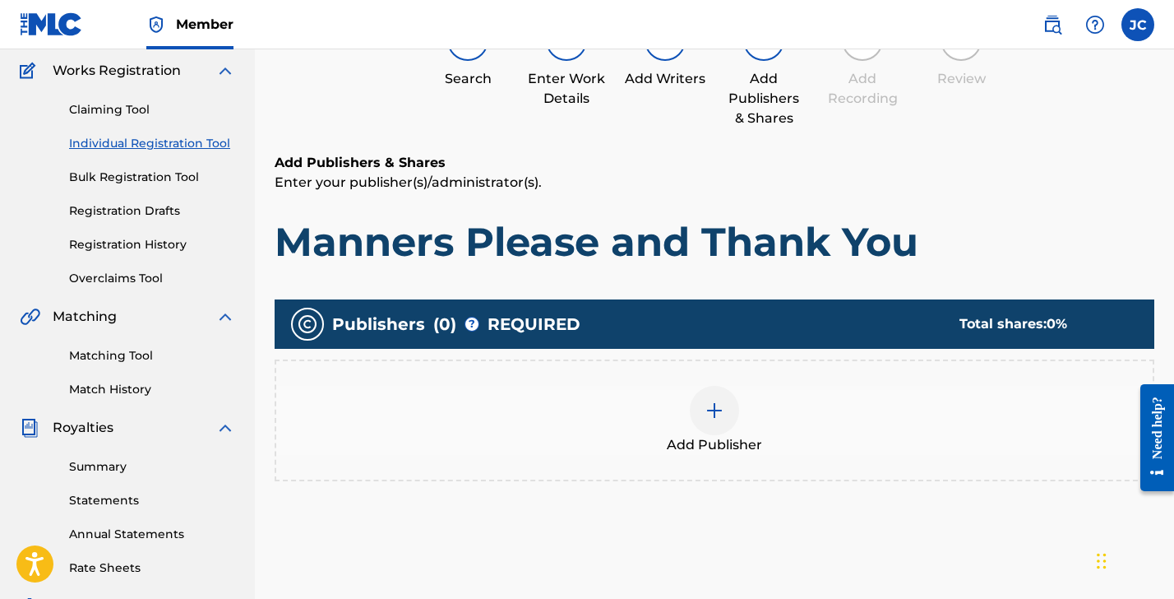
scroll to position [74, 0]
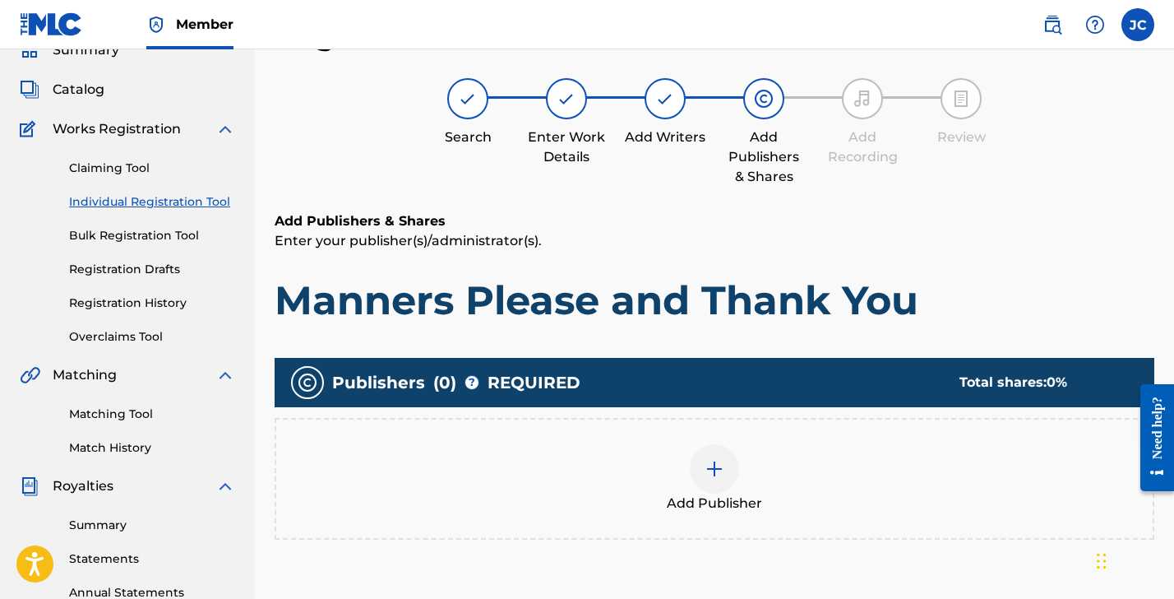
click at [728, 490] on div "Add Publisher" at bounding box center [714, 478] width 877 height 69
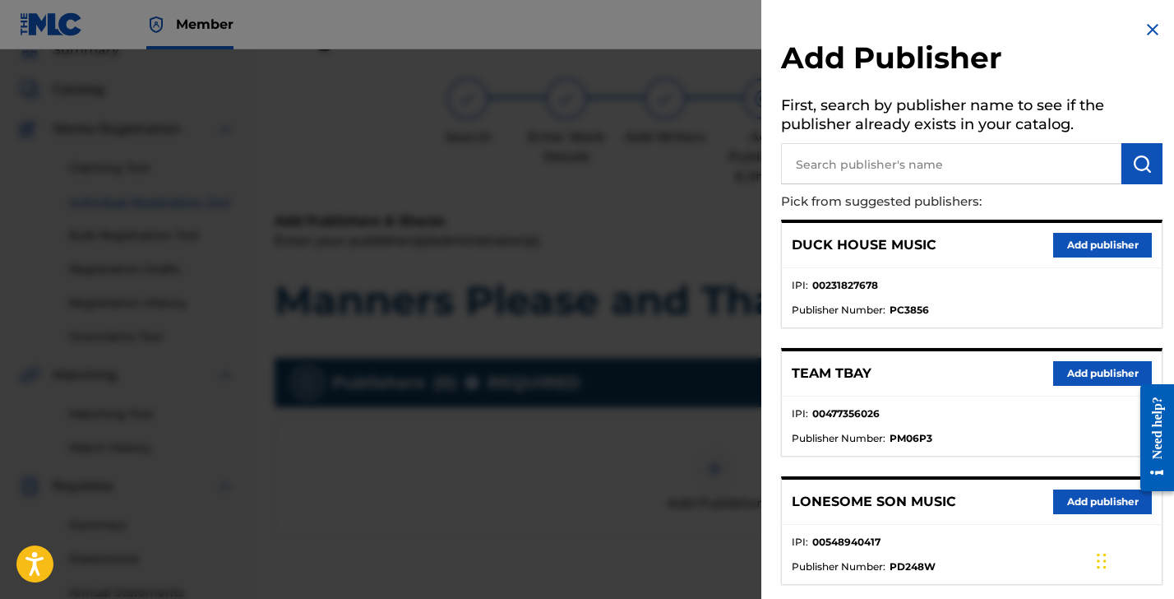
click at [904, 162] on input "text" at bounding box center [951, 163] width 340 height 41
type input "[PERSON_NAME]"
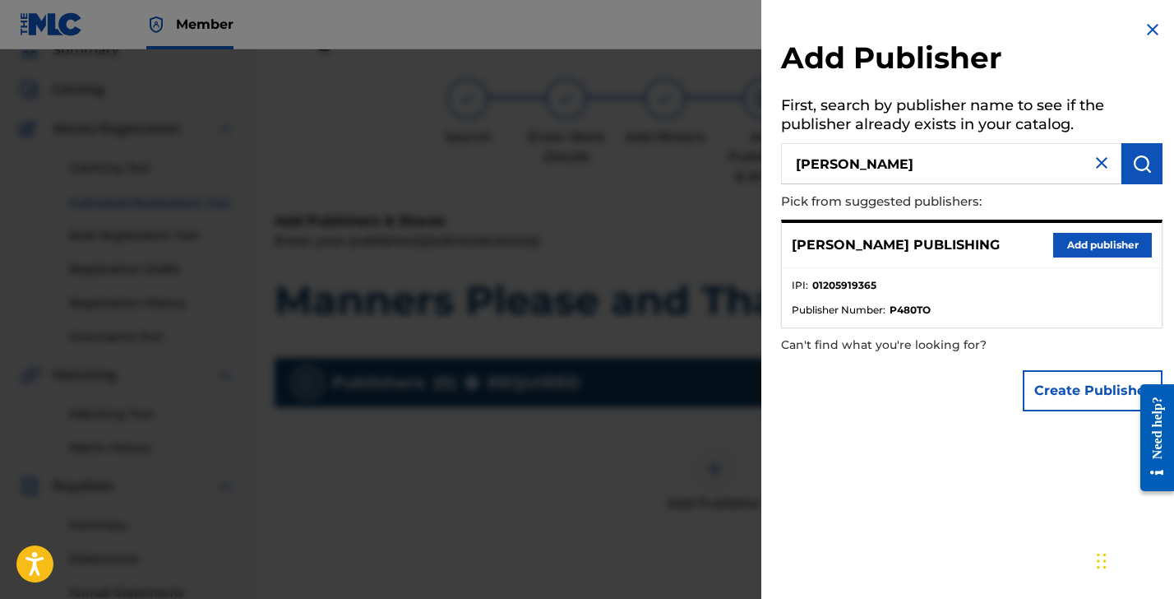
drag, startPoint x: 1096, startPoint y: 244, endPoint x: 1080, endPoint y: 247, distance: 16.6
click at [1097, 244] on button "Add publisher" at bounding box center [1102, 245] width 99 height 25
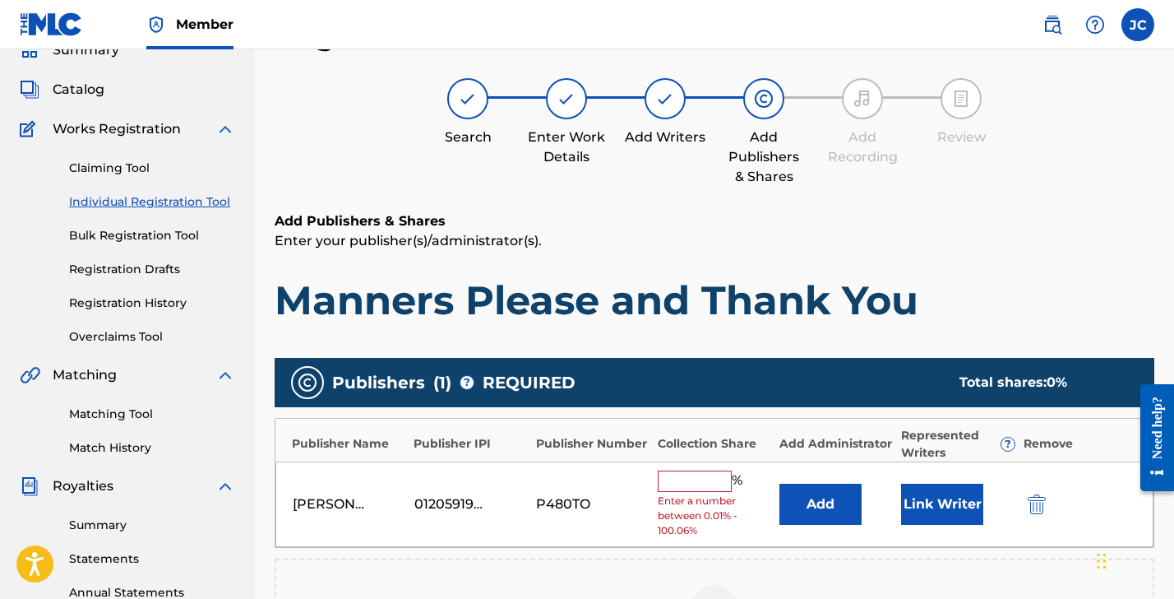
click at [692, 478] on input "text" at bounding box center [695, 480] width 74 height 21
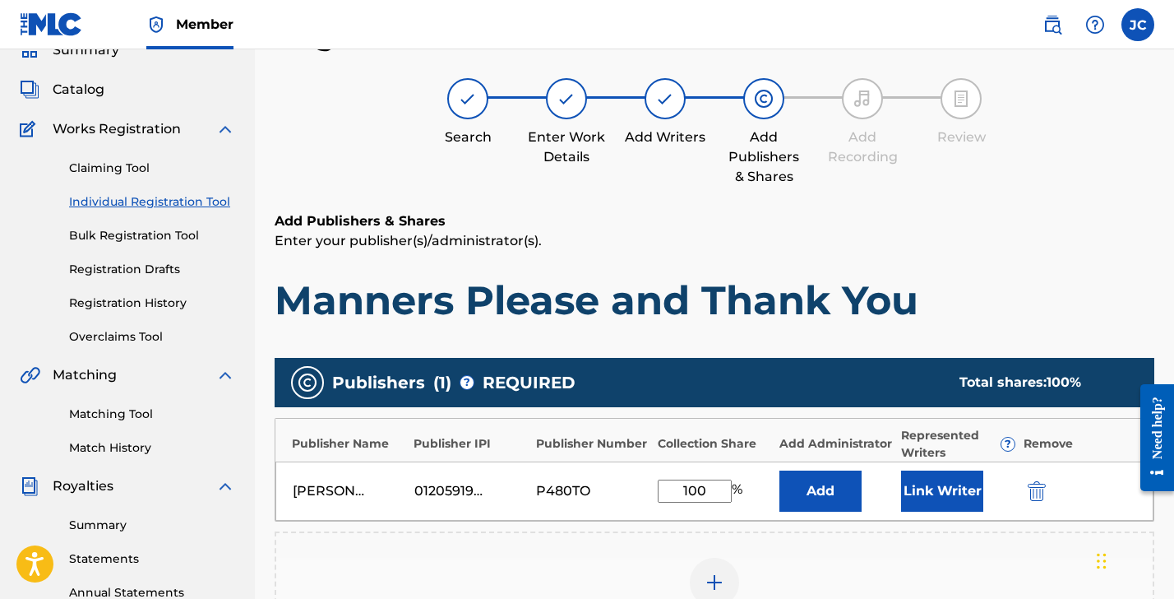
type input "100"
click at [797, 487] on button "Add" at bounding box center [821, 490] width 82 height 41
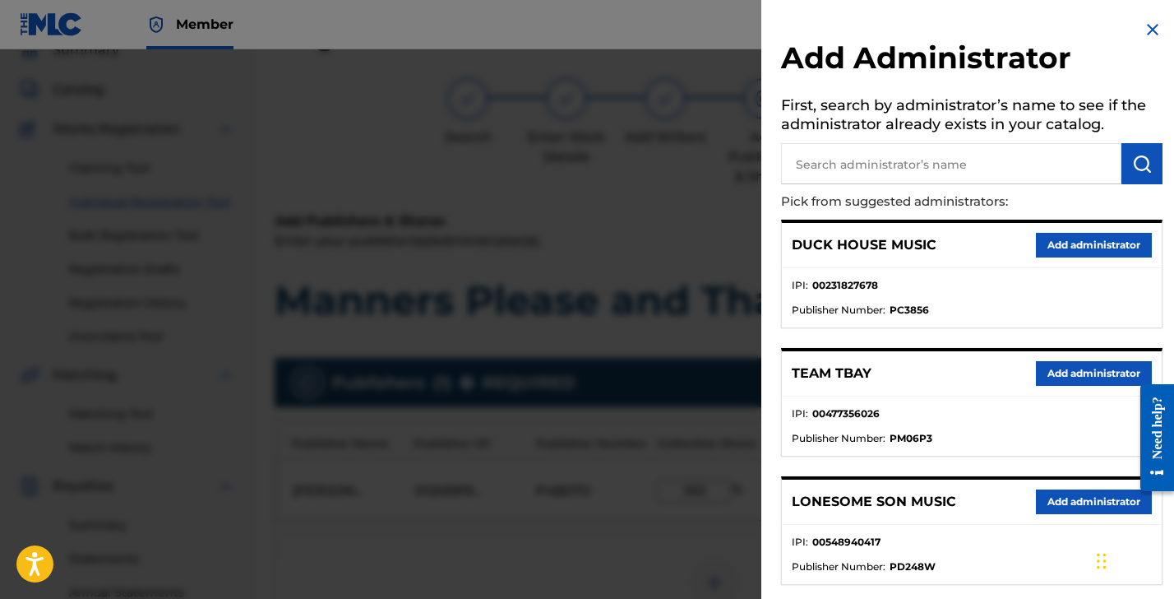
click at [952, 164] on input "text" at bounding box center [951, 163] width 340 height 41
type input "[PERSON_NAME]"
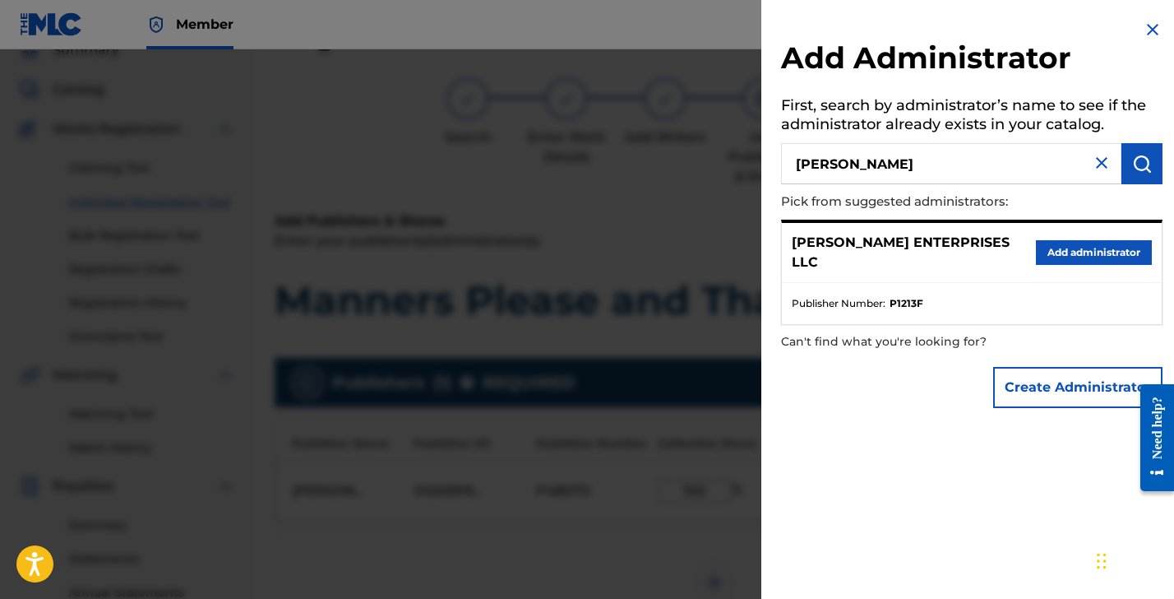
click at [1072, 240] on button "Add administrator" at bounding box center [1094, 252] width 116 height 25
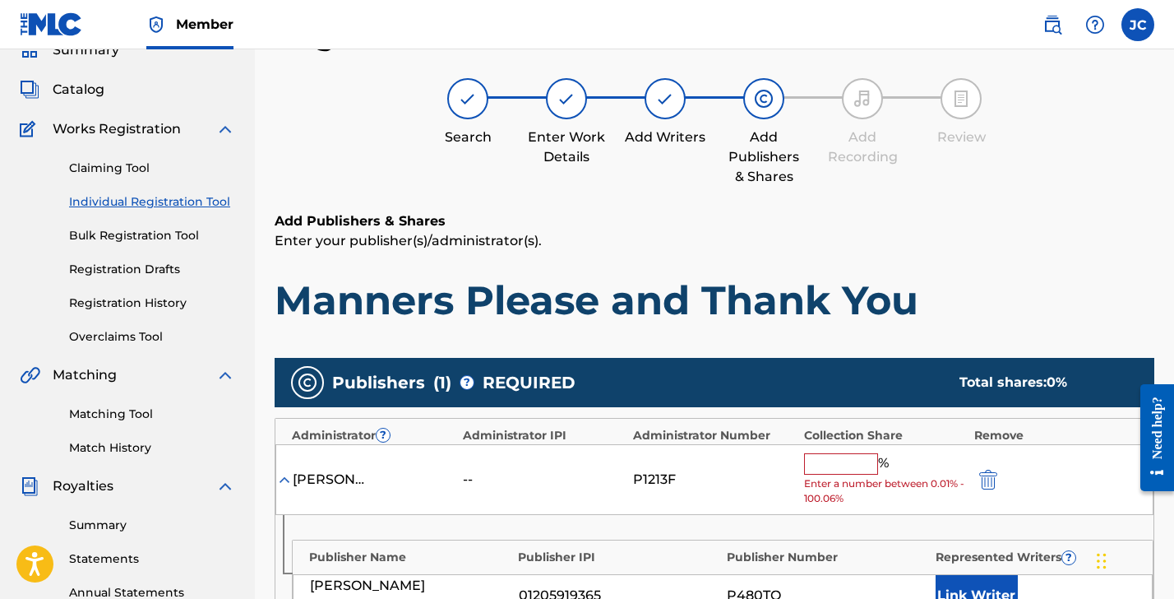
click at [818, 464] on input "text" at bounding box center [841, 463] width 74 height 21
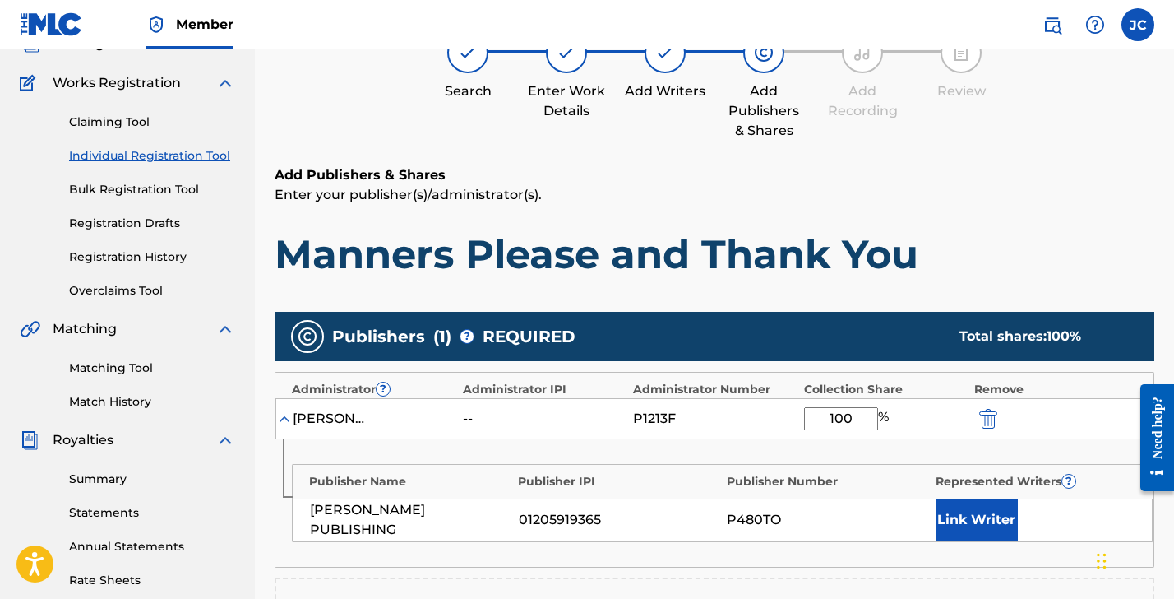
scroll to position [225, 0]
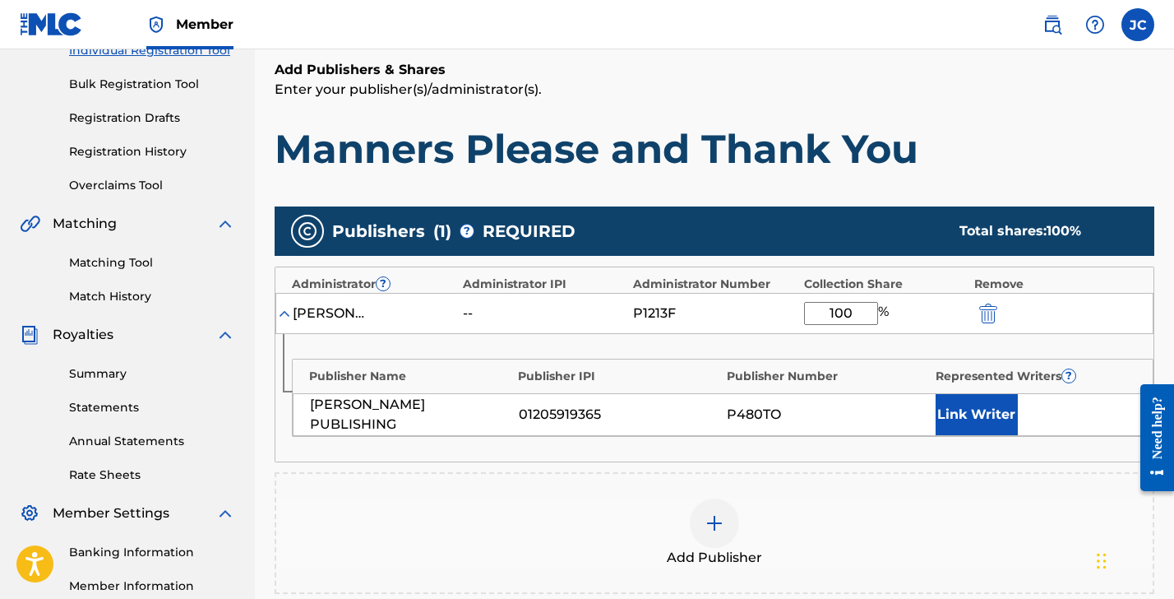
type input "100"
click at [965, 415] on button "Link Writer" at bounding box center [977, 414] width 82 height 41
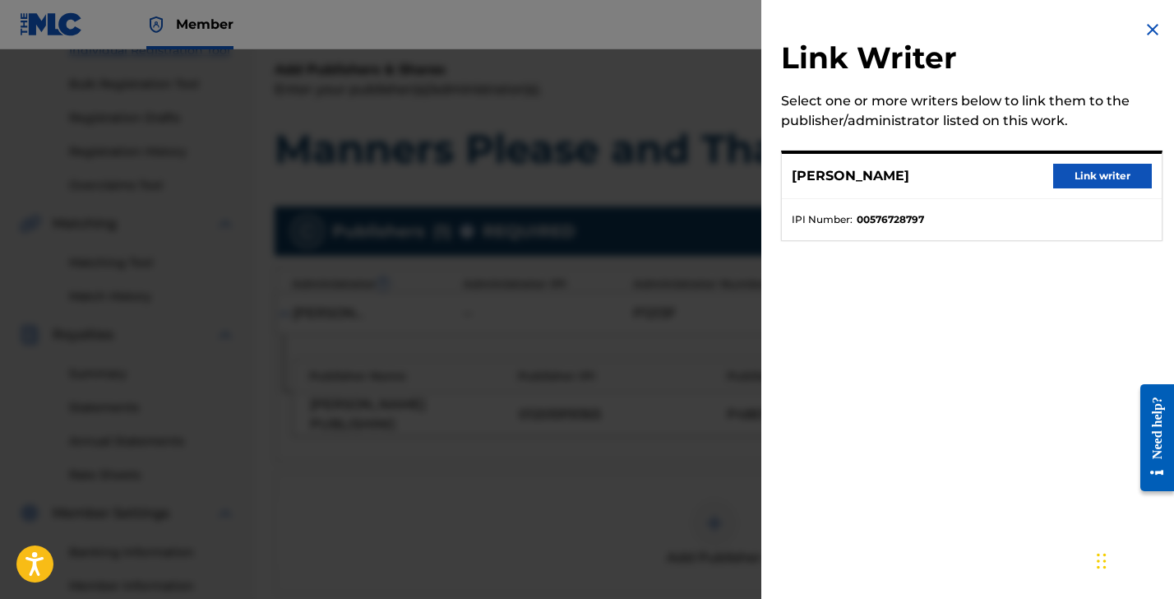
click at [1093, 174] on button "Link writer" at bounding box center [1102, 176] width 99 height 25
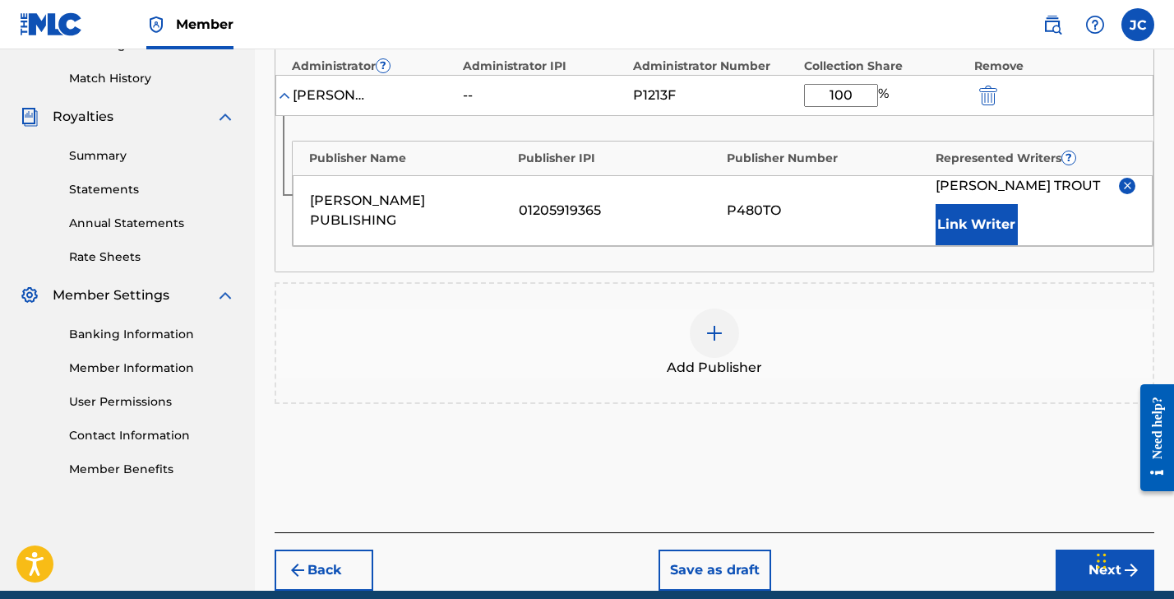
scroll to position [511, 0]
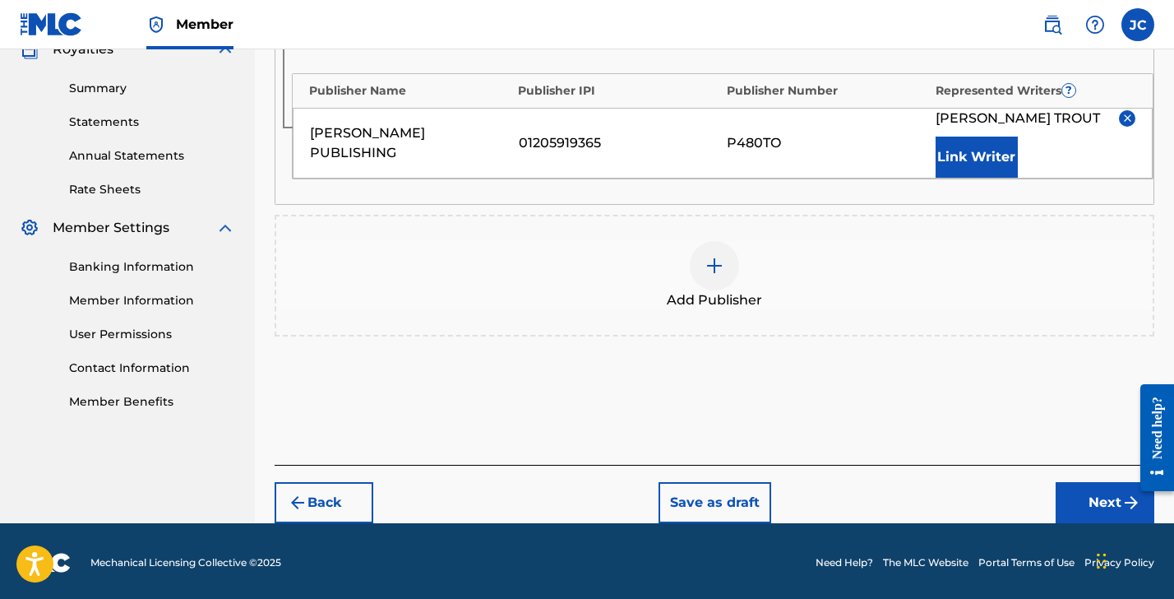
click at [1113, 502] on button "Next" at bounding box center [1105, 502] width 99 height 41
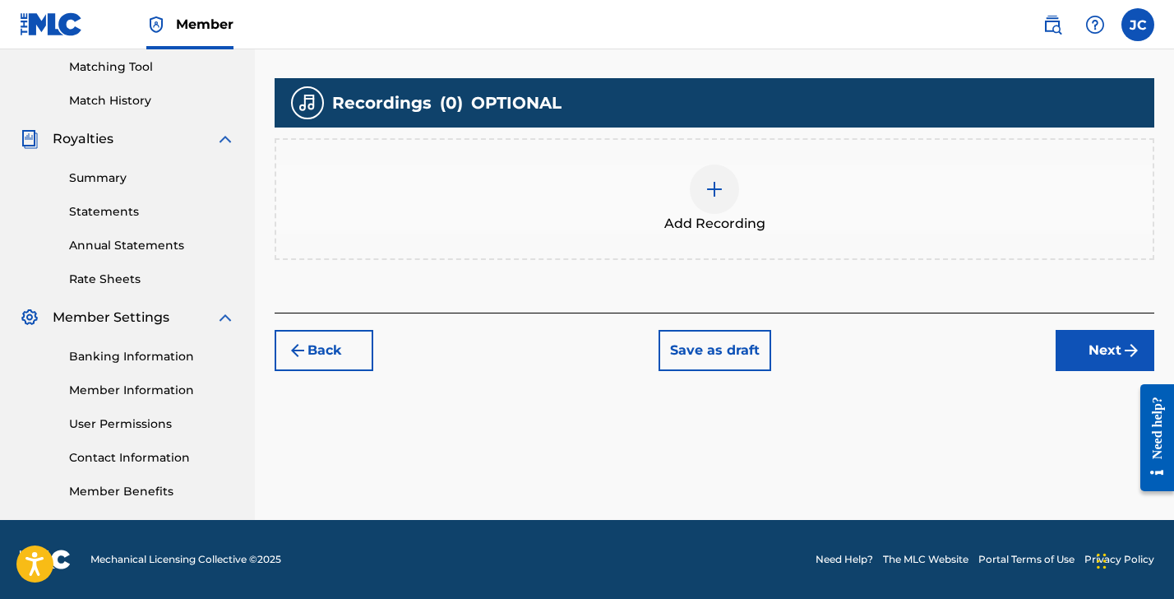
click at [672, 211] on div "Add Recording" at bounding box center [714, 198] width 877 height 69
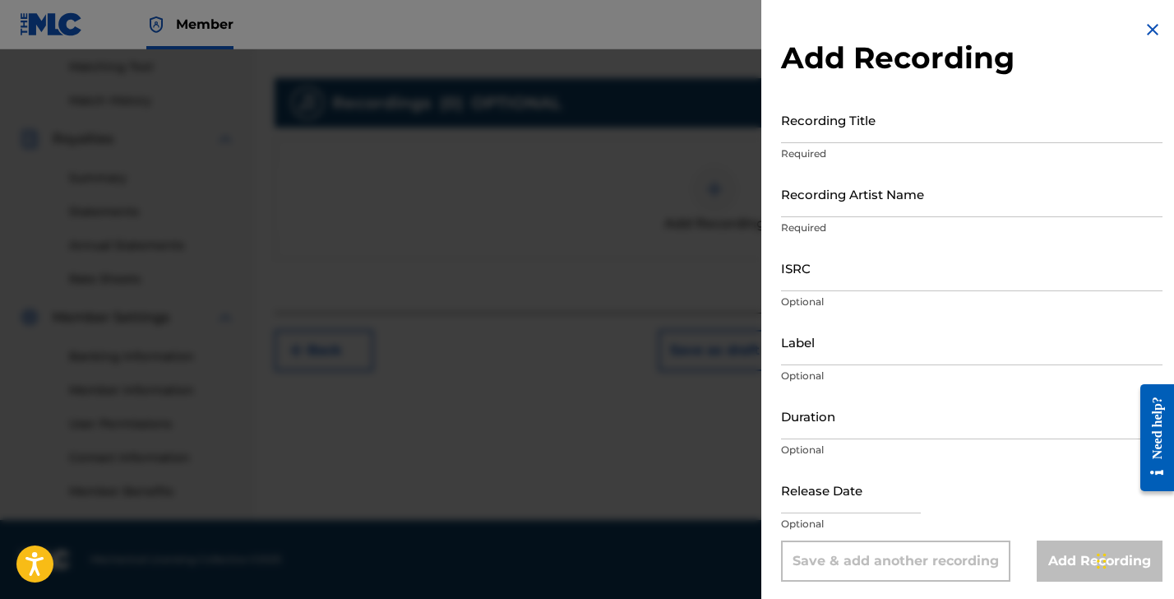
click at [873, 131] on input "Recording Title" at bounding box center [972, 119] width 382 height 47
type input "Manners Please and Thank You"
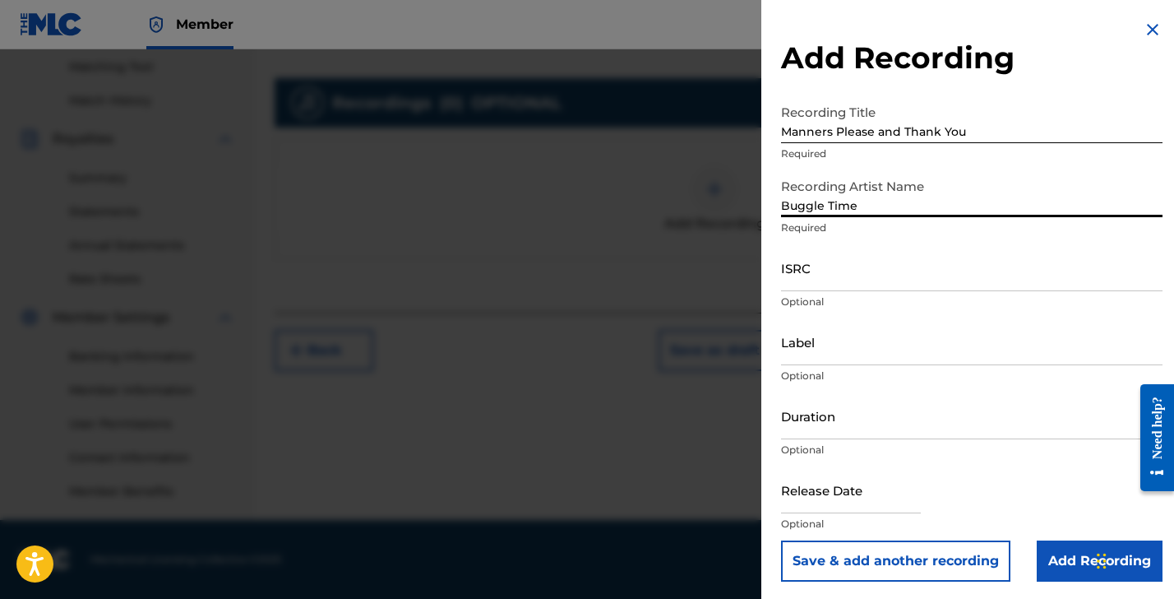
type input "Buggle Time"
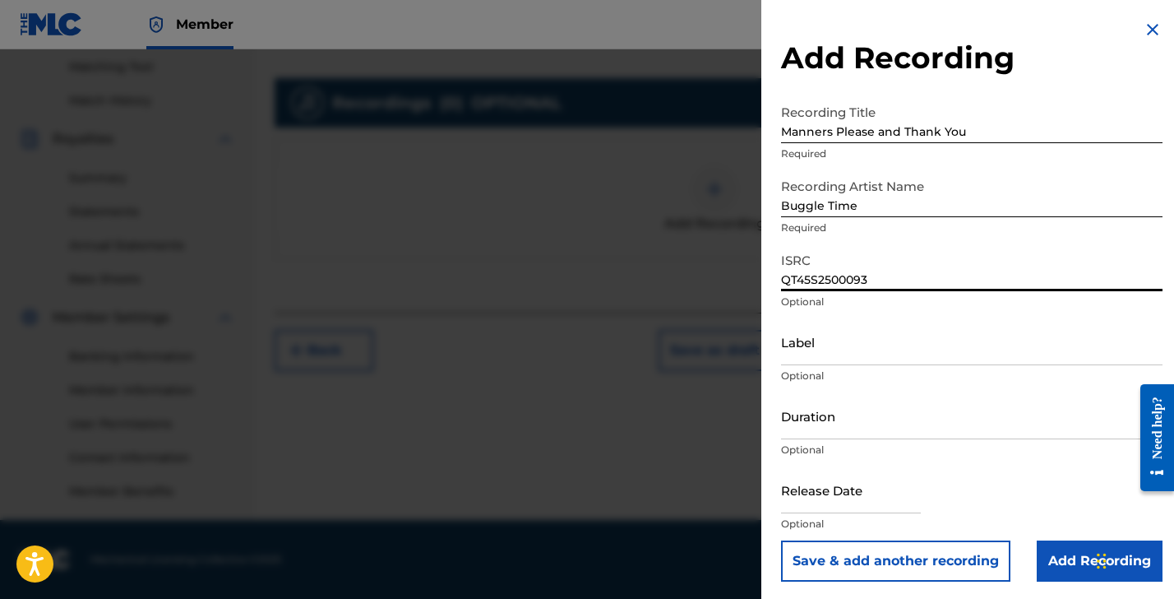
type input "QT45S2500093"
click at [838, 340] on input "Label" at bounding box center [972, 341] width 382 height 47
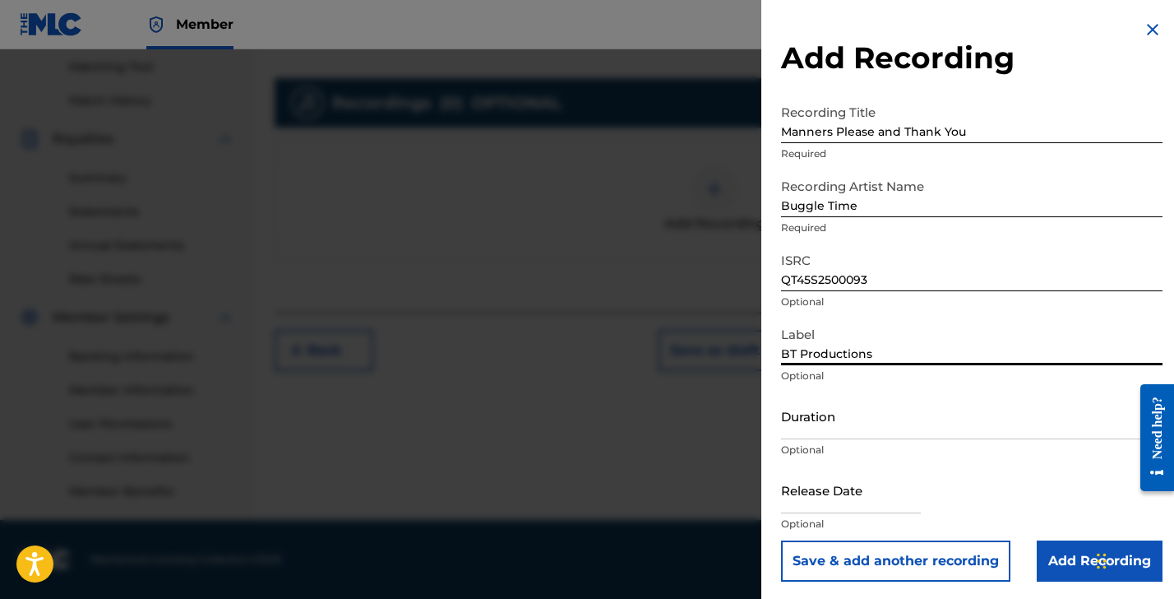
type input "BT Productions"
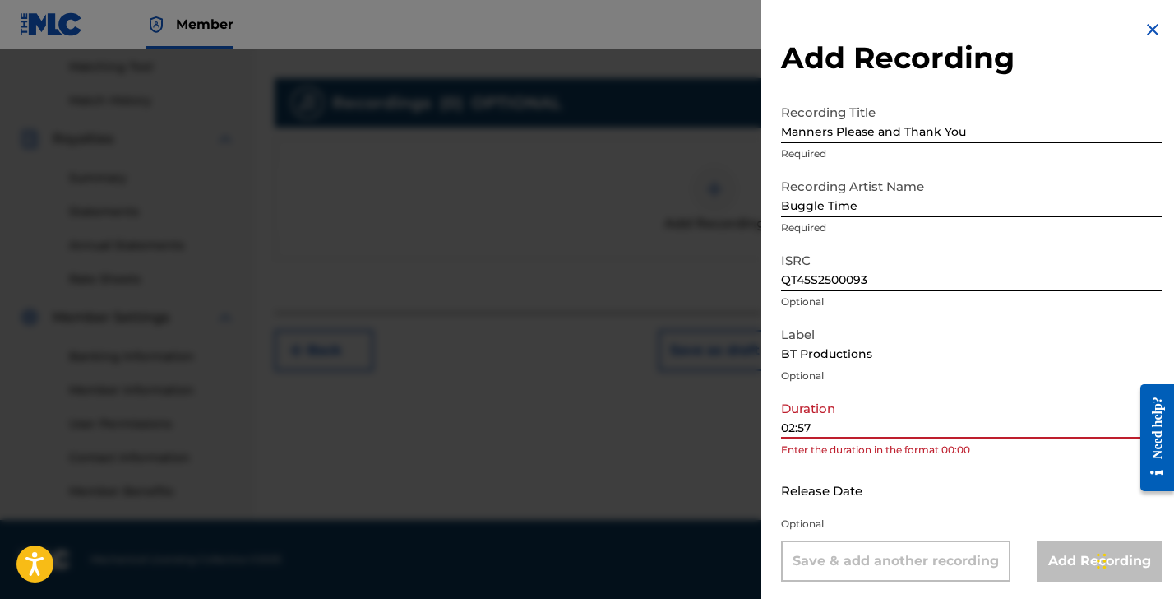
type input "02:57"
select select "8"
select select "2025"
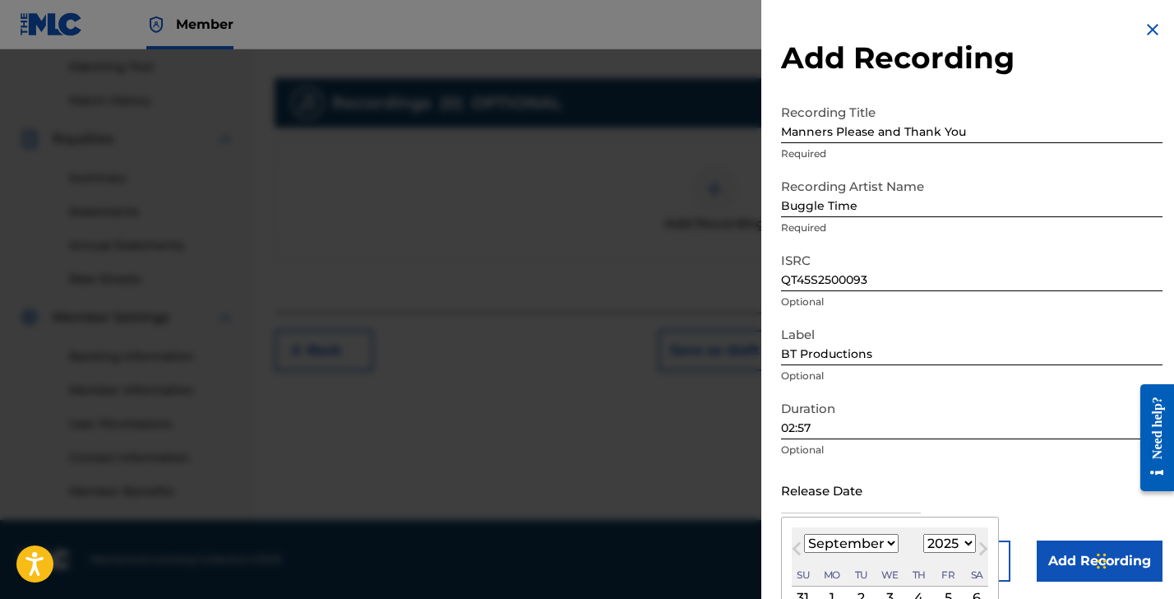
scroll to position [133, 0]
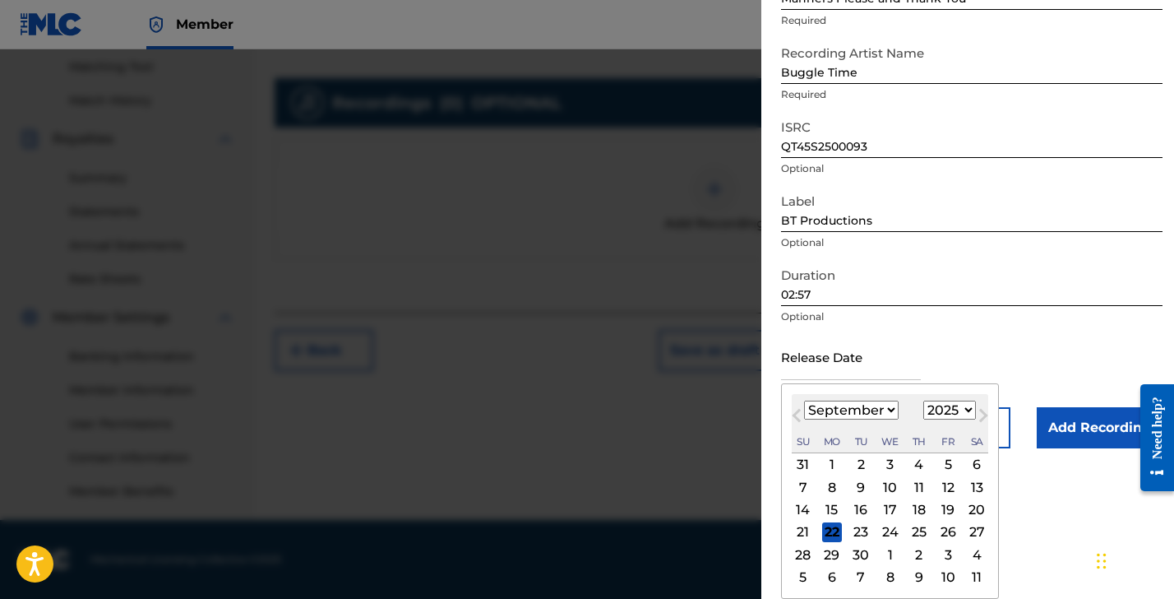
click at [982, 414] on span "Next Month" at bounding box center [982, 417] width 0 height 25
click at [982, 413] on span "Next Month" at bounding box center [982, 417] width 0 height 25
select select "11"
click at [943, 531] on div "26" at bounding box center [948, 532] width 20 height 20
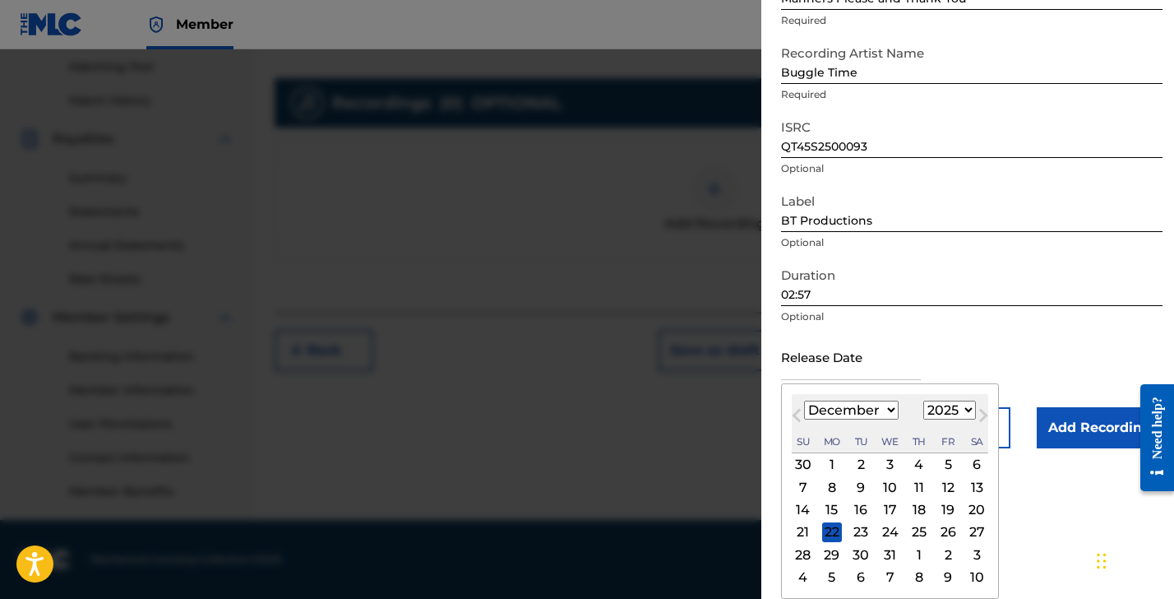
type input "[DATE]"
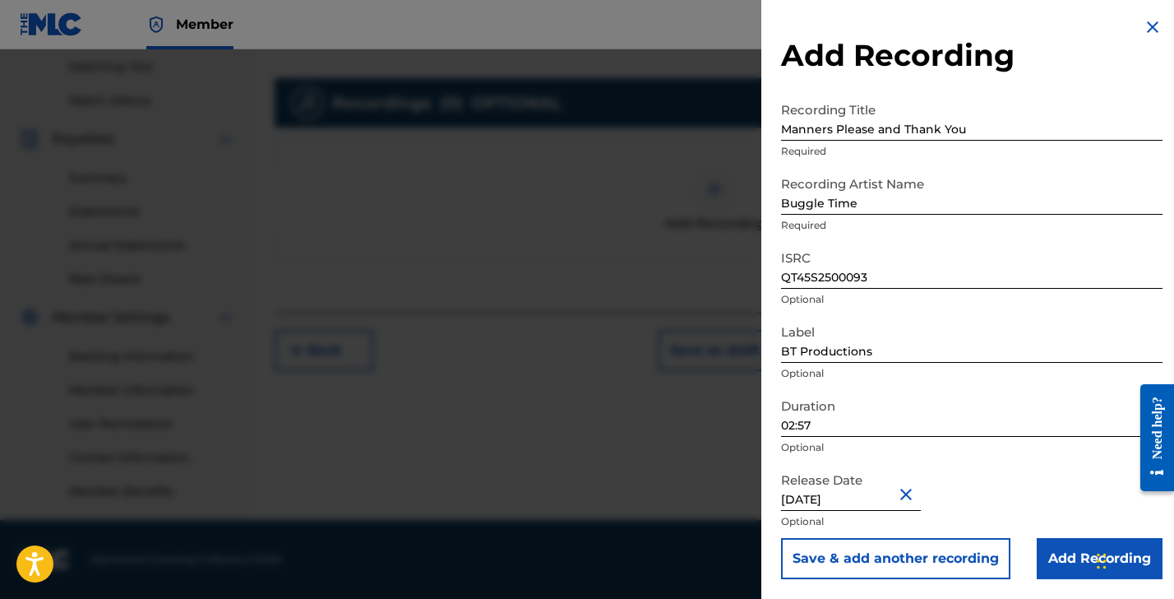
click at [1069, 561] on input "Add Recording" at bounding box center [1100, 558] width 126 height 41
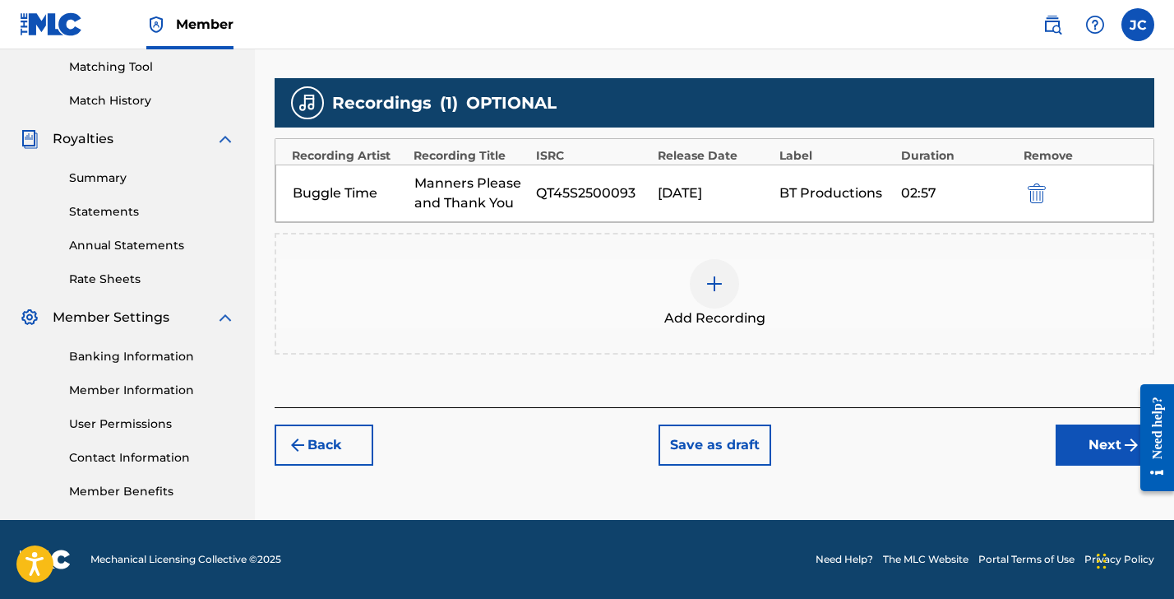
click at [1088, 442] on button "Next" at bounding box center [1105, 444] width 99 height 41
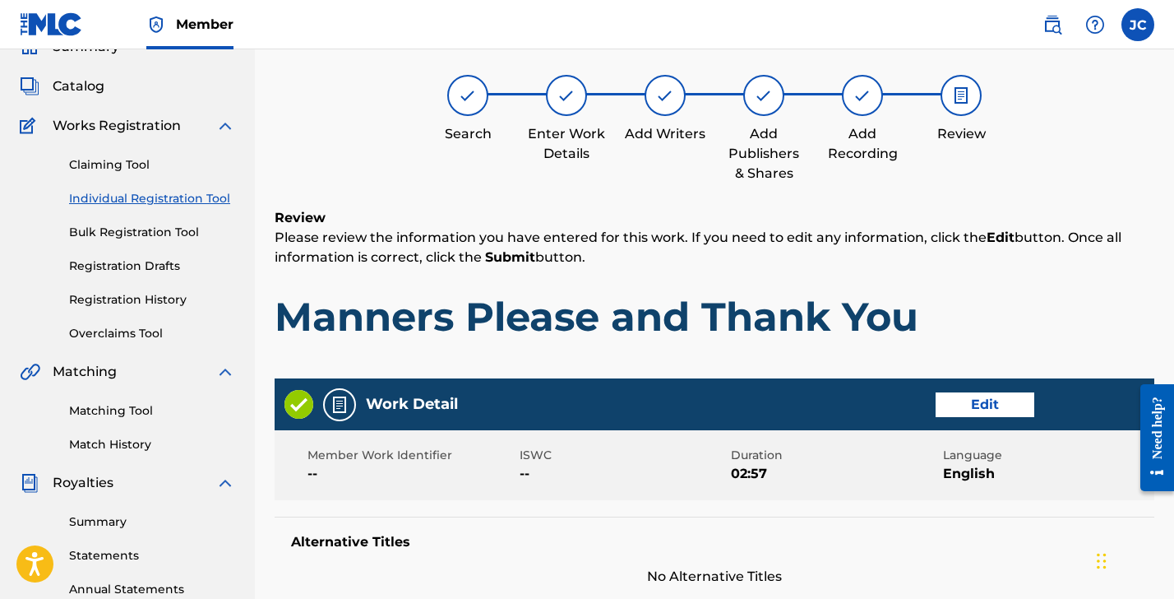
scroll to position [939, 0]
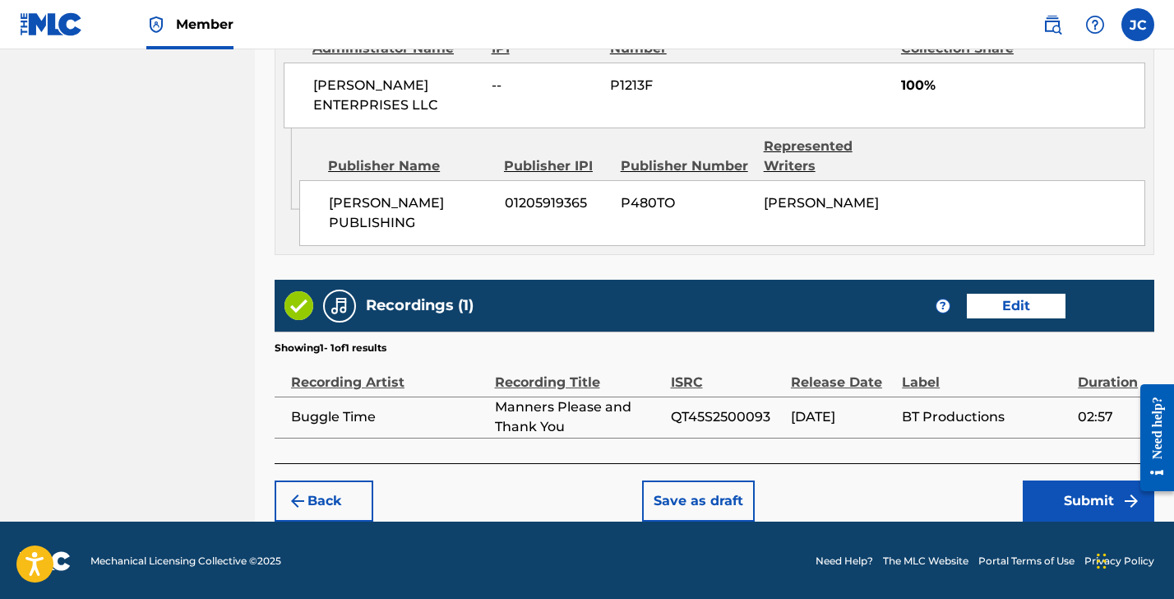
click at [1064, 498] on button "Submit" at bounding box center [1089, 500] width 132 height 41
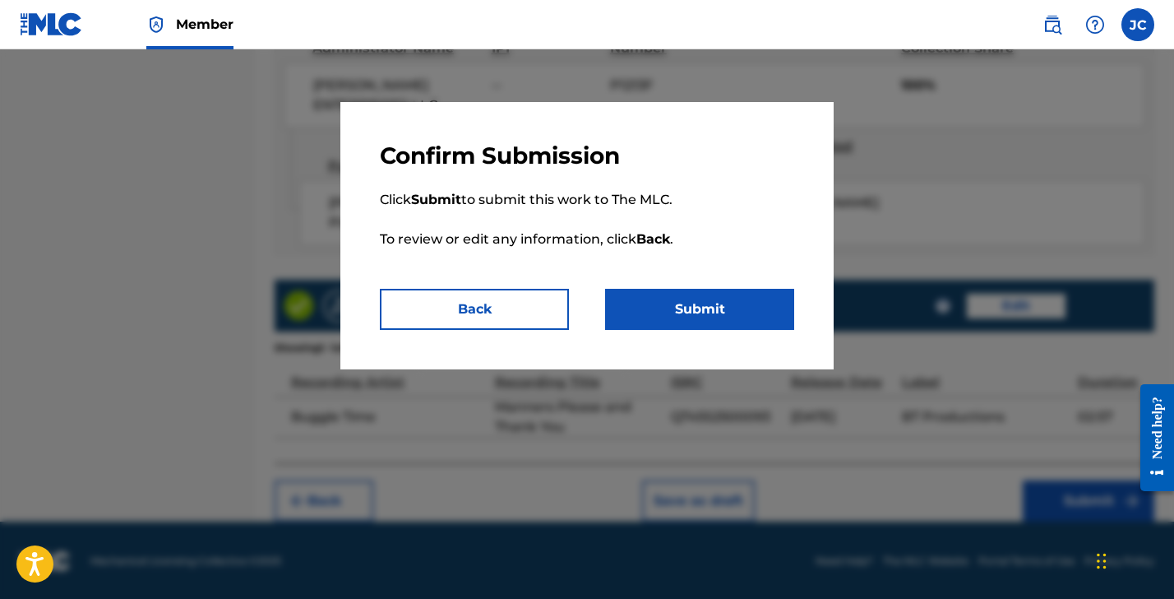
click at [745, 316] on button "Submit" at bounding box center [699, 309] width 189 height 41
